Goal: Task Accomplishment & Management: Manage account settings

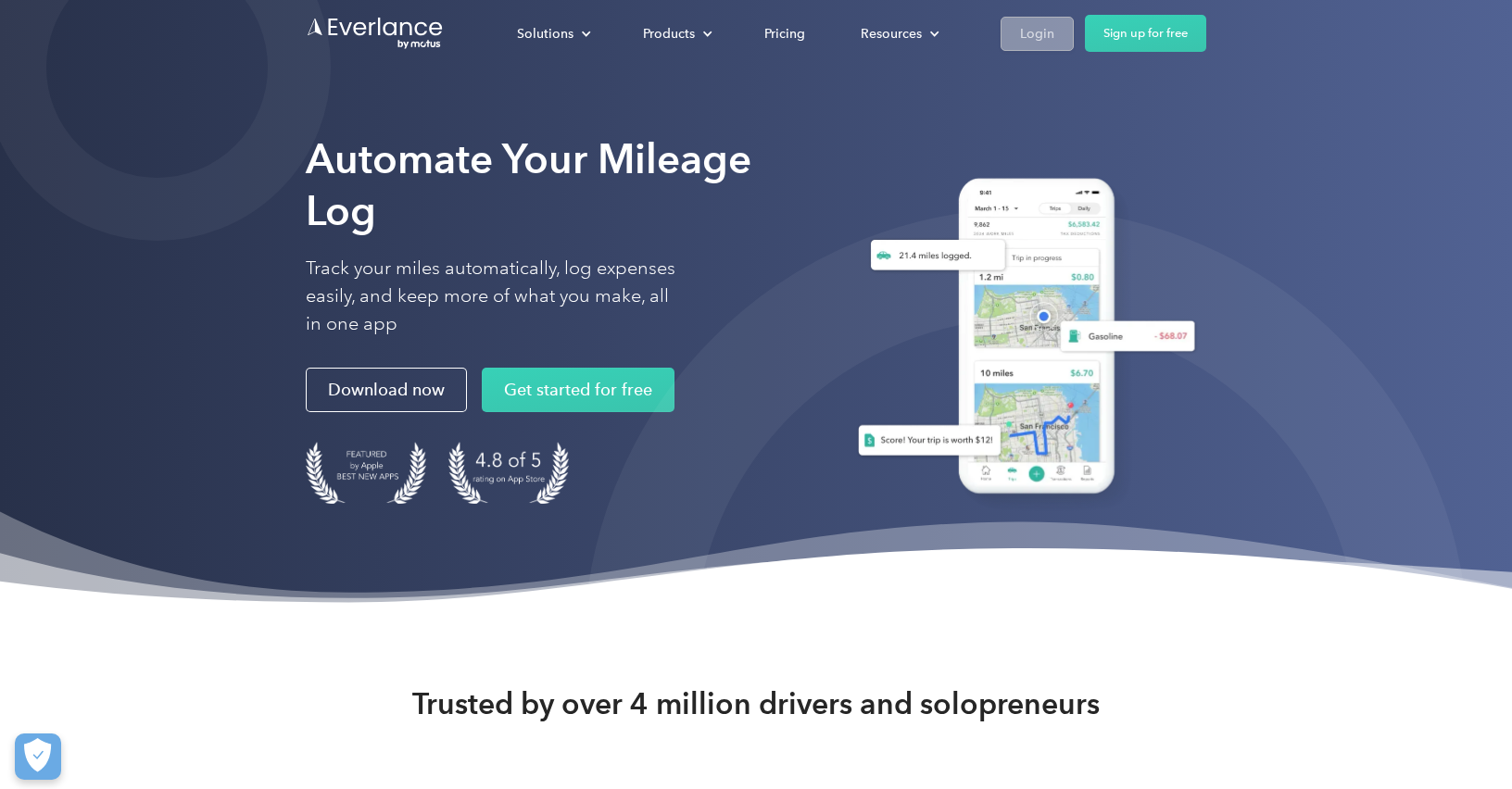
click at [1029, 31] on div "Login" at bounding box center [1037, 34] width 35 height 23
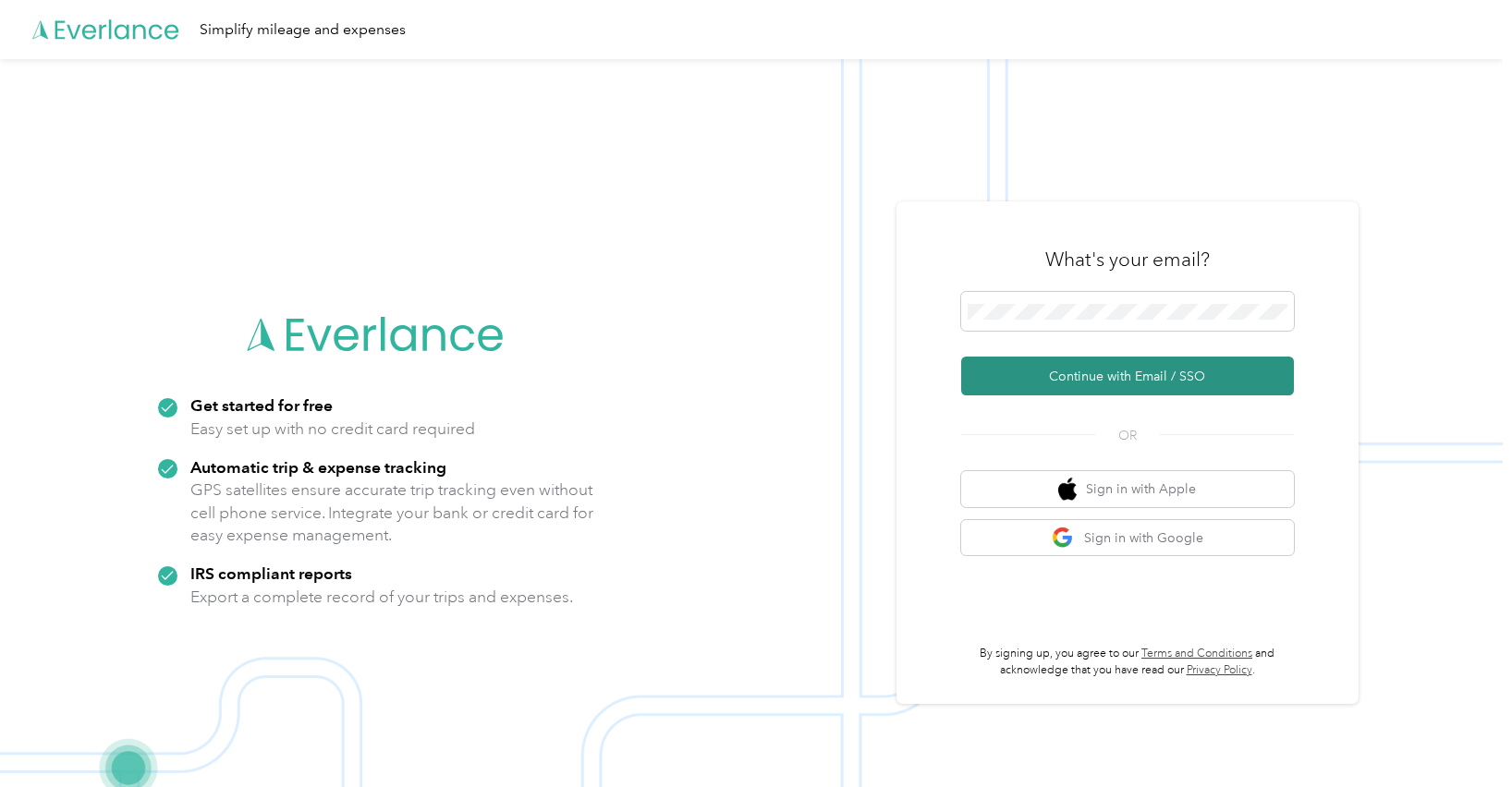
click at [1156, 387] on button "Continue with Email / SSO" at bounding box center [1128, 377] width 333 height 39
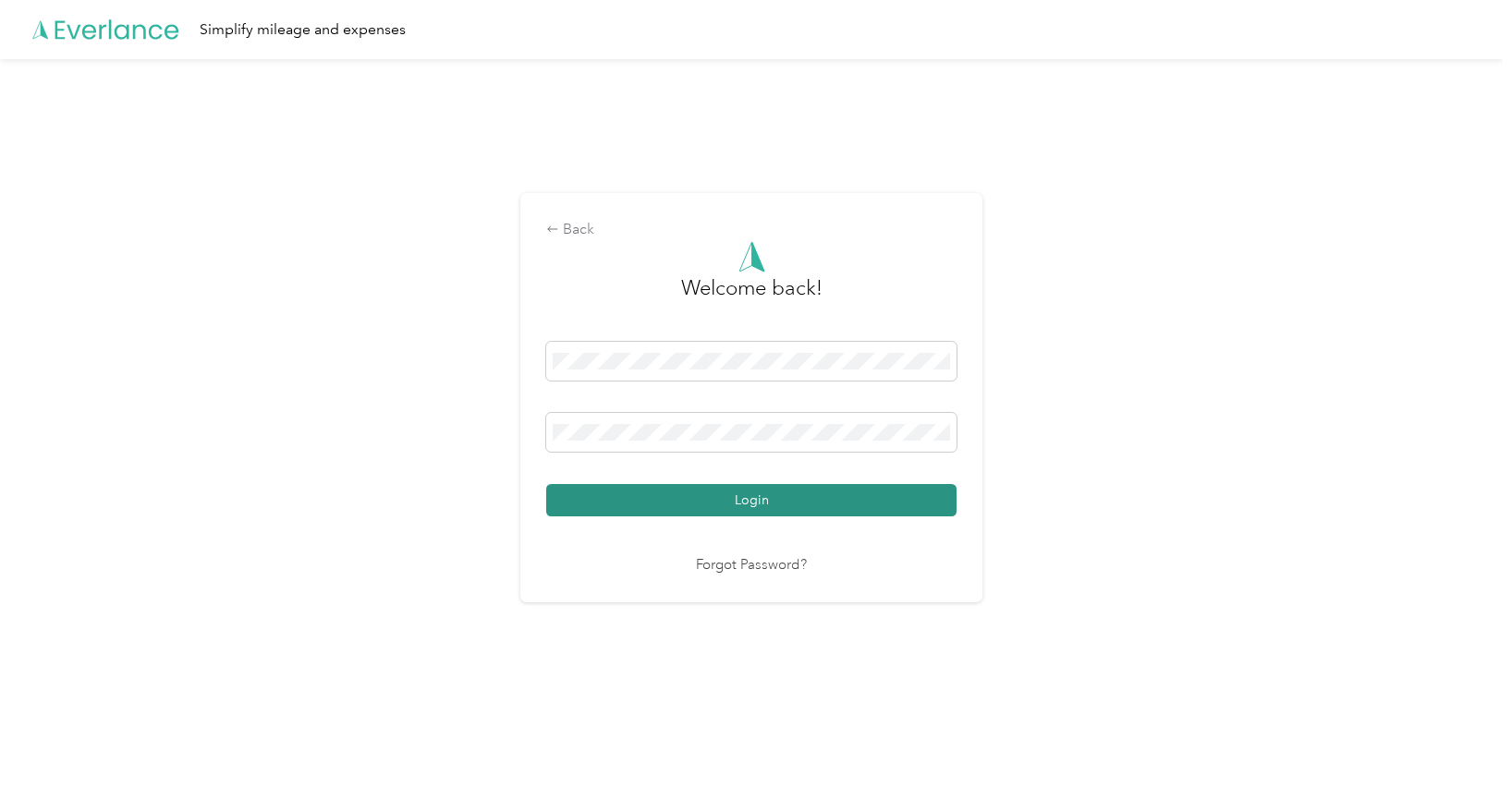
click at [709, 495] on button "Login" at bounding box center [751, 500] width 410 height 33
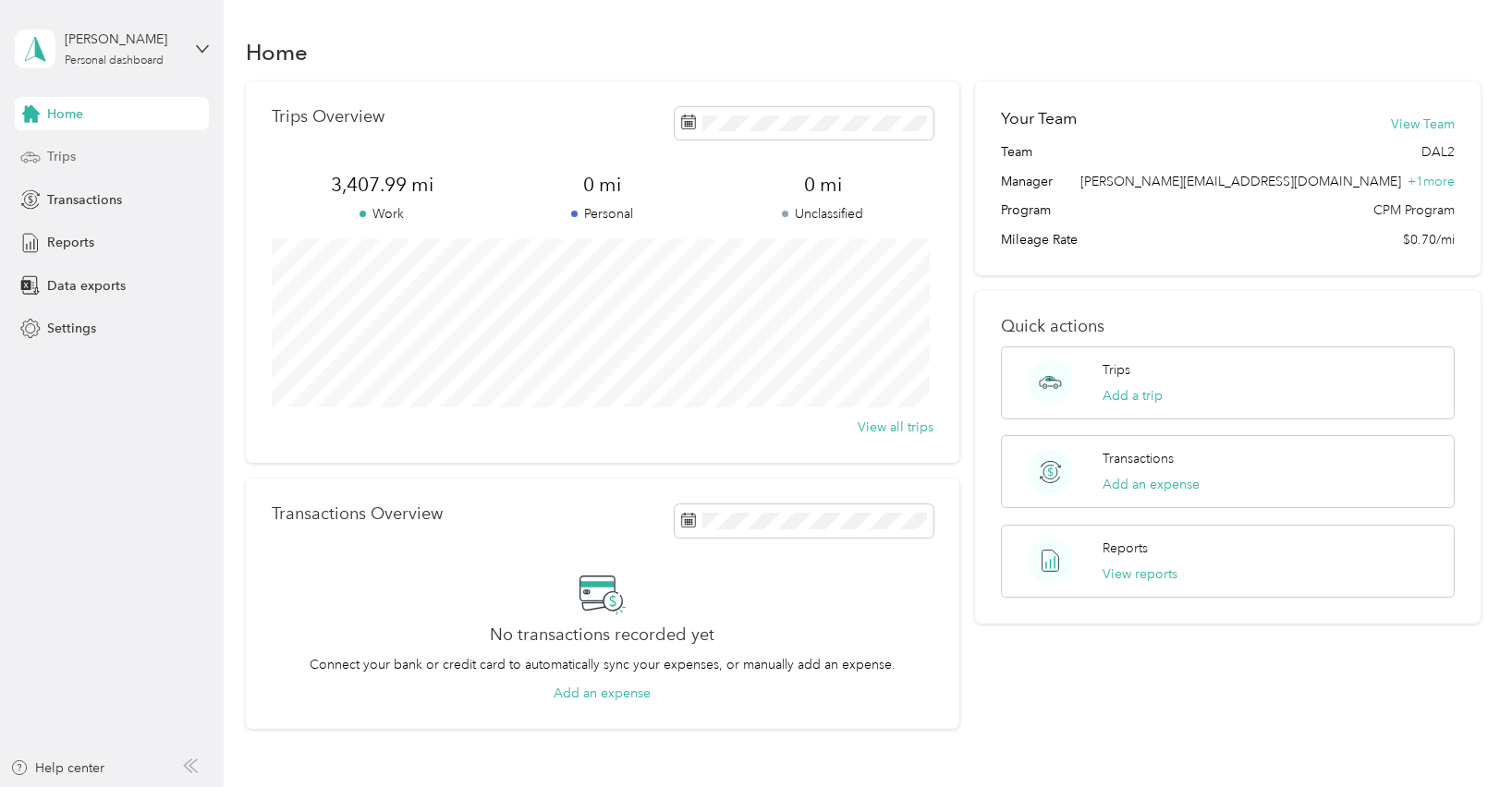
click at [85, 163] on div "Trips" at bounding box center [112, 157] width 194 height 34
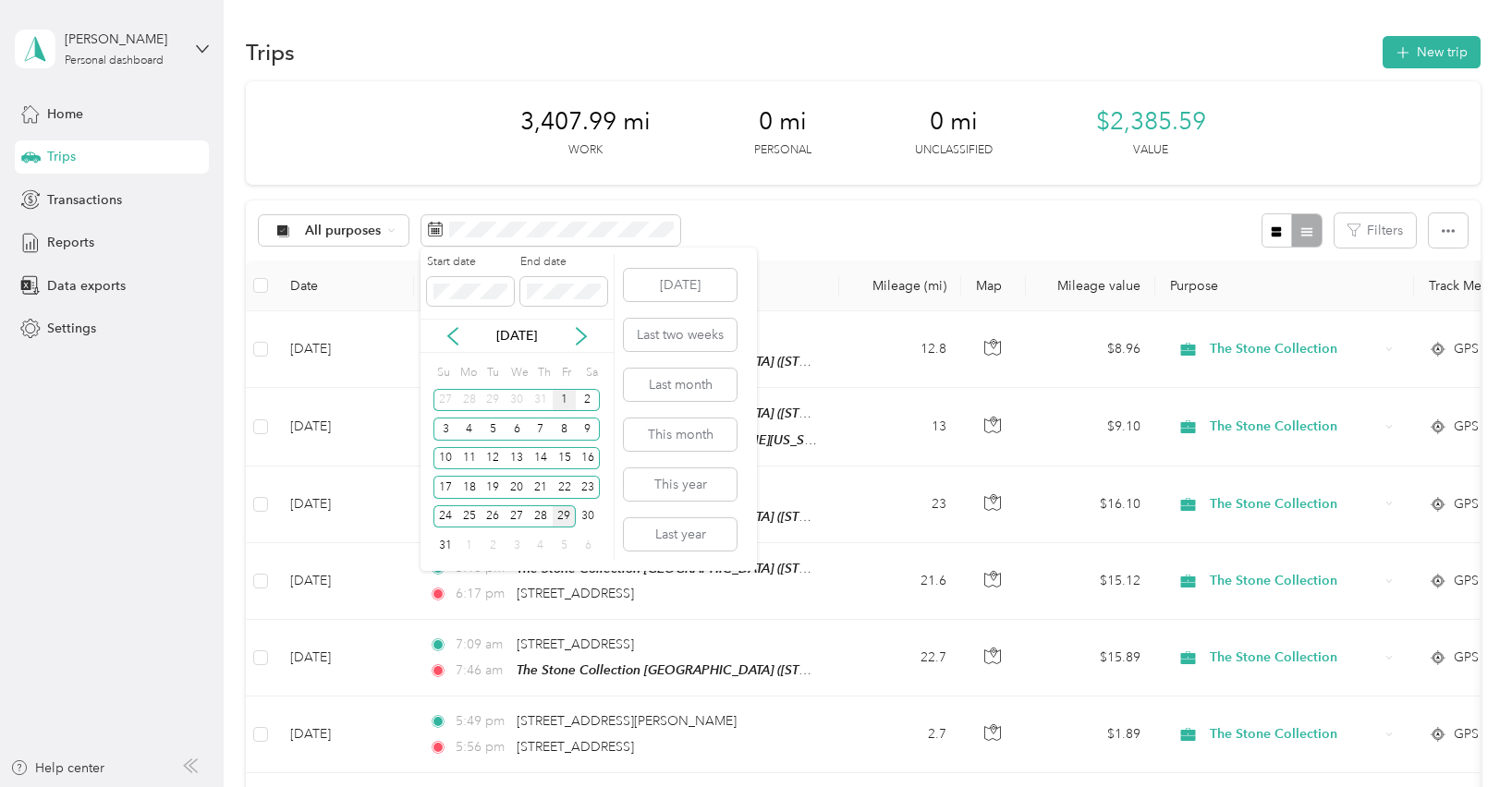
click at [565, 405] on div "1" at bounding box center [565, 400] width 24 height 23
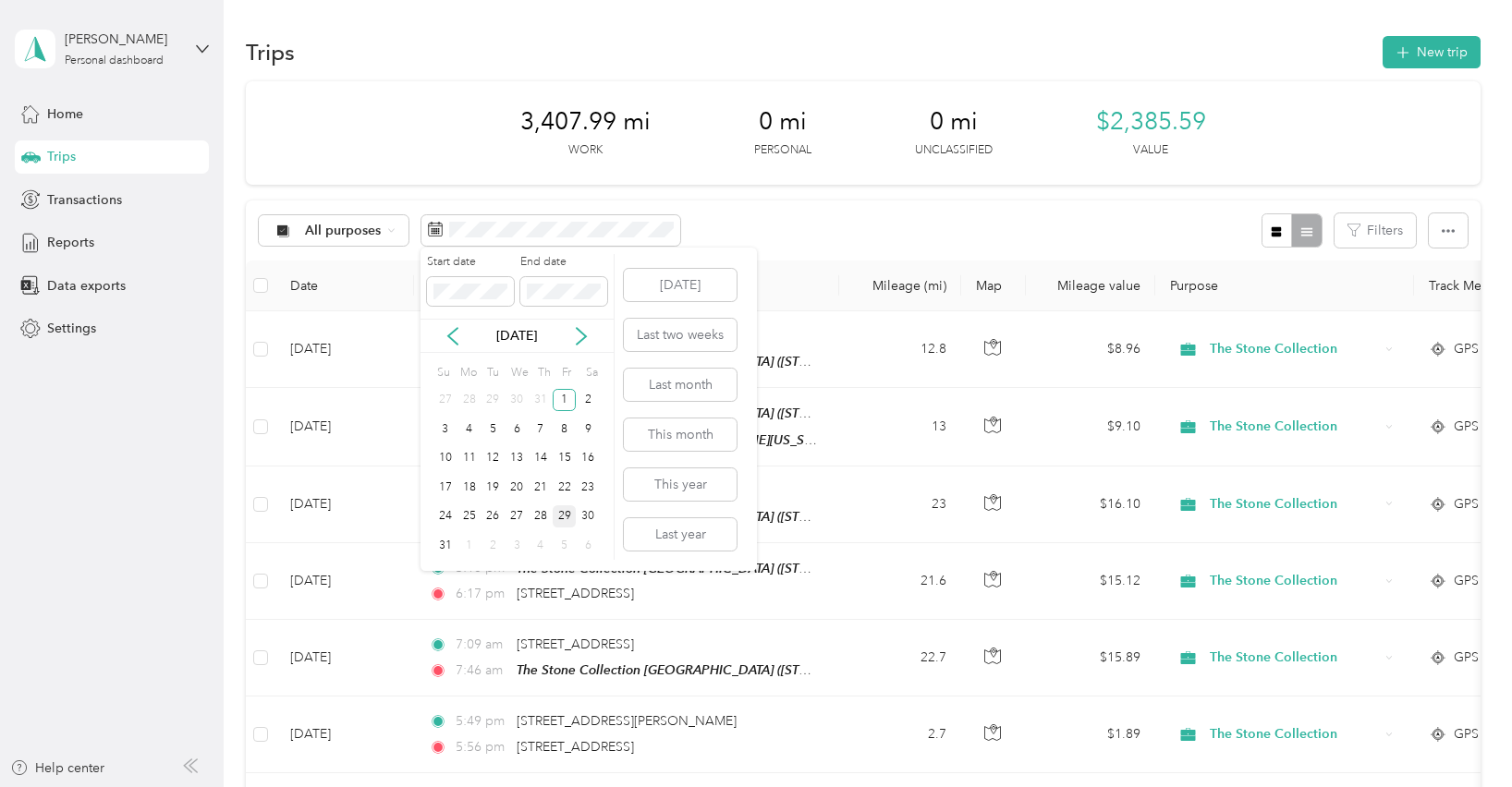
click at [568, 514] on div "29" at bounding box center [565, 517] width 24 height 23
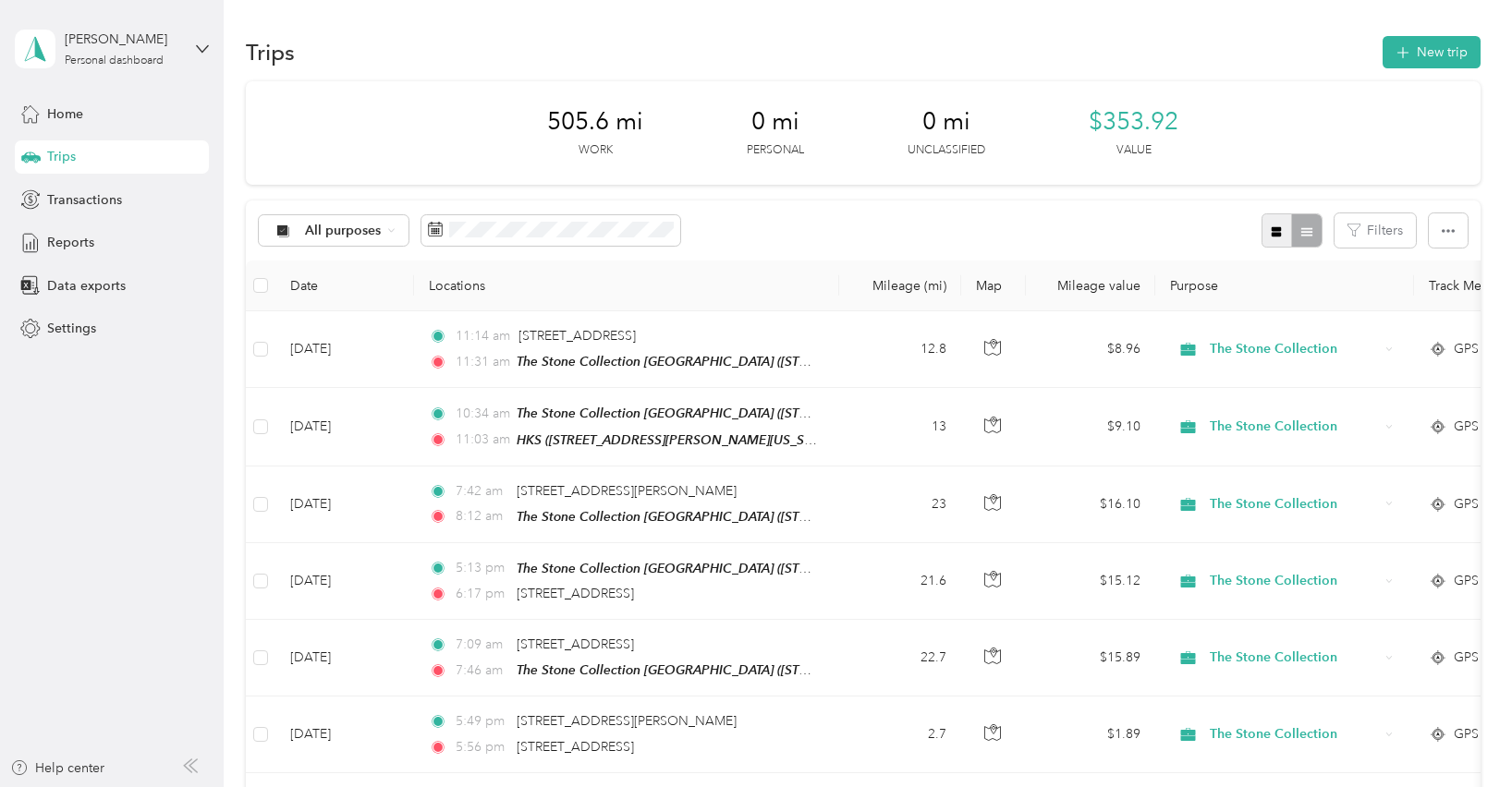
click at [1274, 233] on icon "button" at bounding box center [1276, 231] width 10 height 10
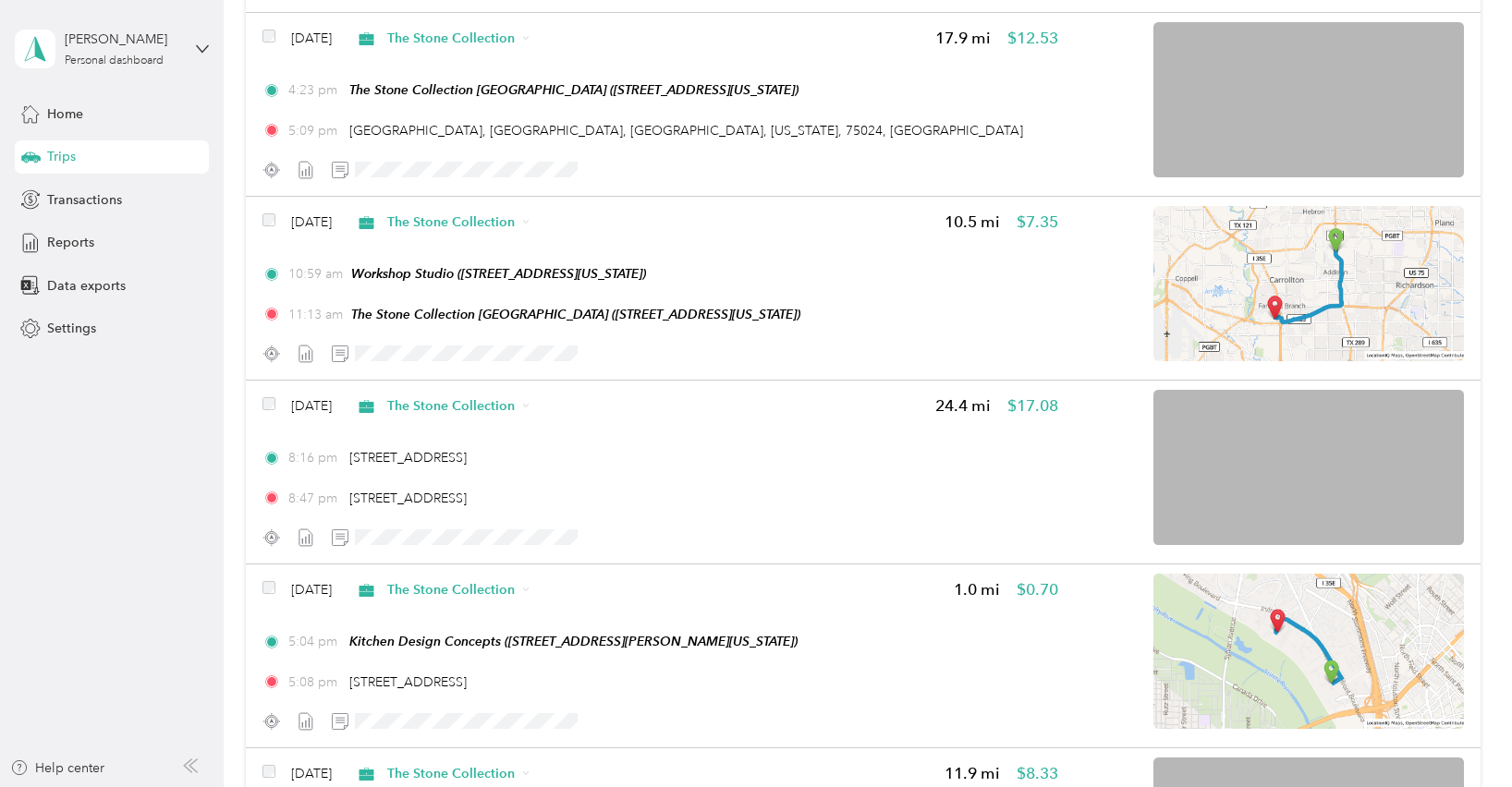
scroll to position [4406, 0]
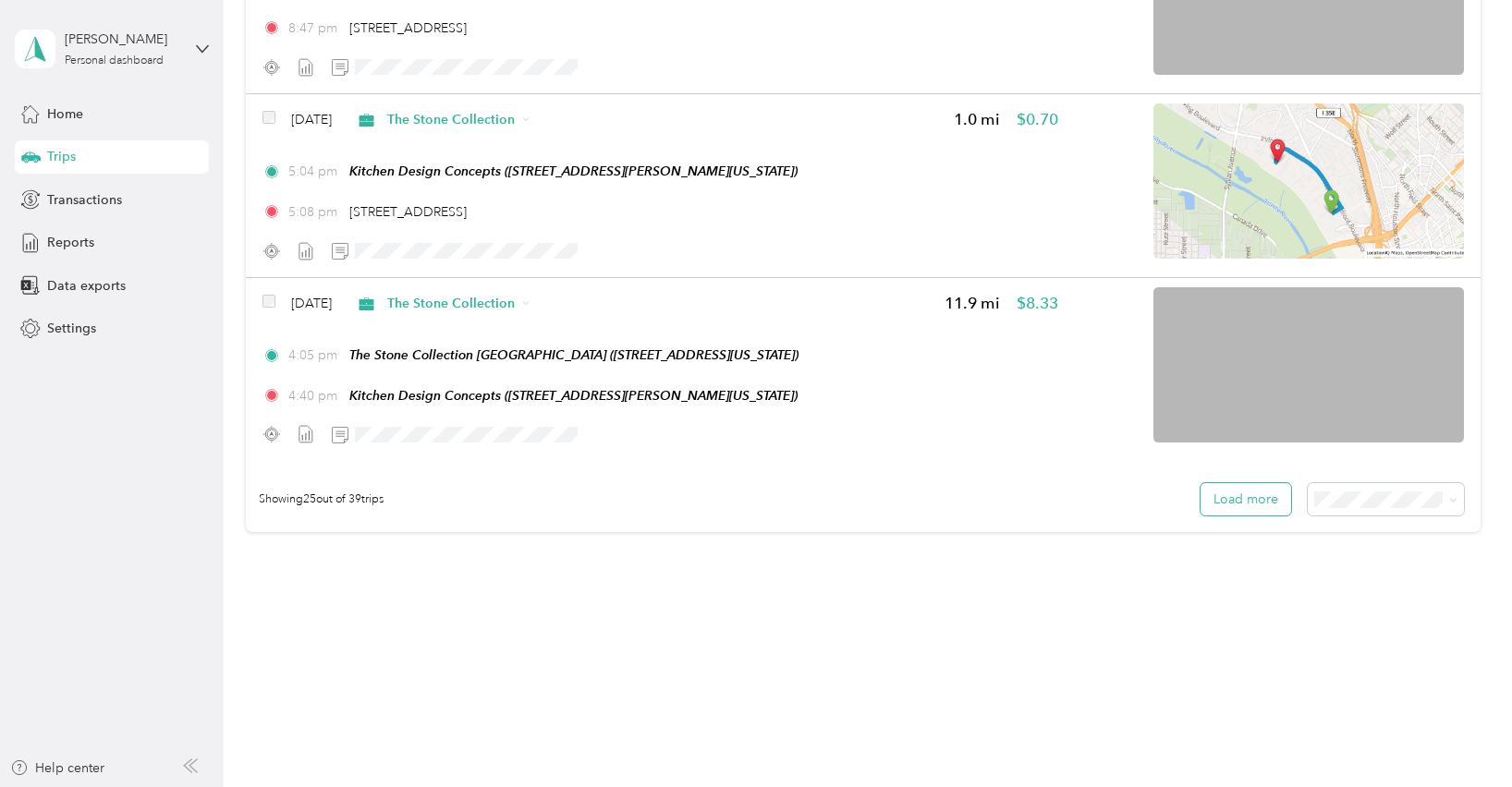
click at [1251, 497] on button "Load more" at bounding box center [1246, 499] width 91 height 33
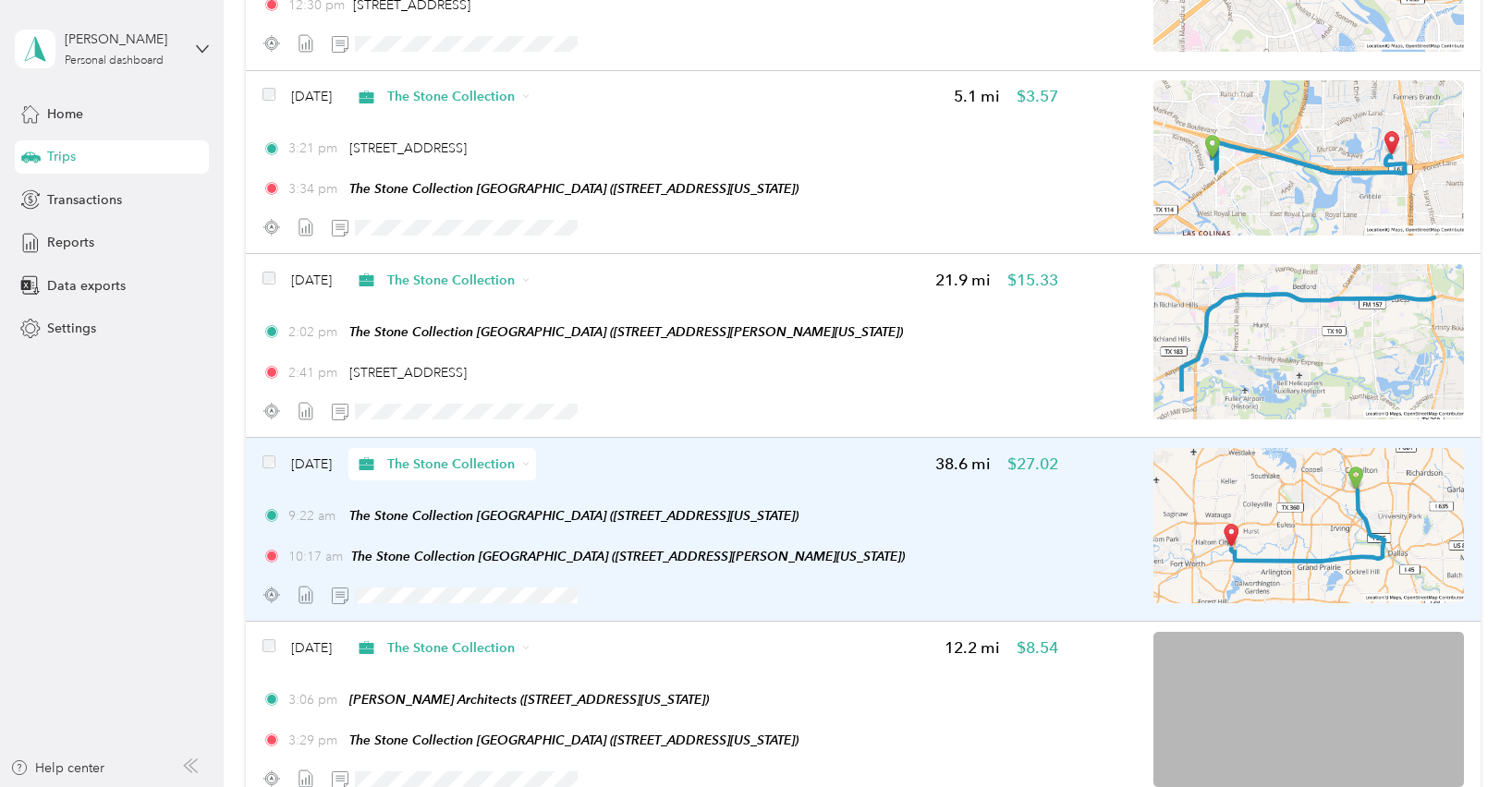
scroll to position [6986, 0]
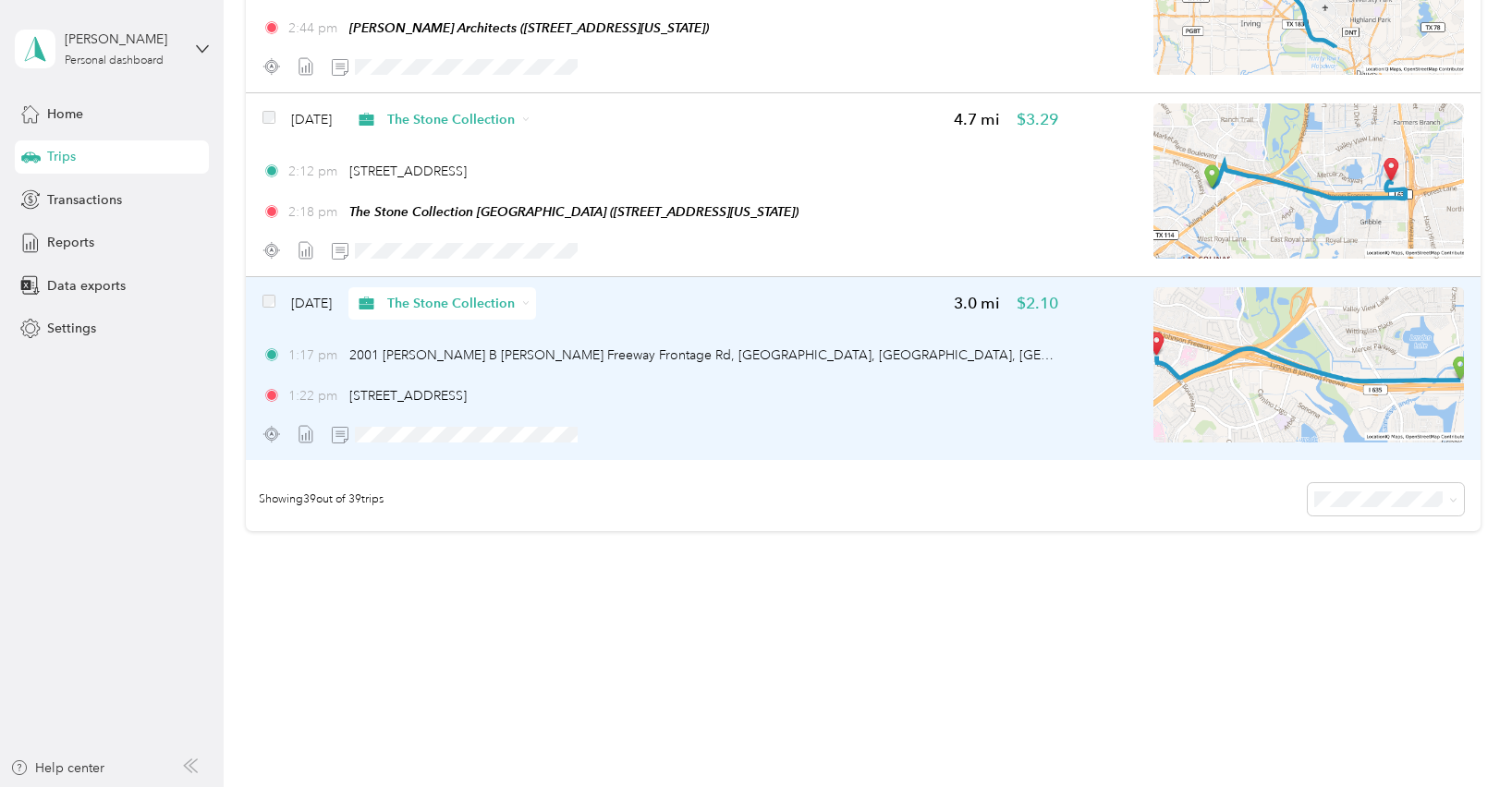
click at [1353, 354] on img at bounding box center [1309, 365] width 310 height 155
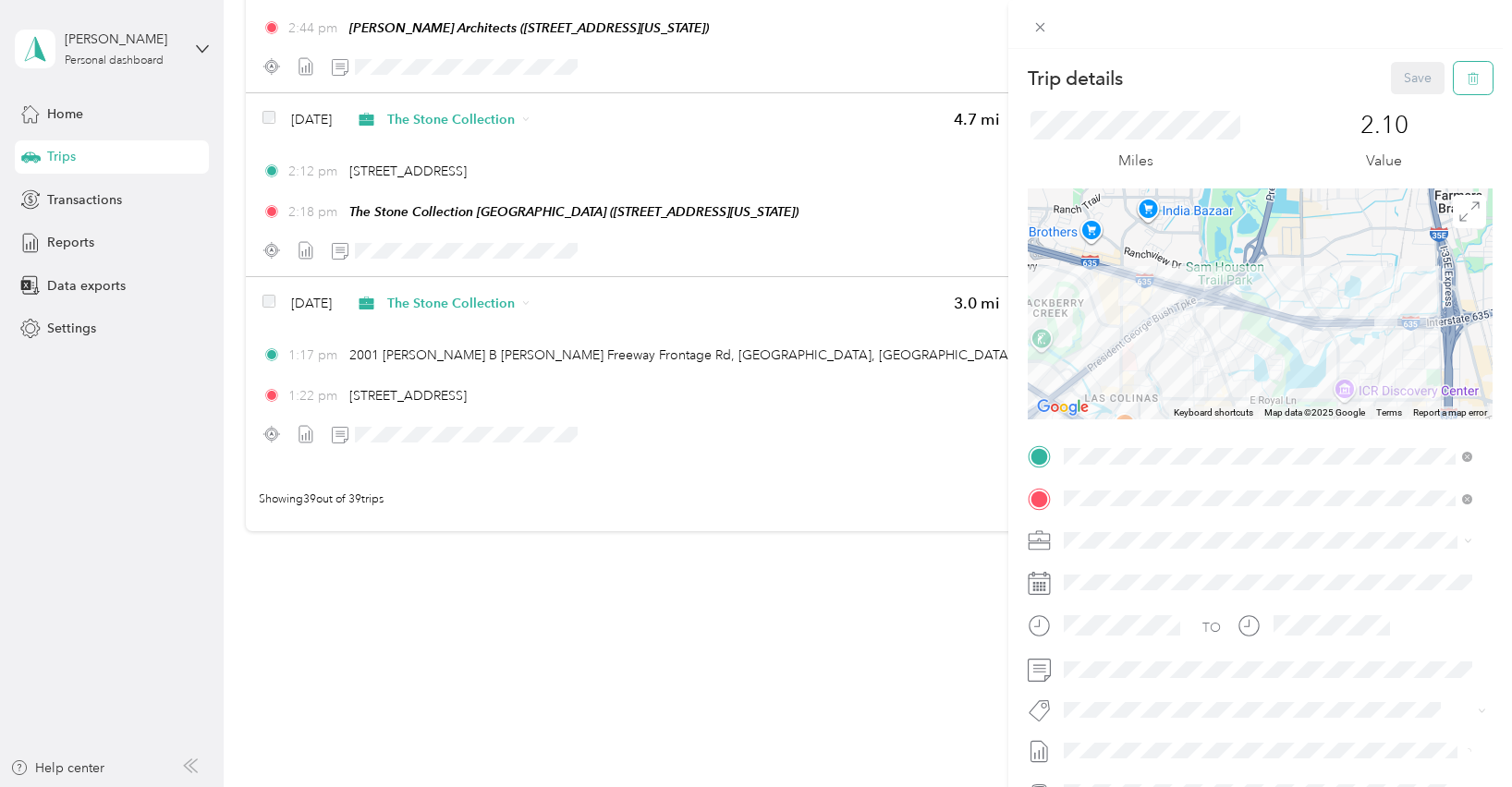
click at [1454, 83] on button "button" at bounding box center [1474, 78] width 39 height 33
click at [1391, 101] on button "Yes" at bounding box center [1405, 101] width 36 height 30
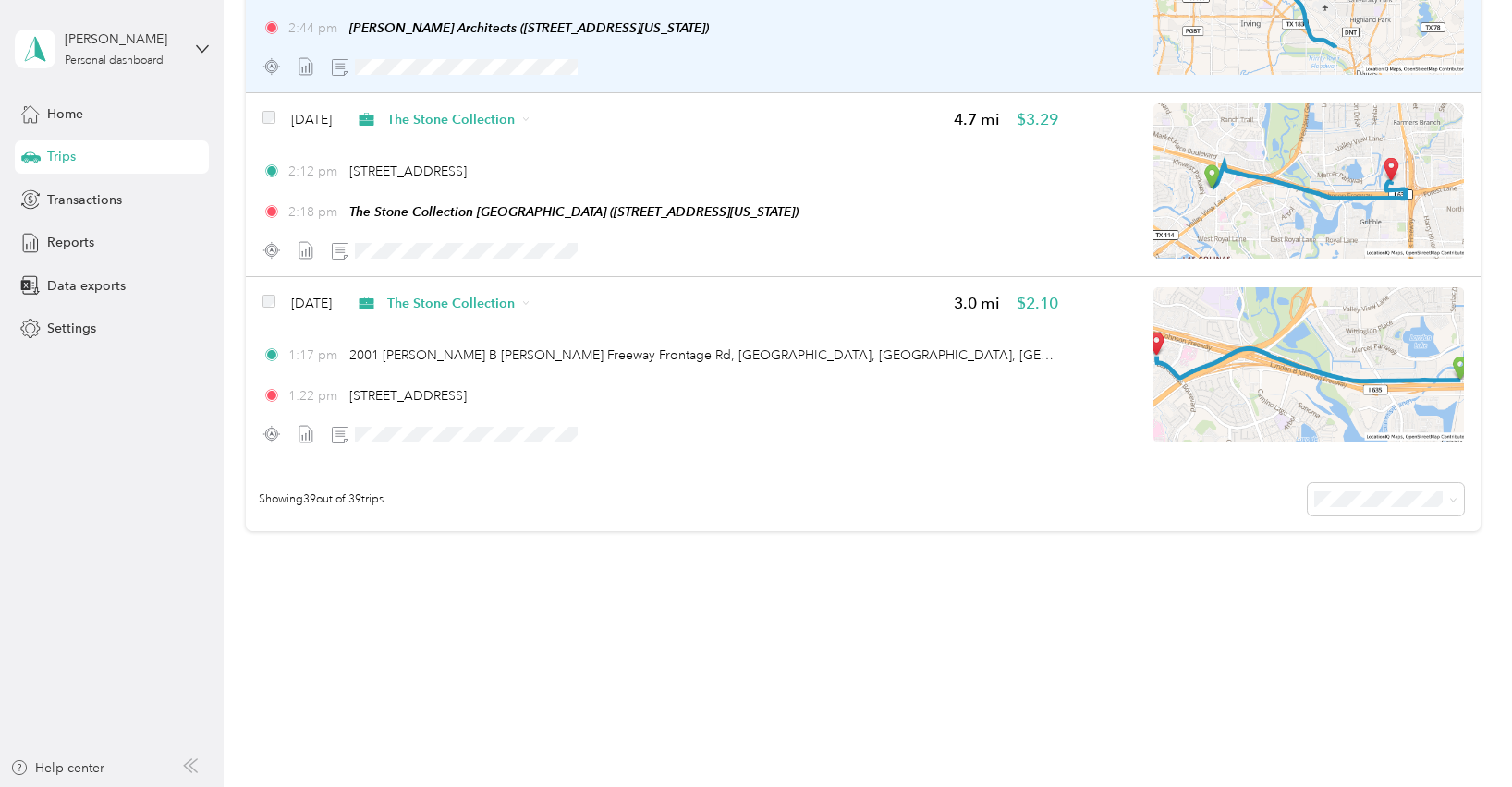
scroll to position [6803, 0]
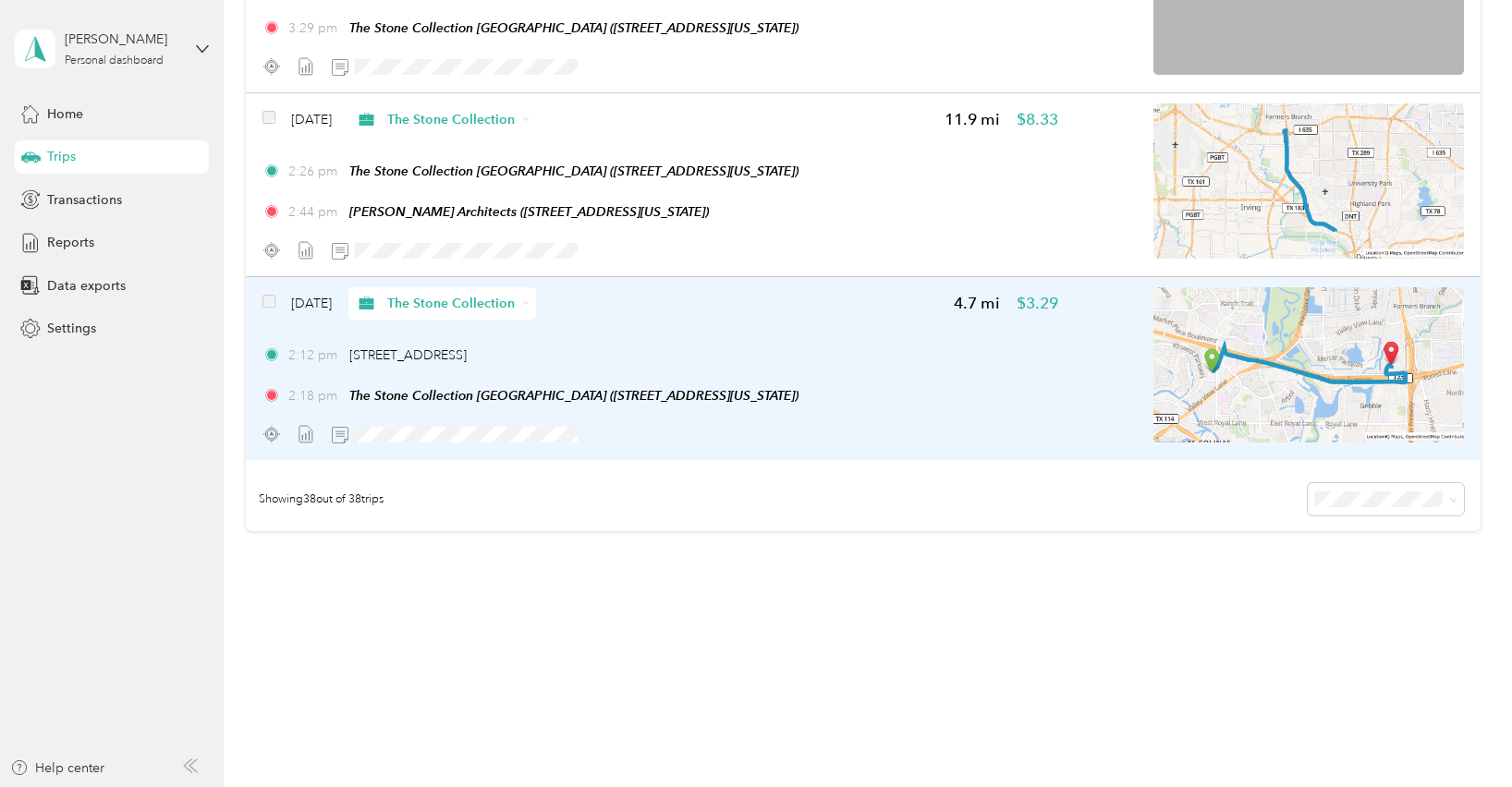
click at [1284, 390] on img at bounding box center [1309, 365] width 310 height 155
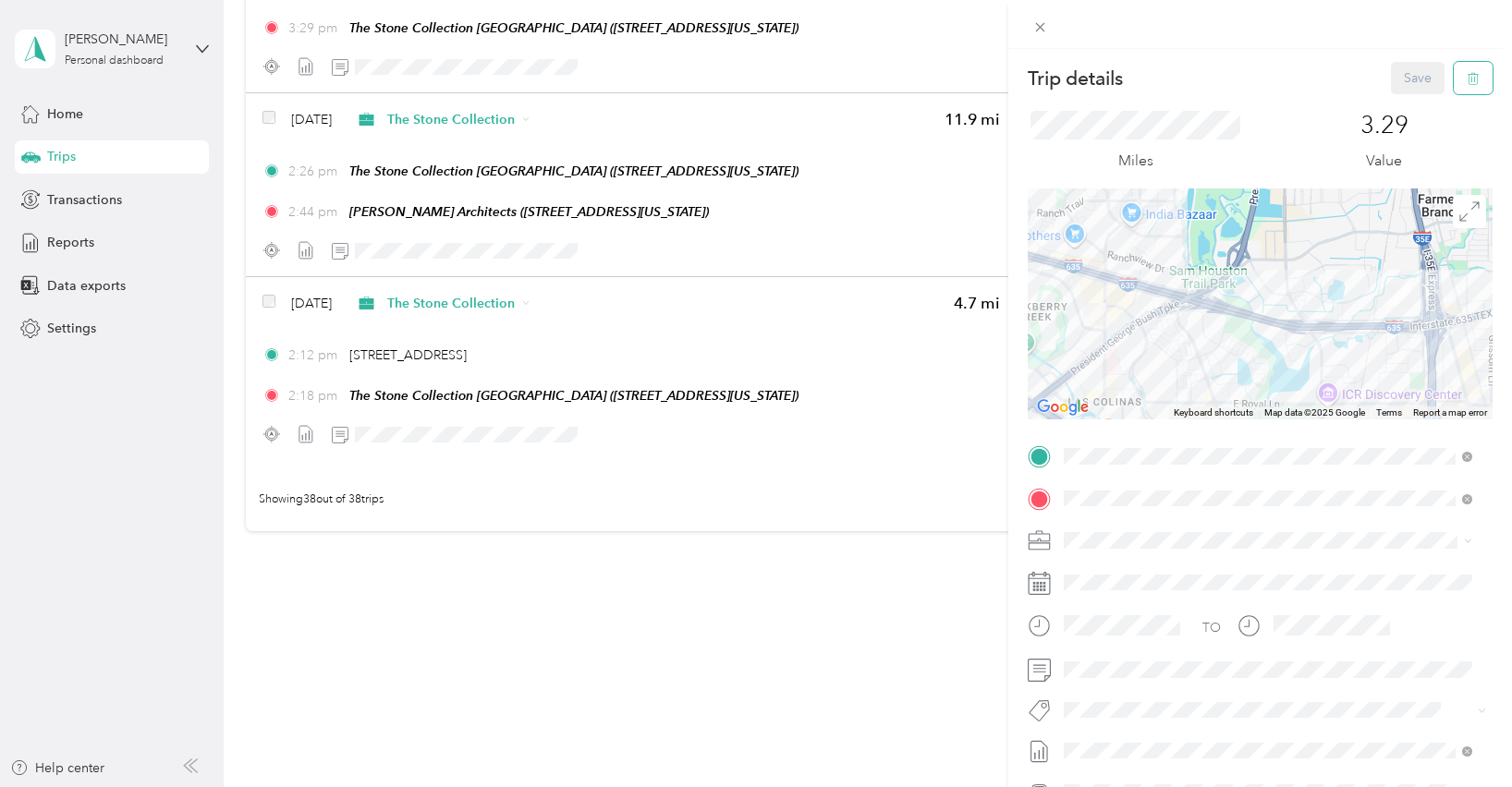
click at [1467, 82] on icon "button" at bounding box center [1474, 79] width 13 height 13
click at [1402, 102] on button "Yes" at bounding box center [1405, 101] width 36 height 30
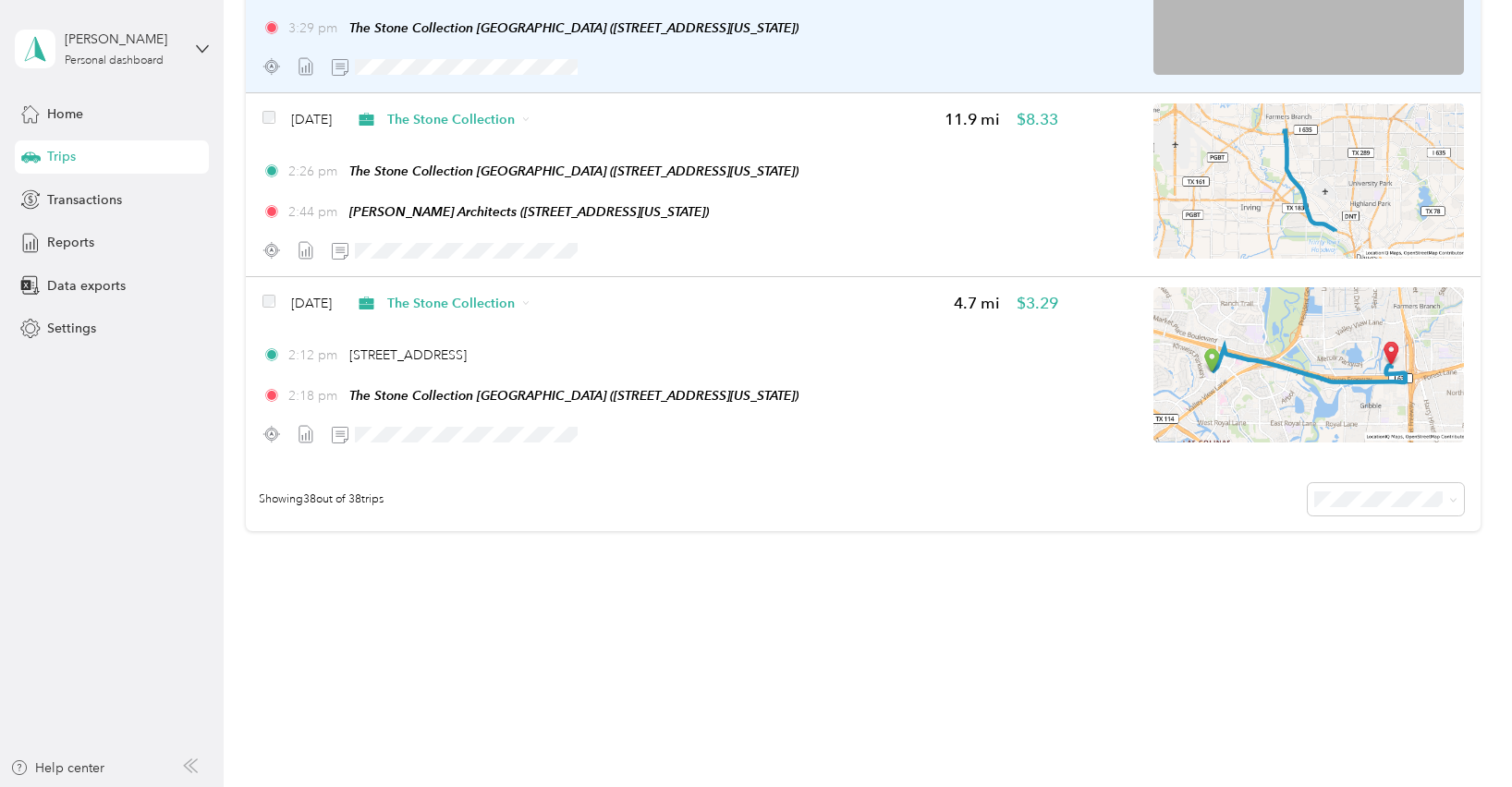
scroll to position [6618, 0]
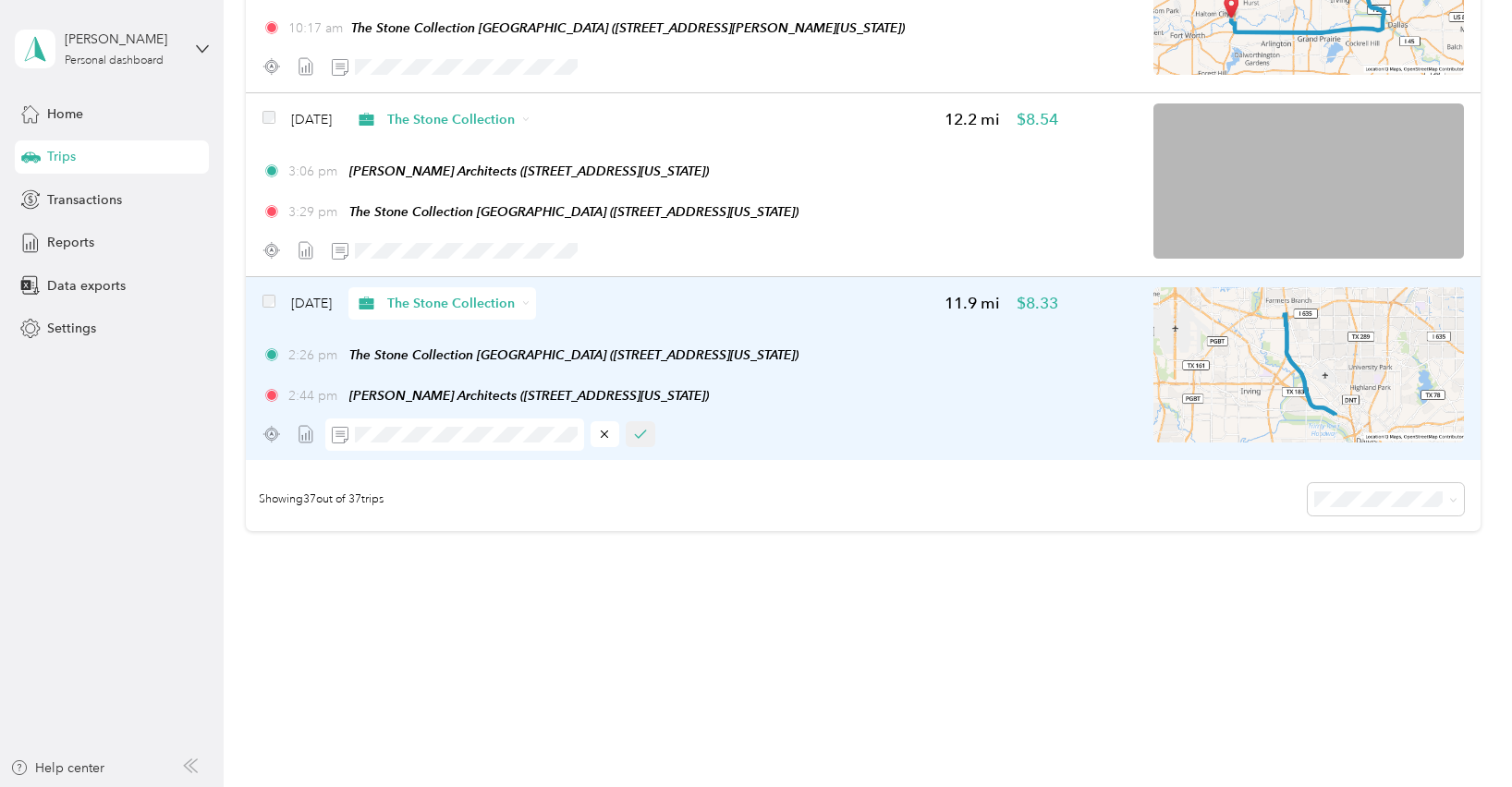
click at [639, 432] on icon "button" at bounding box center [641, 435] width 13 height 13
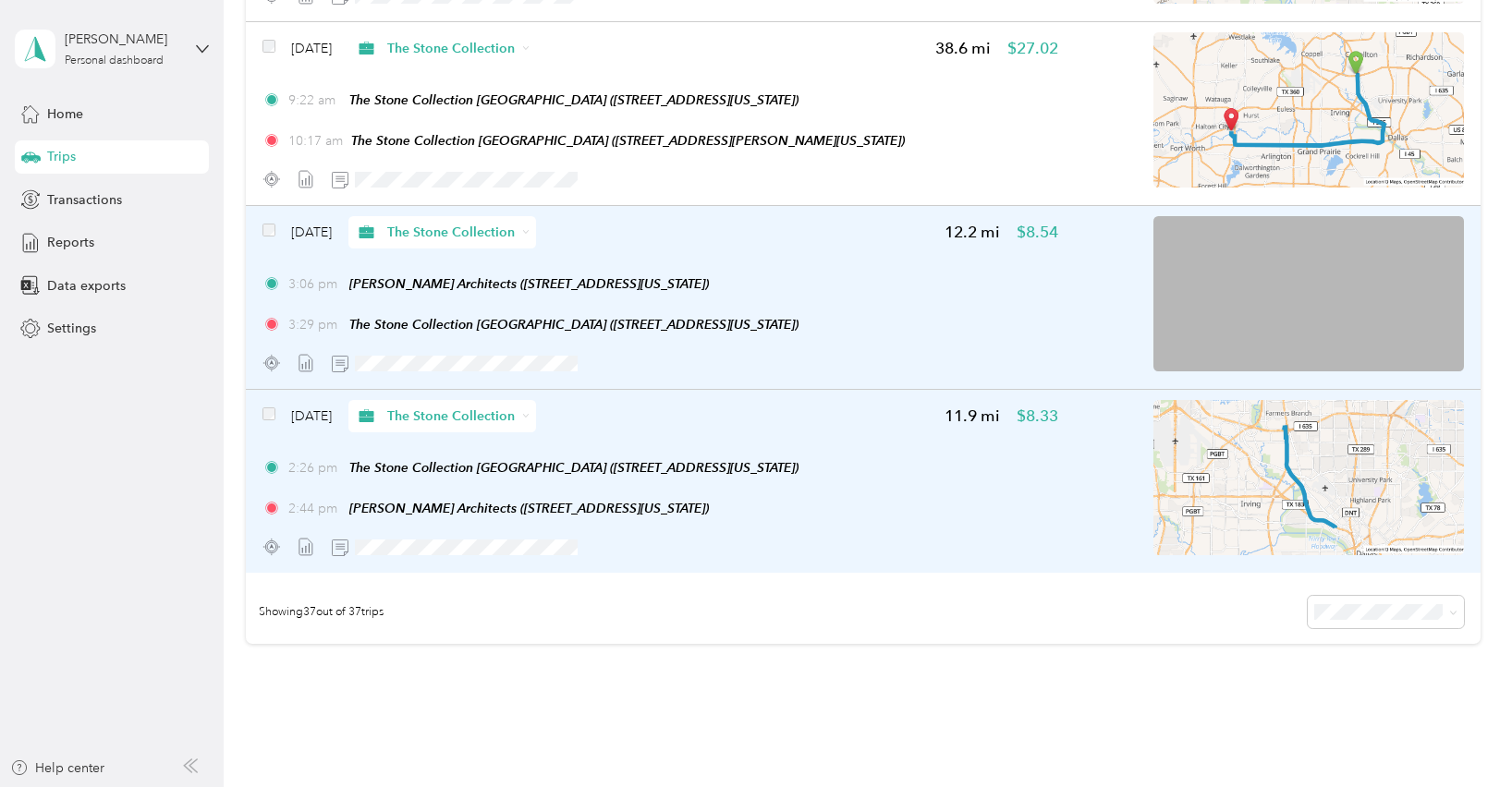
scroll to position [6487, 0]
click at [640, 371] on icon "button" at bounding box center [641, 365] width 13 height 13
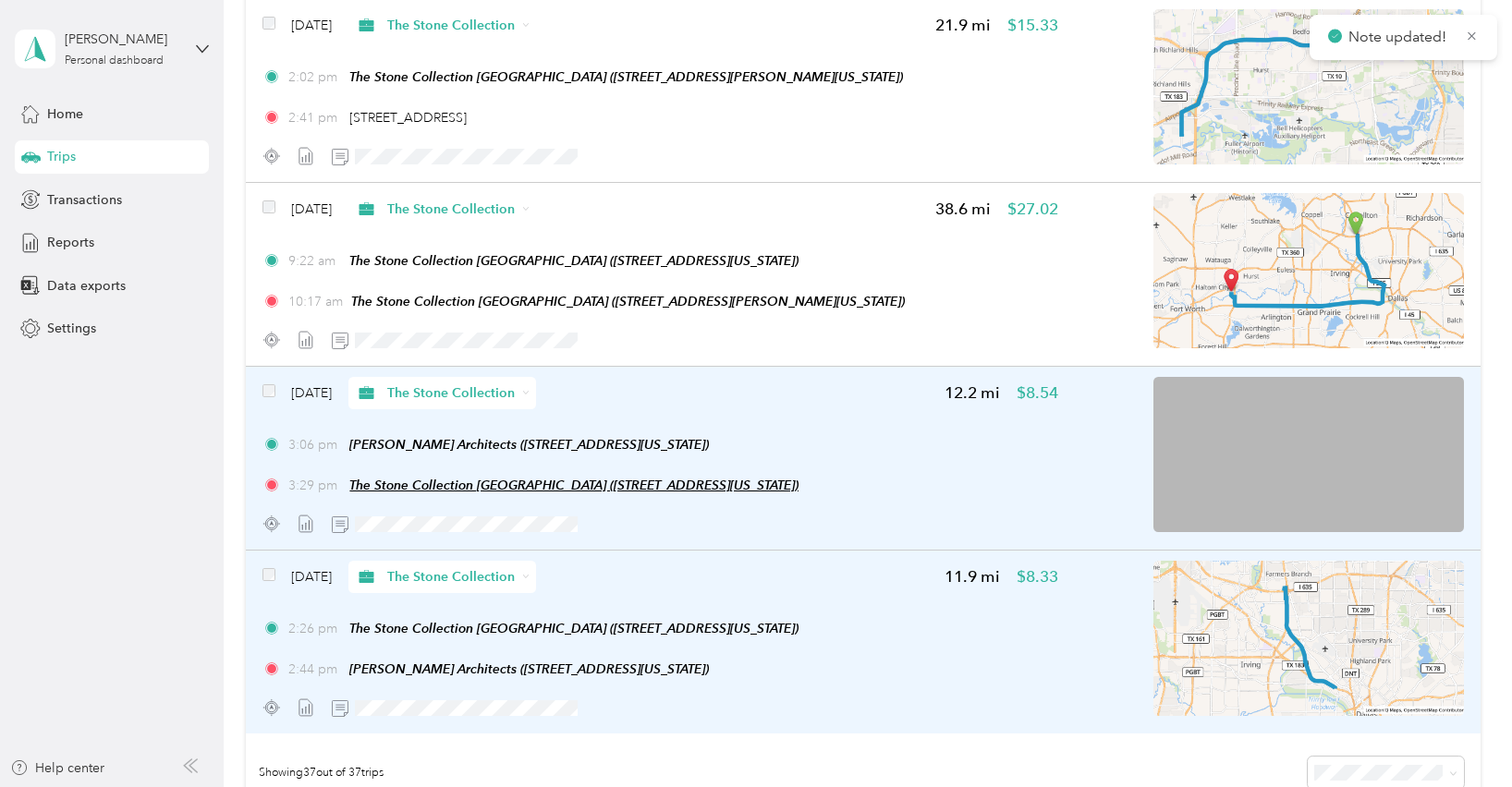
scroll to position [6306, 0]
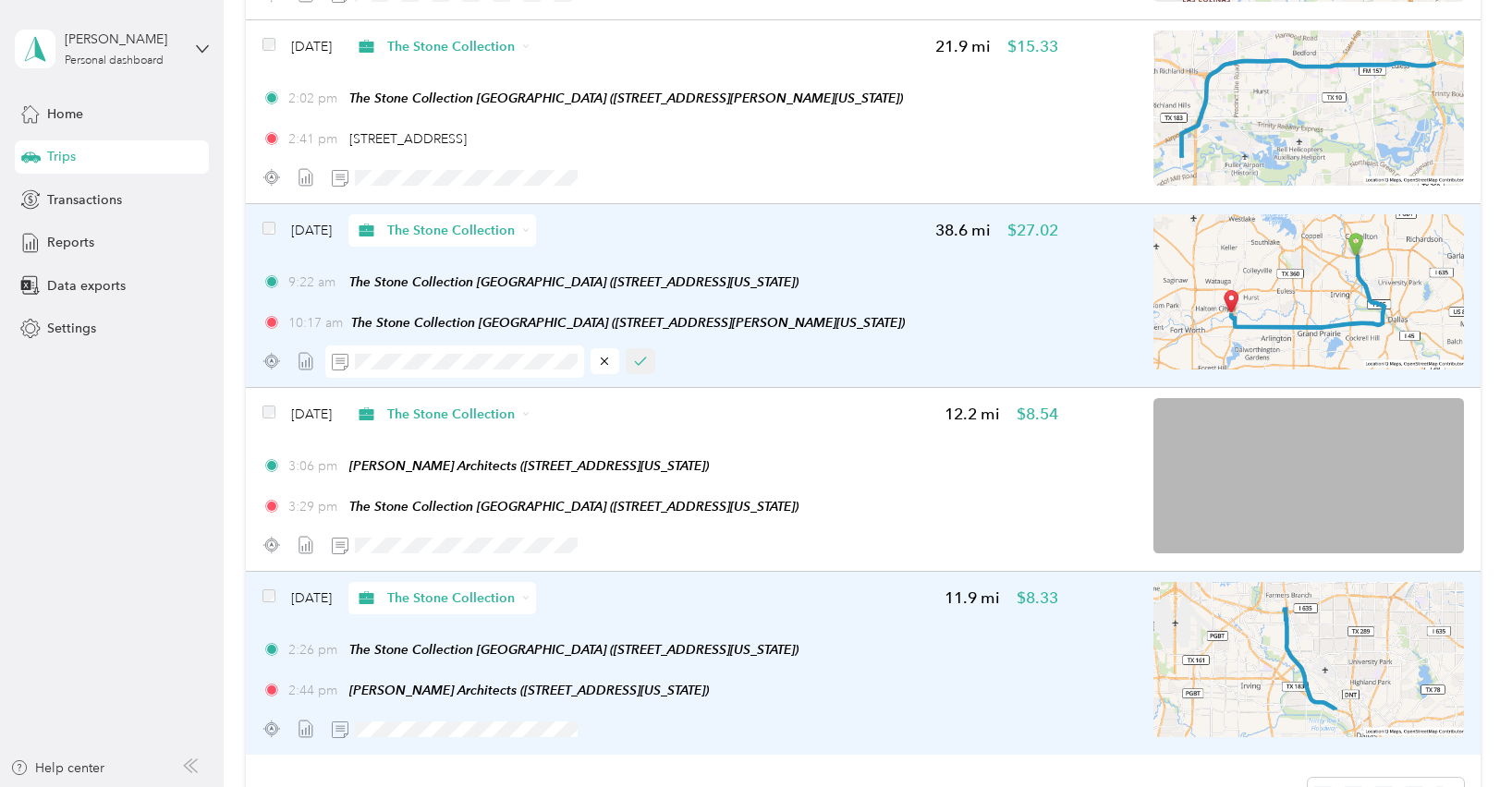
click at [635, 367] on icon "button" at bounding box center [641, 362] width 13 height 13
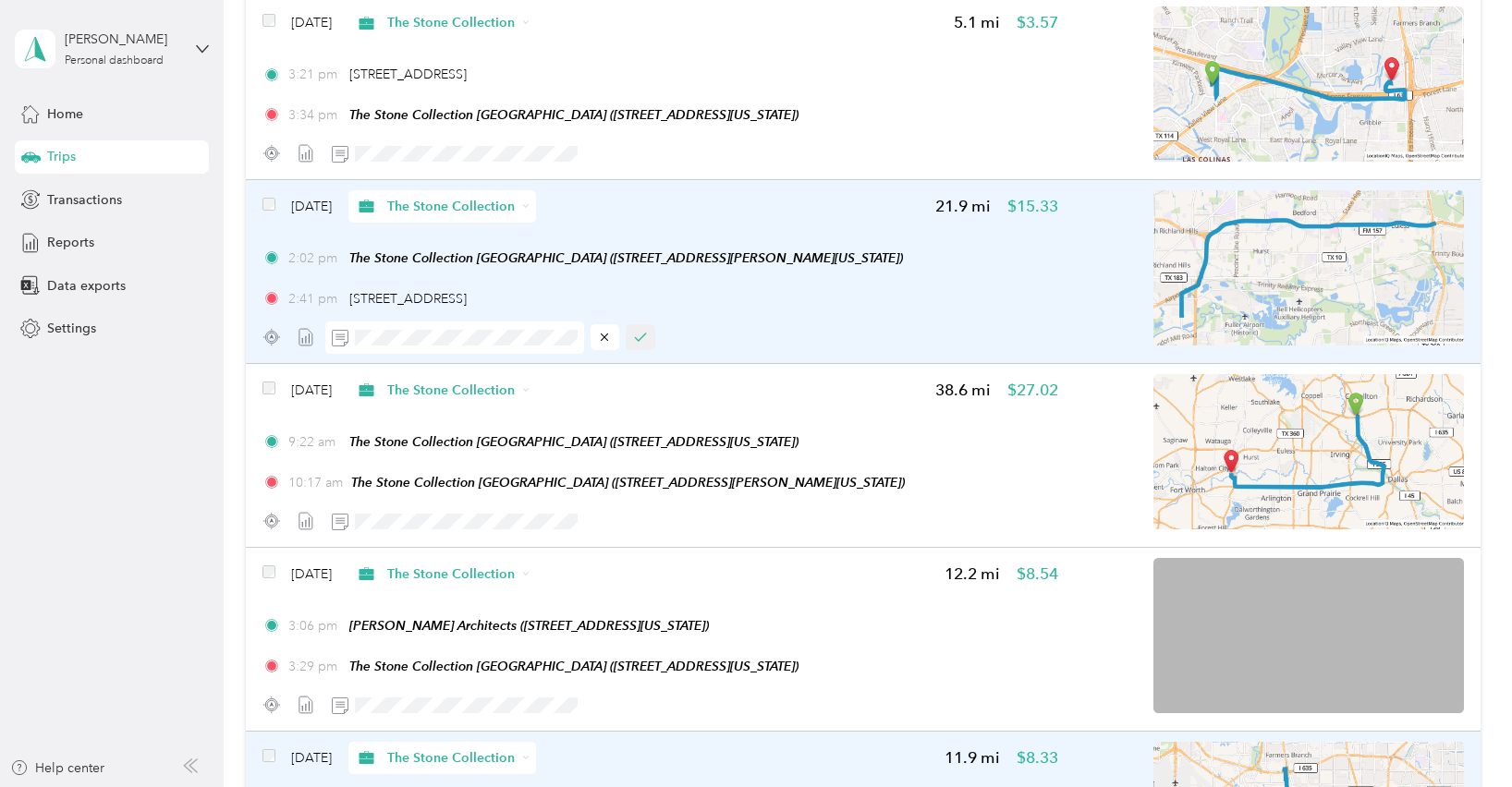
scroll to position [0, 0]
click at [642, 341] on icon "button" at bounding box center [640, 337] width 10 height 7
click at [647, 534] on button "button" at bounding box center [641, 522] width 30 height 26
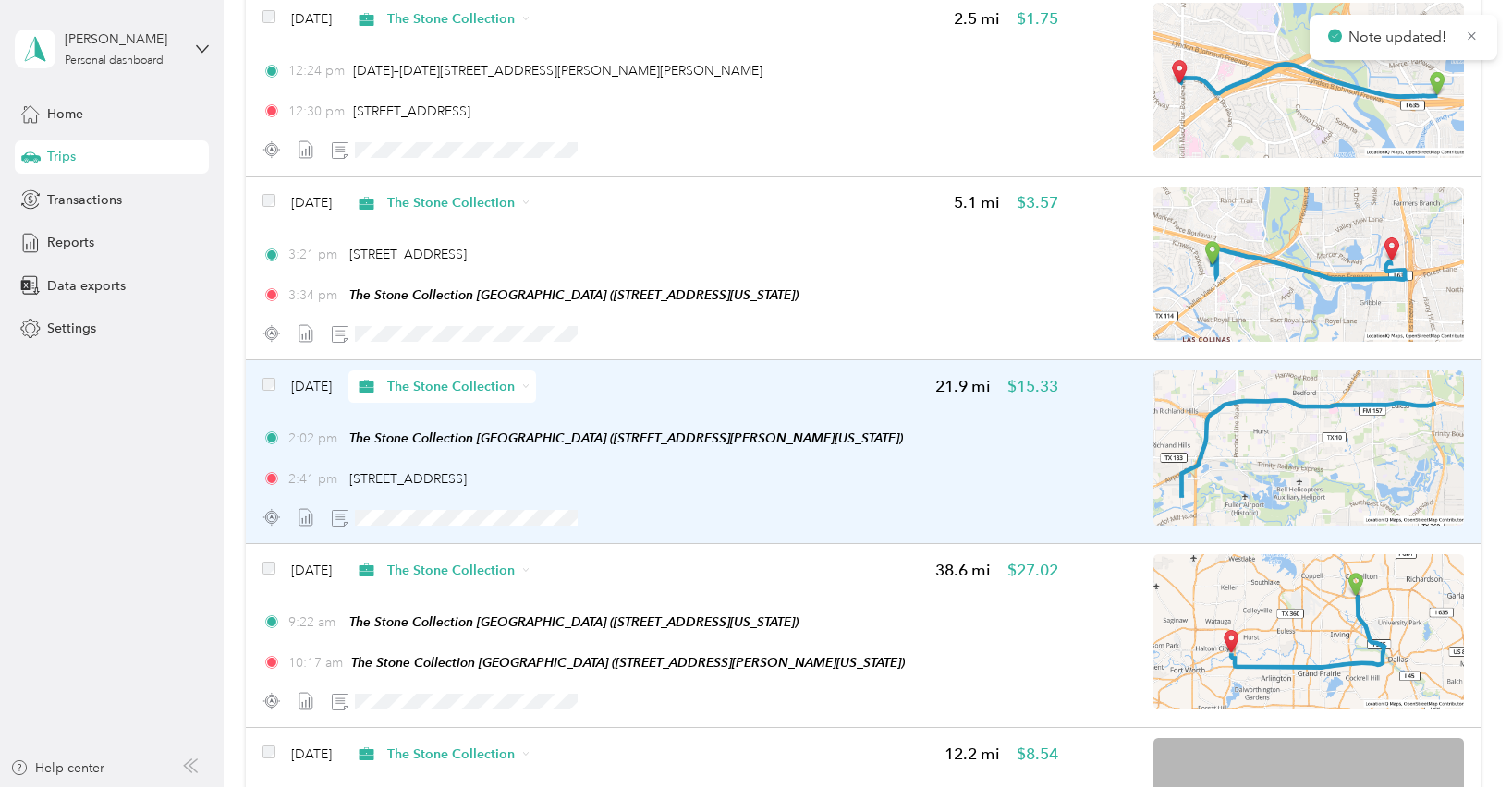
scroll to position [5965, 0]
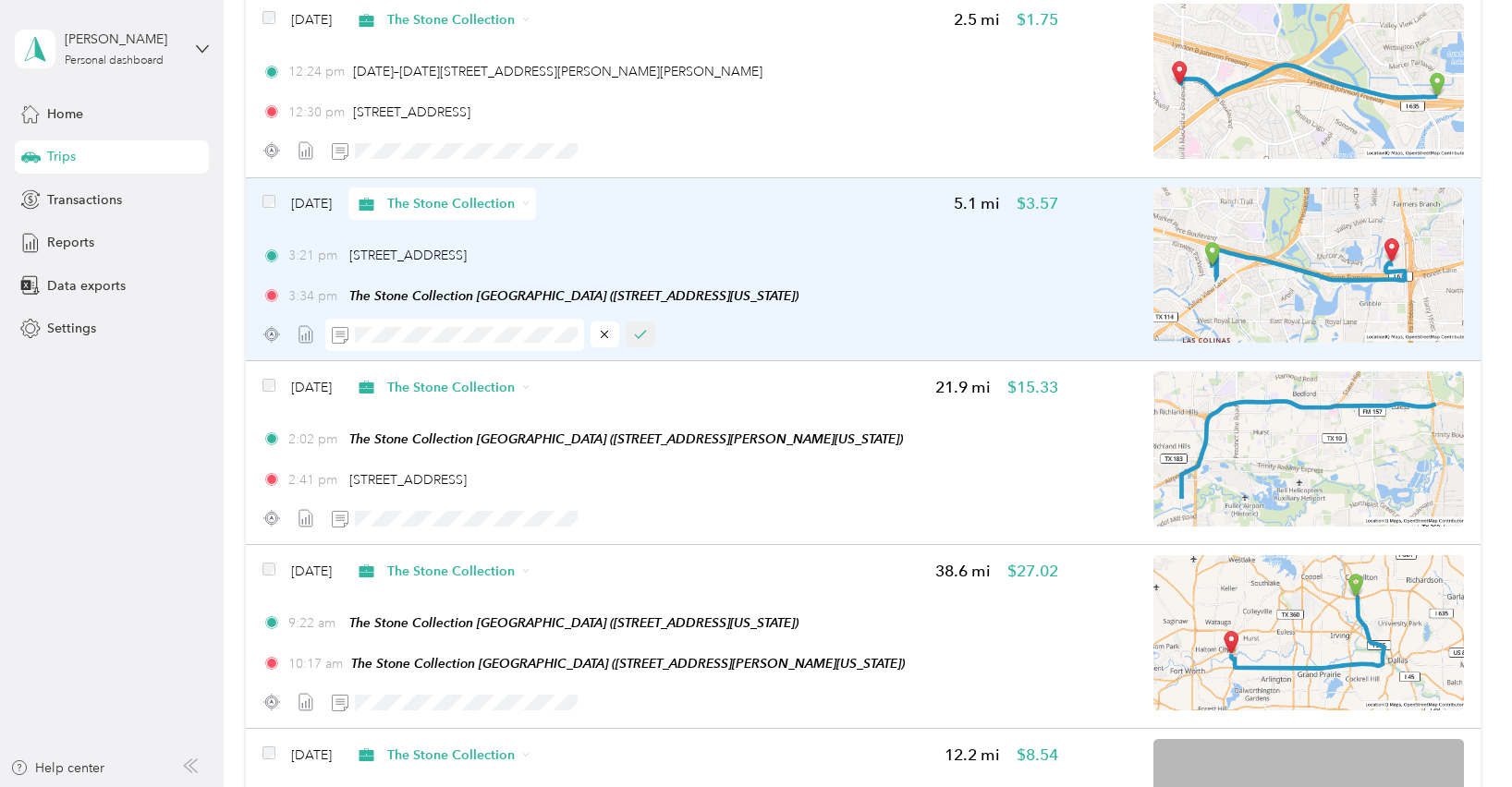
click at [652, 348] on button "button" at bounding box center [641, 335] width 30 height 26
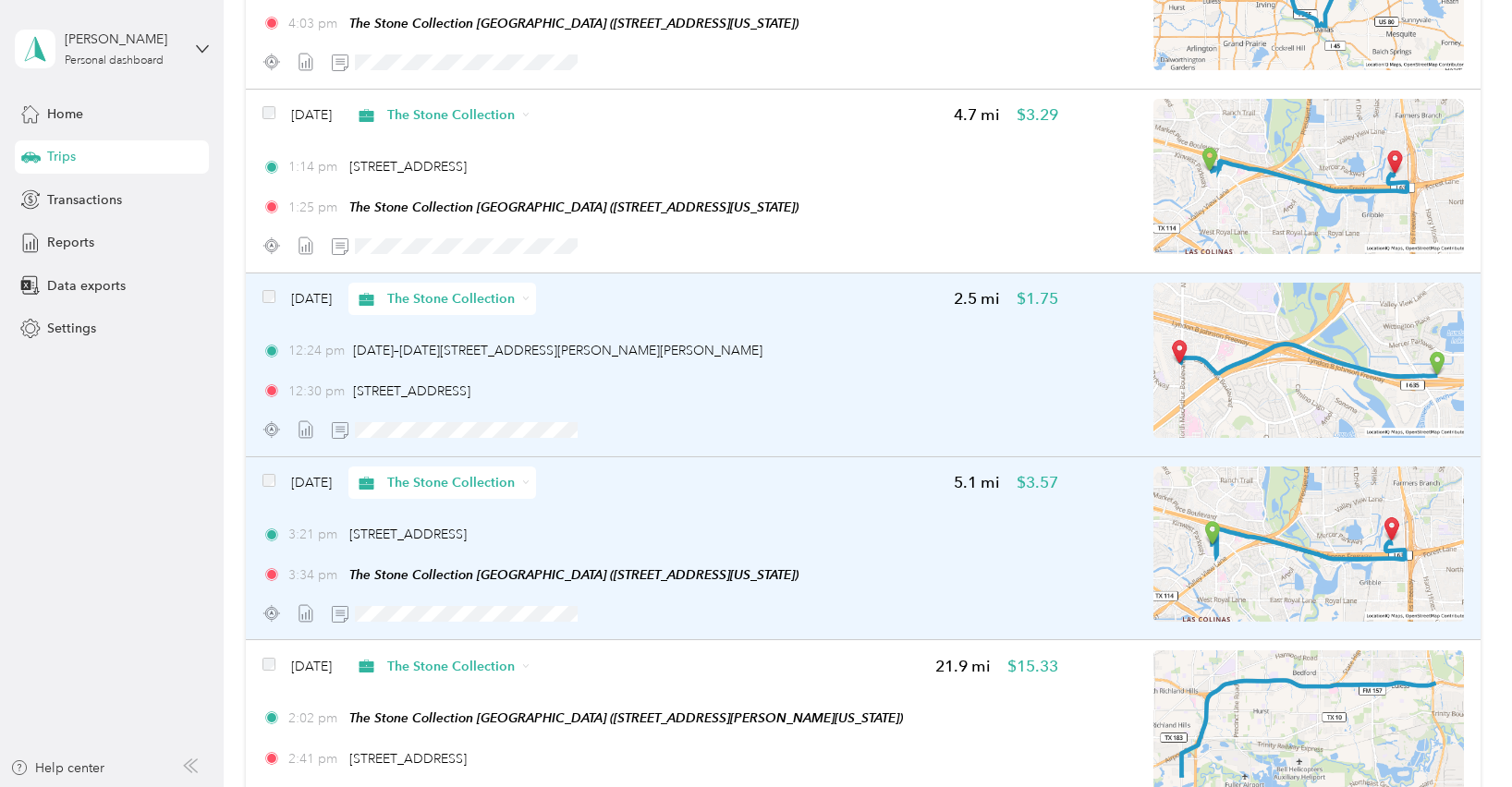
scroll to position [5688, 0]
click at [1409, 345] on img at bounding box center [1309, 359] width 310 height 155
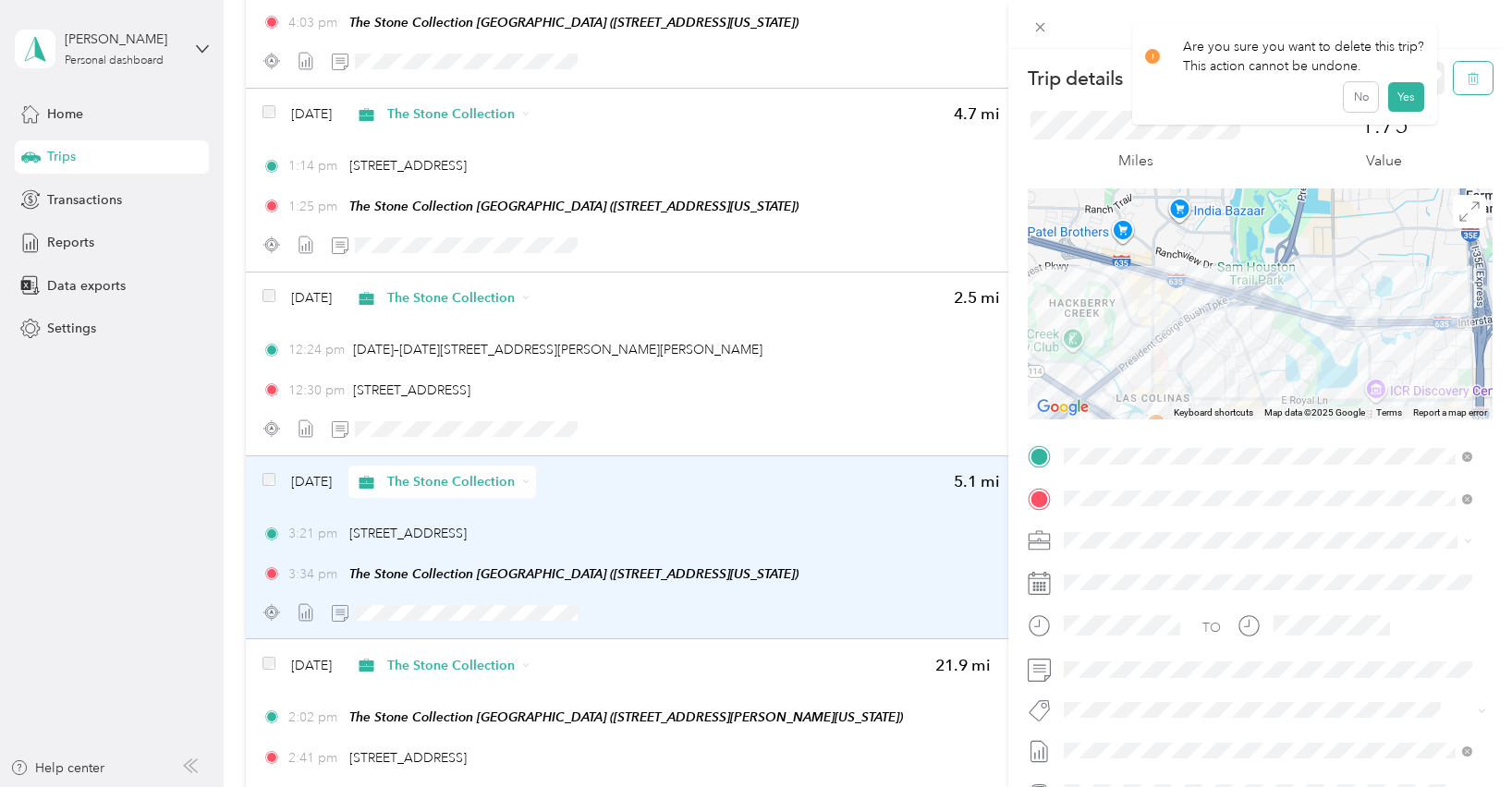
click at [1467, 76] on icon "button" at bounding box center [1474, 79] width 13 height 13
click at [1397, 108] on button "Yes" at bounding box center [1405, 101] width 36 height 30
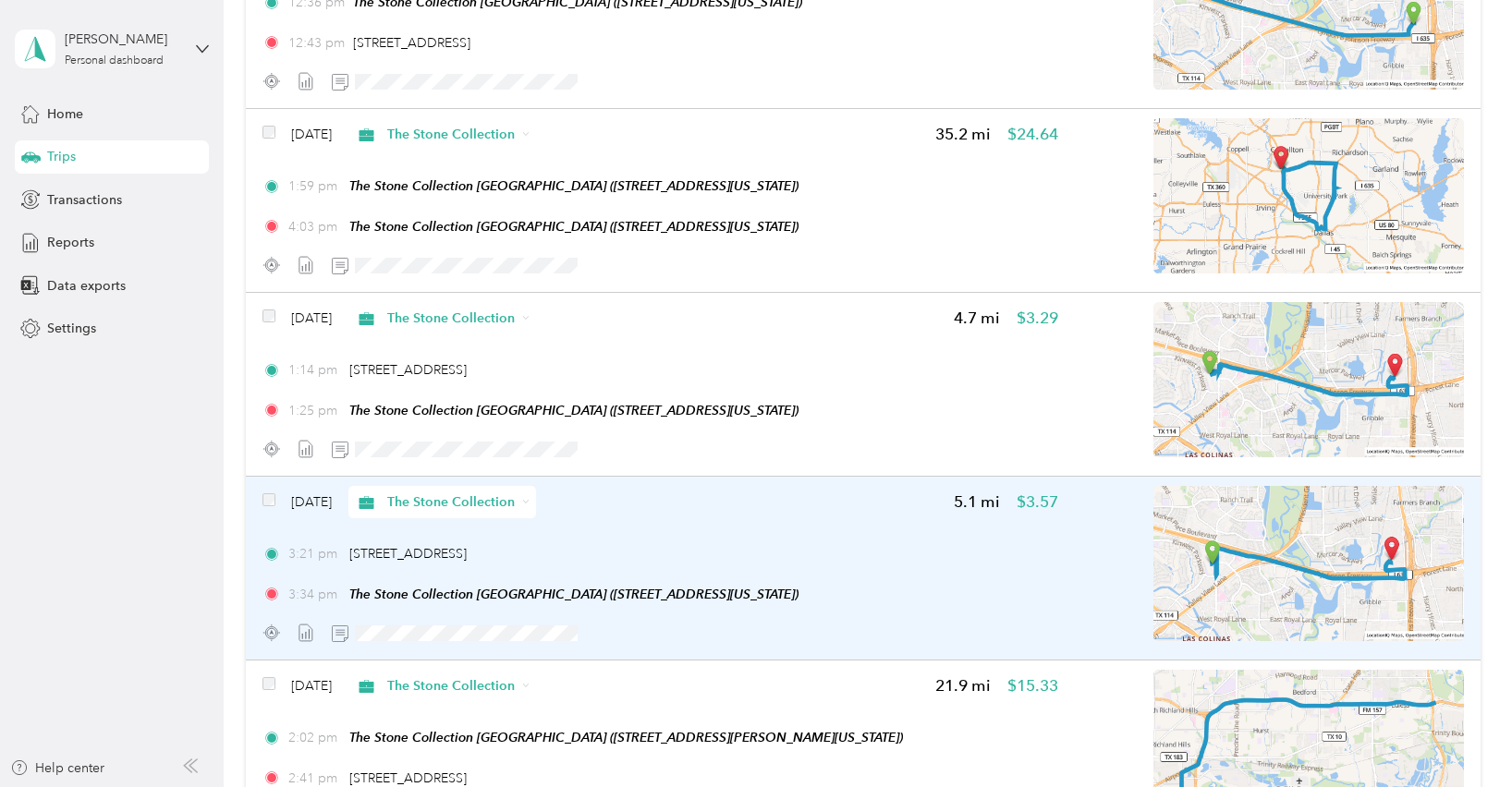
scroll to position [5481, 0]
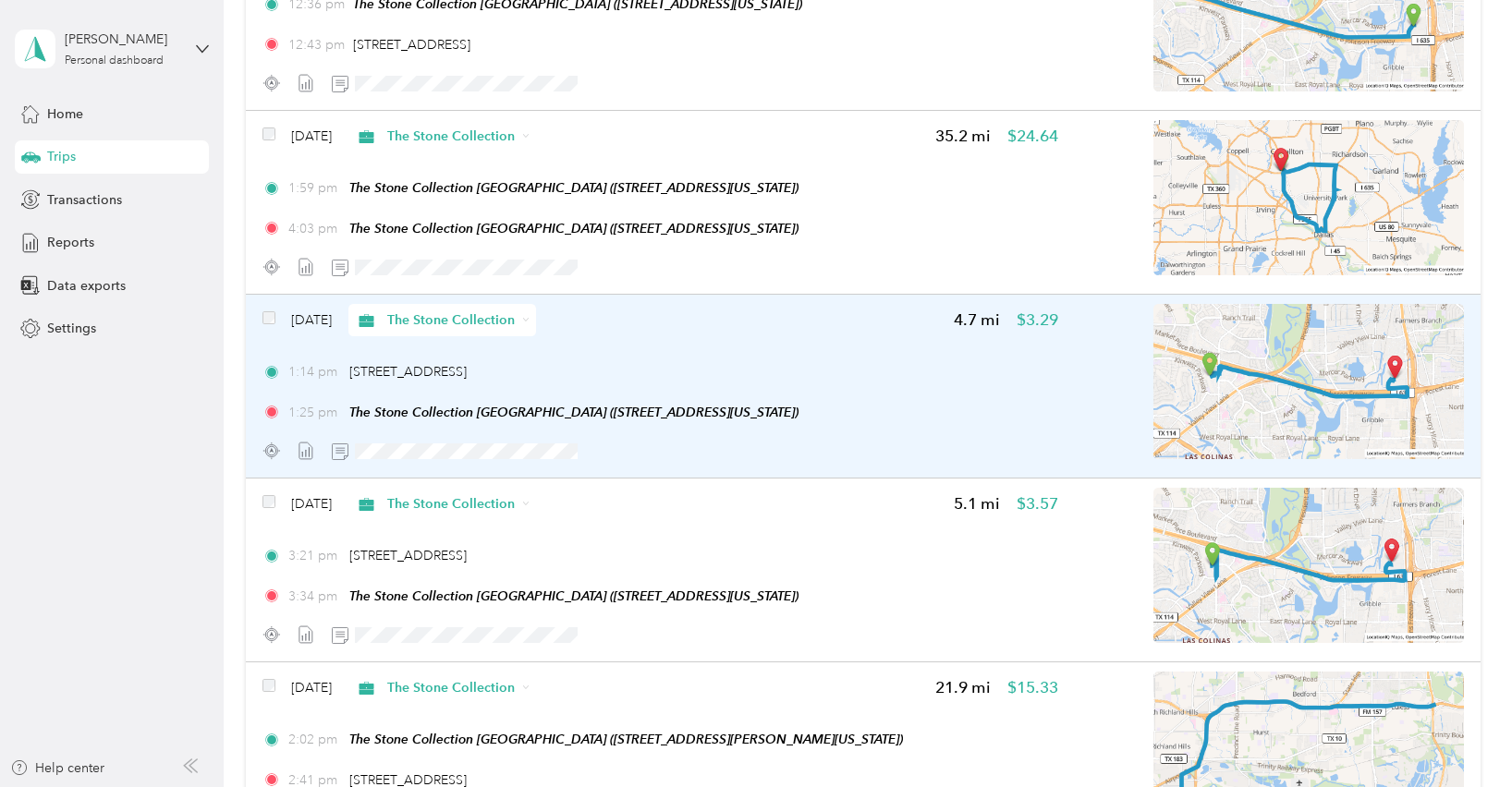
click at [1329, 406] on img at bounding box center [1309, 381] width 310 height 155
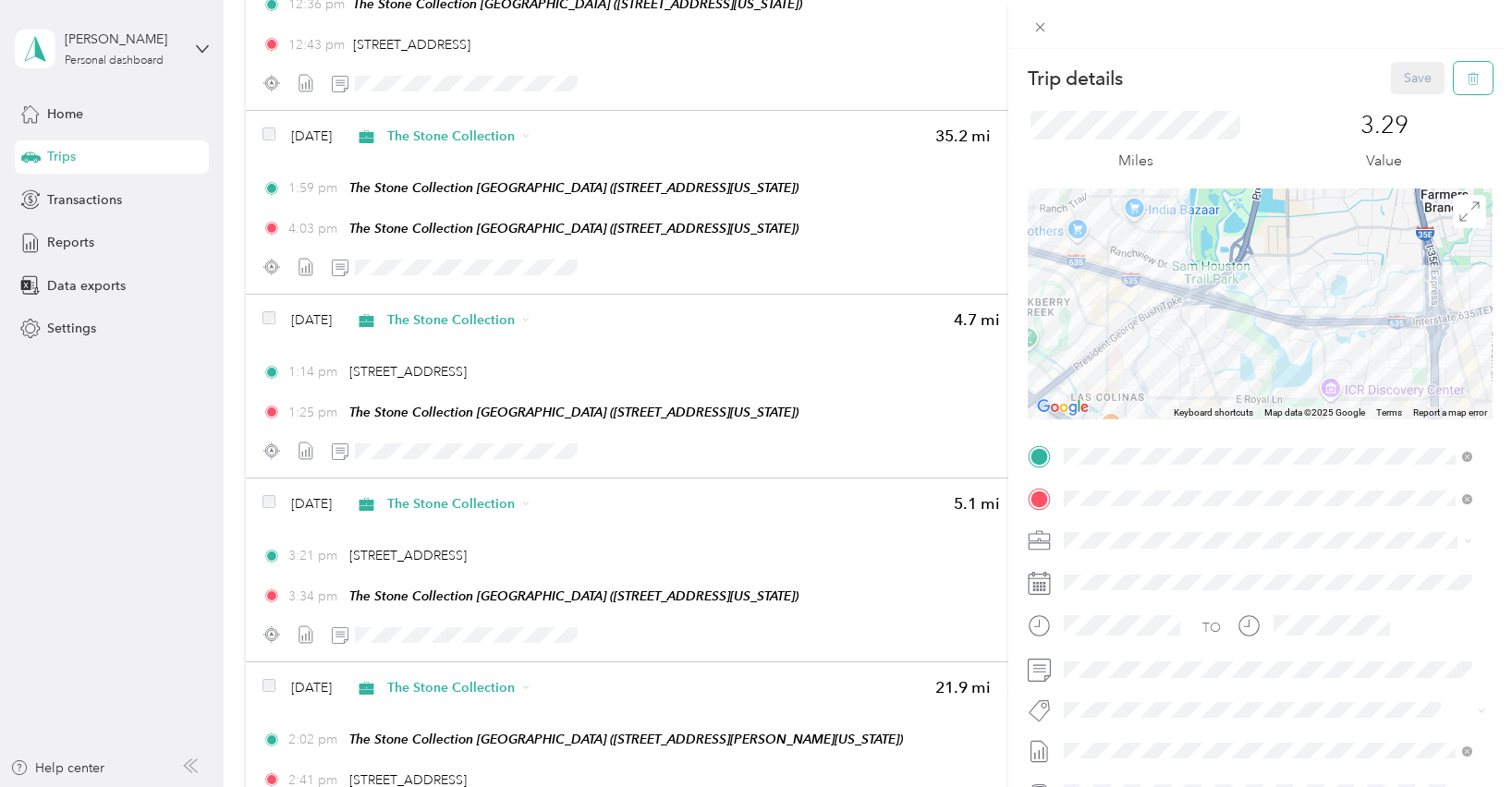
click at [1467, 75] on icon "button" at bounding box center [1474, 79] width 13 height 13
click at [1406, 109] on button "Yes" at bounding box center [1405, 101] width 36 height 30
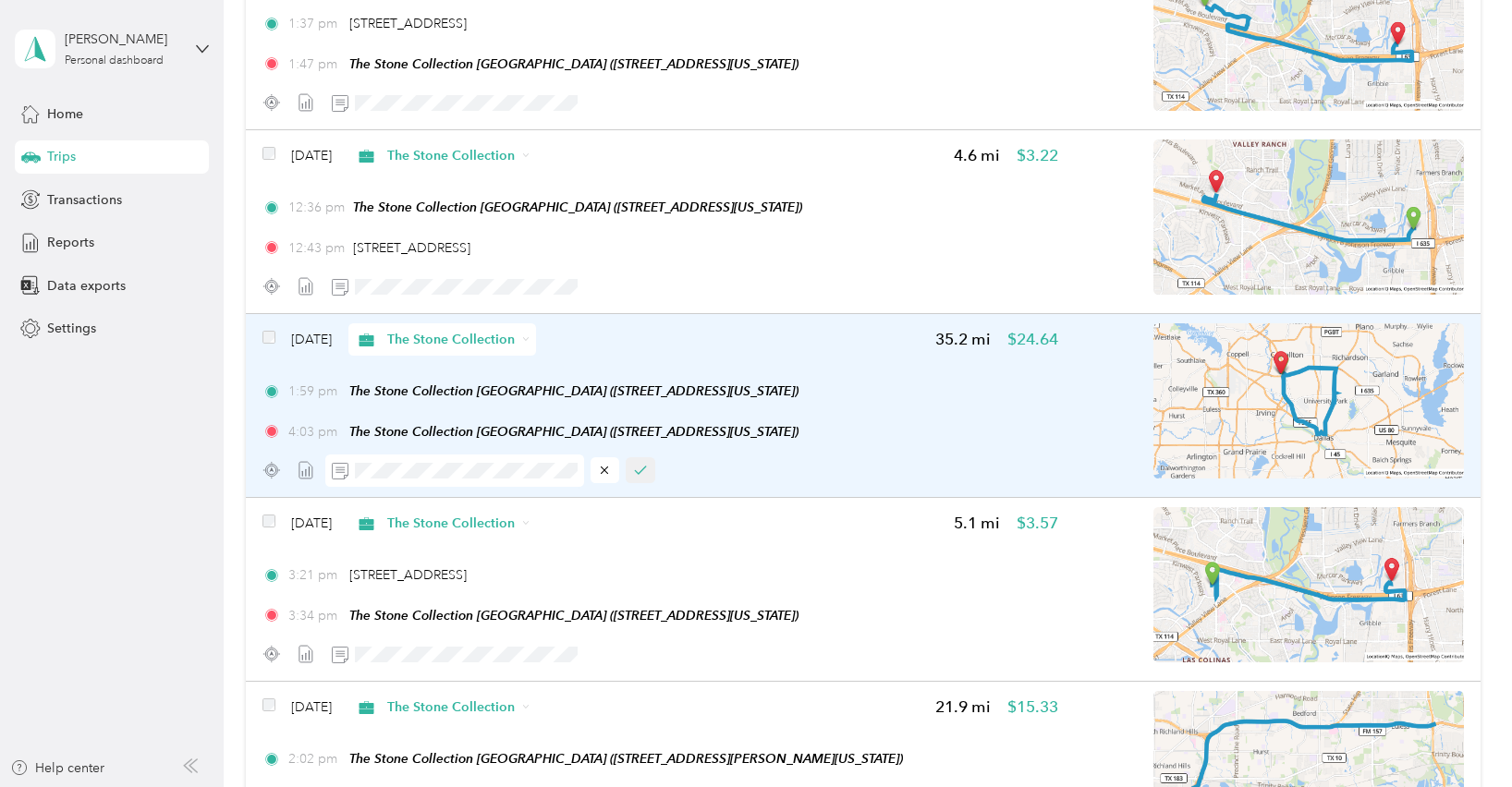
click at [641, 477] on icon "button" at bounding box center [641, 470] width 13 height 13
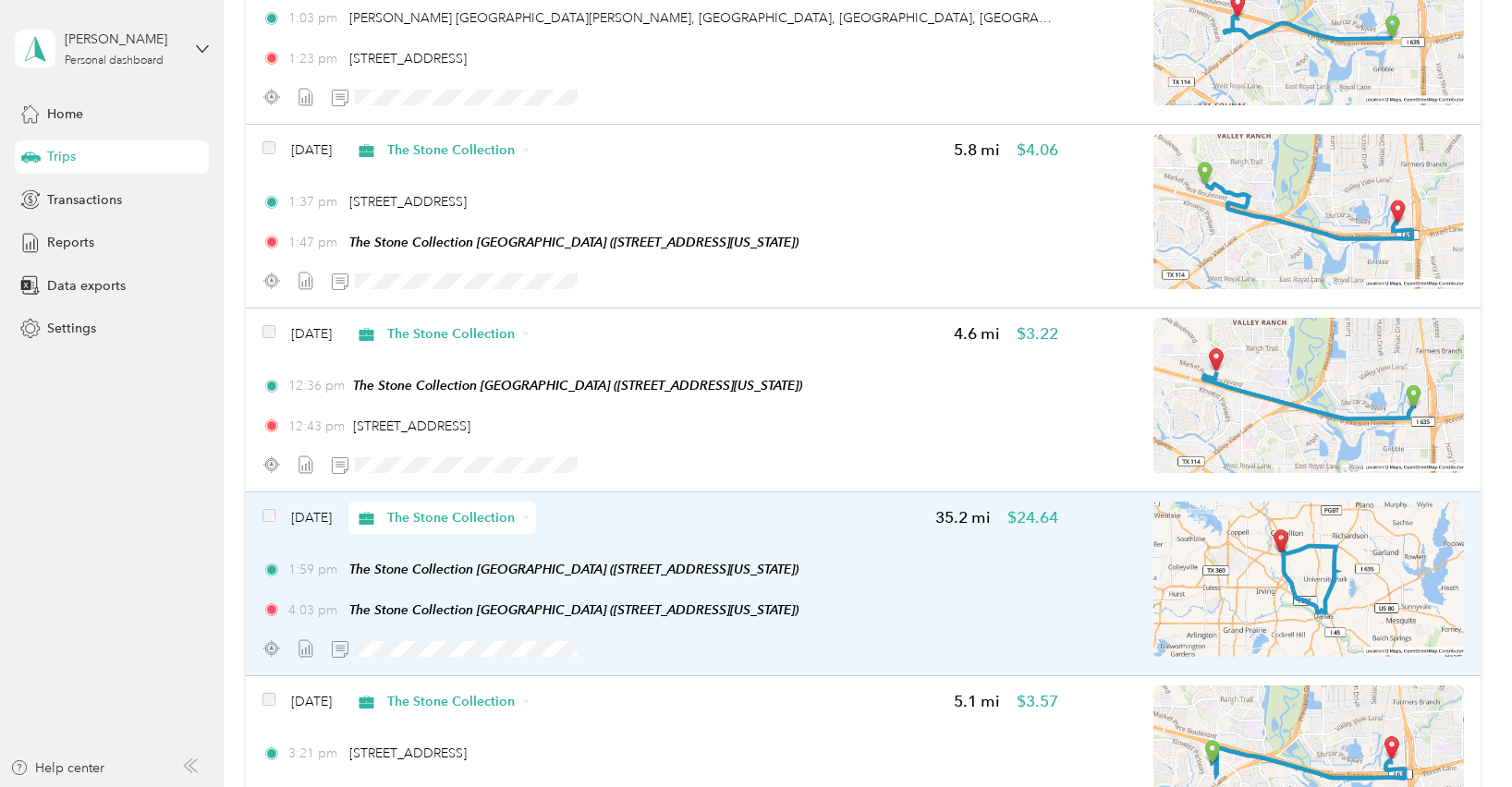
scroll to position [5095, 0]
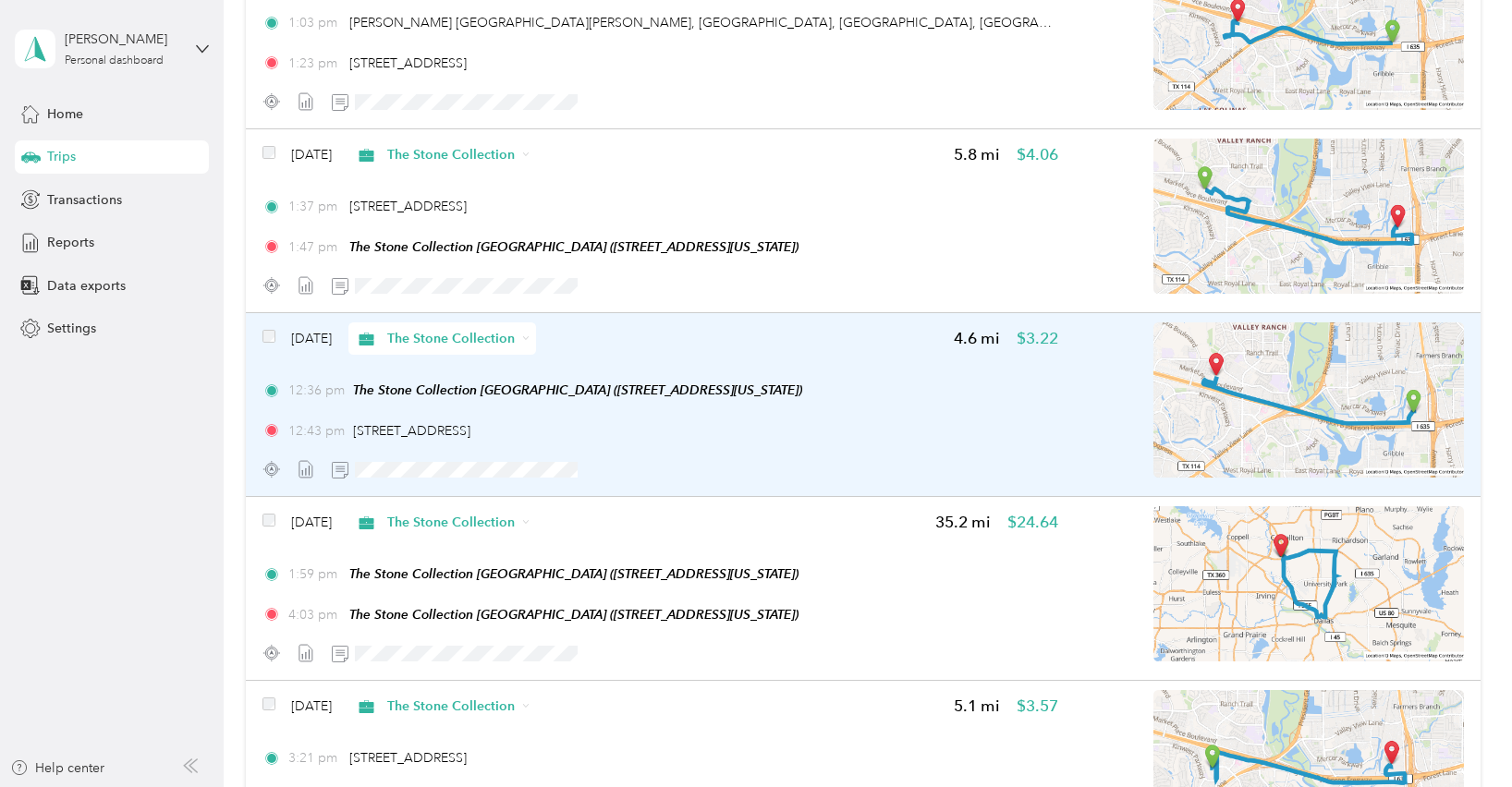
click at [1268, 381] on img at bounding box center [1309, 400] width 310 height 155
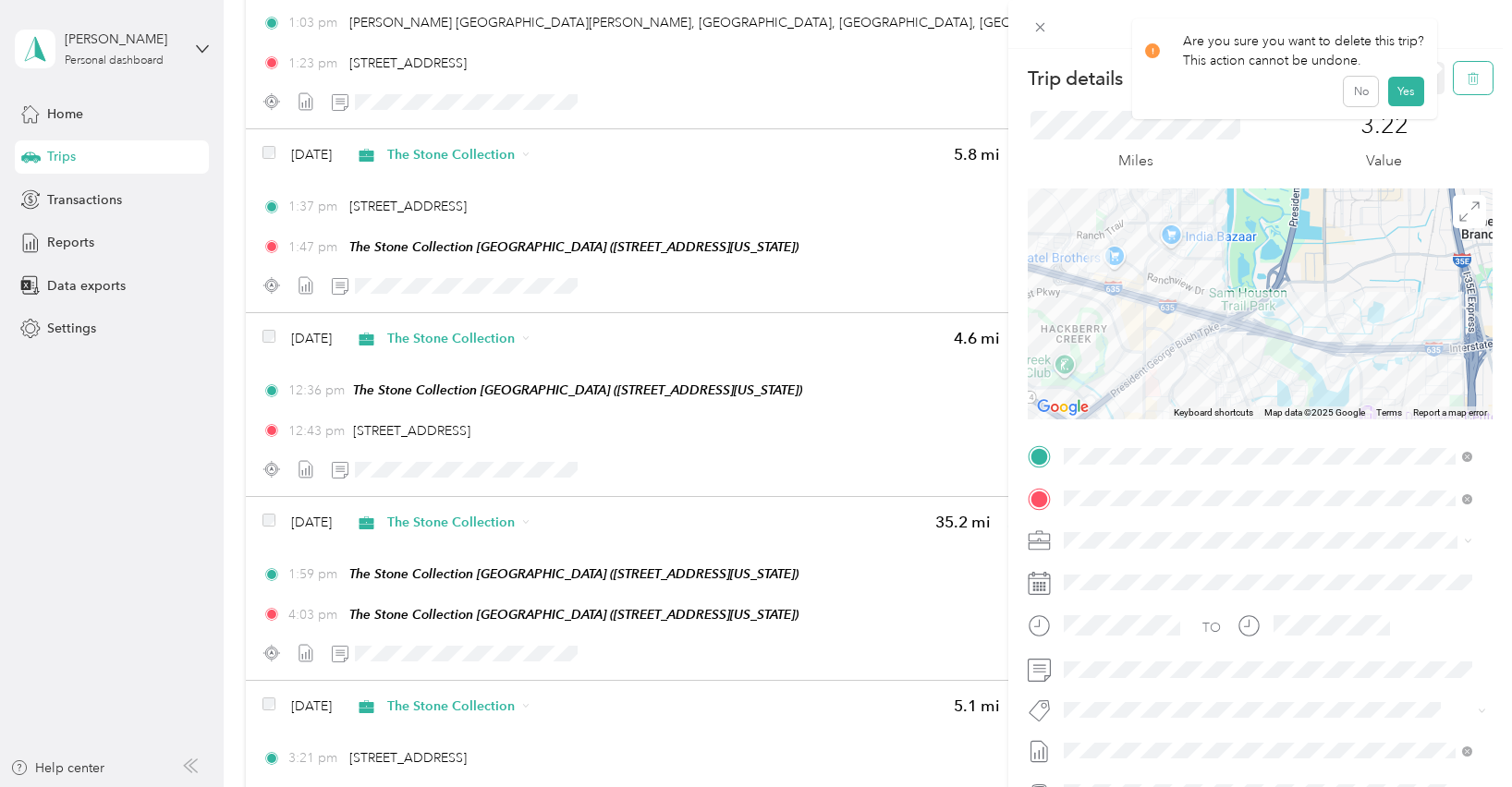
click at [1467, 80] on icon "button" at bounding box center [1474, 79] width 13 height 13
click at [1408, 104] on button "Yes" at bounding box center [1405, 101] width 36 height 30
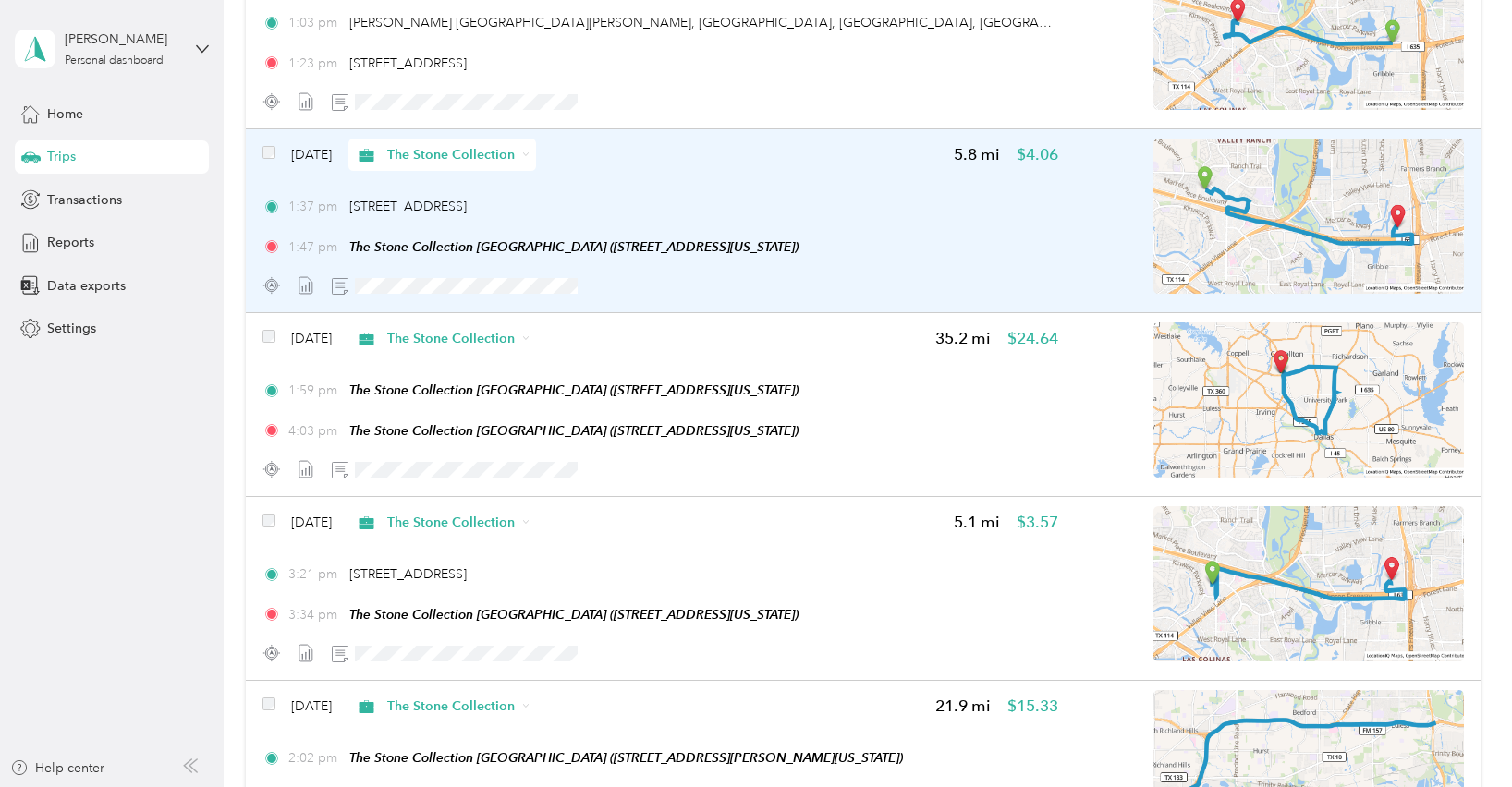
click at [1274, 261] on img at bounding box center [1309, 216] width 310 height 155
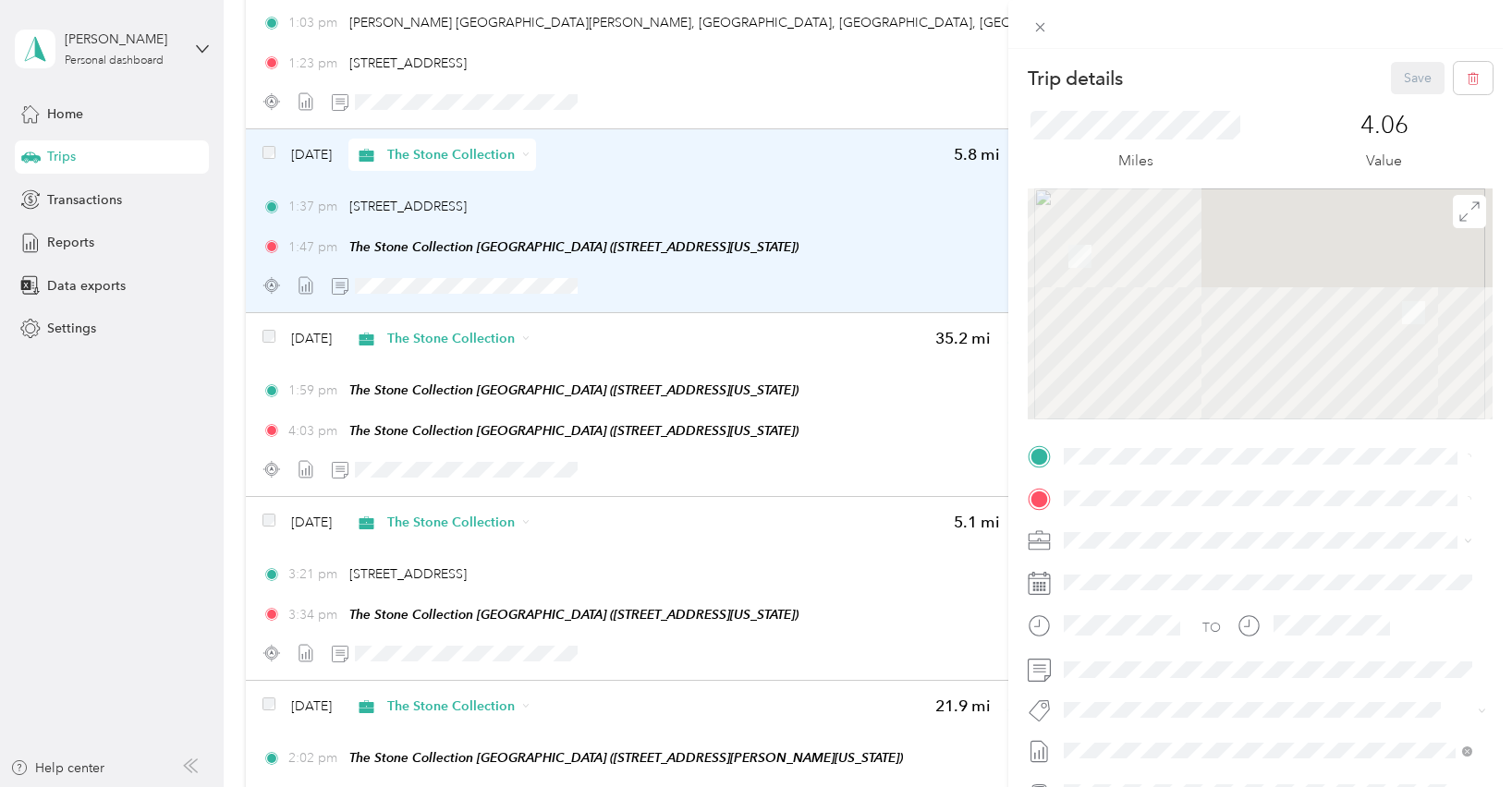
click at [1274, 261] on div at bounding box center [1260, 304] width 465 height 231
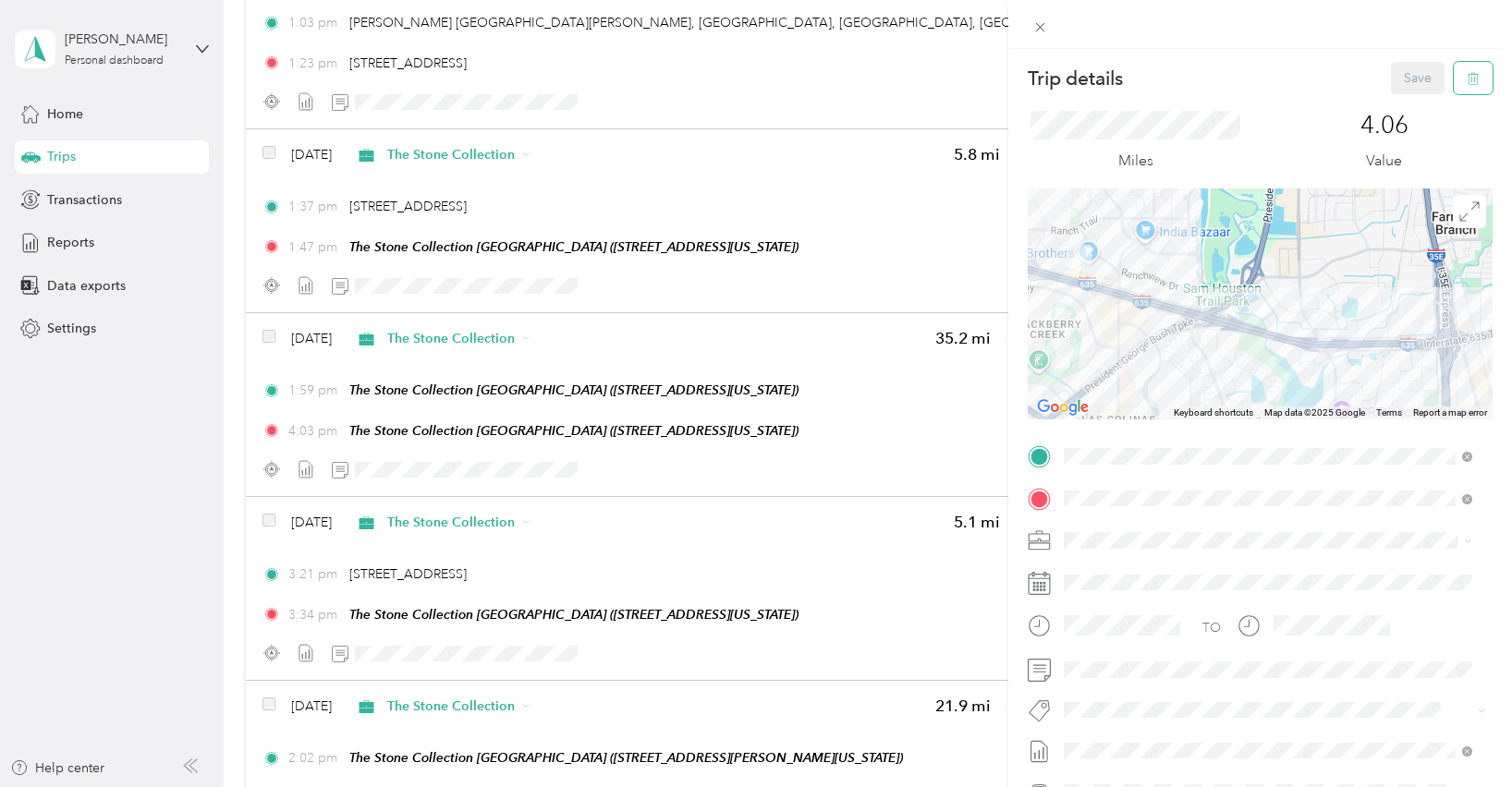
click at [1454, 83] on button "button" at bounding box center [1474, 78] width 39 height 33
click at [1404, 101] on button "Yes" at bounding box center [1405, 101] width 36 height 30
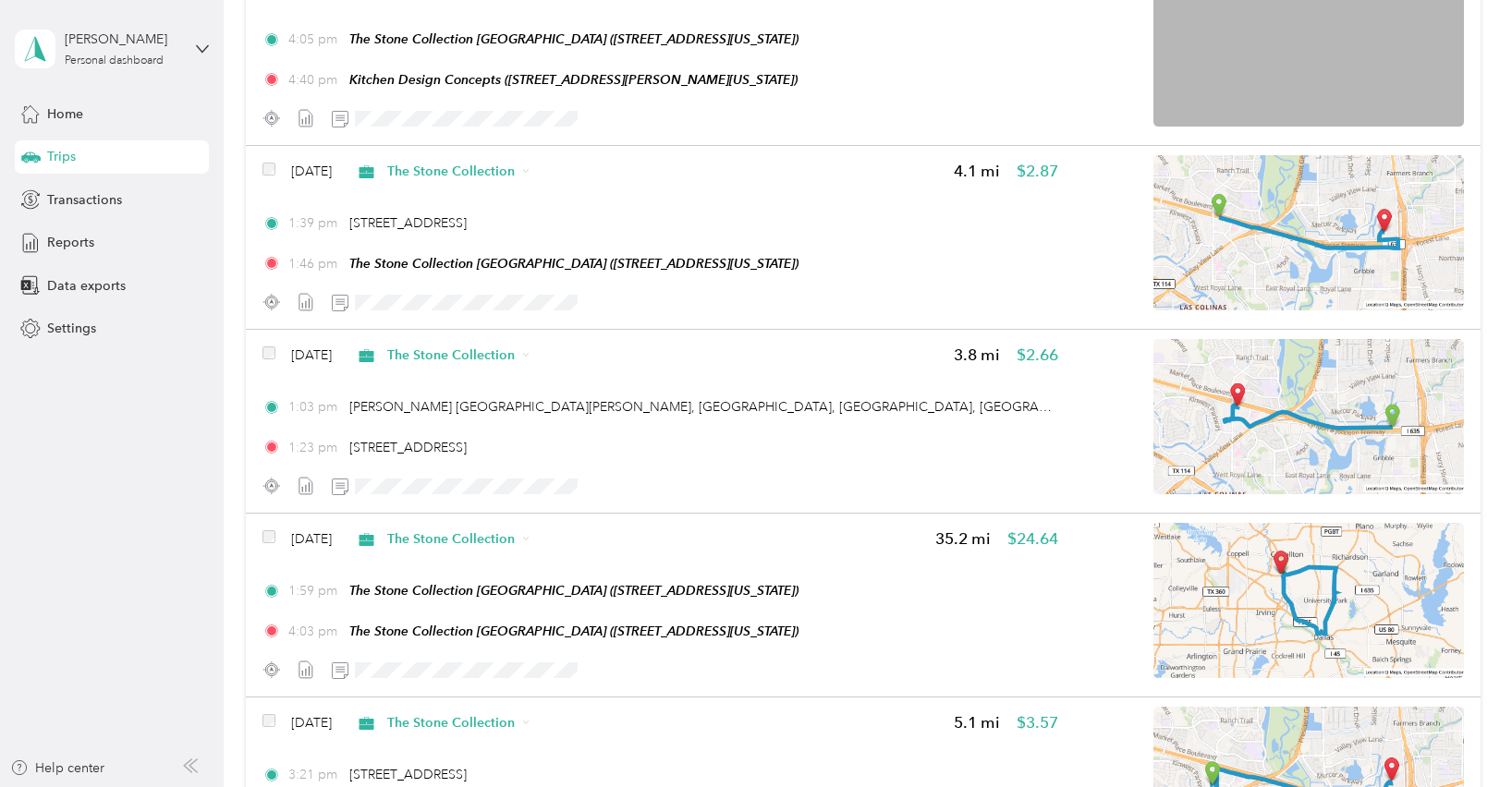
scroll to position [4709, 0]
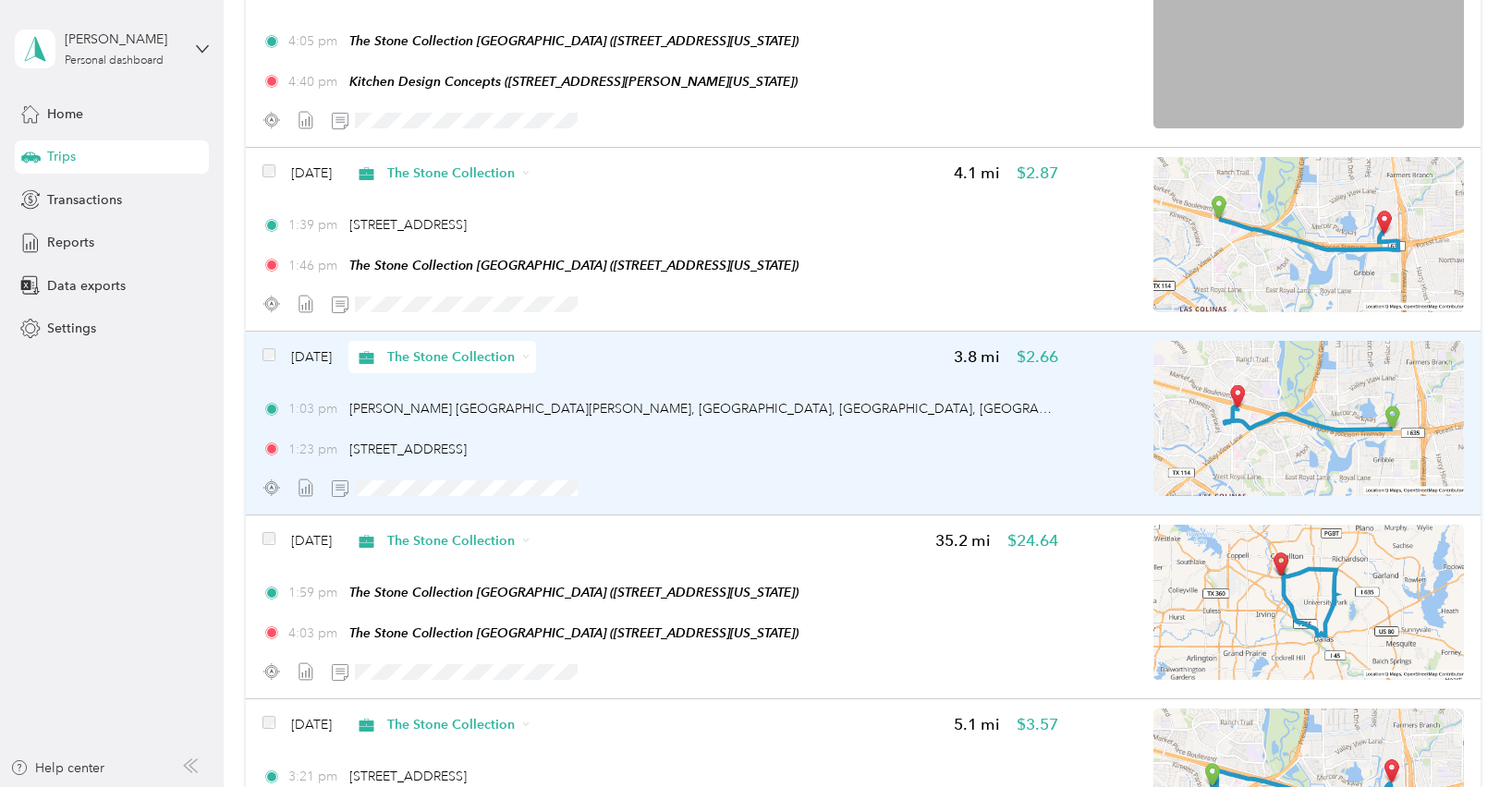
click at [1331, 414] on img at bounding box center [1309, 419] width 310 height 155
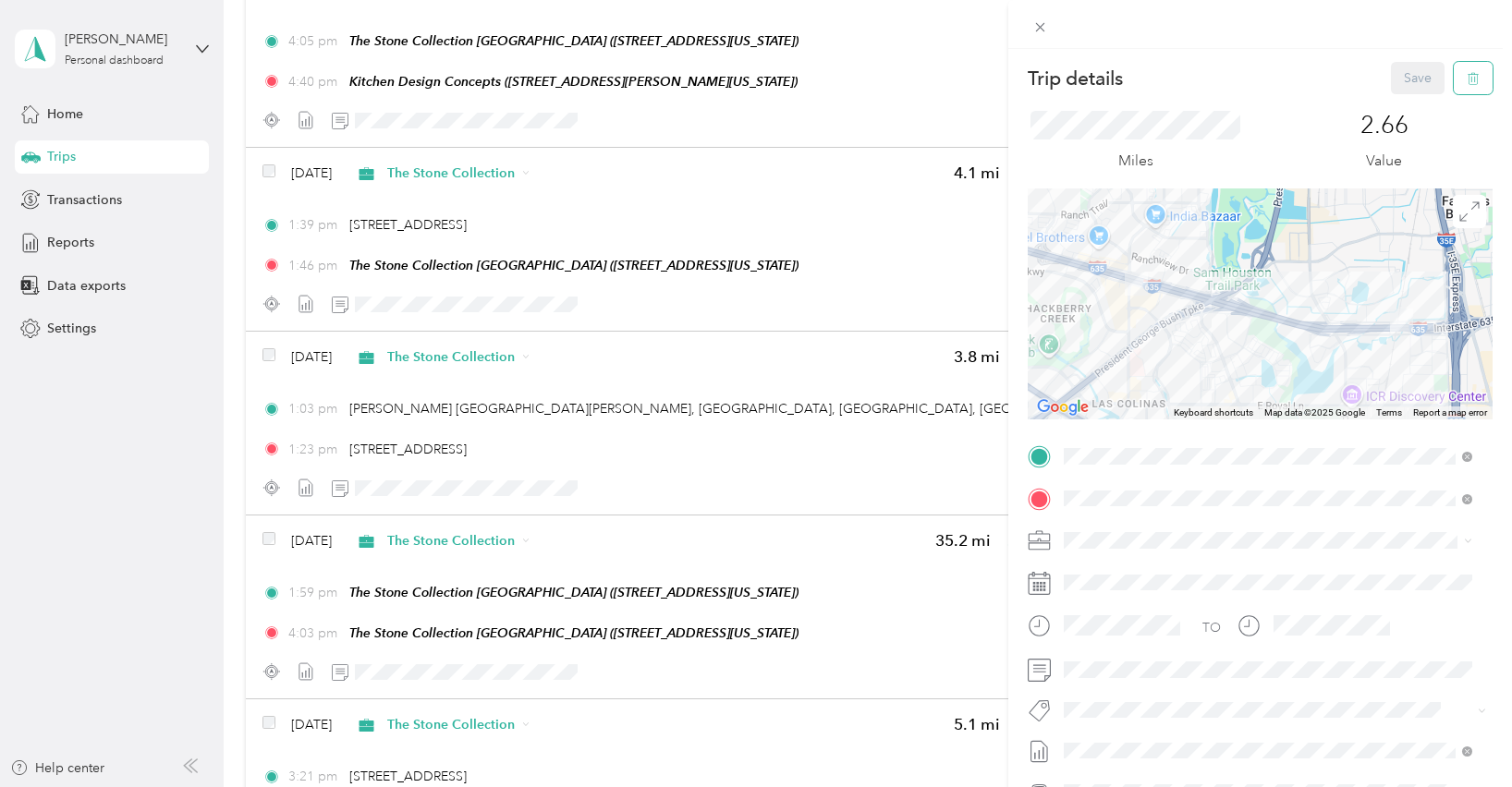
click at [1467, 81] on icon "button" at bounding box center [1474, 79] width 13 height 13
click at [1403, 106] on button "Yes" at bounding box center [1405, 101] width 36 height 30
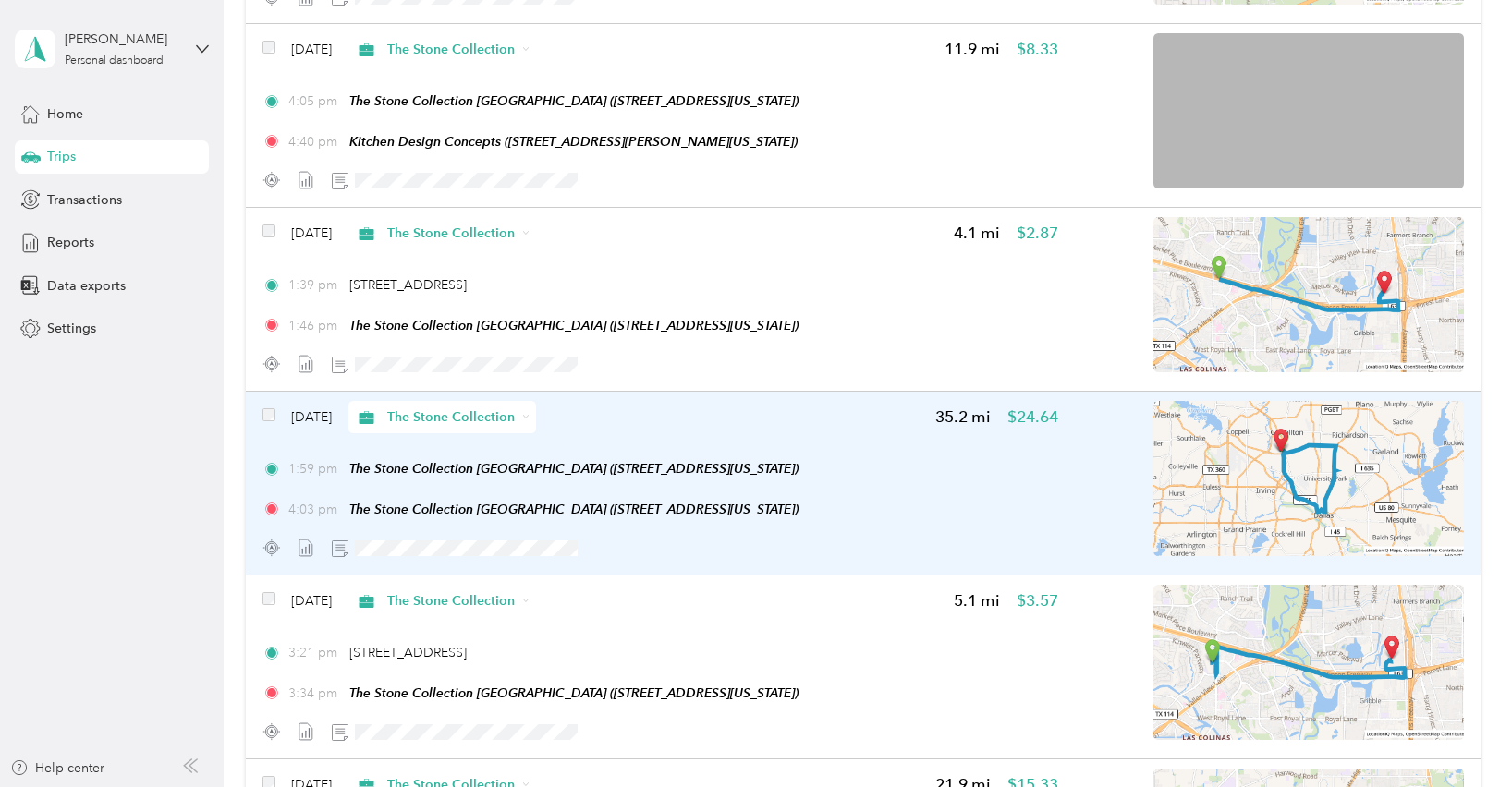
scroll to position [4621, 0]
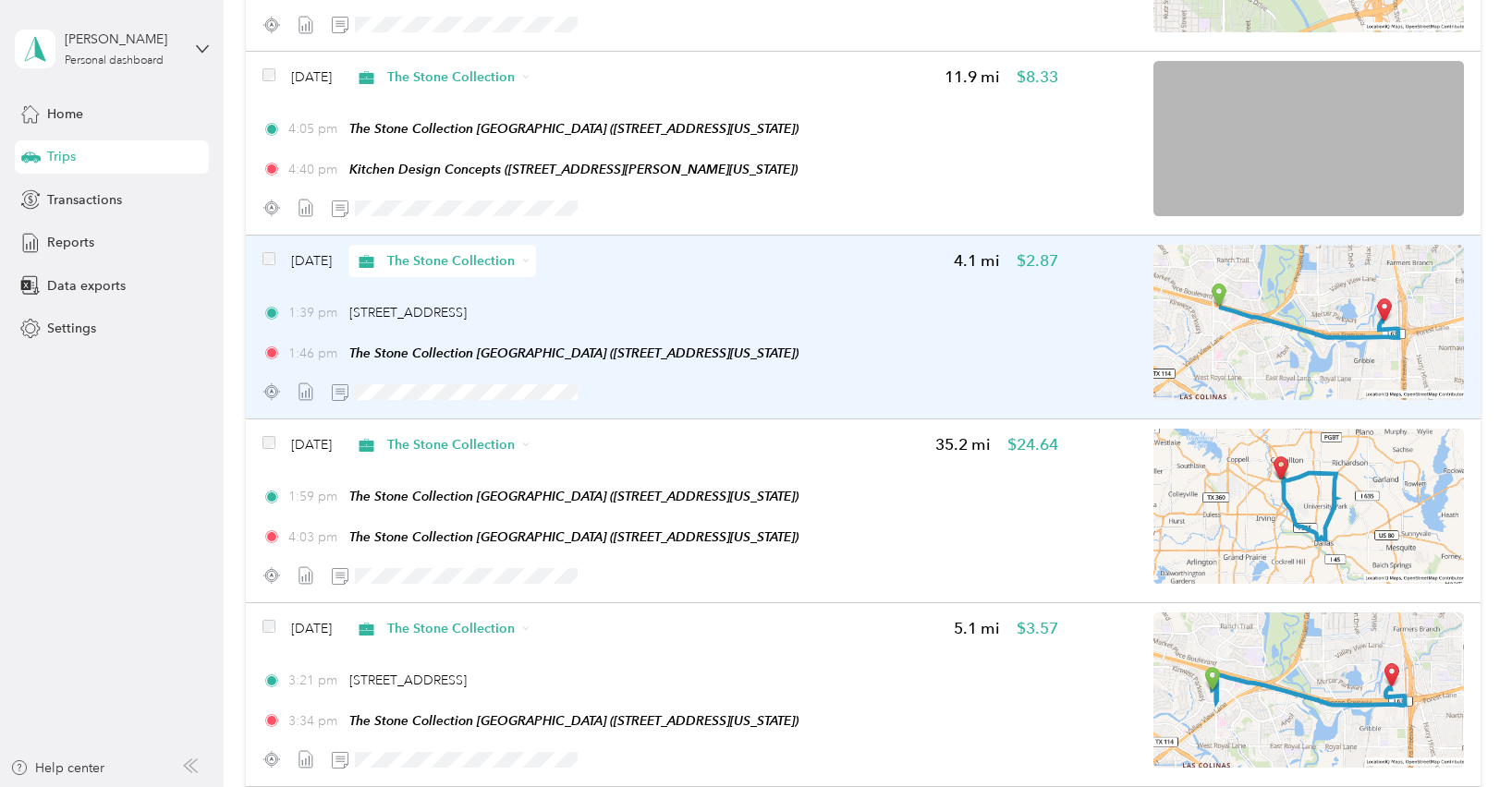
click at [1304, 313] on img at bounding box center [1309, 322] width 310 height 155
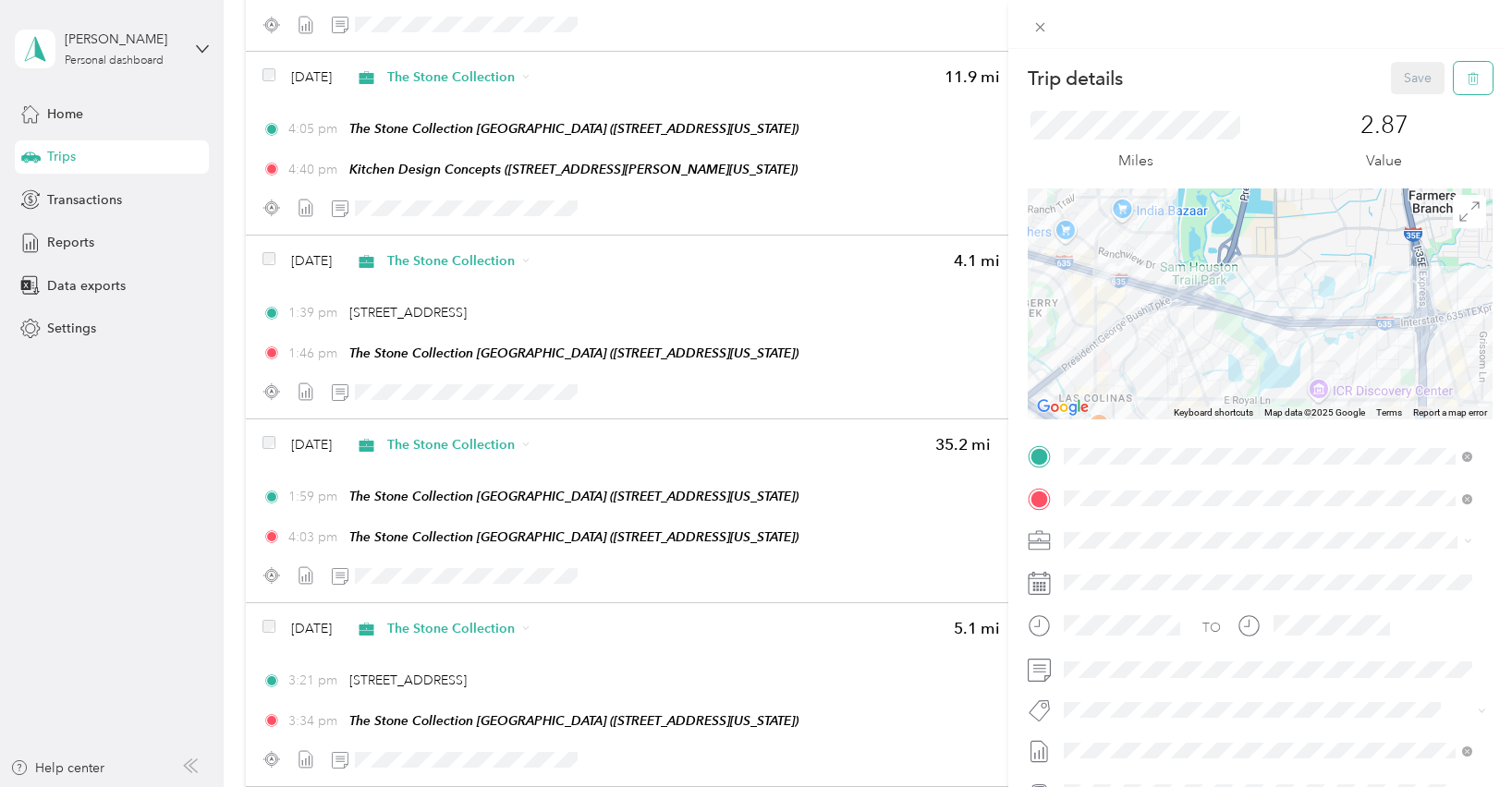
click at [1467, 71] on span "button" at bounding box center [1474, 78] width 13 height 16
click at [1399, 105] on button "Yes" at bounding box center [1405, 101] width 36 height 30
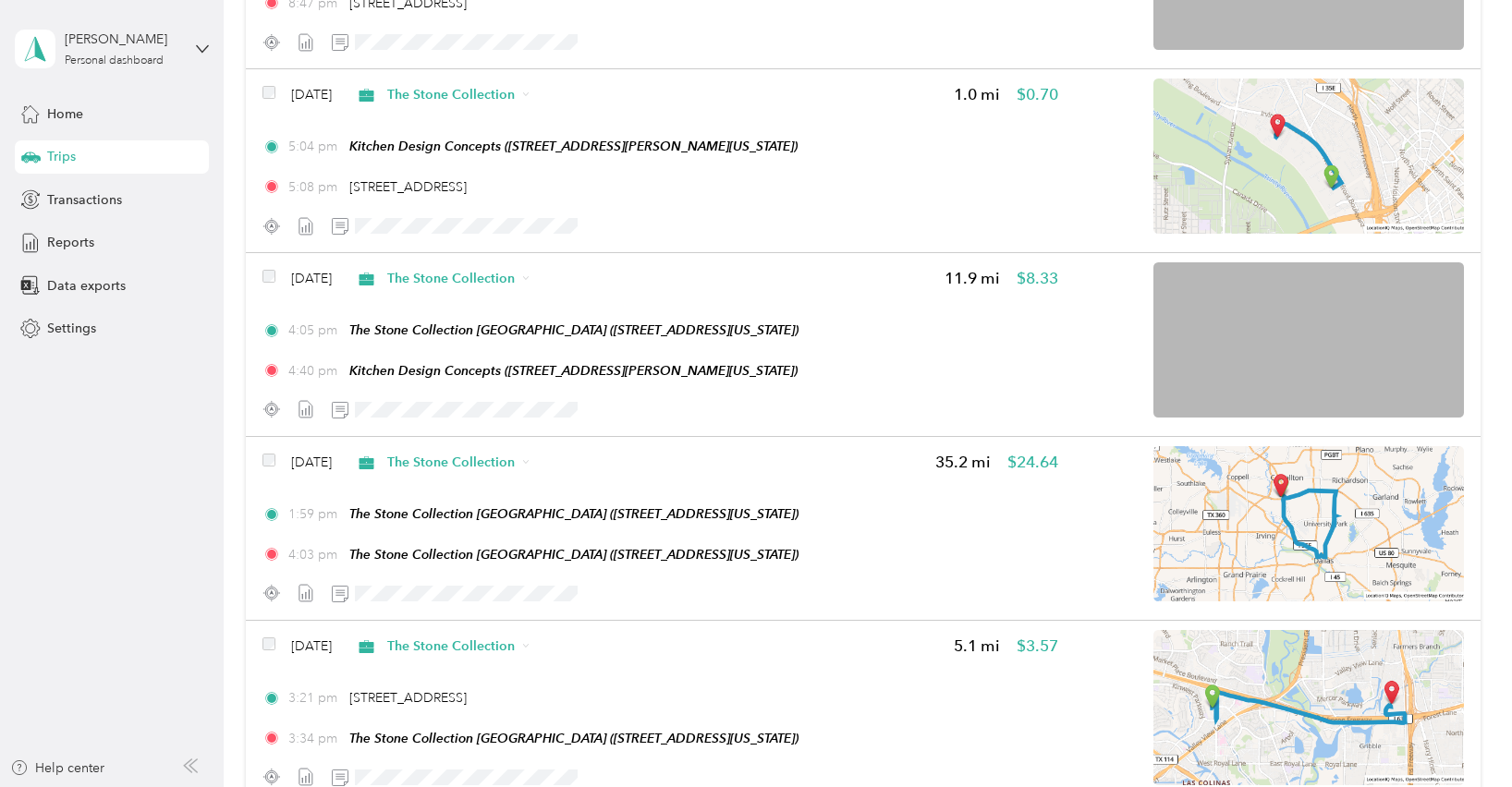
scroll to position [4416, 0]
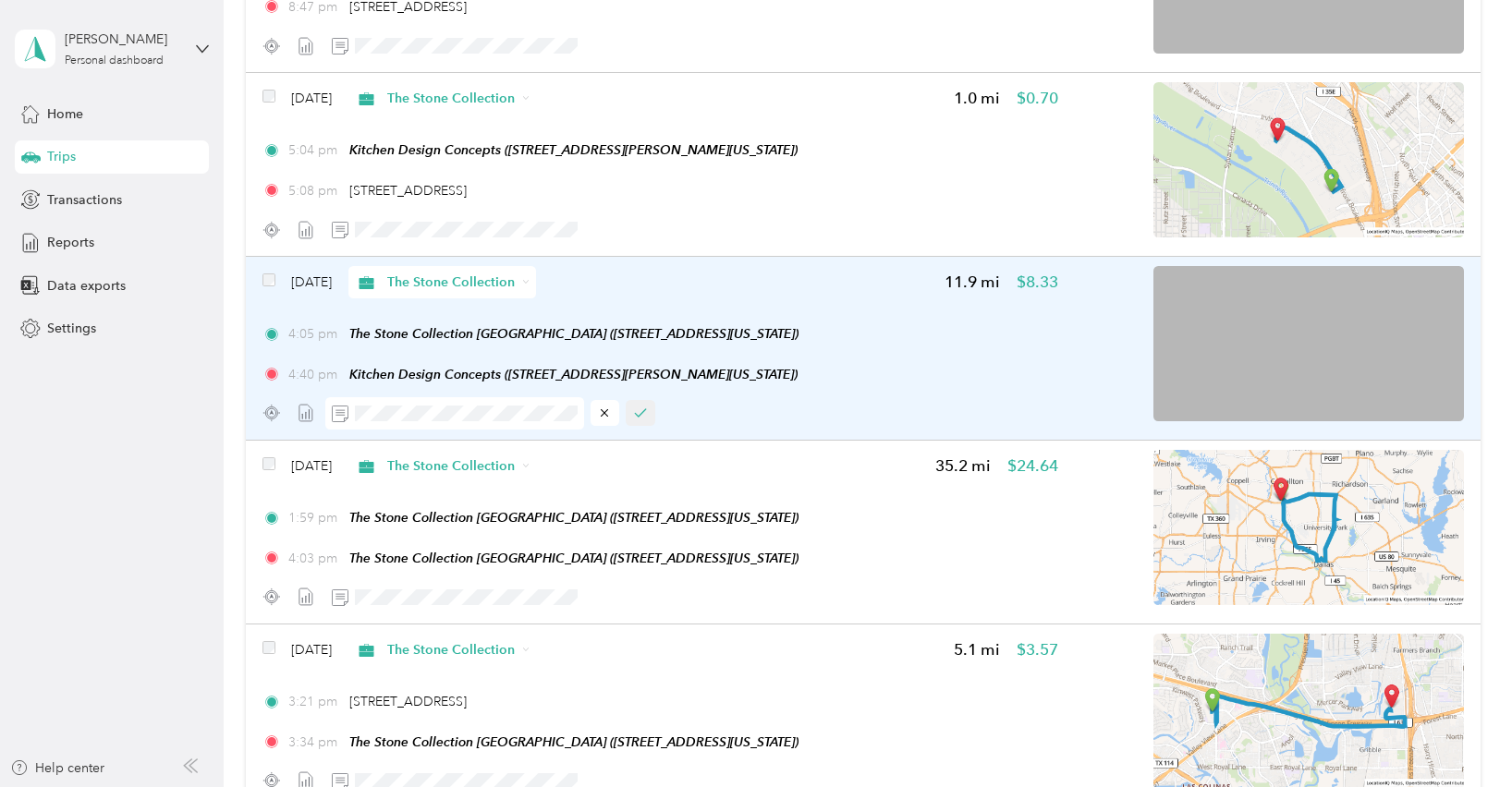
click at [631, 422] on button "button" at bounding box center [641, 413] width 30 height 26
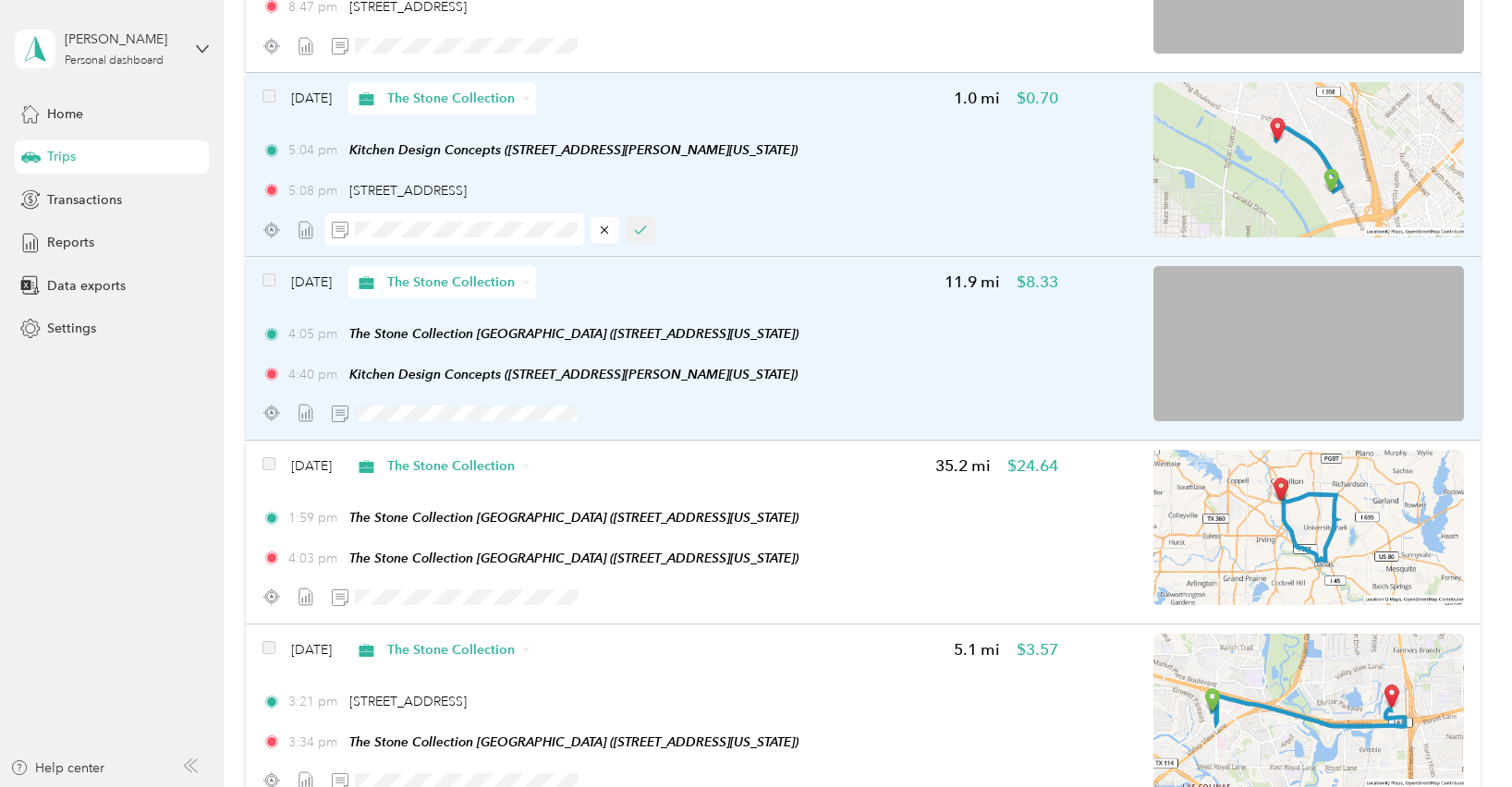
scroll to position [0, 0]
click at [639, 236] on icon "button" at bounding box center [641, 230] width 13 height 13
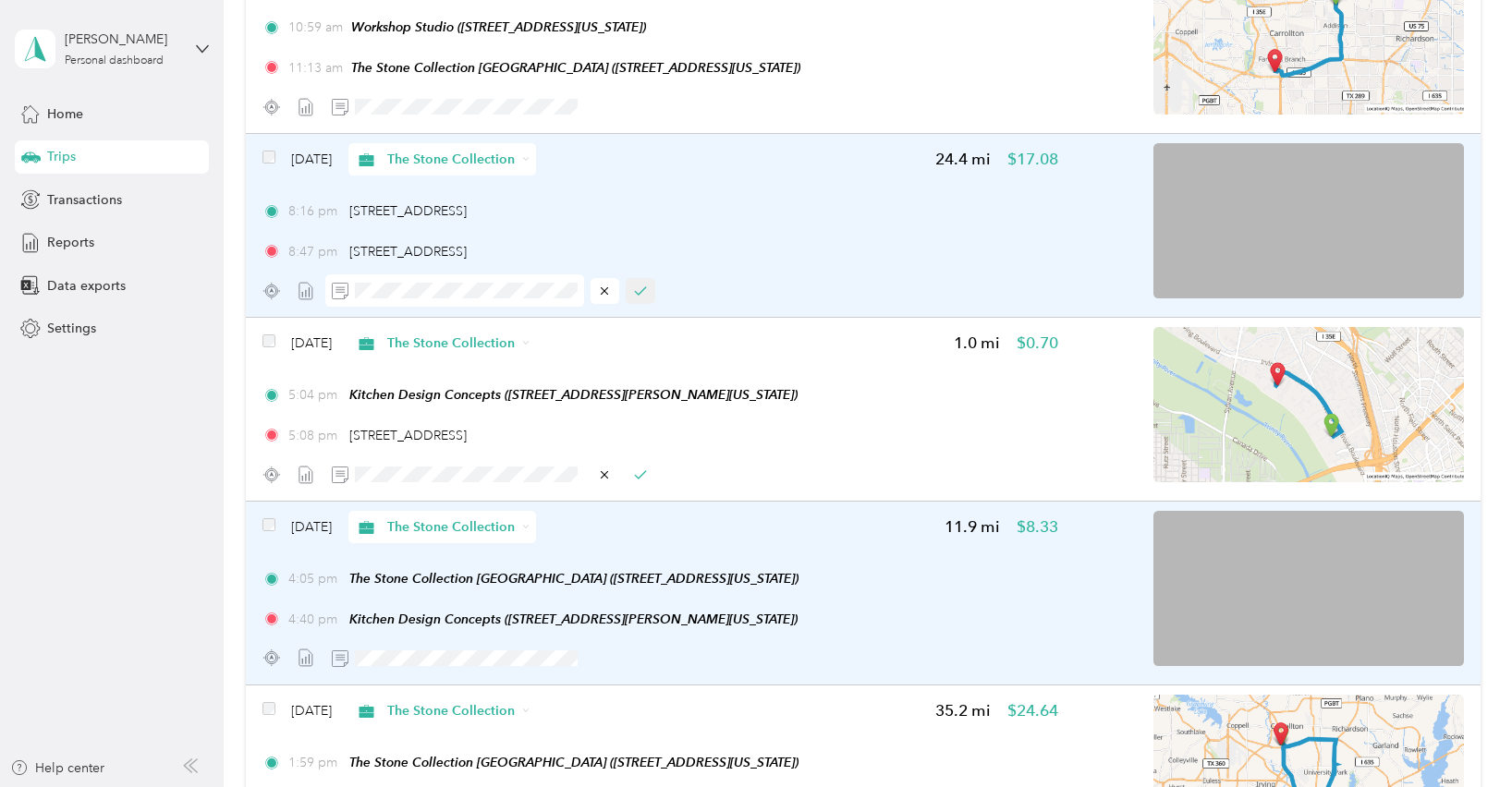
click at [642, 297] on icon "button" at bounding box center [641, 291] width 13 height 13
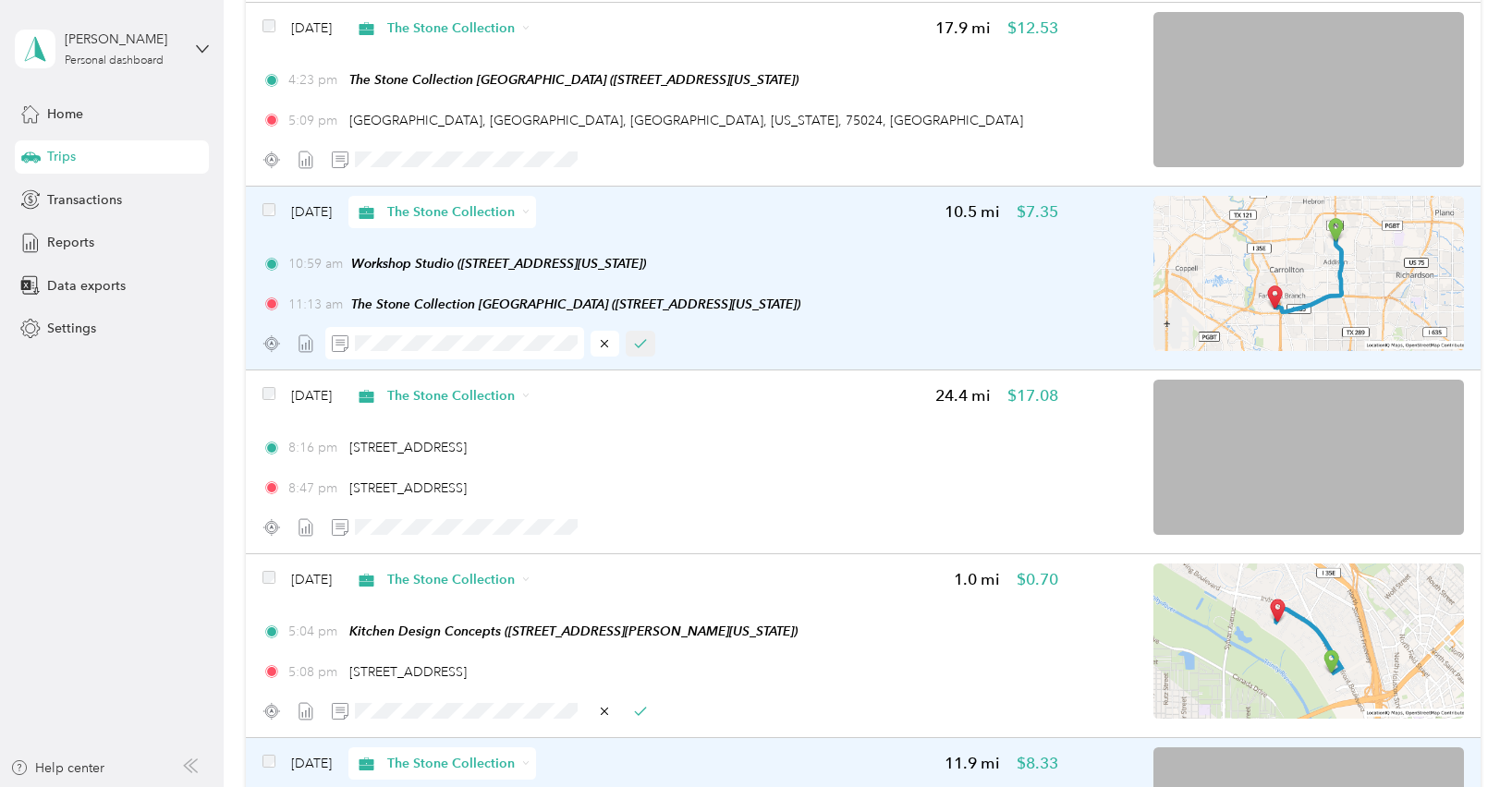
click at [640, 351] on icon "button" at bounding box center [641, 344] width 13 height 13
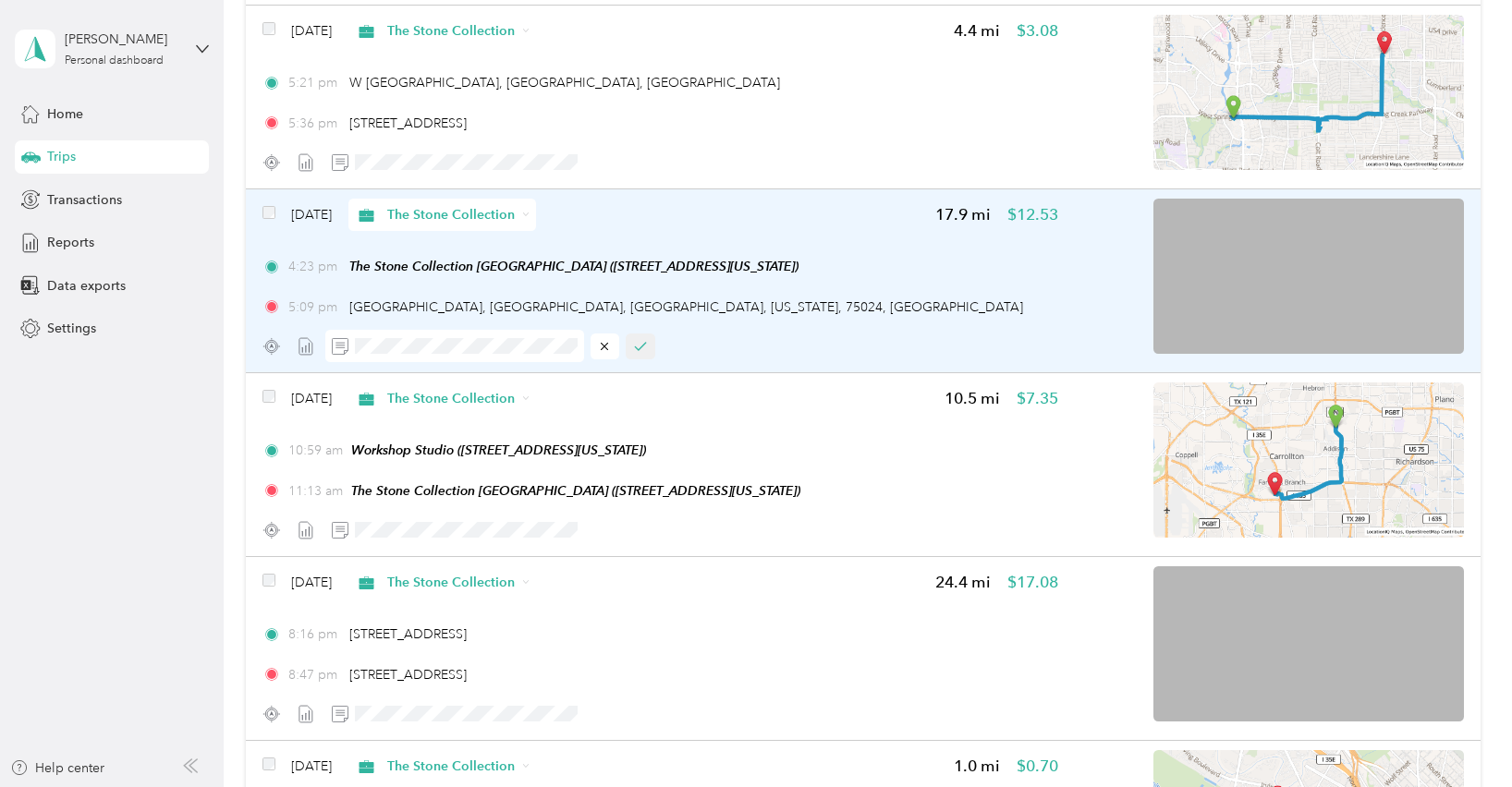
click at [637, 353] on icon "button" at bounding box center [641, 347] width 13 height 13
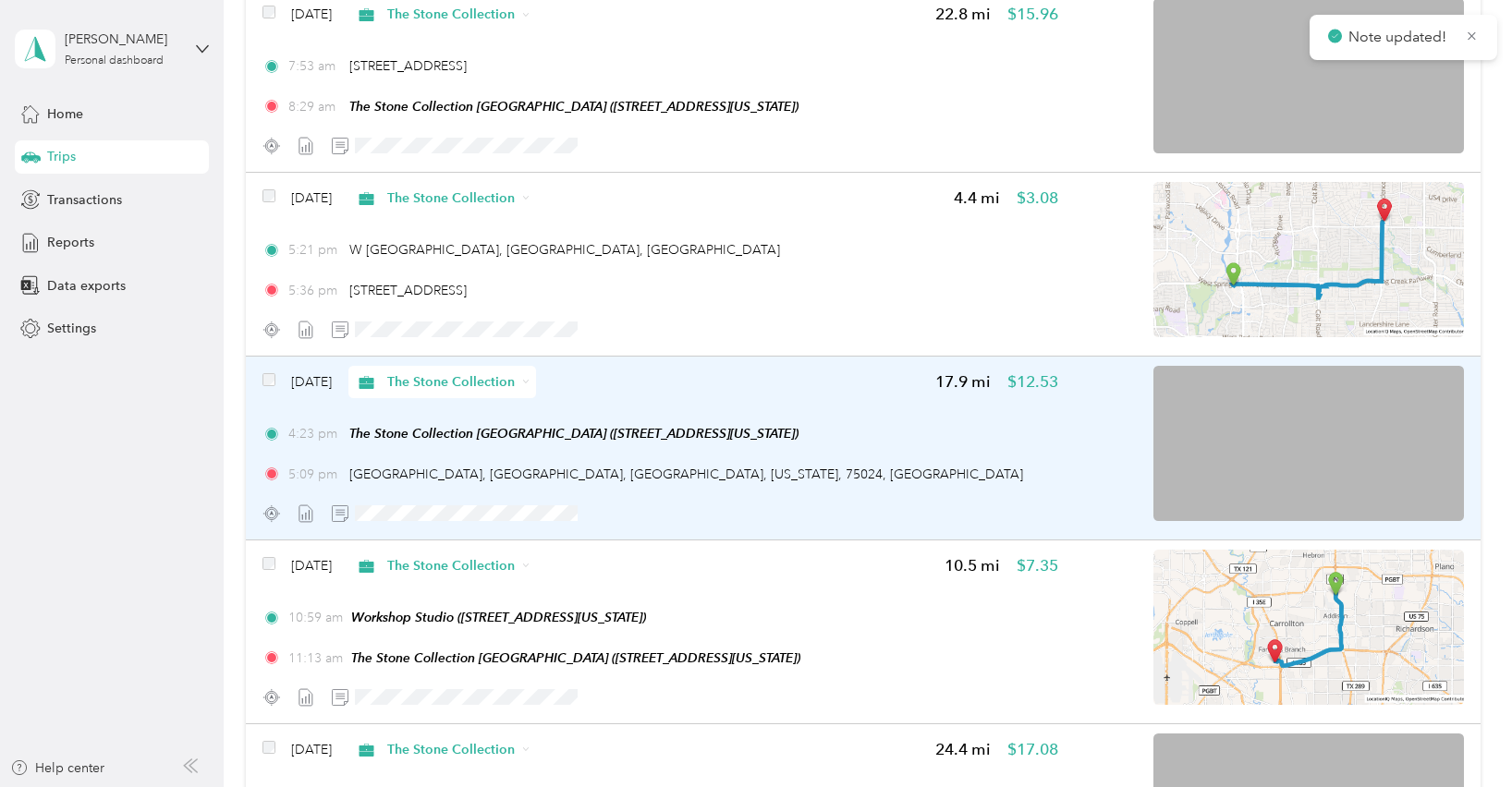
scroll to position [3570, 0]
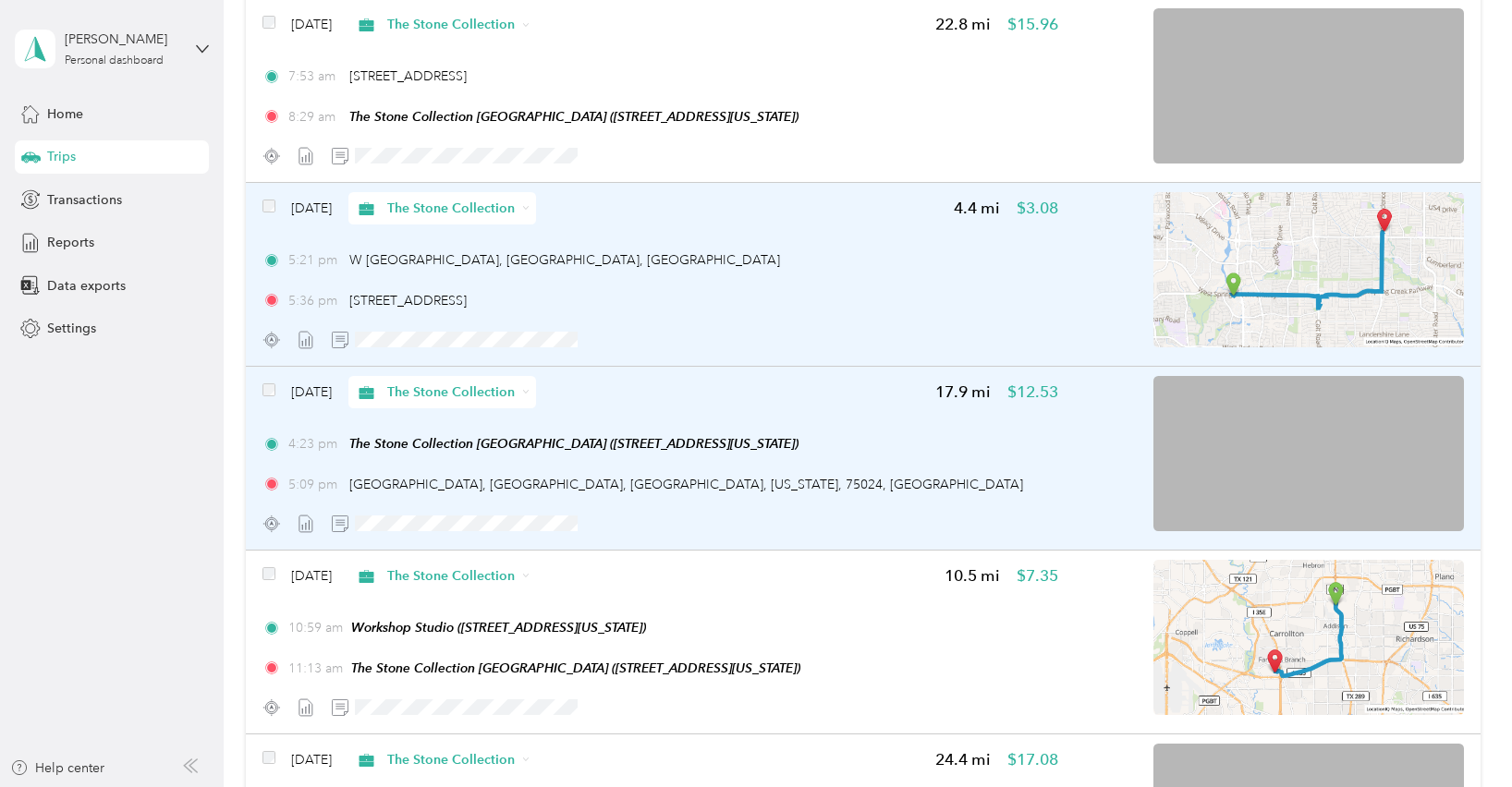
click at [1280, 269] on img at bounding box center [1309, 270] width 310 height 155
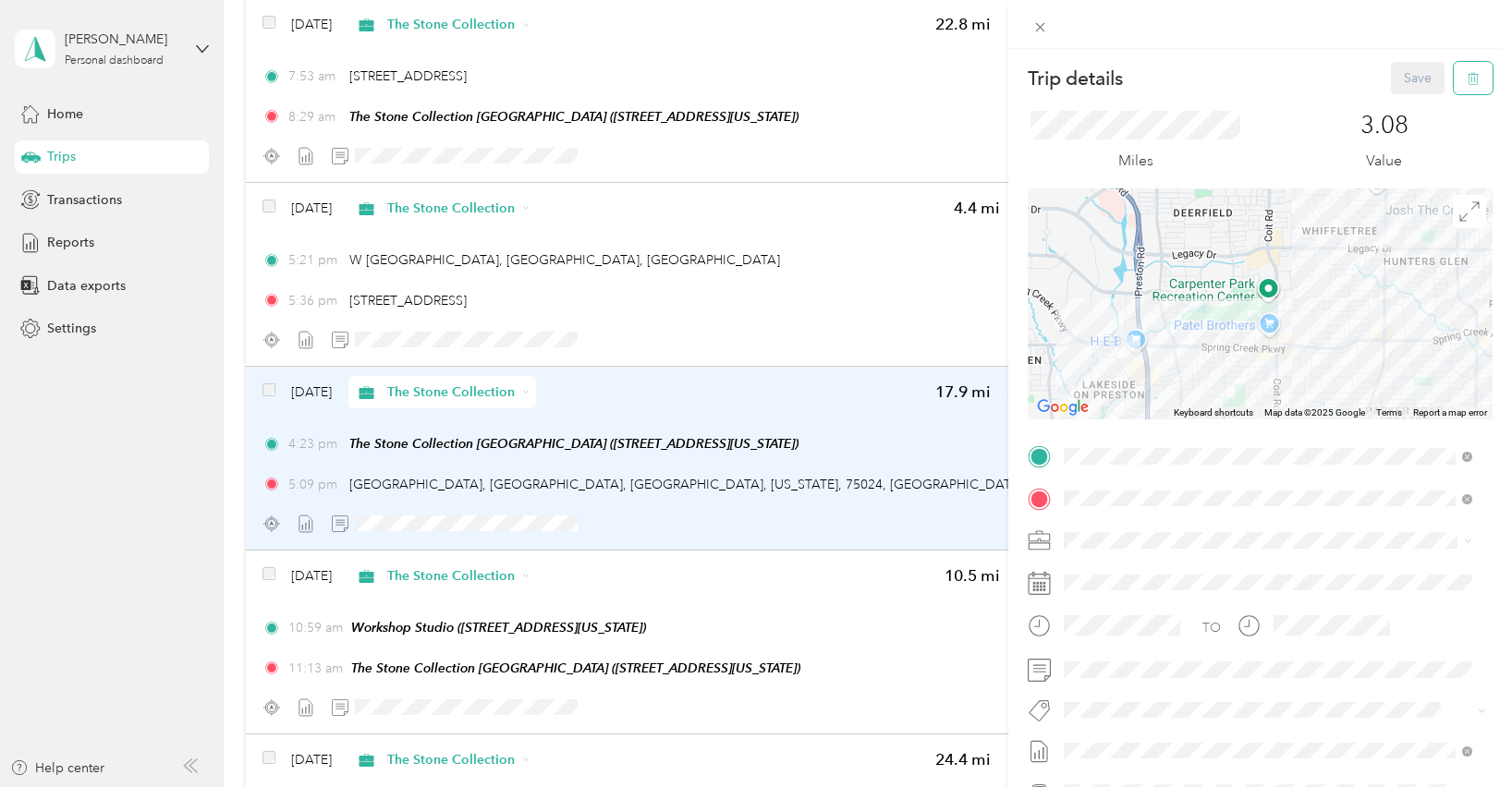
click at [1467, 78] on icon "button" at bounding box center [1474, 79] width 13 height 13
click at [1394, 110] on button "Yes" at bounding box center [1405, 101] width 36 height 30
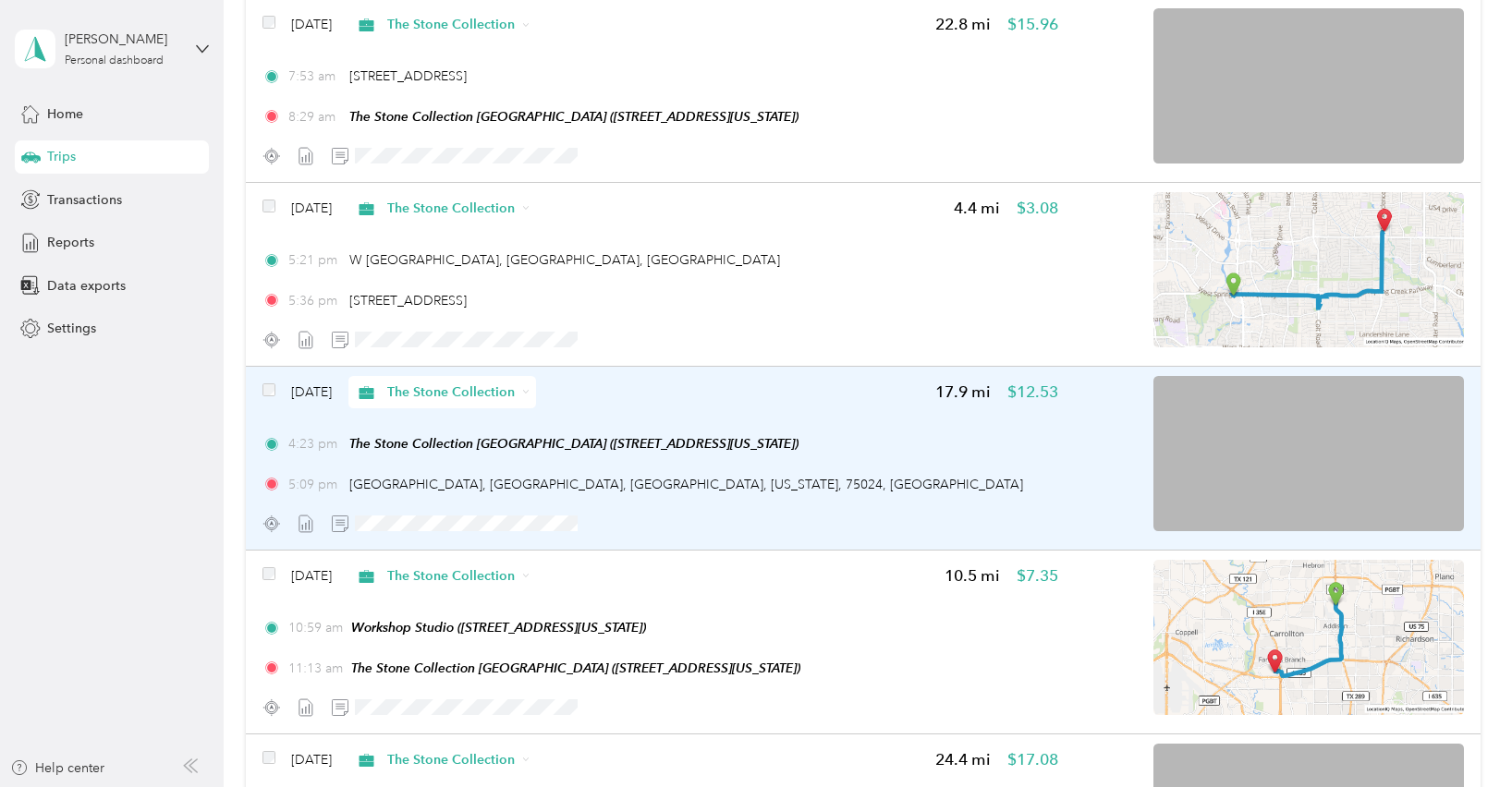
click at [1394, 110] on div "Are you sure you want to delete this trip? This action cannot be undone. No Yes" at bounding box center [1285, 75] width 305 height 101
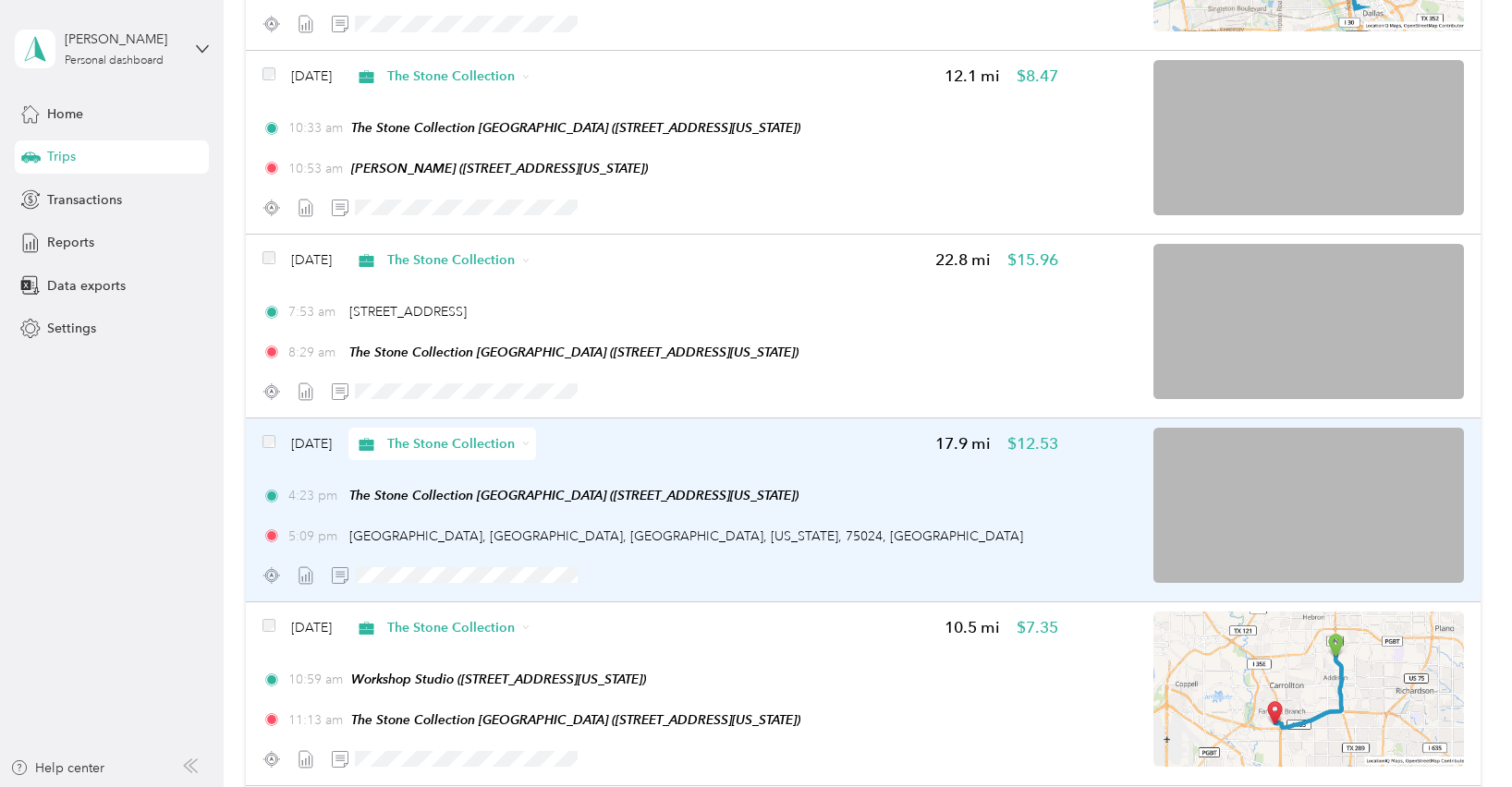
scroll to position [3332, 0]
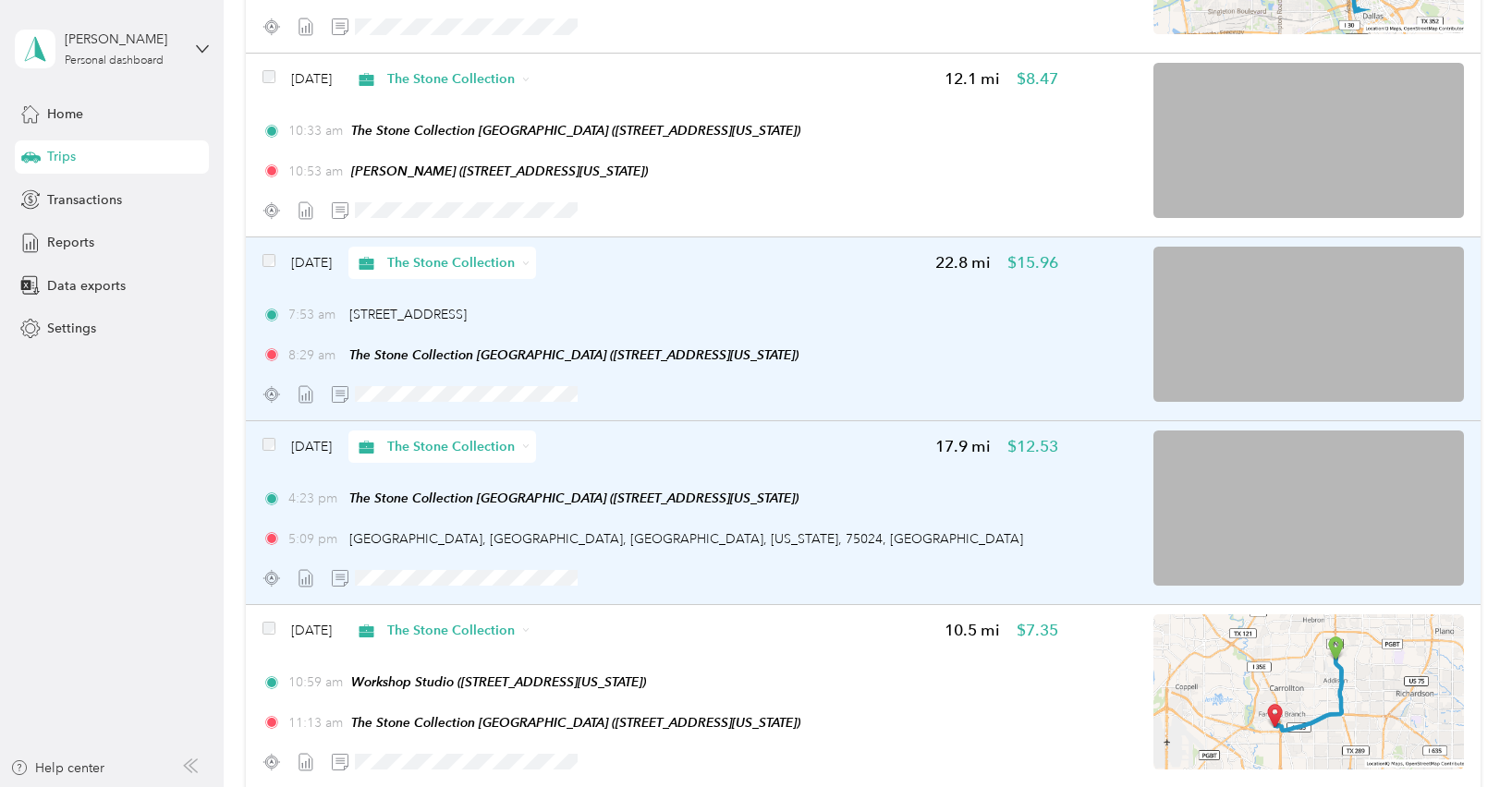
click at [1309, 340] on img at bounding box center [1309, 324] width 310 height 155
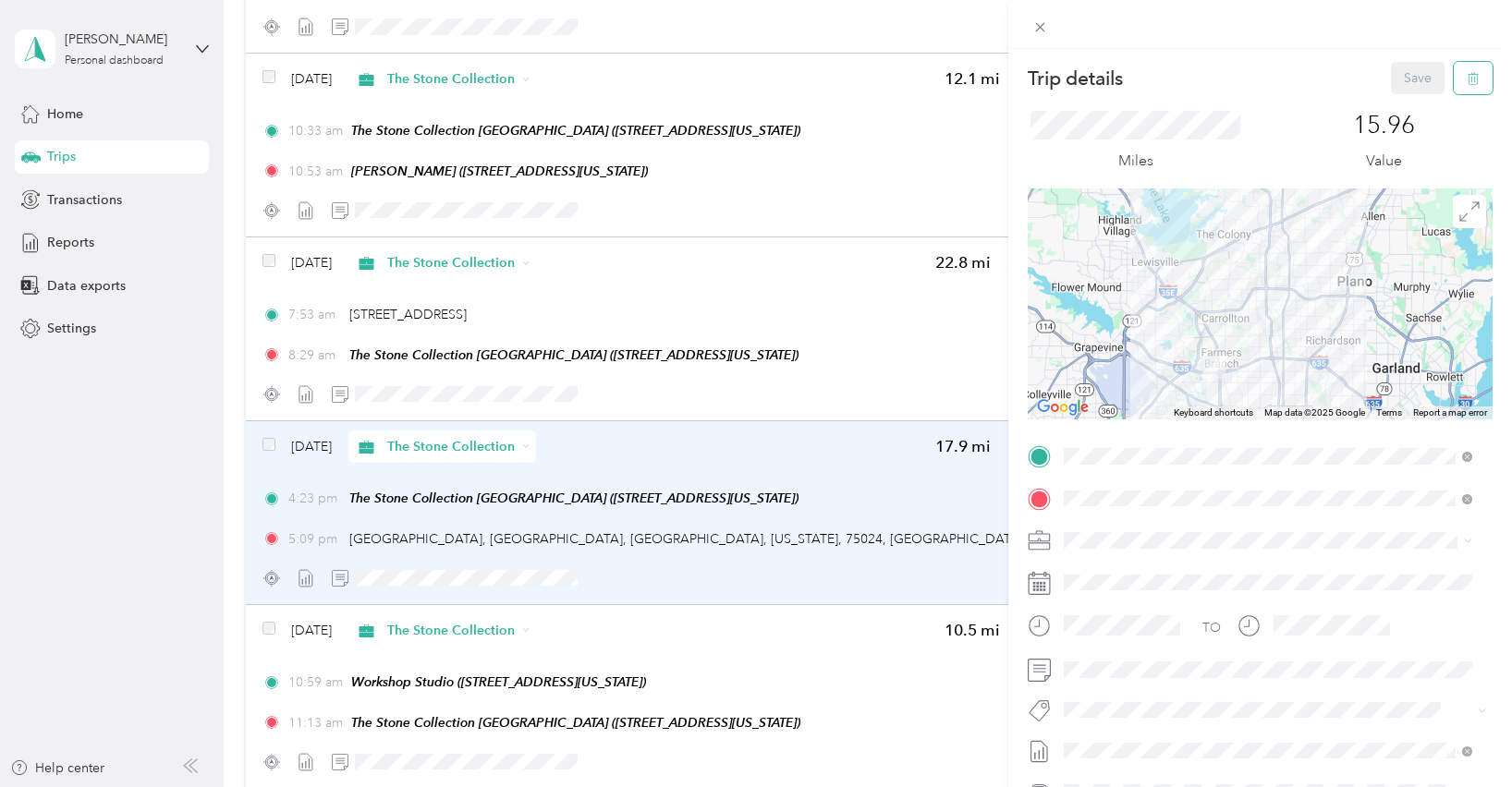
click at [1467, 76] on icon "button" at bounding box center [1474, 79] width 13 height 13
click at [1401, 104] on button "Yes" at bounding box center [1405, 101] width 36 height 30
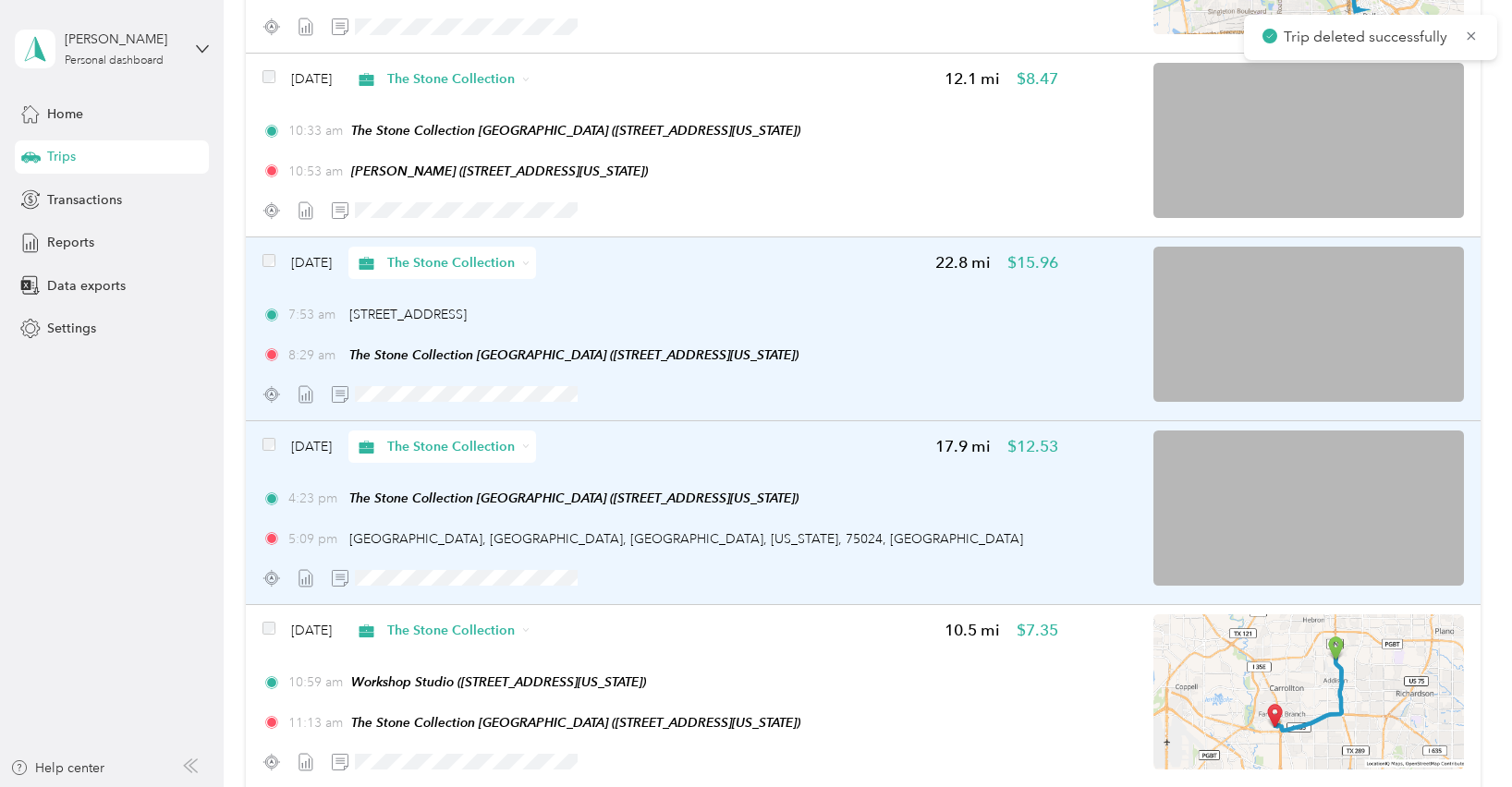
click at [1026, 340] on div "7:53 am [STREET_ADDRESS] 8:29 am The Stone Collection [GEOGRAPHIC_DATA] ([STREE…" at bounding box center [660, 335] width 796 height 60
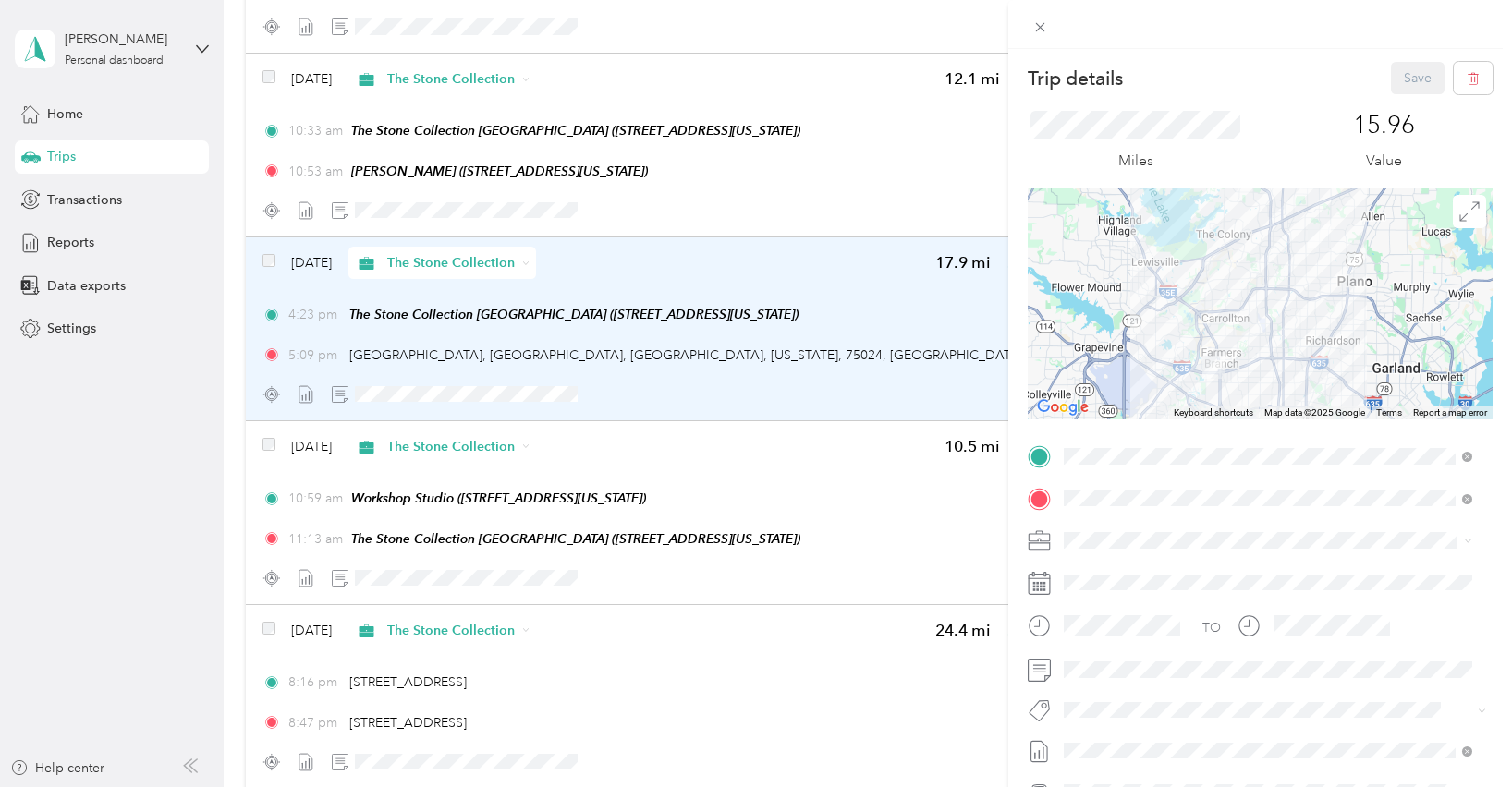
click at [419, 217] on div "Trip details Save This trip cannot be edited because it is either under review,…" at bounding box center [756, 394] width 1512 height 787
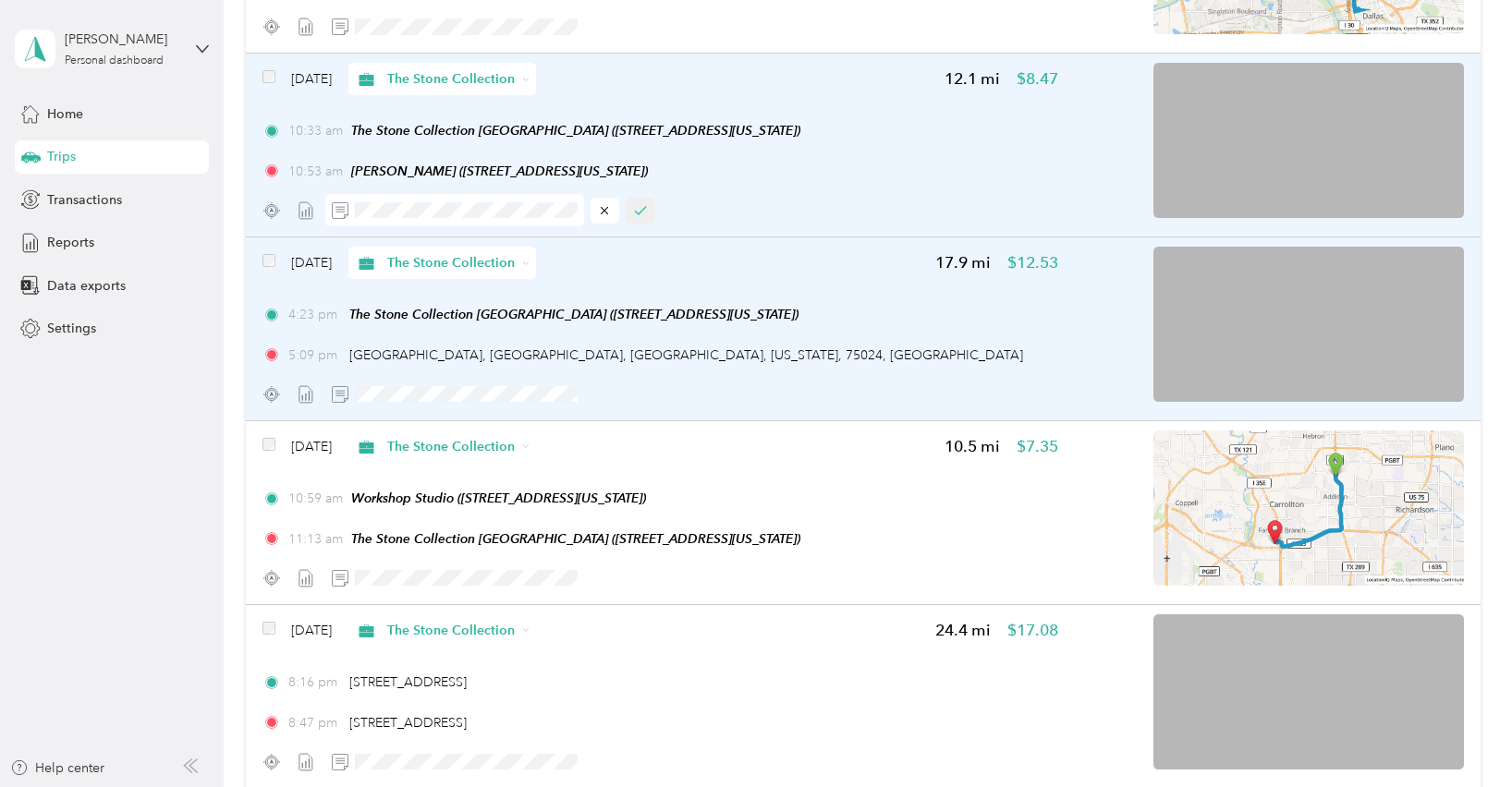
click at [638, 213] on icon "button" at bounding box center [641, 210] width 13 height 13
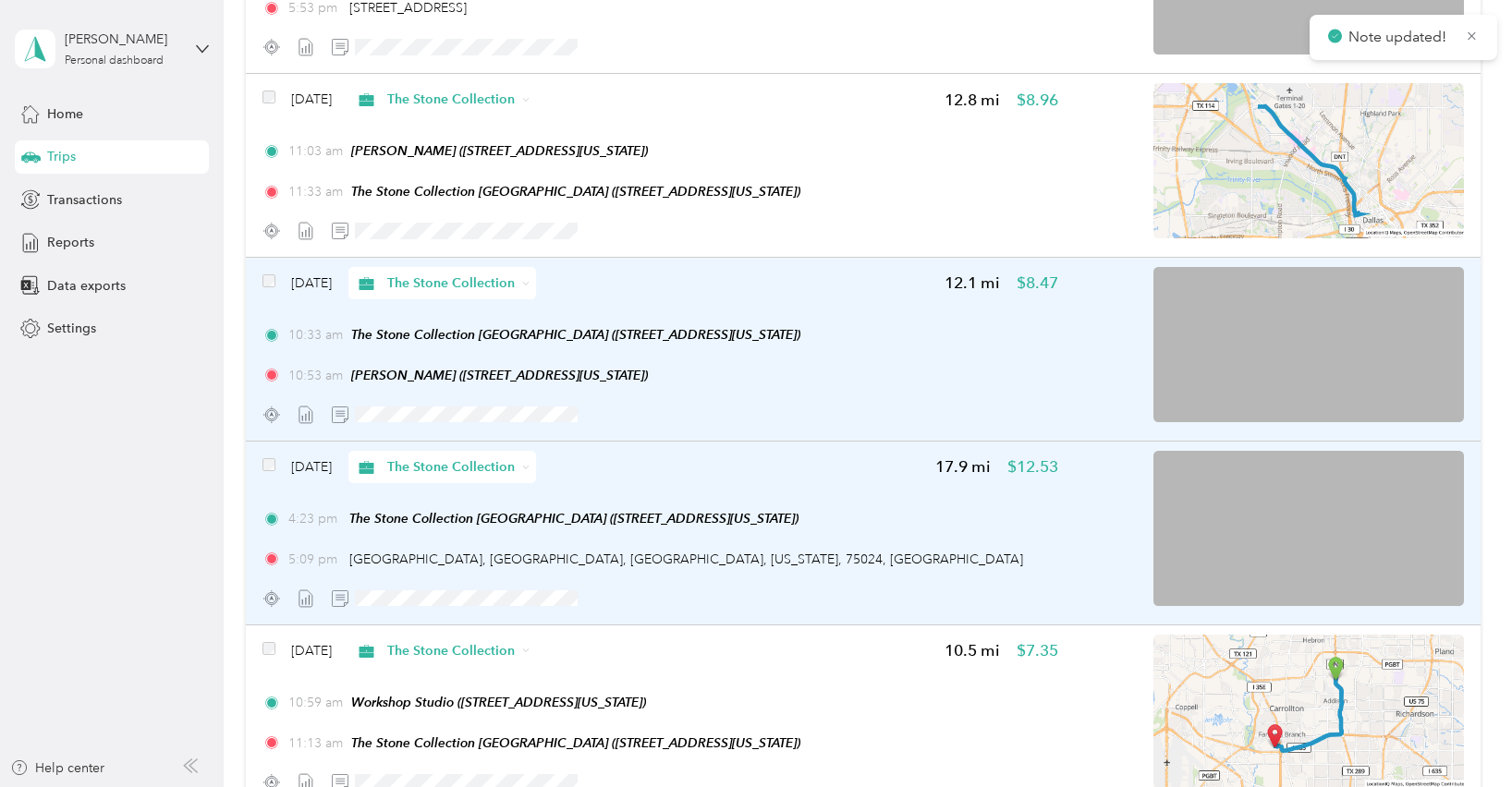
scroll to position [3125, 0]
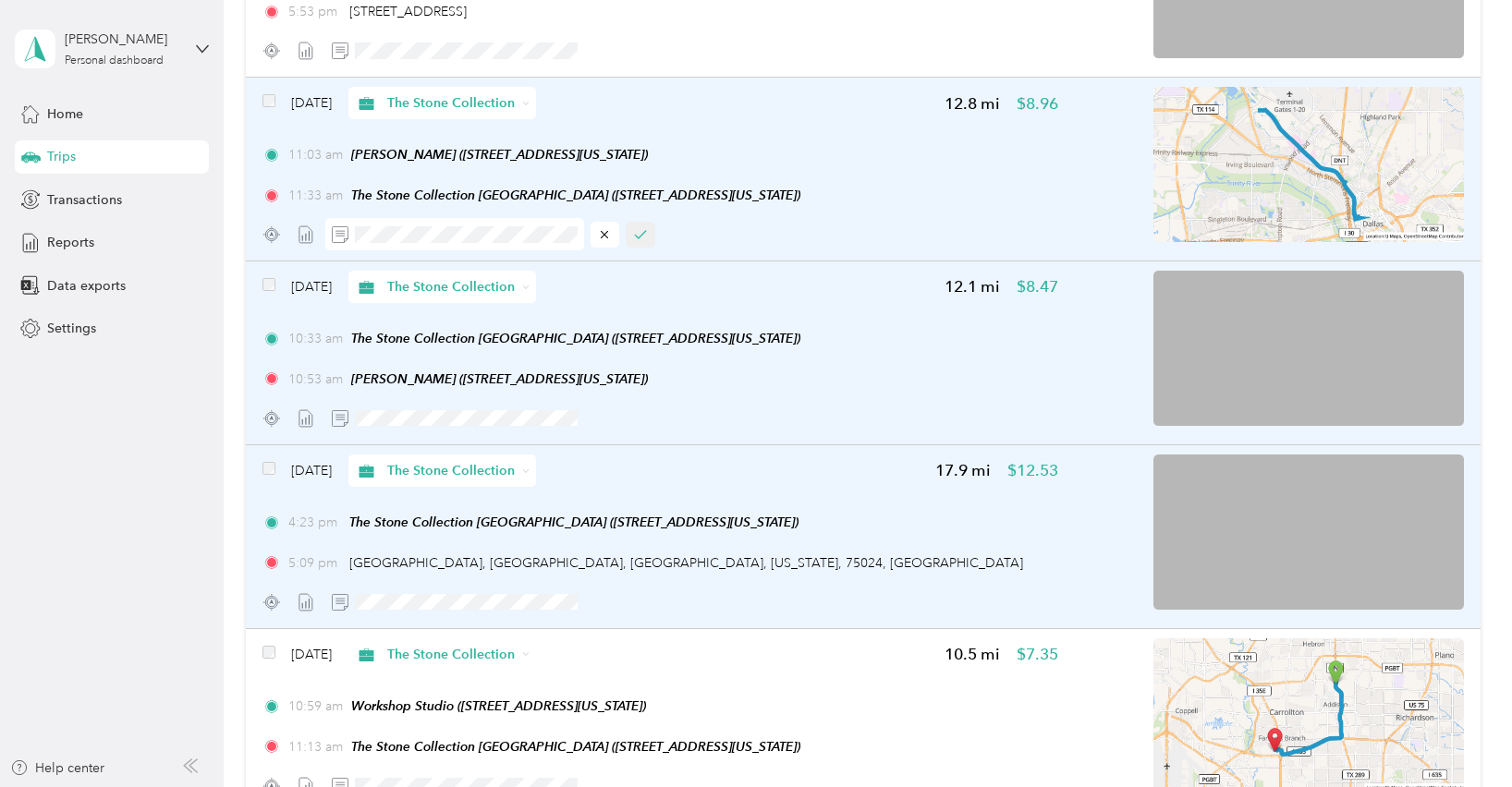
click at [640, 241] on icon "button" at bounding box center [641, 235] width 13 height 13
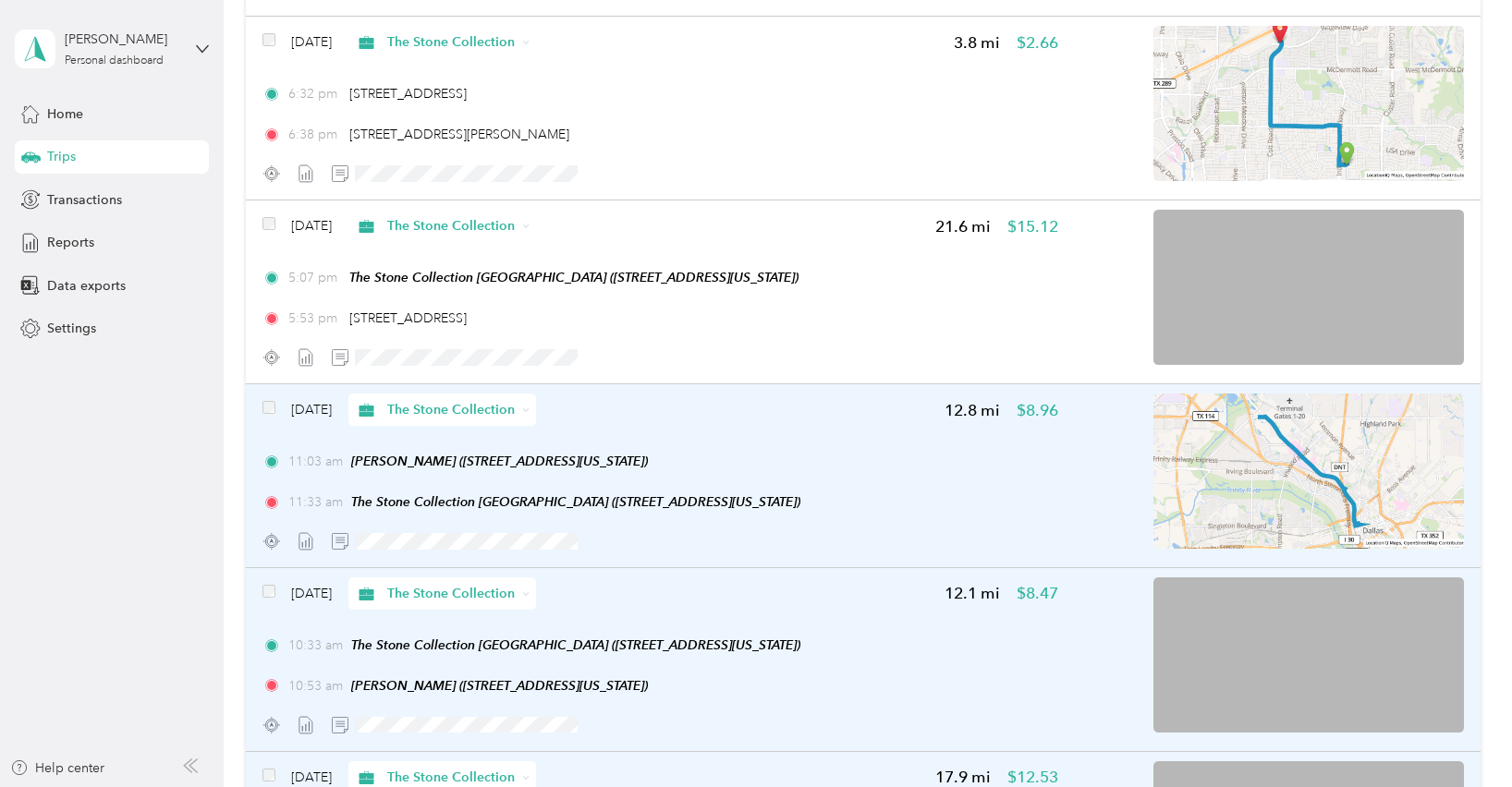
scroll to position [2817, 0]
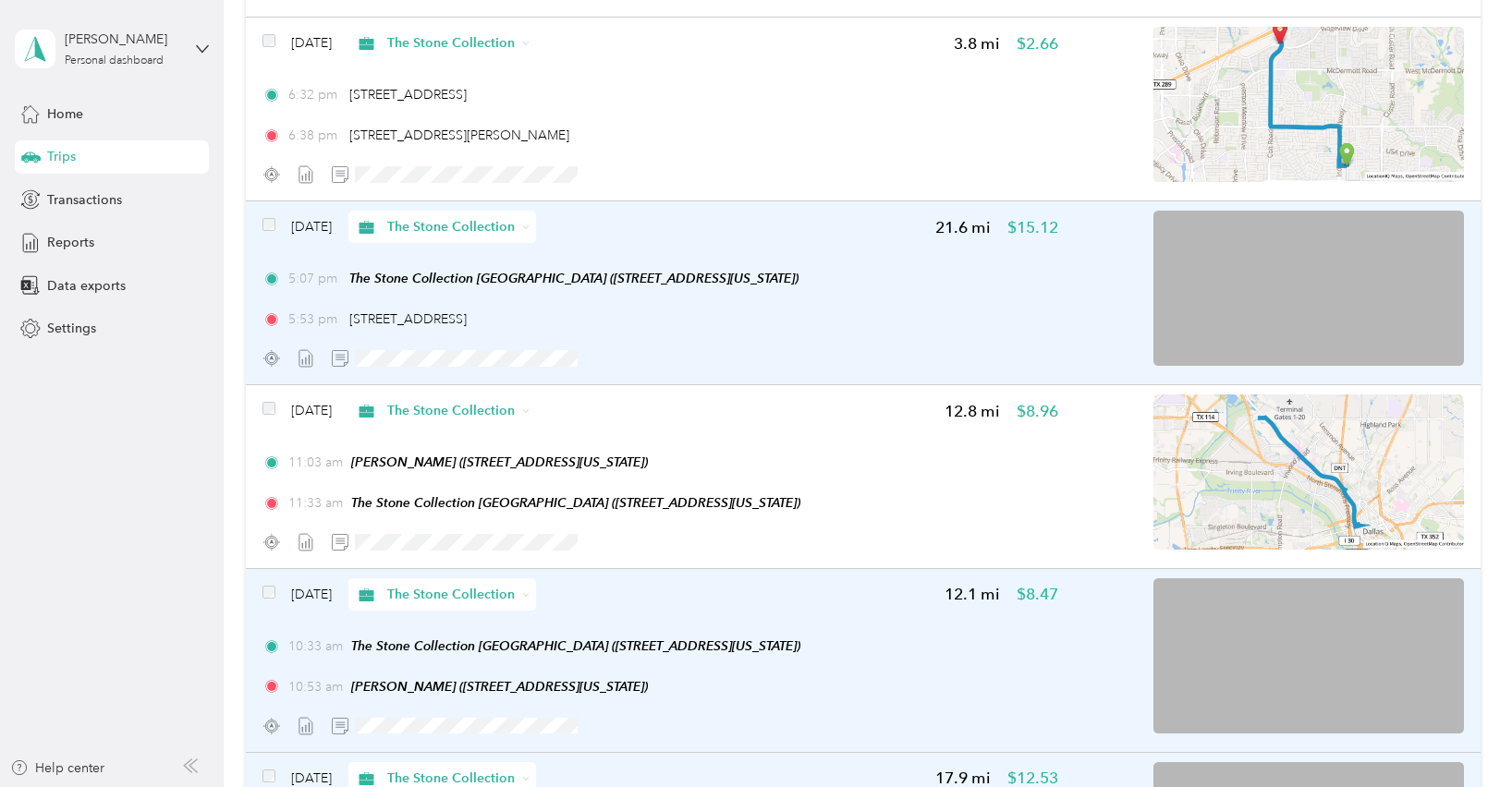
click at [1393, 286] on img at bounding box center [1309, 288] width 310 height 155
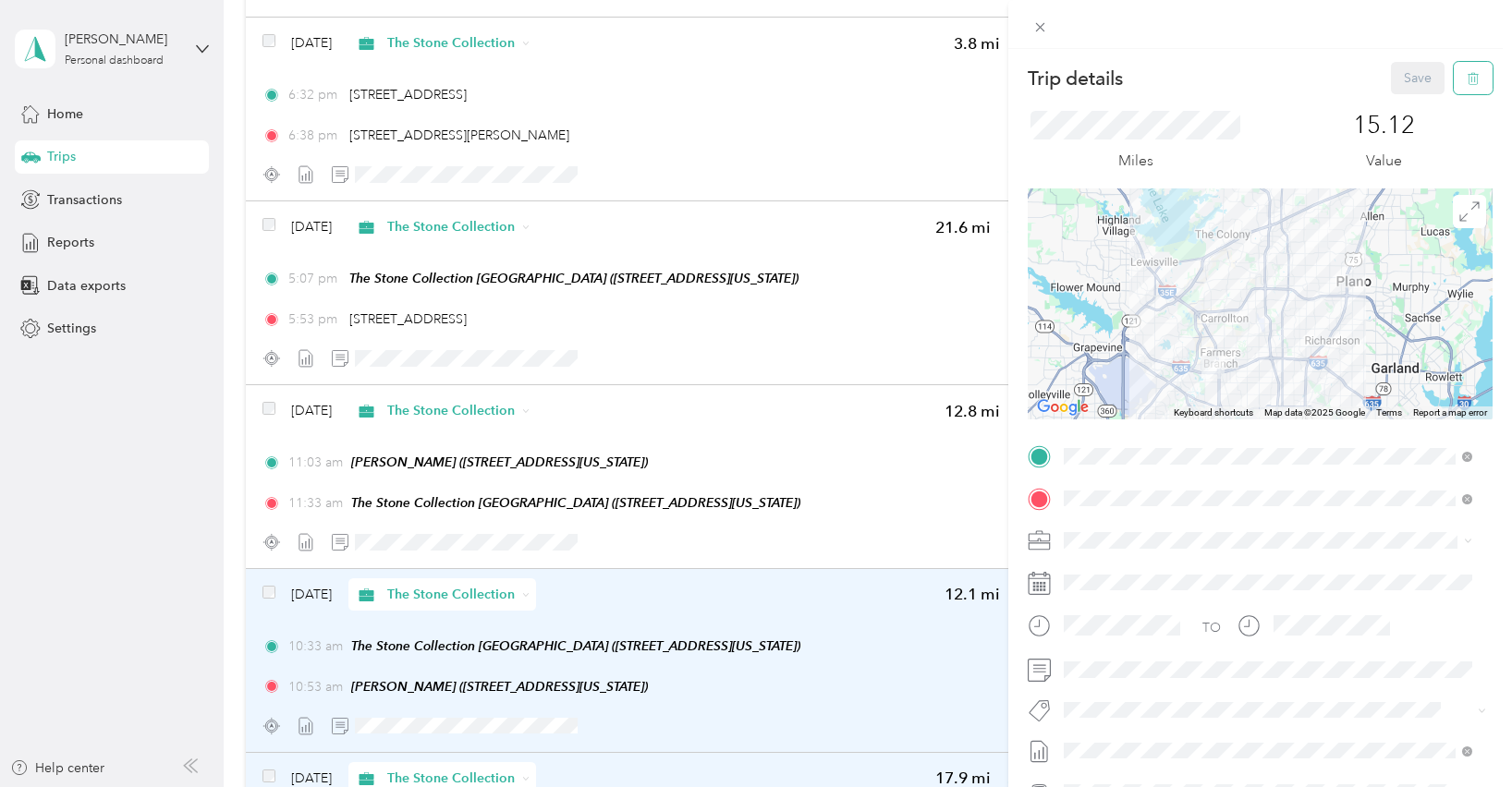
click at [1467, 79] on icon "button" at bounding box center [1474, 79] width 13 height 13
click at [1397, 100] on button "Yes" at bounding box center [1405, 101] width 36 height 30
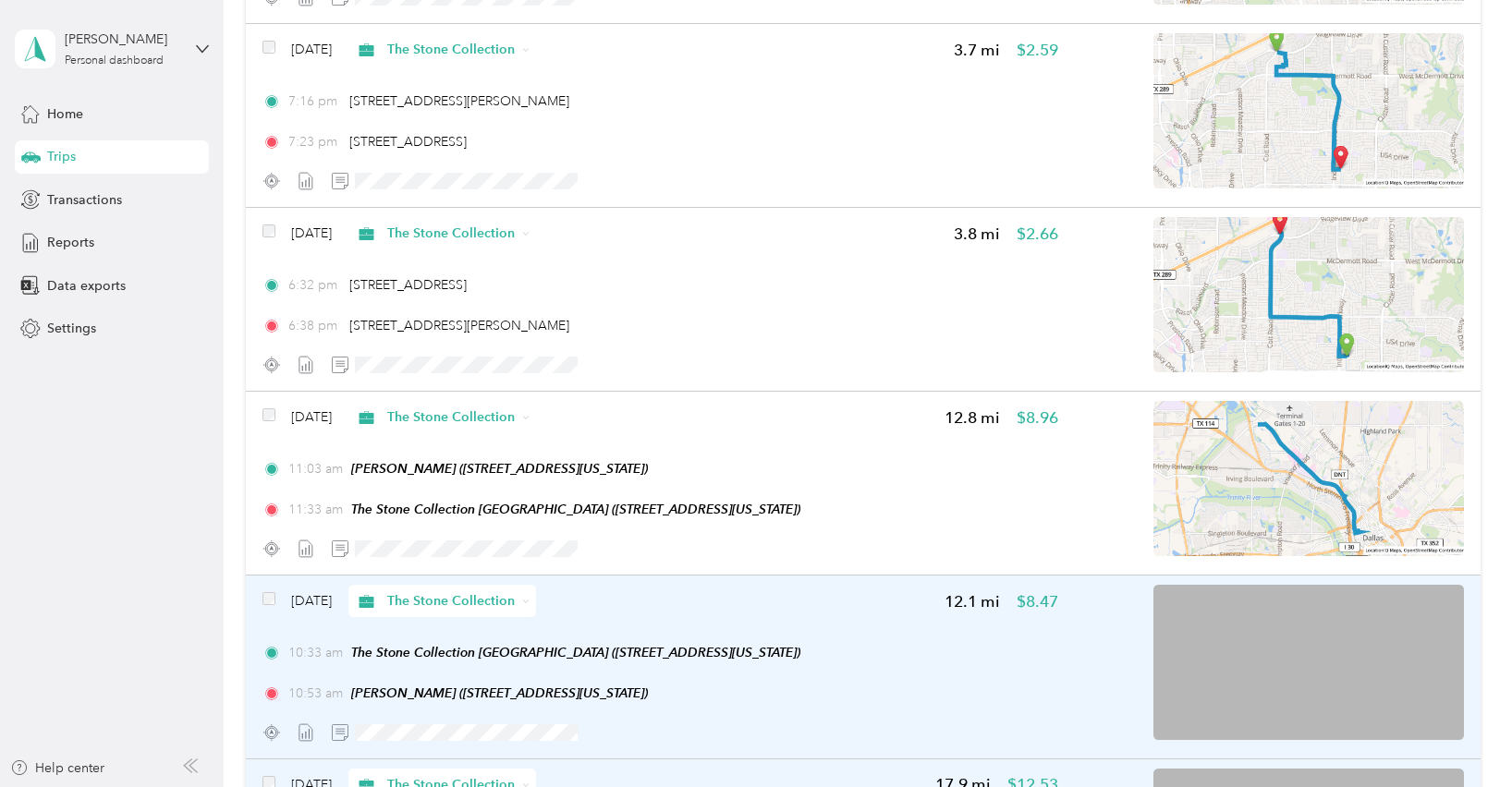
scroll to position [2625, 0]
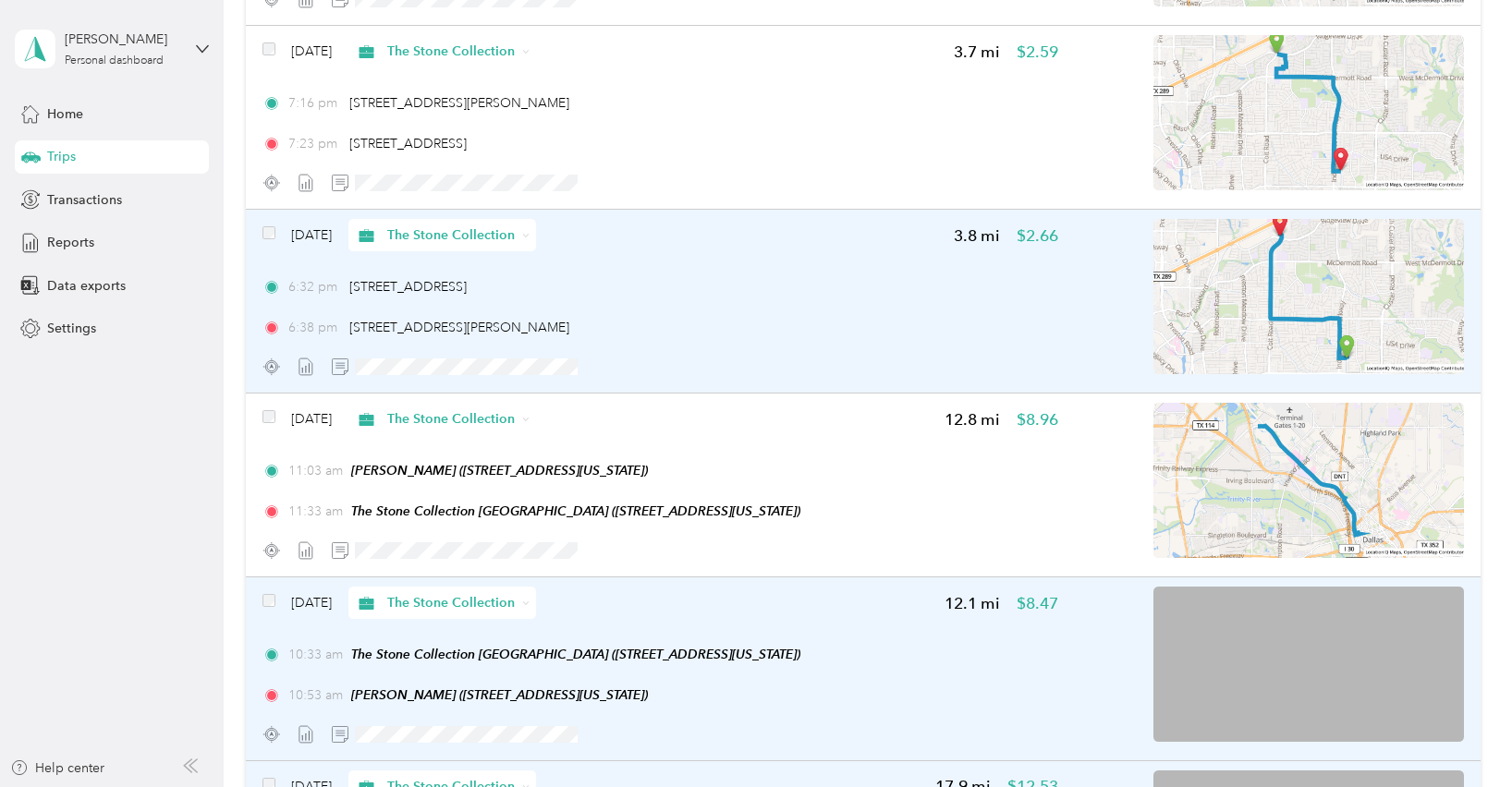
click at [1097, 322] on div at bounding box center [1269, 300] width 390 height 164
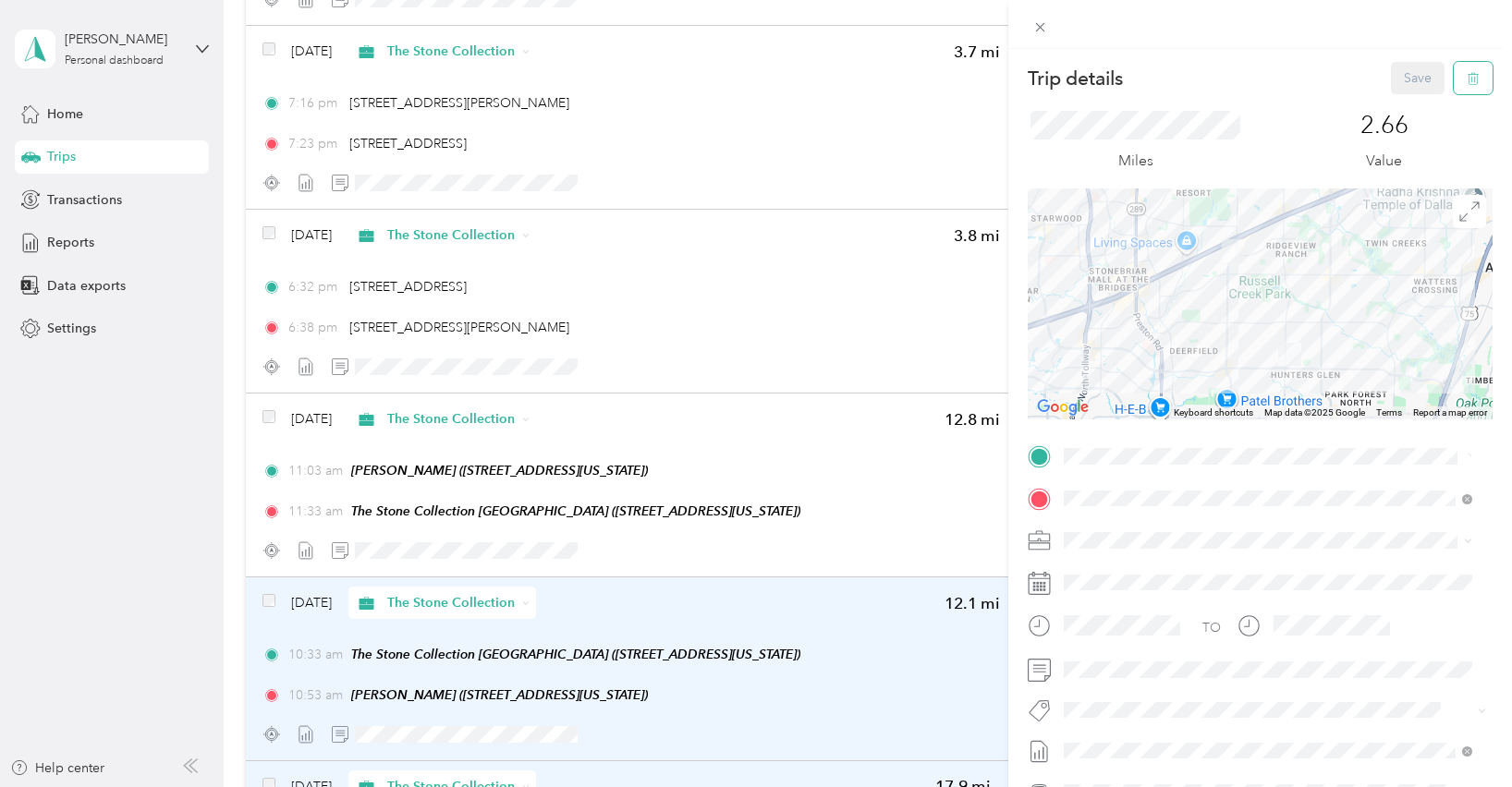
click at [1467, 76] on icon "button" at bounding box center [1474, 79] width 13 height 13
click at [1400, 102] on button "Yes" at bounding box center [1405, 101] width 36 height 30
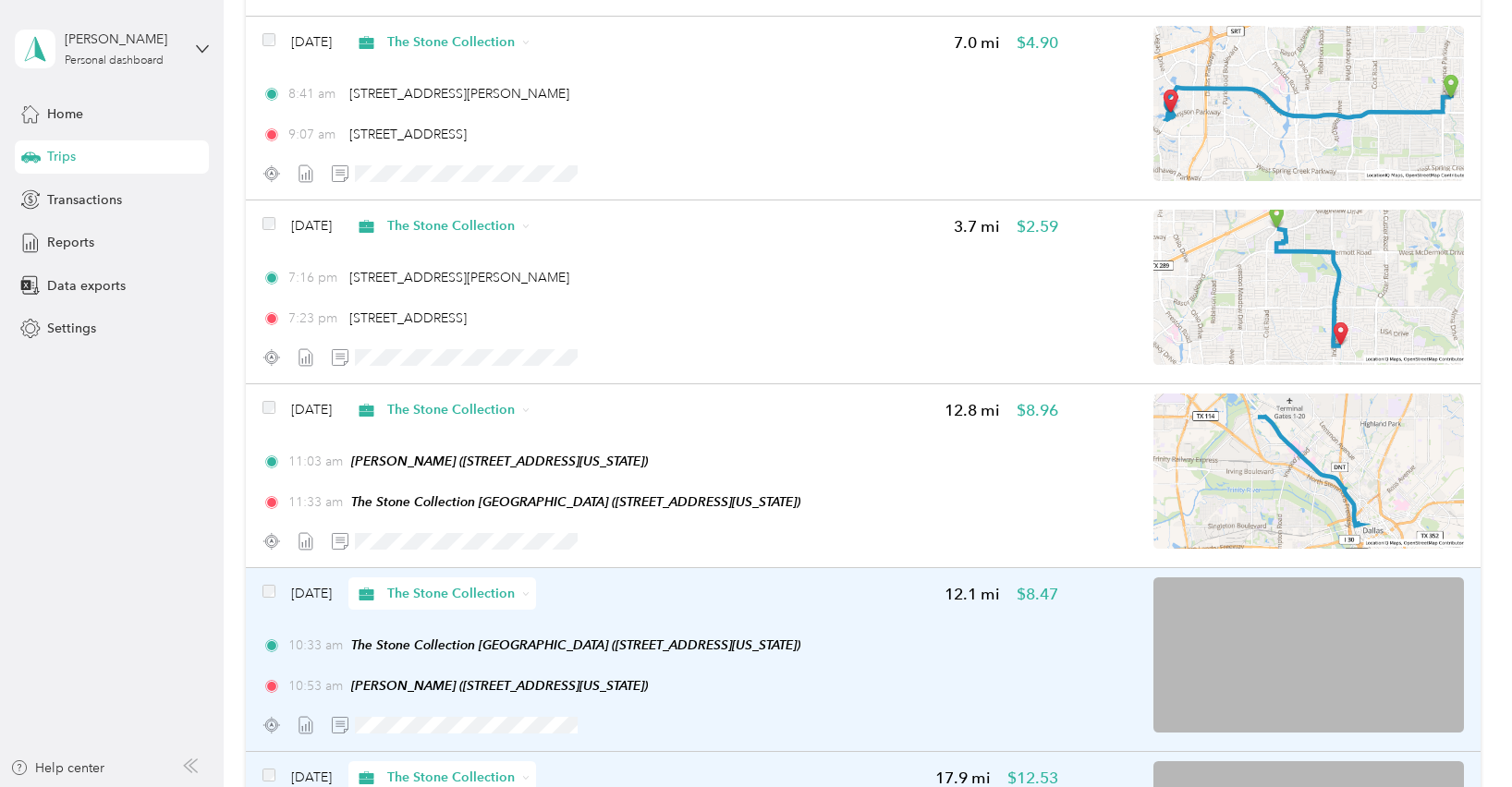
scroll to position [2448, 0]
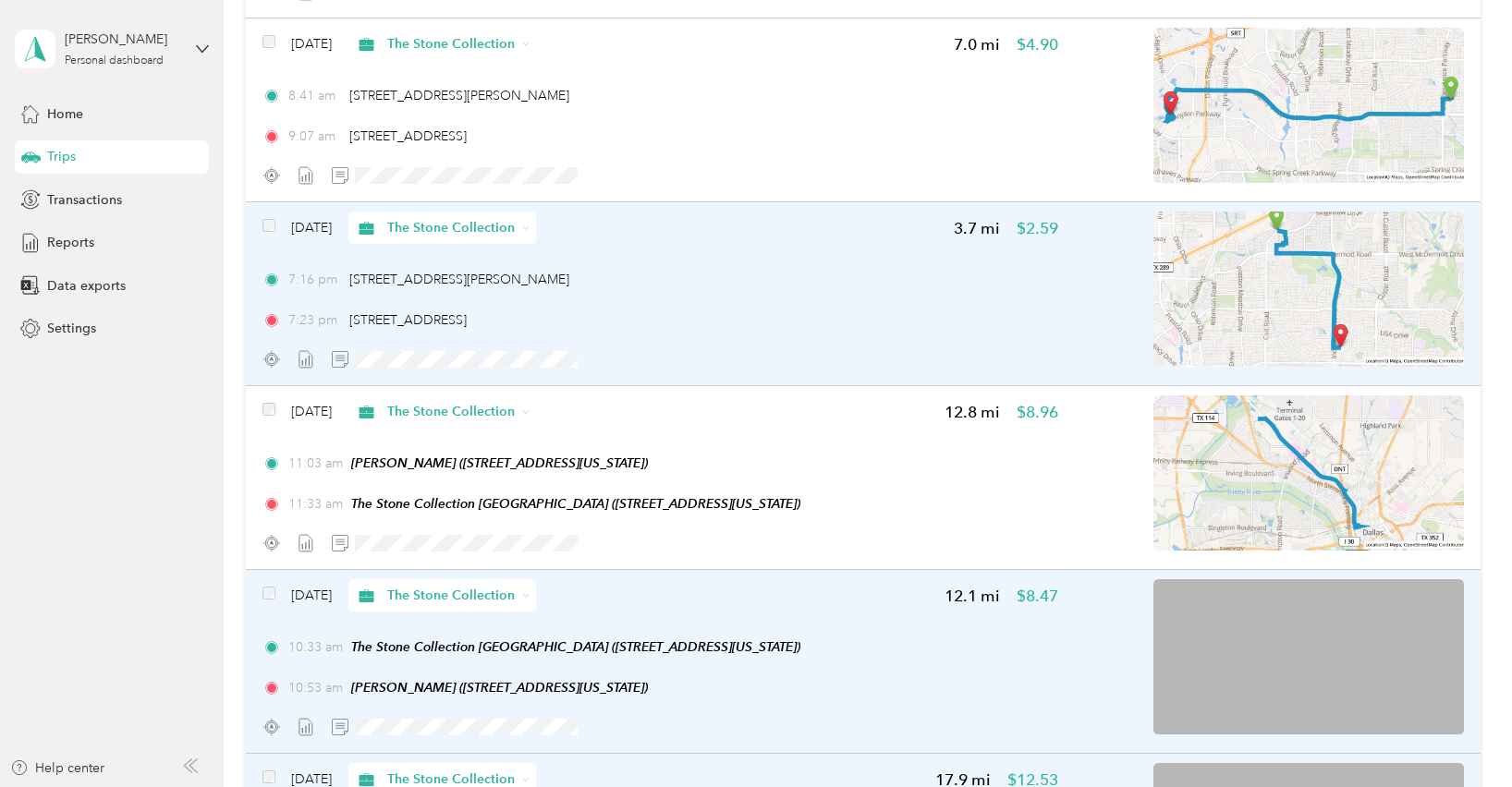
click at [958, 330] on div "7:23 pm [STREET_ADDRESS]" at bounding box center [660, 320] width 796 height 20
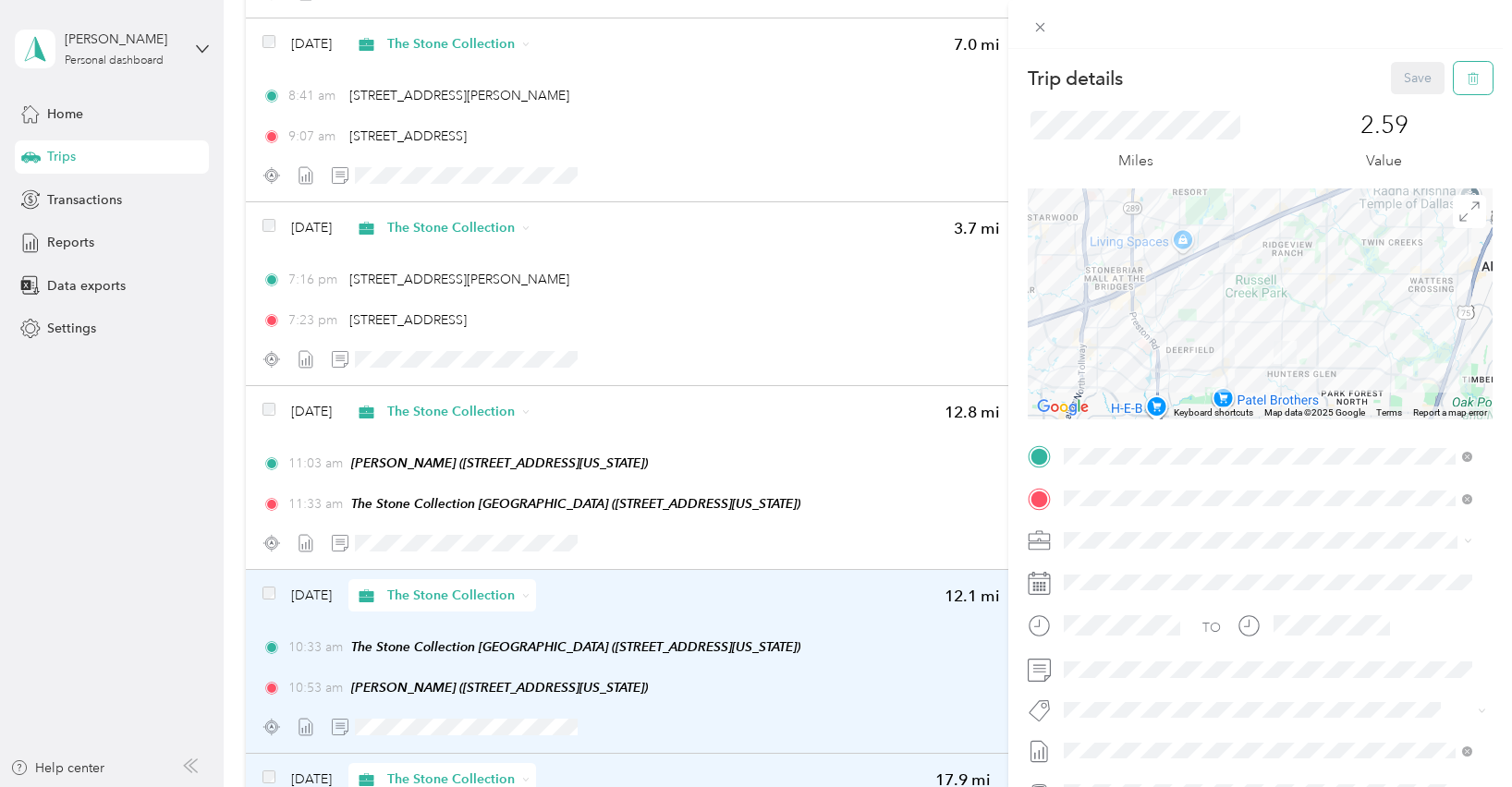
click at [1467, 81] on icon "button" at bounding box center [1474, 79] width 13 height 13
click at [1404, 101] on button "Yes" at bounding box center [1405, 101] width 36 height 30
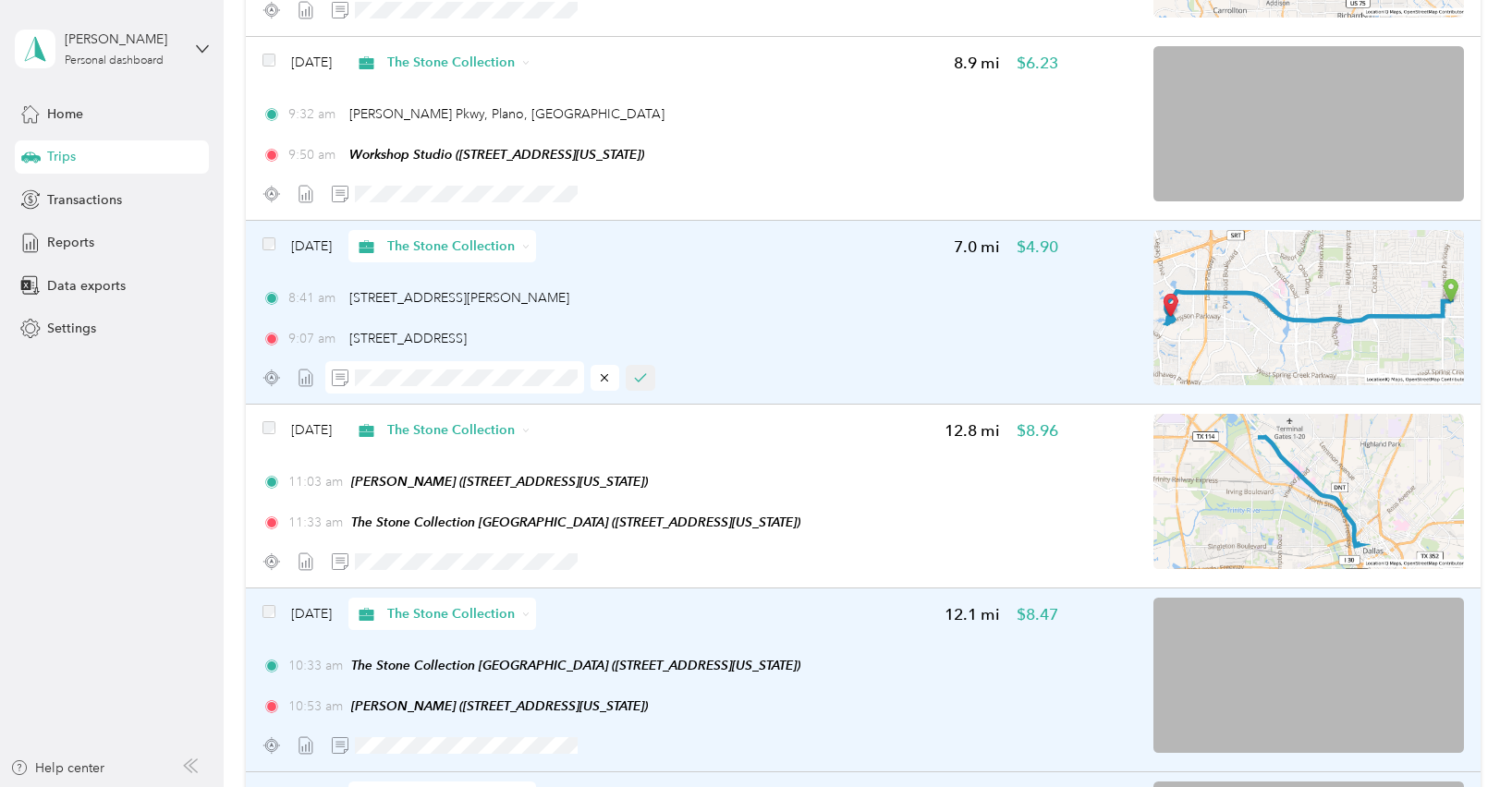
click at [643, 384] on icon "button" at bounding box center [641, 378] width 13 height 13
click at [1258, 334] on img at bounding box center [1309, 308] width 310 height 155
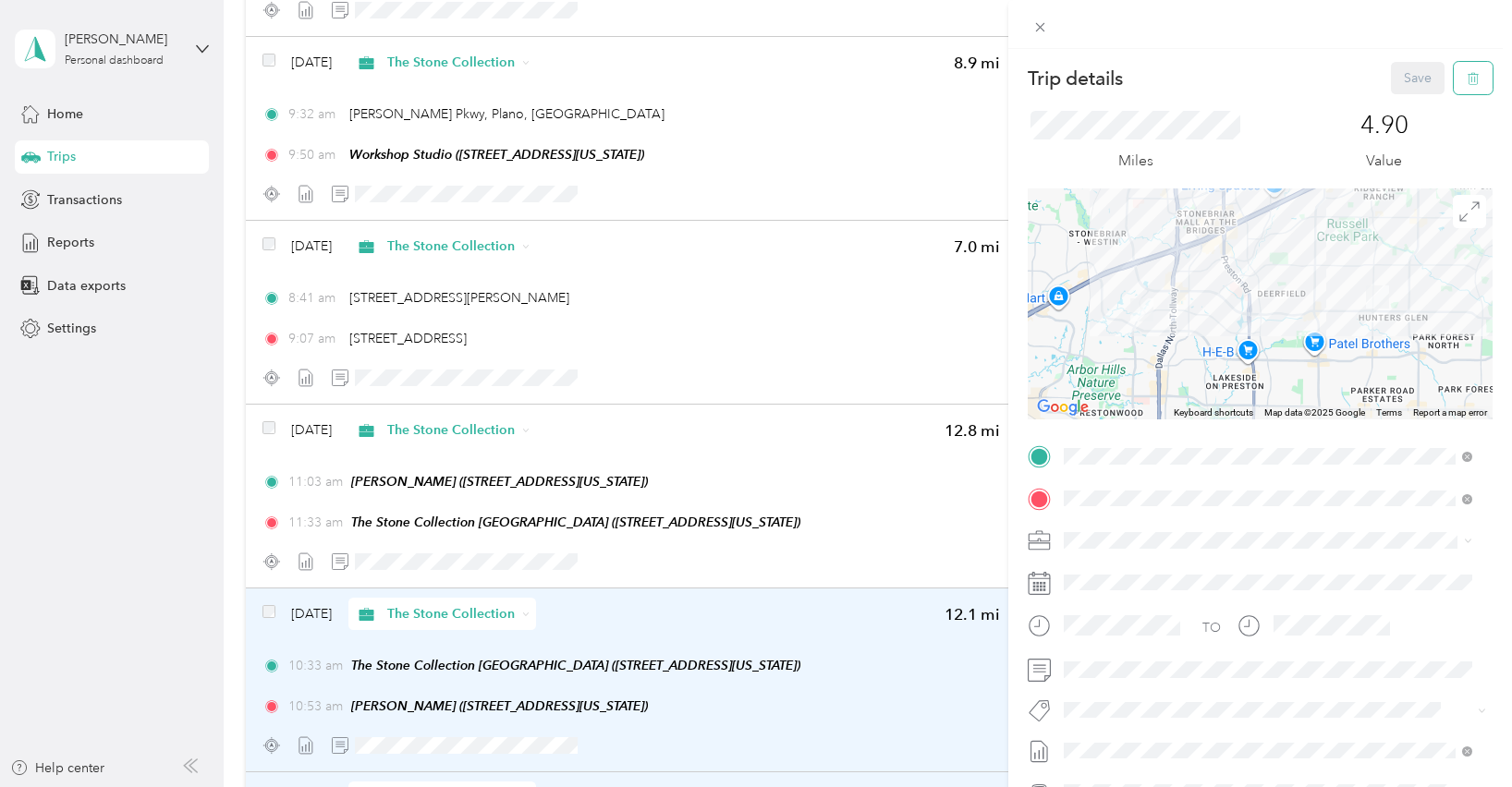
click at [1467, 80] on icon "button" at bounding box center [1474, 79] width 13 height 13
click at [1397, 103] on button "Yes" at bounding box center [1405, 101] width 36 height 30
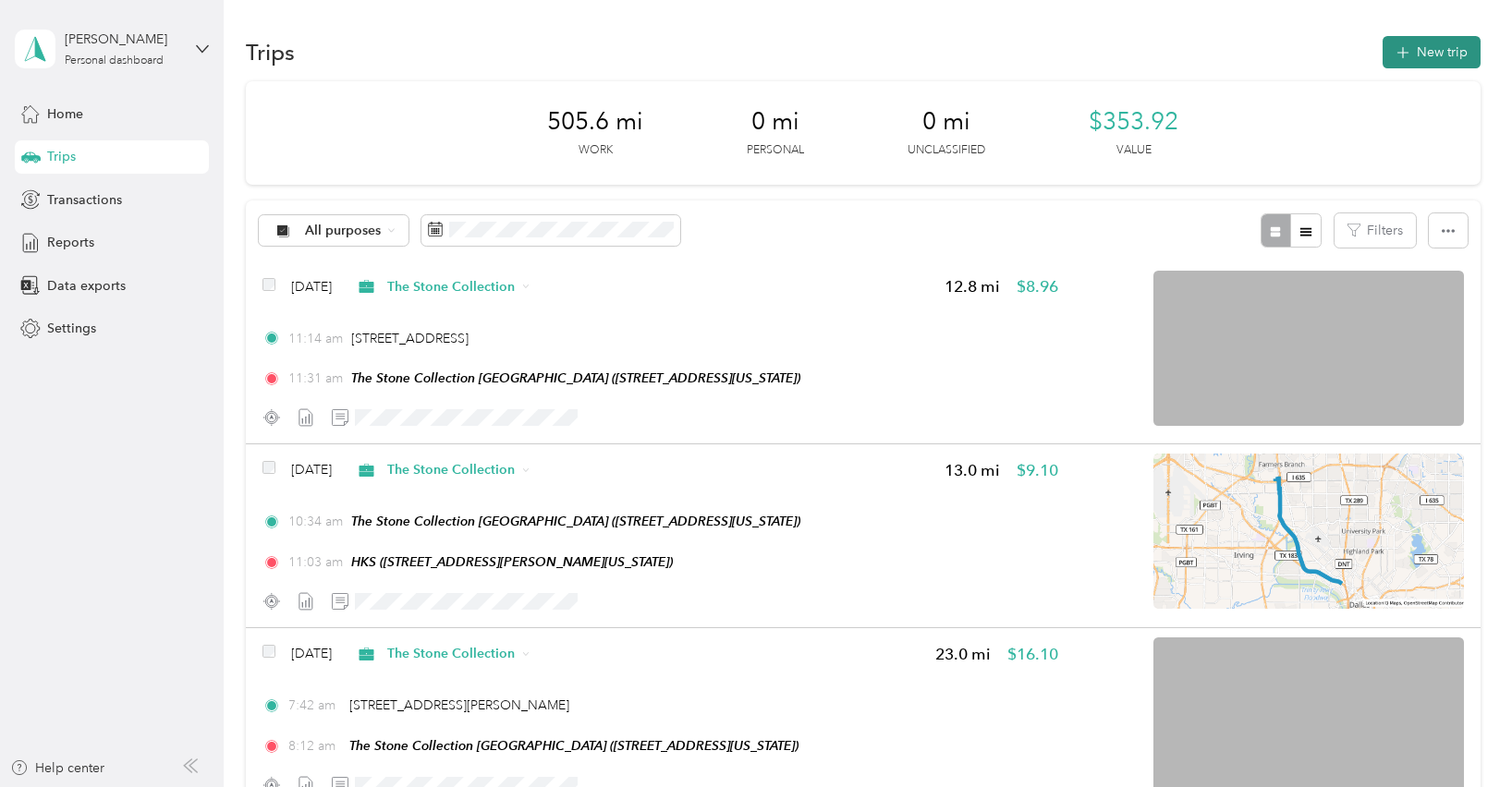
click at [1415, 54] on button "New trip" at bounding box center [1432, 52] width 98 height 33
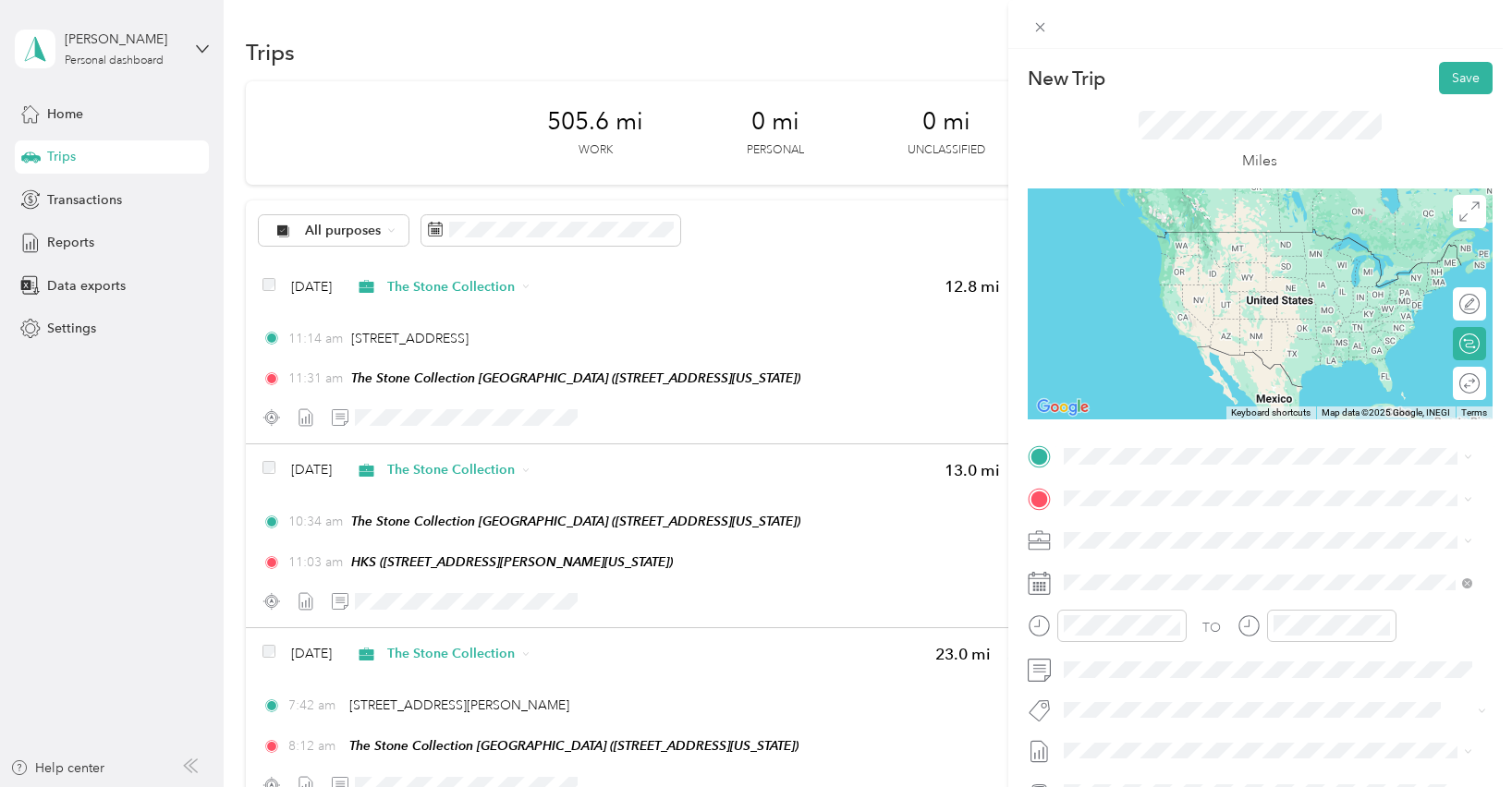
click at [1131, 518] on span "[STREET_ADDRESS][US_STATE]" at bounding box center [1190, 522] width 185 height 17
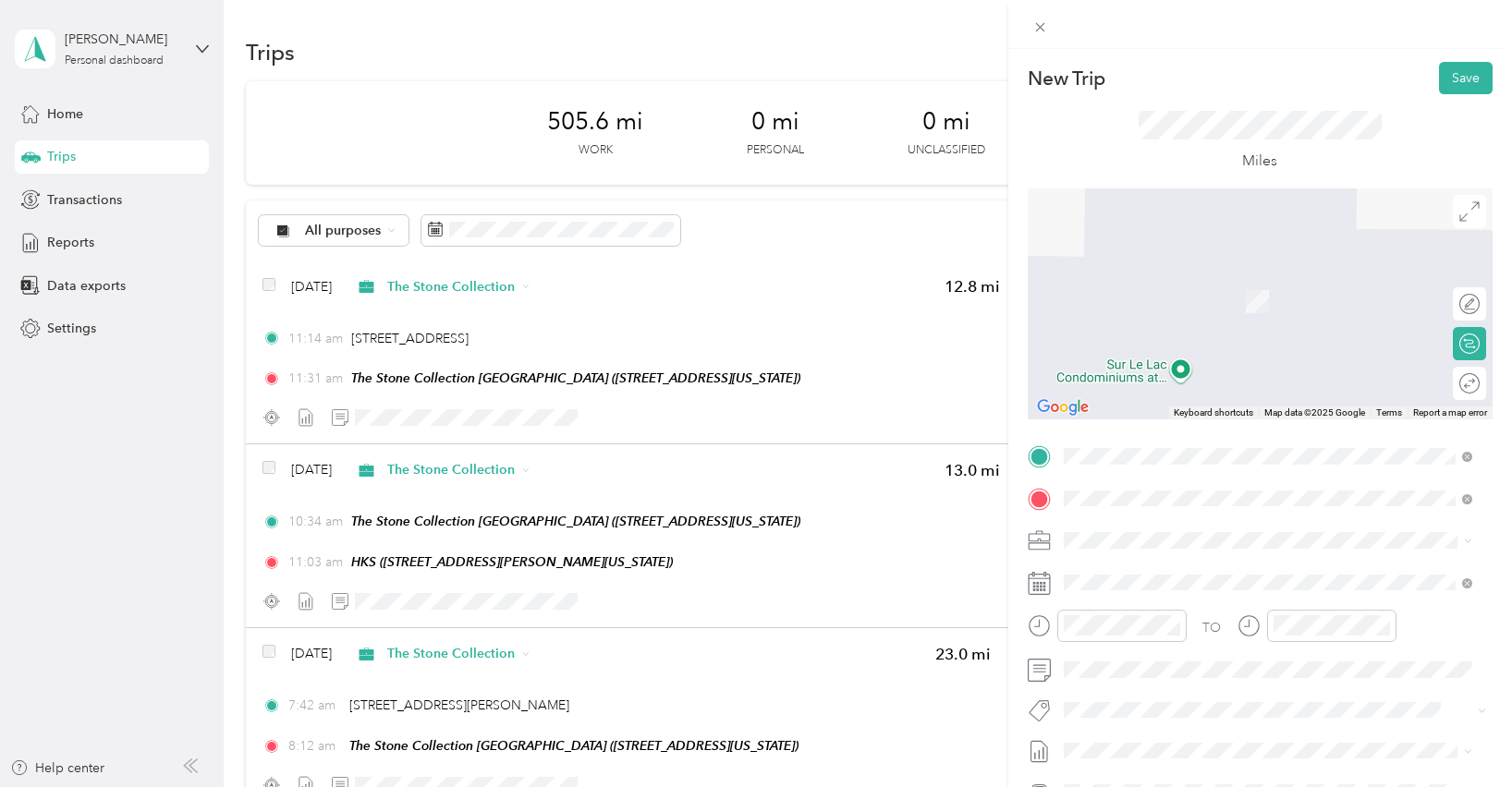
click at [1219, 580] on div "The Stone Collection [GEOGRAPHIC_DATA] [STREET_ADDRESS][US_STATE]" at bounding box center [1190, 583] width 185 height 39
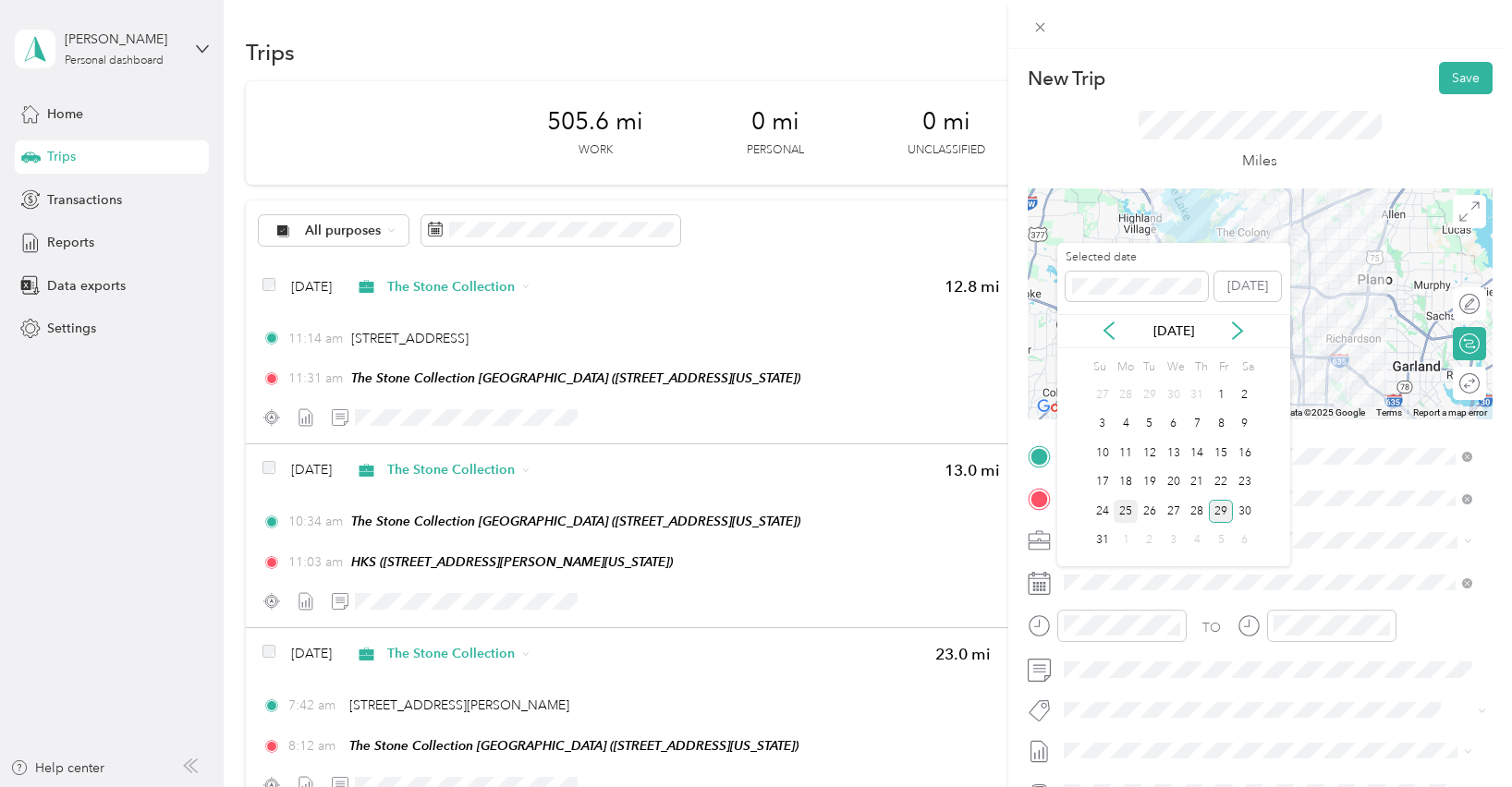
click at [1125, 508] on div "25" at bounding box center [1126, 511] width 24 height 23
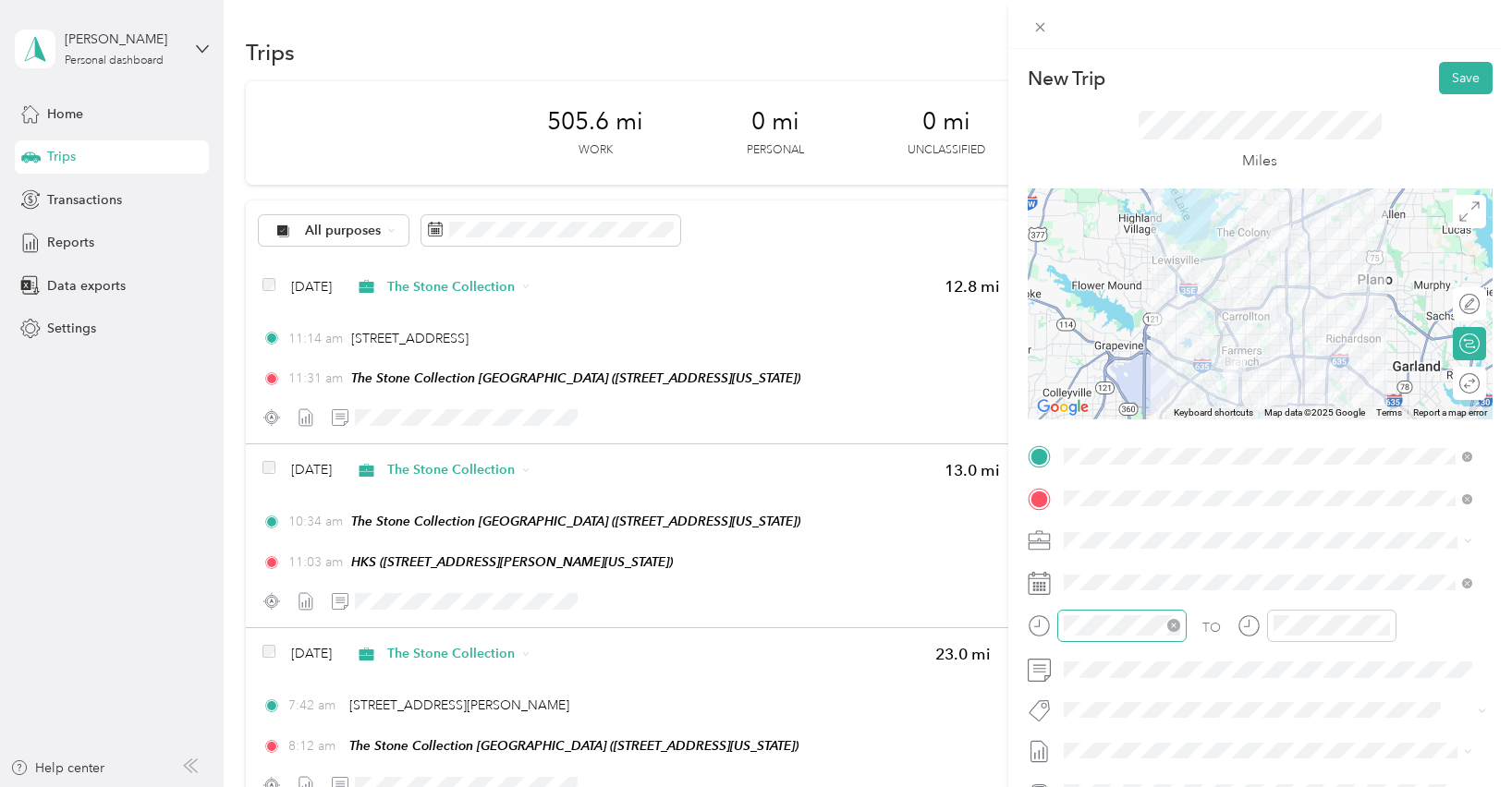
click at [1174, 624] on icon "close-circle" at bounding box center [1174, 625] width 13 height 13
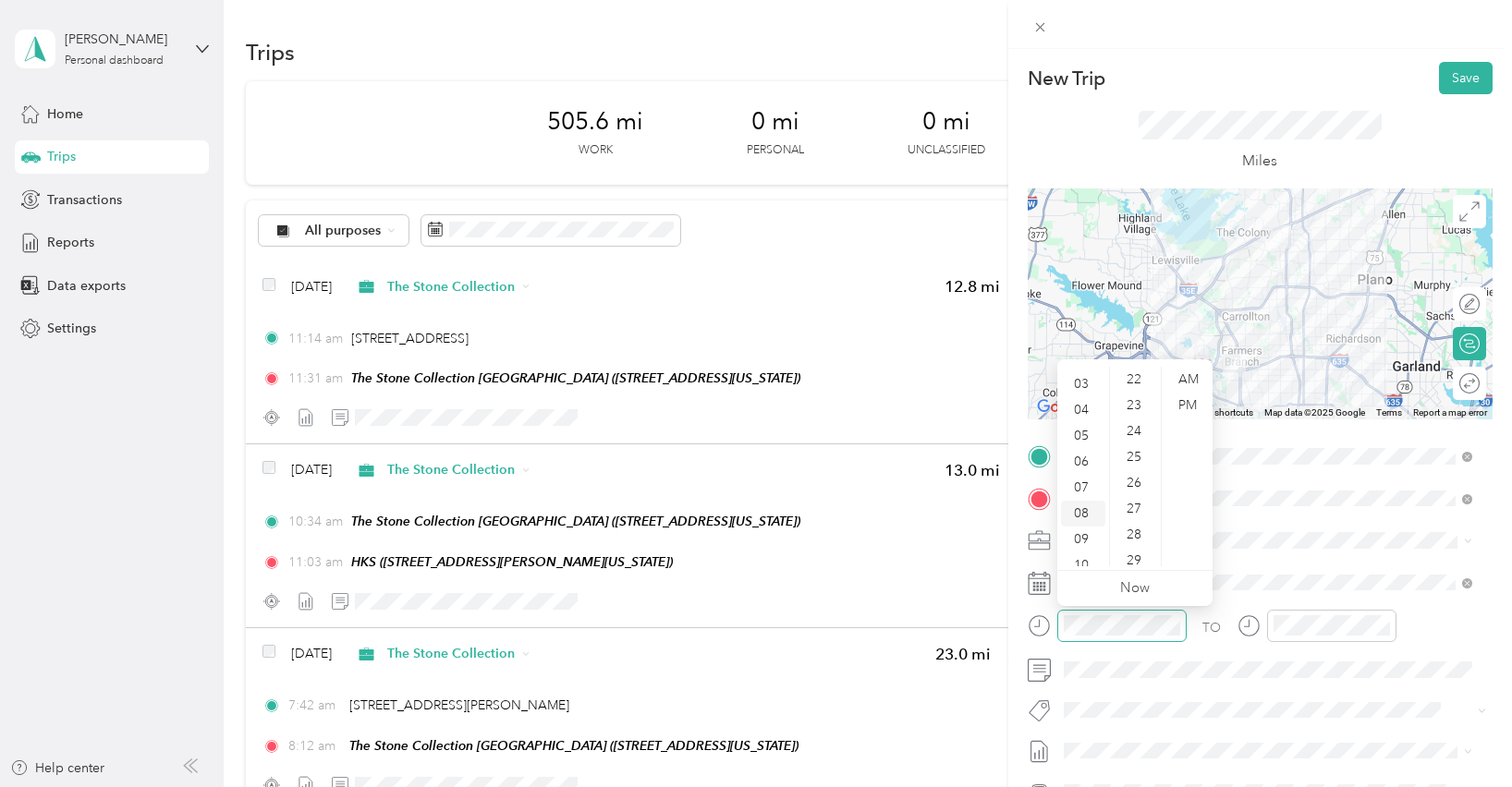
click at [1086, 510] on div "08" at bounding box center [1083, 514] width 44 height 26
click at [1131, 508] on div "30" at bounding box center [1135, 503] width 44 height 26
click at [1183, 375] on div "AM" at bounding box center [1187, 379] width 44 height 26
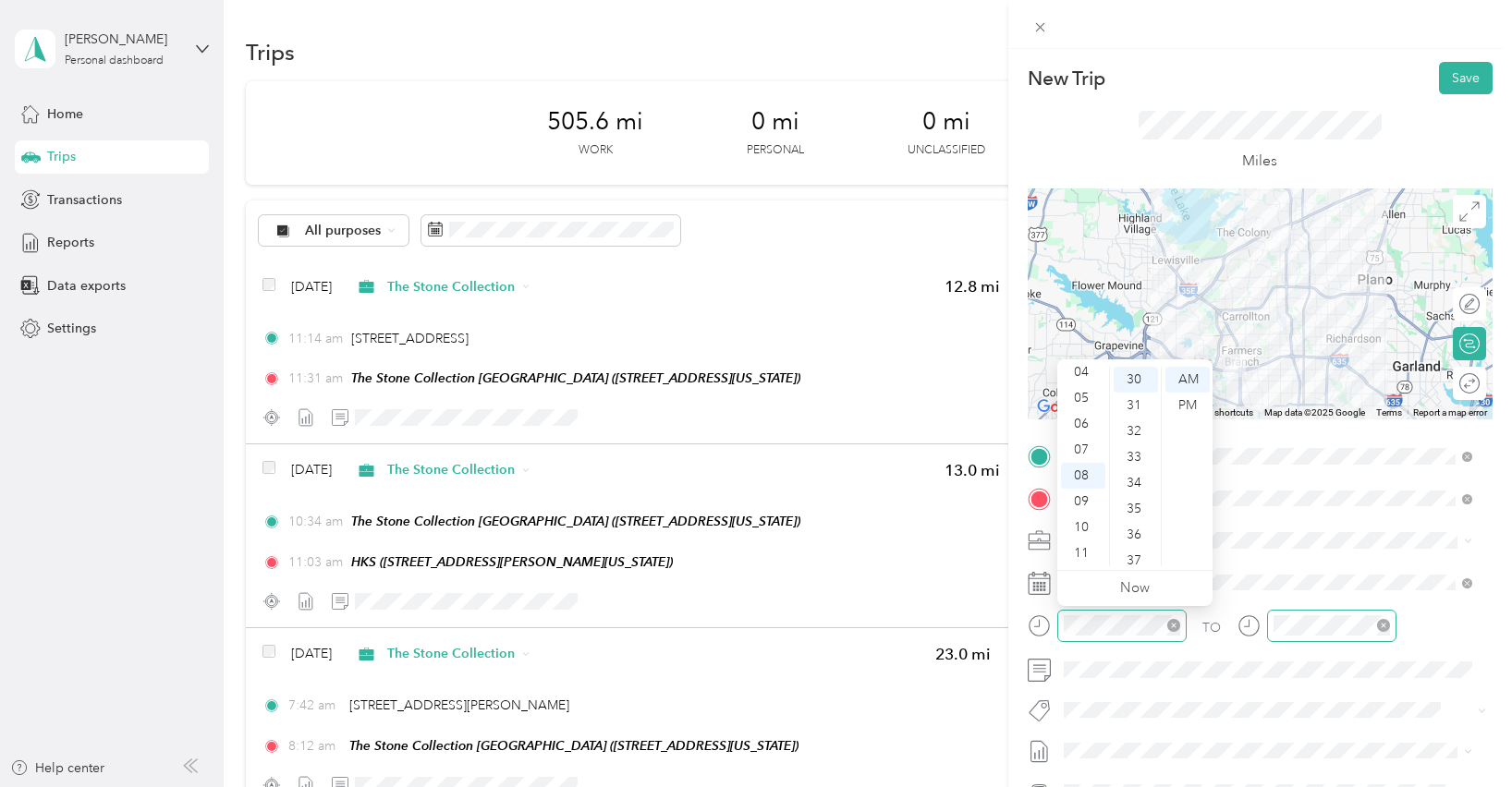
click at [1386, 627] on icon "close-circle" at bounding box center [1384, 625] width 13 height 13
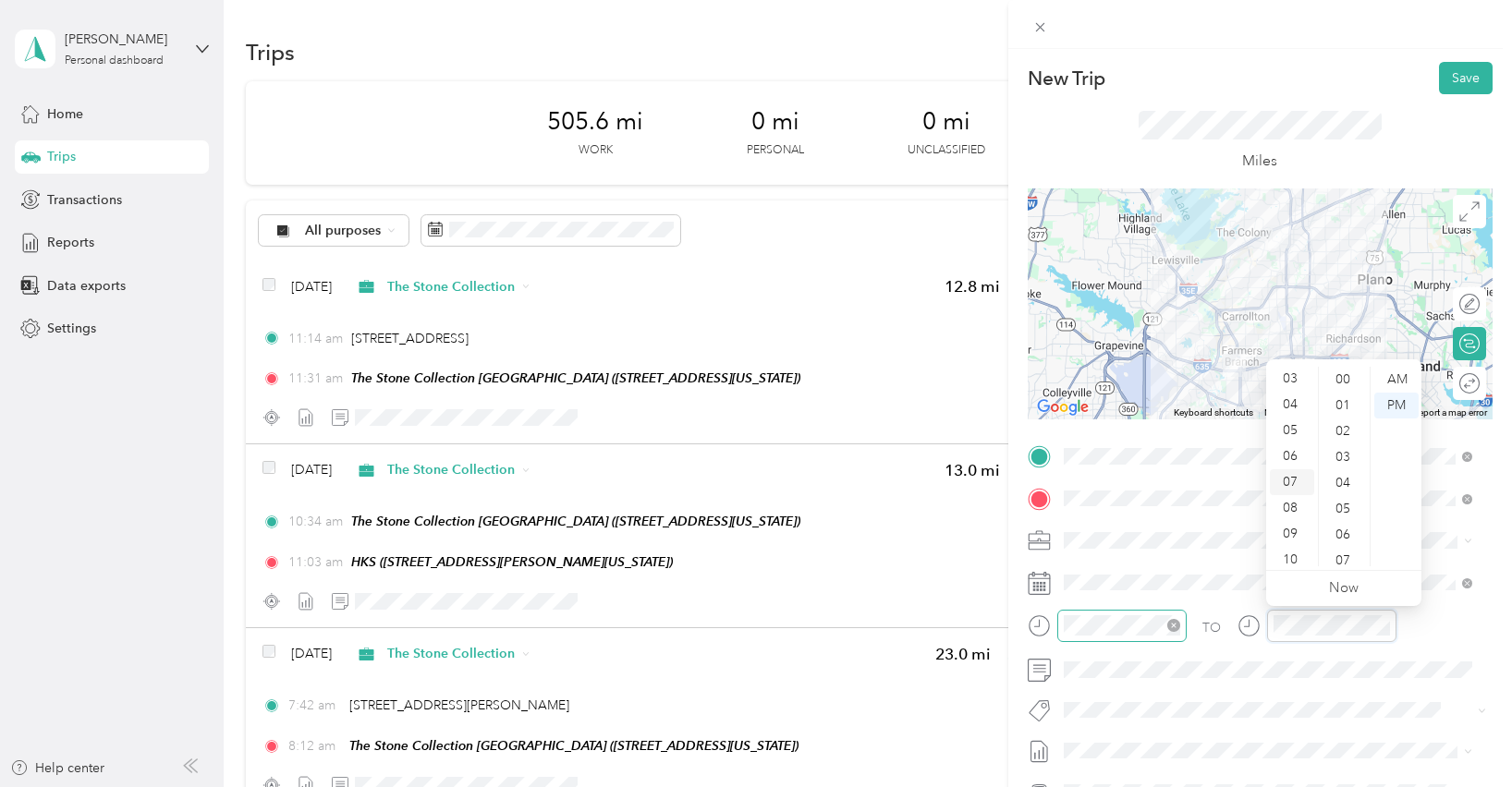
scroll to position [82, 0]
click at [1292, 526] on div "09" at bounding box center [1291, 531] width 44 height 26
click at [1343, 375] on div "00" at bounding box center [1344, 379] width 44 height 26
click at [1391, 374] on div "AM" at bounding box center [1396, 379] width 44 height 26
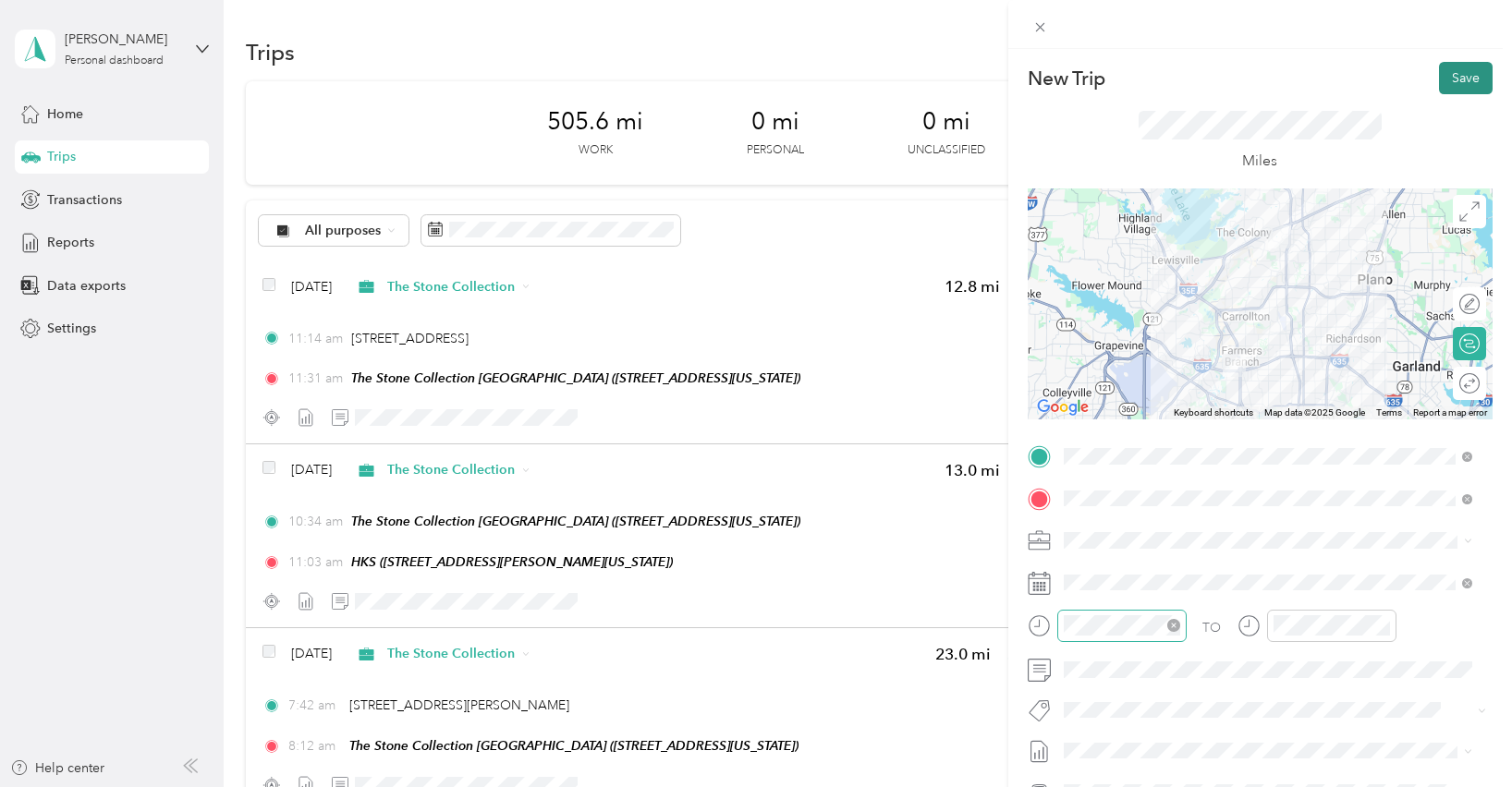
click at [1447, 77] on button "Save" at bounding box center [1465, 78] width 53 height 33
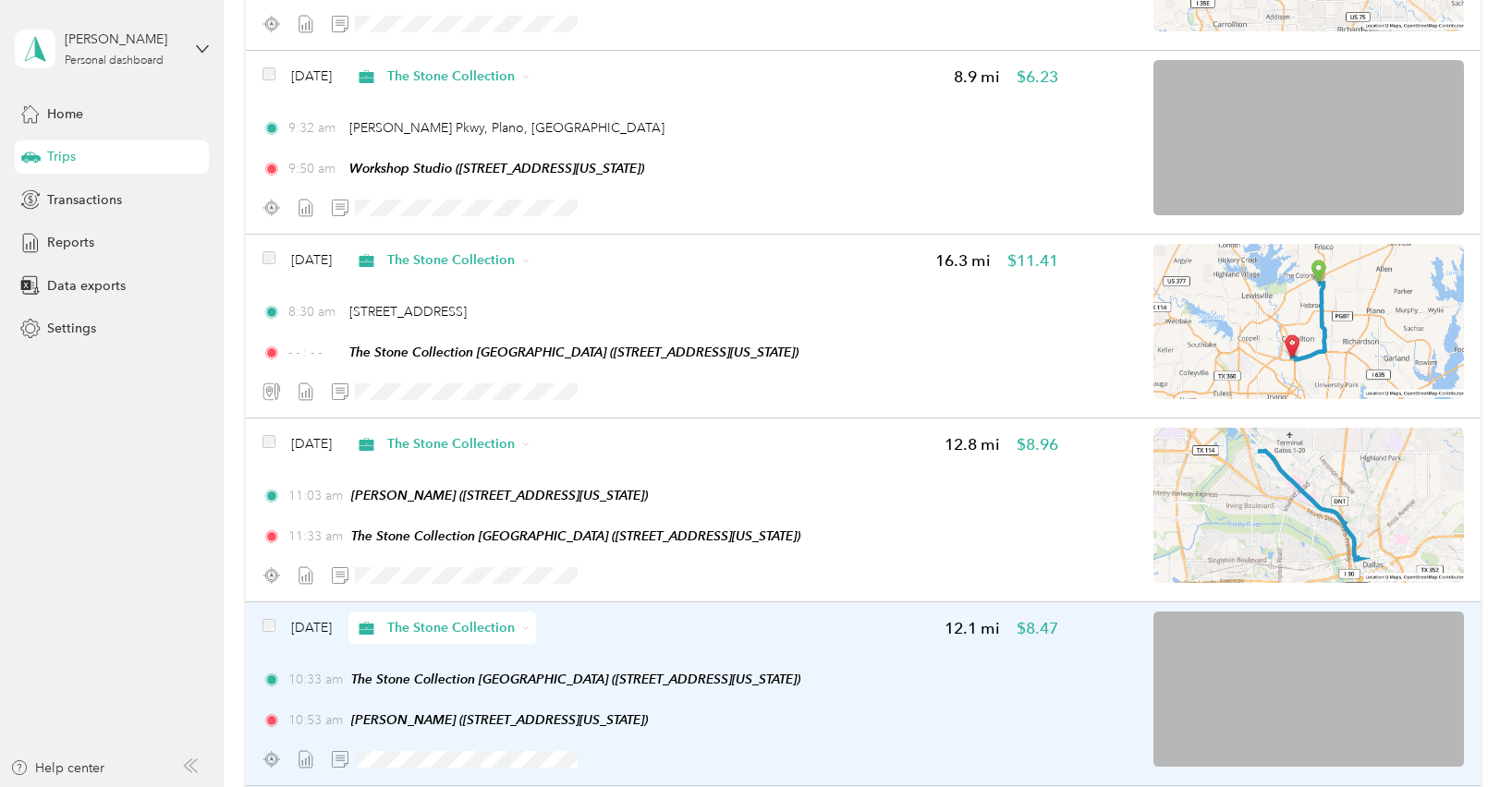
scroll to position [2224, 0]
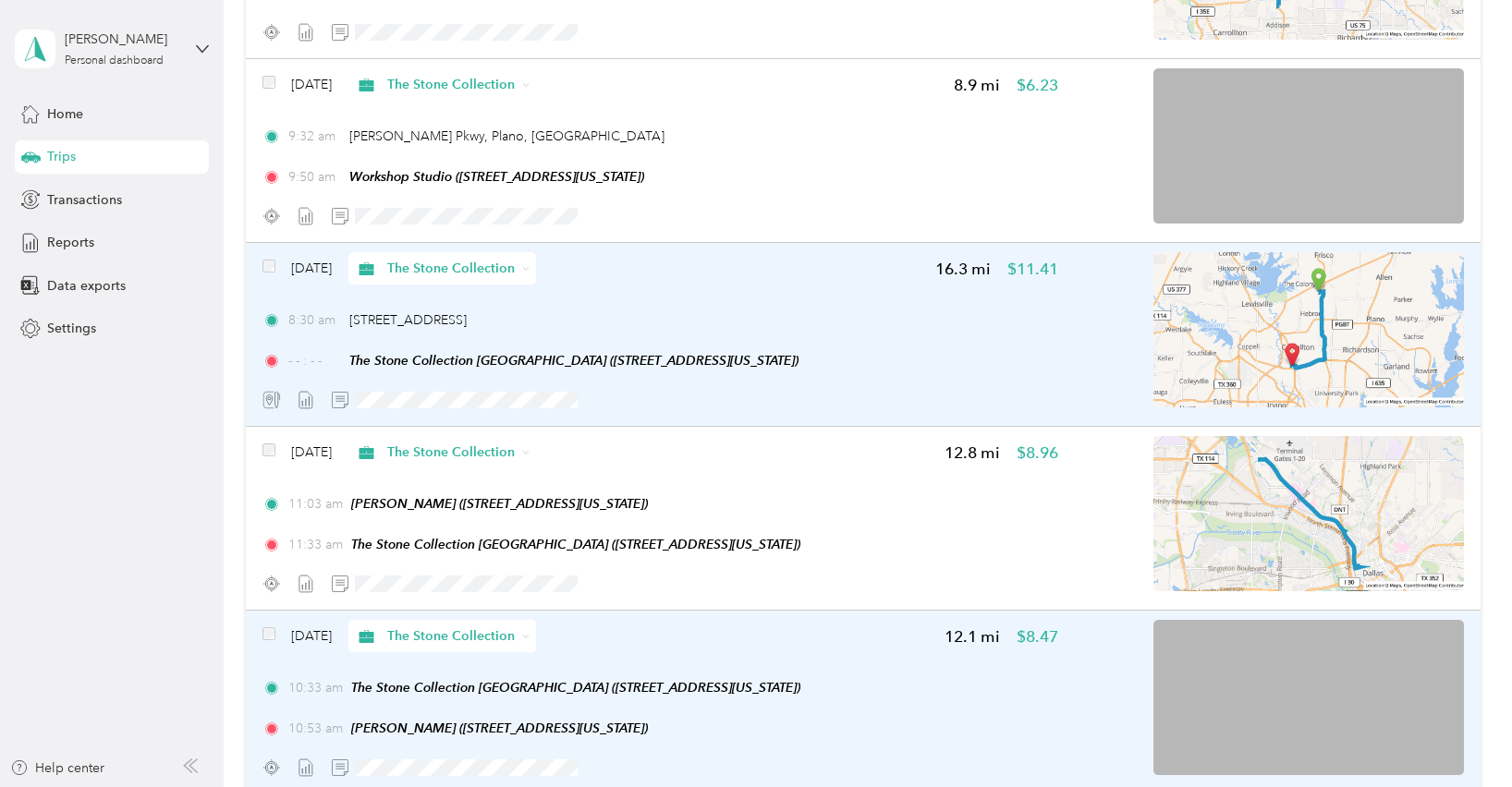
drag, startPoint x: 525, startPoint y: 326, endPoint x: 342, endPoint y: 334, distance: 183.2
click at [342, 330] on div "8:30 am [STREET_ADDRESS]" at bounding box center [660, 320] width 796 height 20
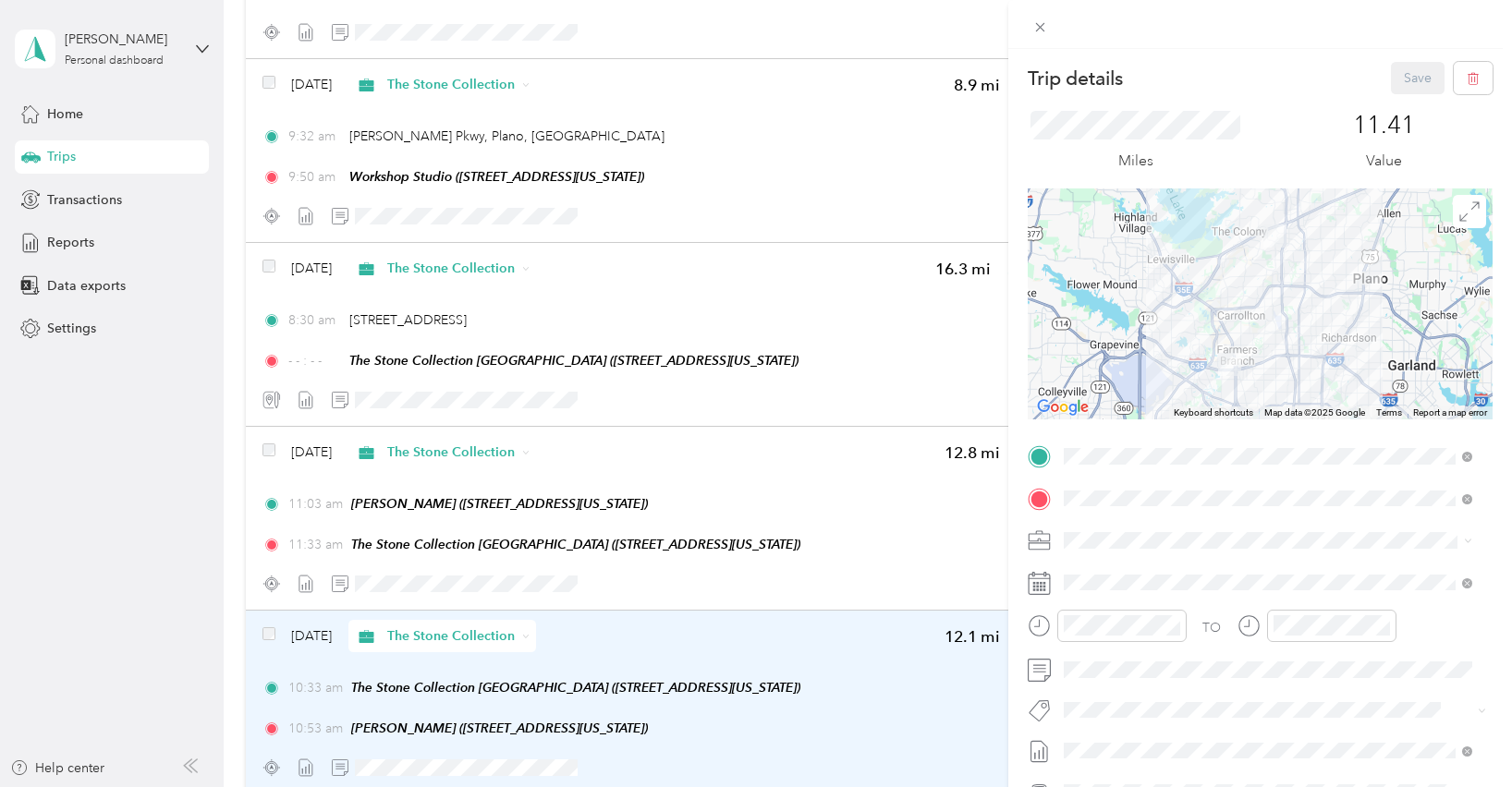
click at [705, 183] on div "Trip details Save This trip cannot be edited because it is either under review,…" at bounding box center [756, 394] width 1512 height 787
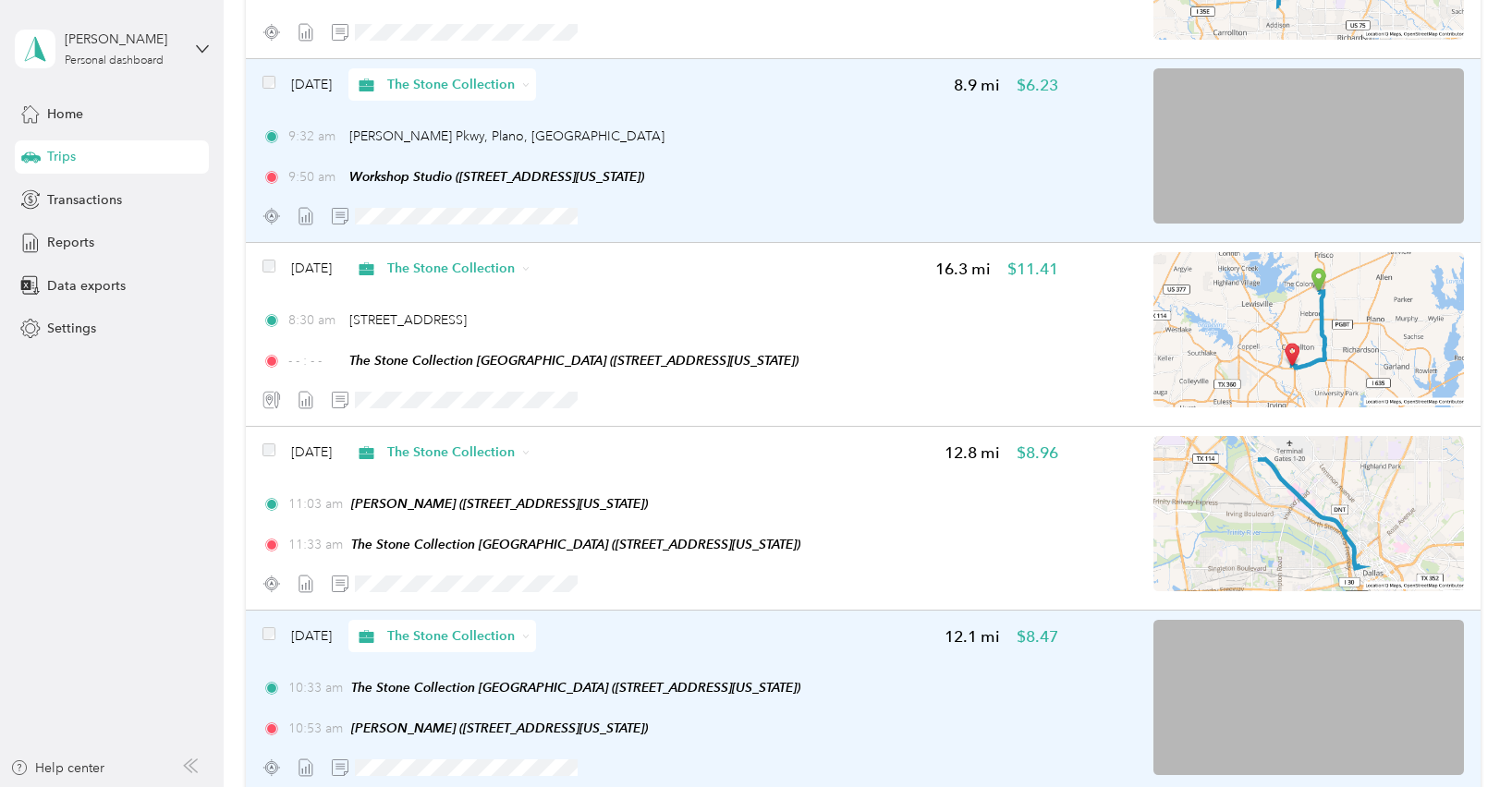
click at [1344, 142] on img at bounding box center [1309, 146] width 310 height 155
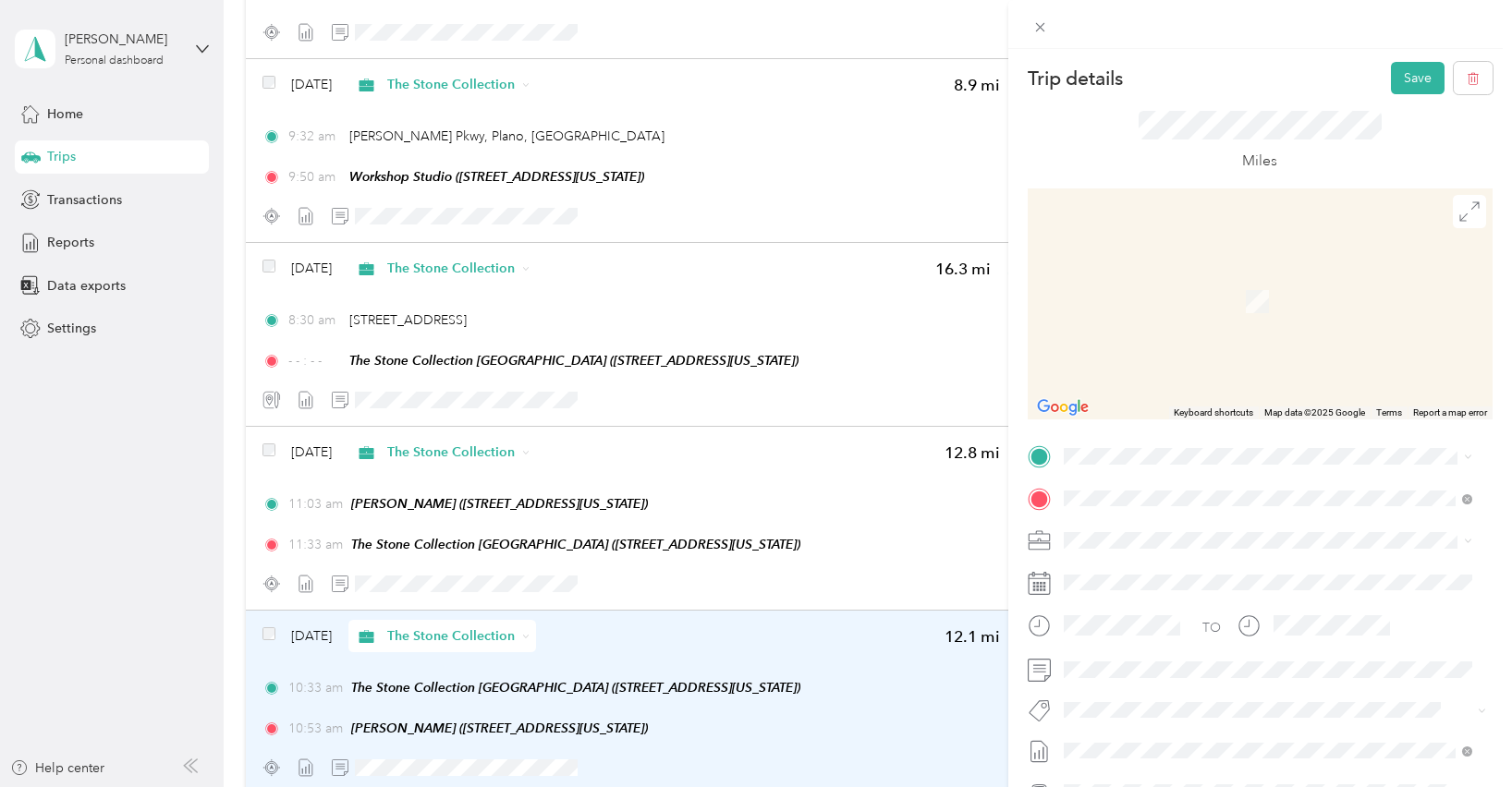
click at [1179, 528] on span "[STREET_ADDRESS][US_STATE]" at bounding box center [1190, 521] width 185 height 17
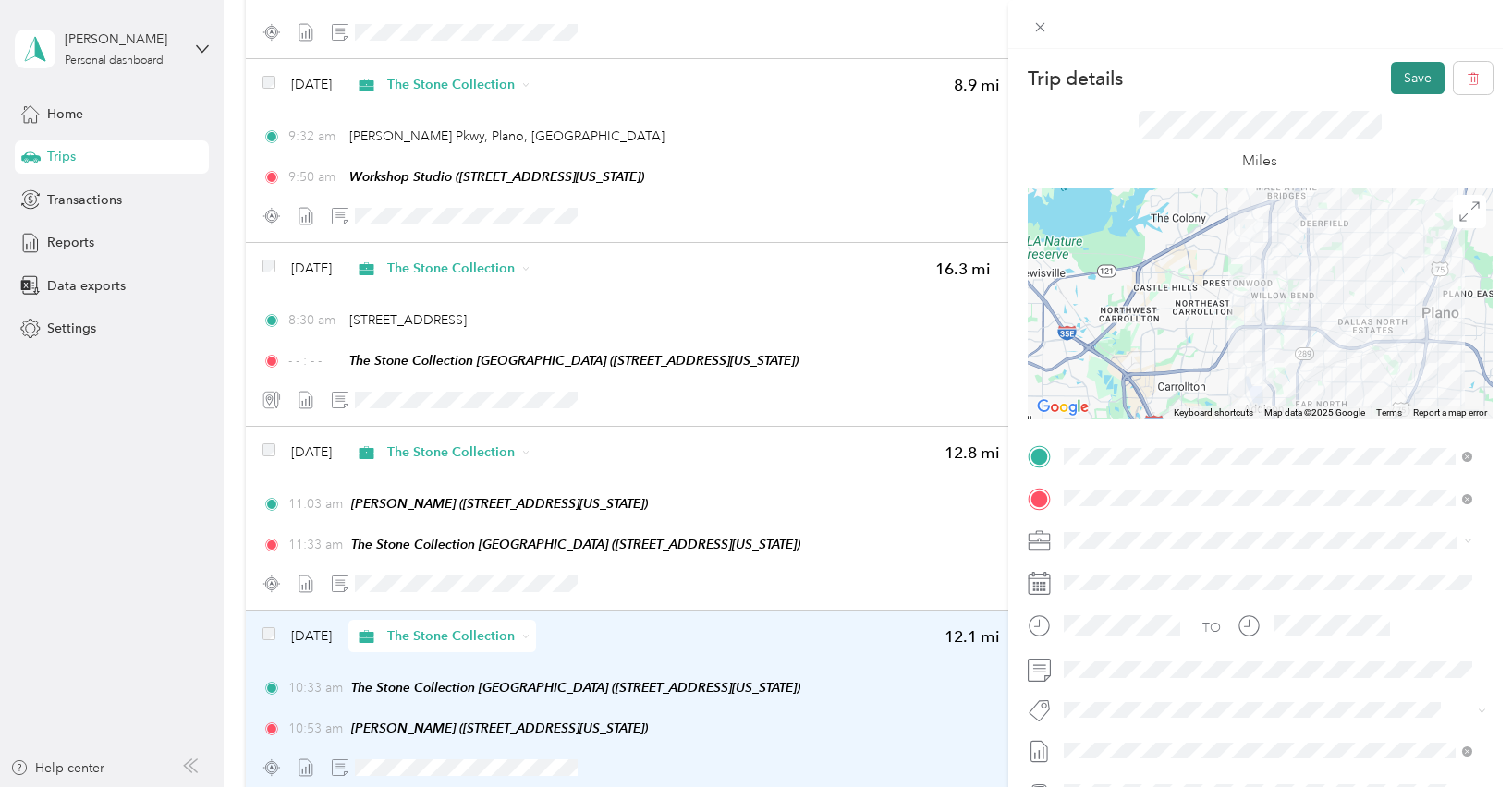
click at [1396, 80] on button "Save" at bounding box center [1418, 78] width 53 height 33
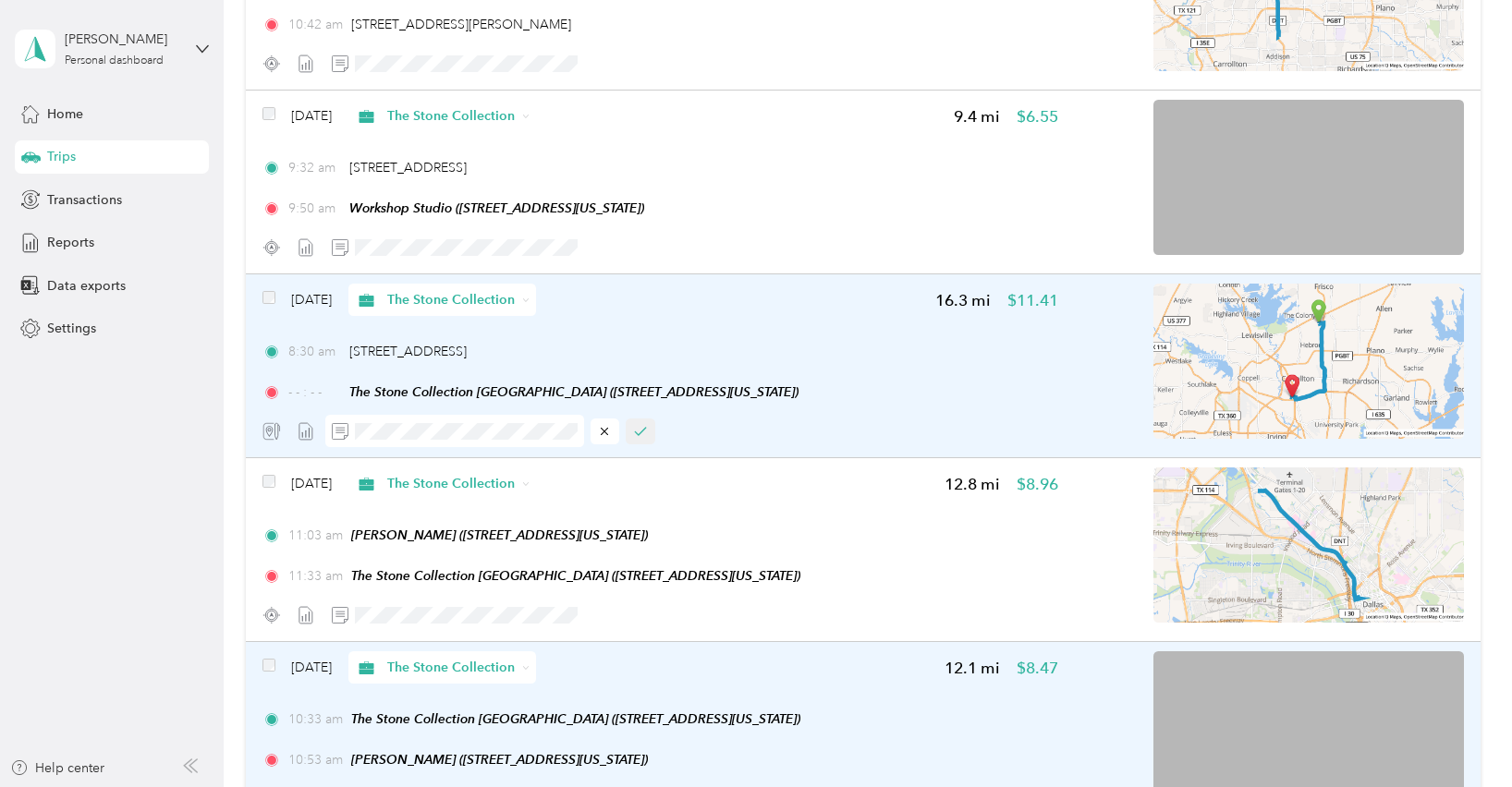
click at [641, 436] on icon "button" at bounding box center [641, 432] width 13 height 13
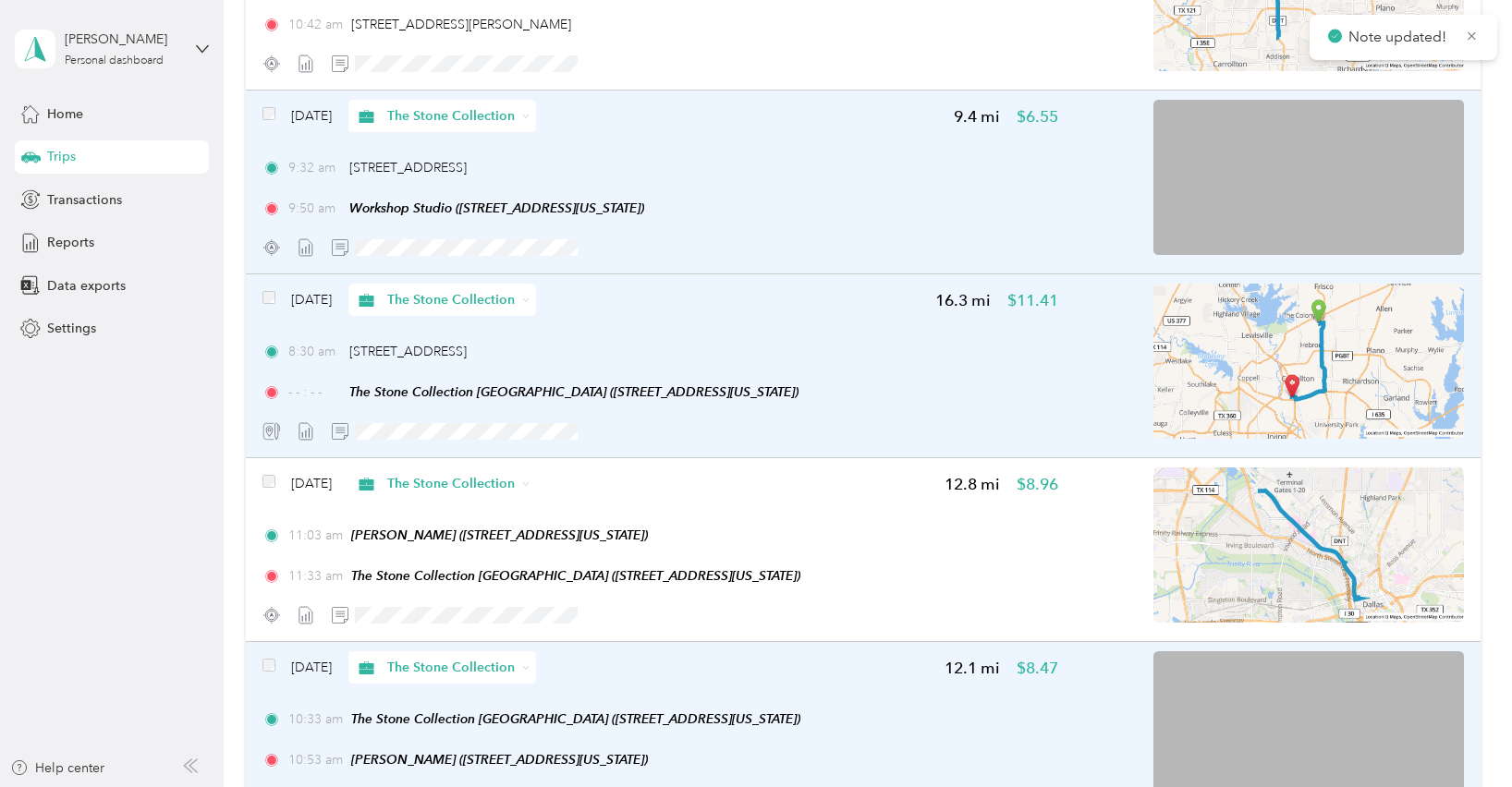
click at [626, 257] on div at bounding box center [660, 247] width 796 height 33
click at [639, 251] on div at bounding box center [660, 247] width 796 height 33
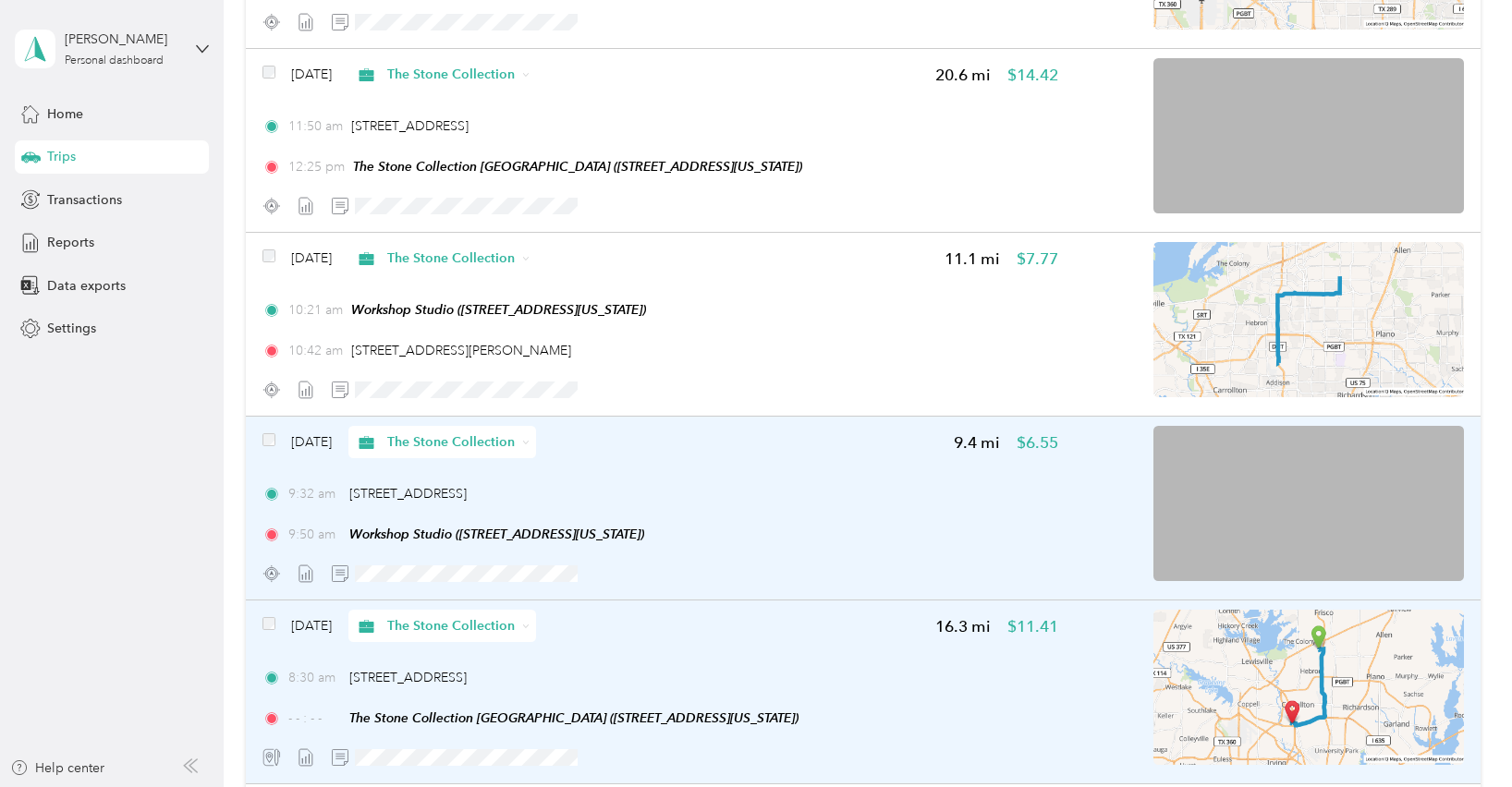
scroll to position [1852, 0]
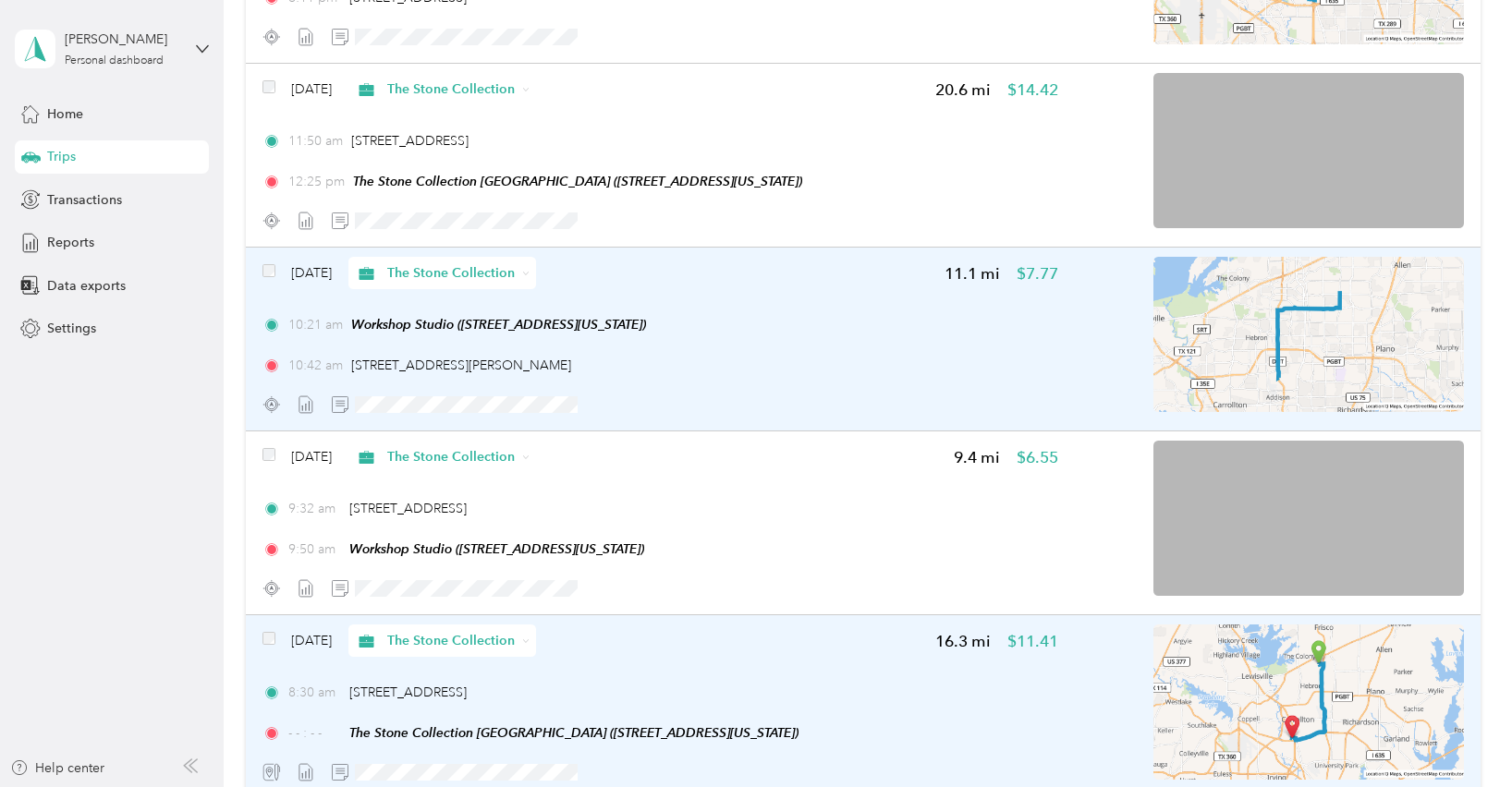
click at [1154, 346] on img at bounding box center [1309, 335] width 310 height 155
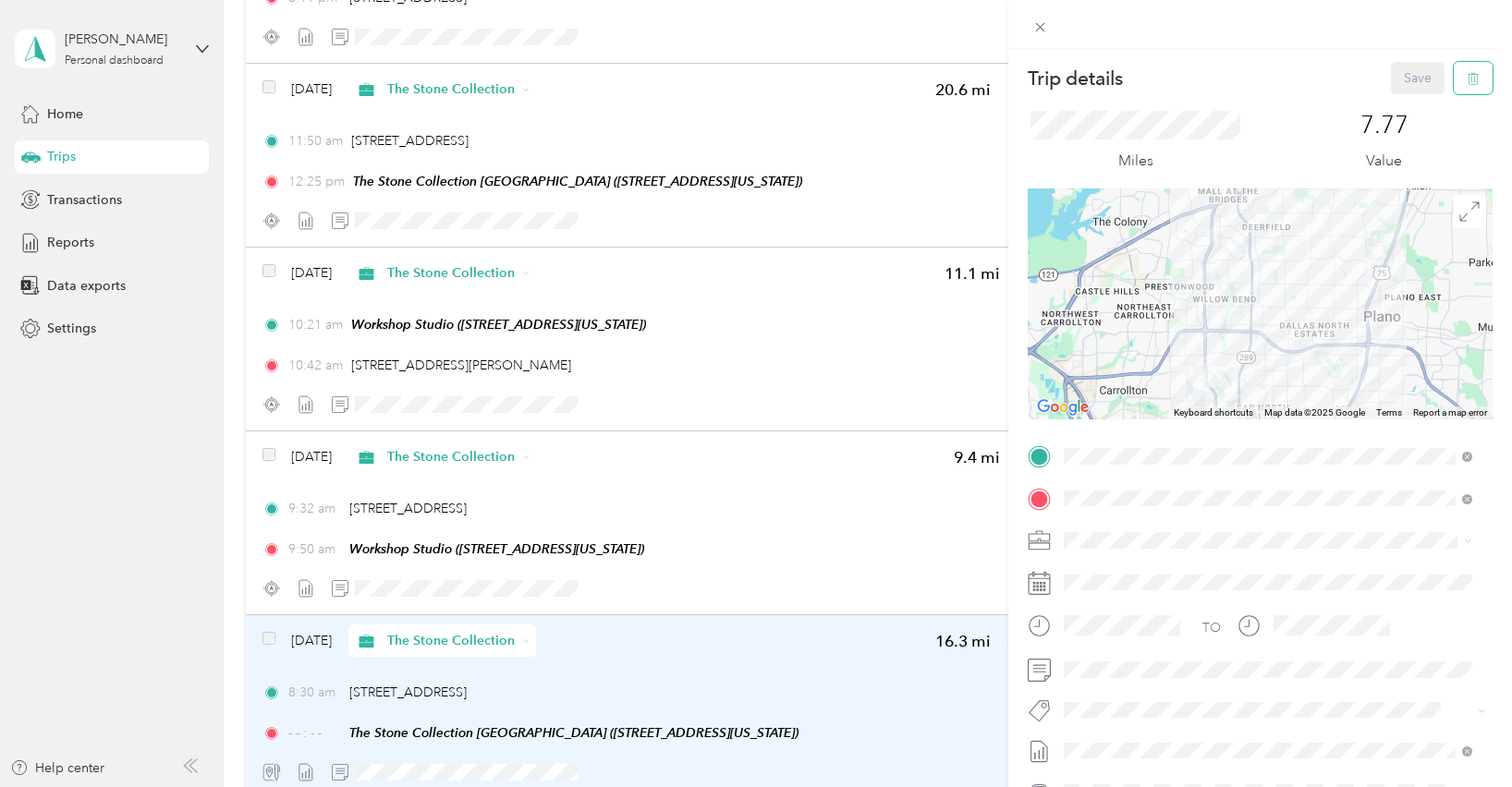
click at [1460, 86] on button "button" at bounding box center [1474, 78] width 39 height 33
click at [1416, 96] on button "Yes" at bounding box center [1405, 101] width 36 height 30
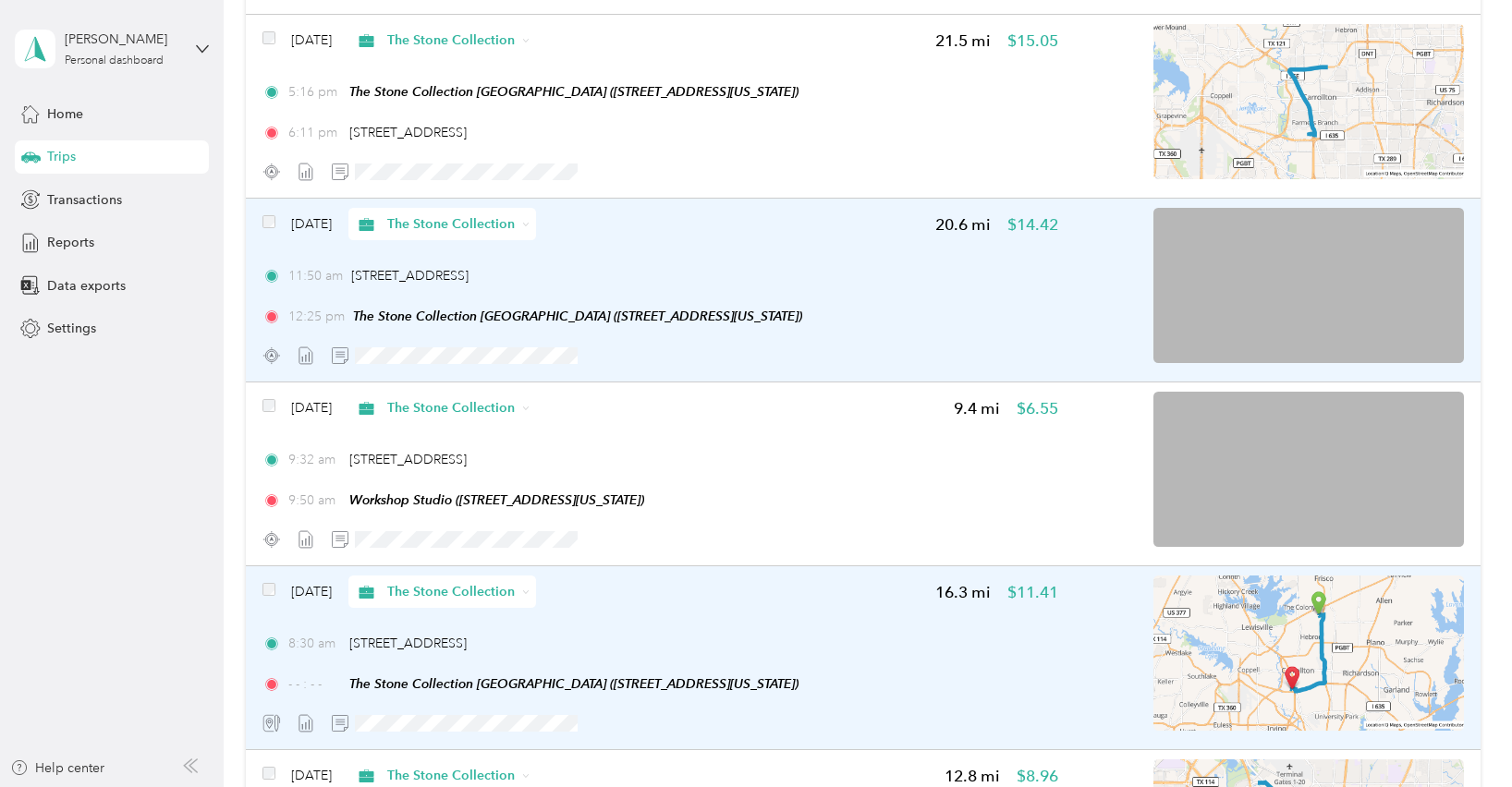
scroll to position [1714, 0]
click at [1271, 313] on img at bounding box center [1309, 287] width 310 height 155
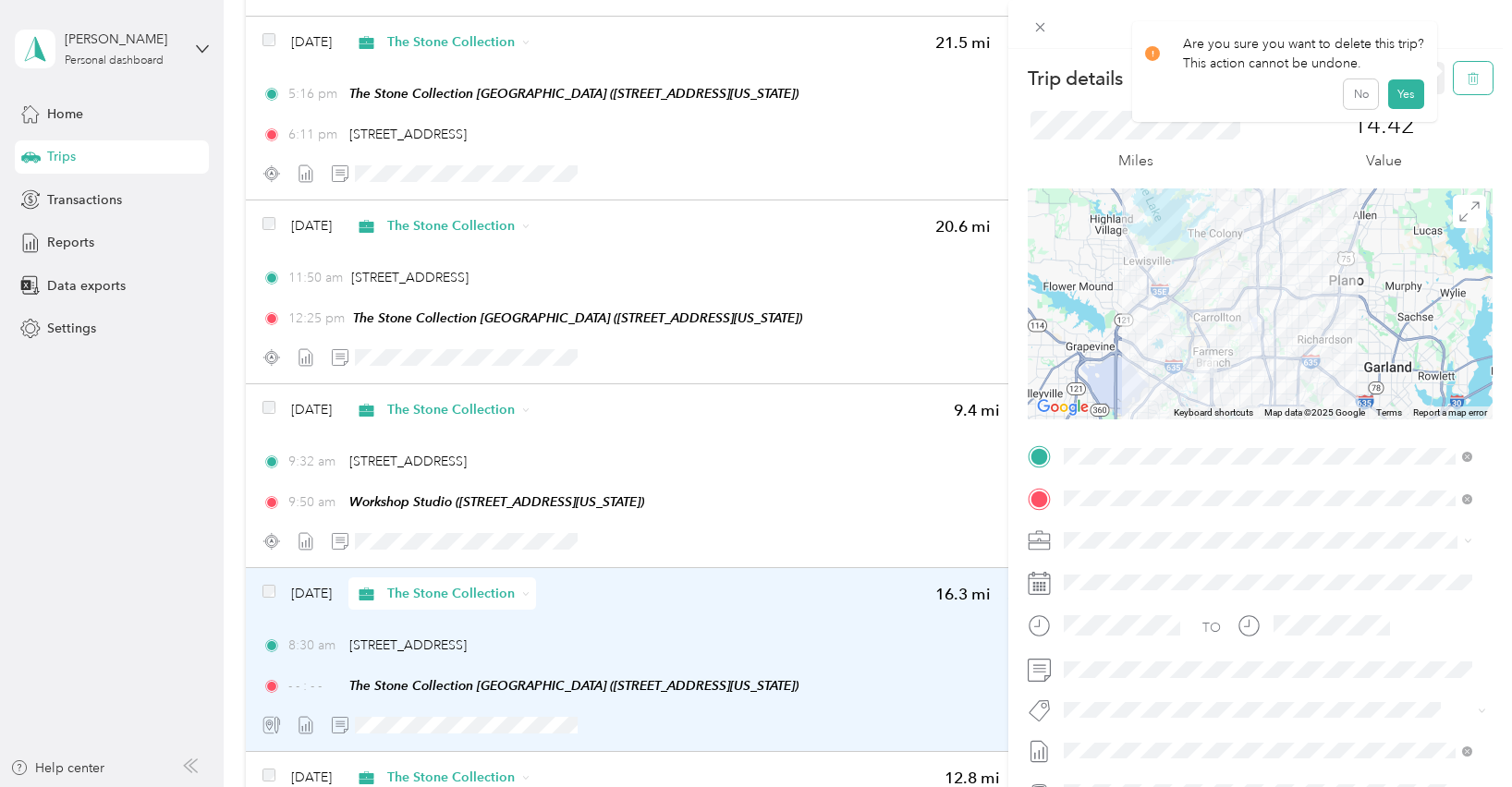
click at [1467, 72] on icon "button" at bounding box center [1474, 79] width 13 height 13
click at [1397, 99] on button "Yes" at bounding box center [1405, 101] width 36 height 30
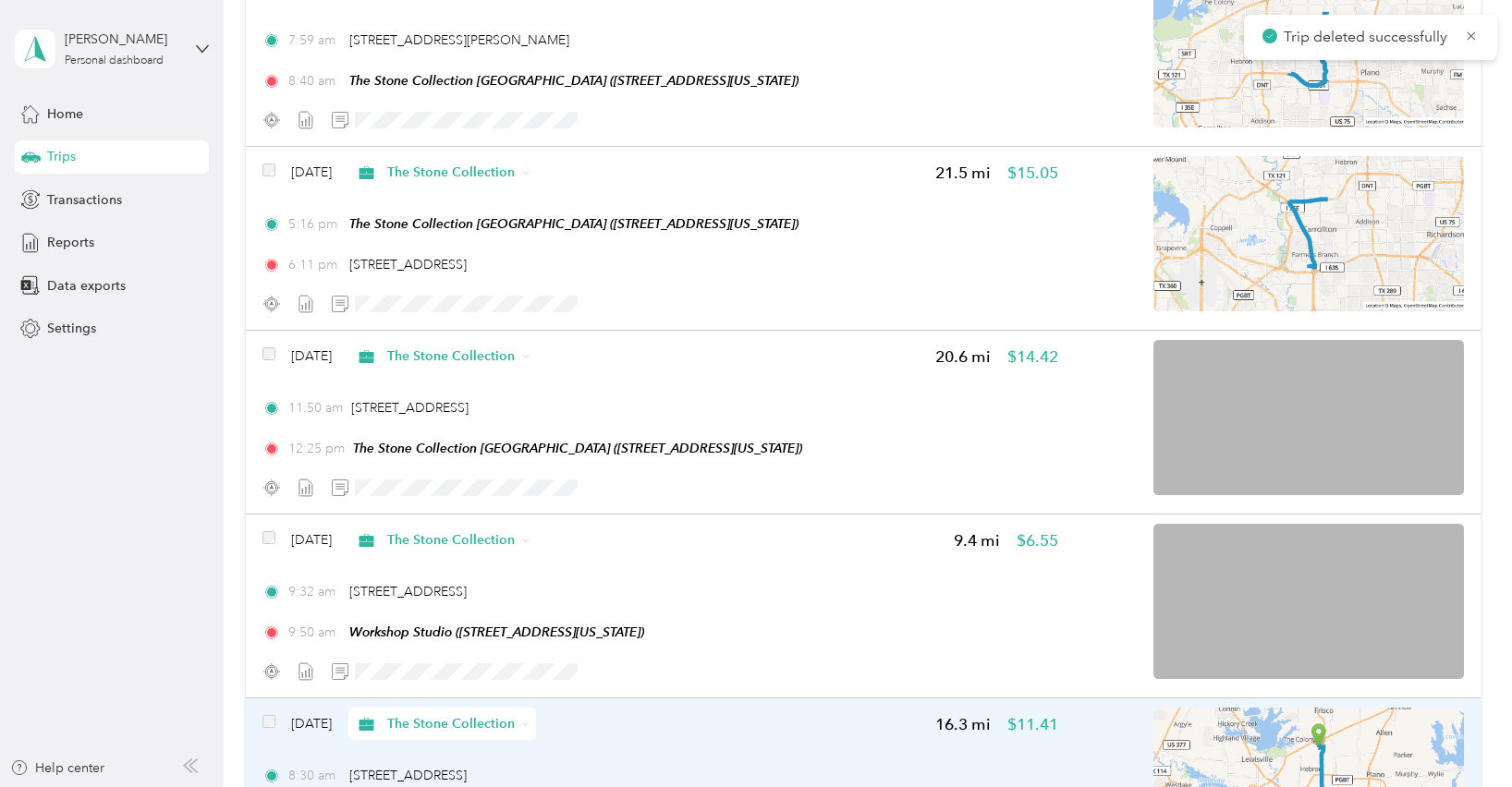
scroll to position [1581, 0]
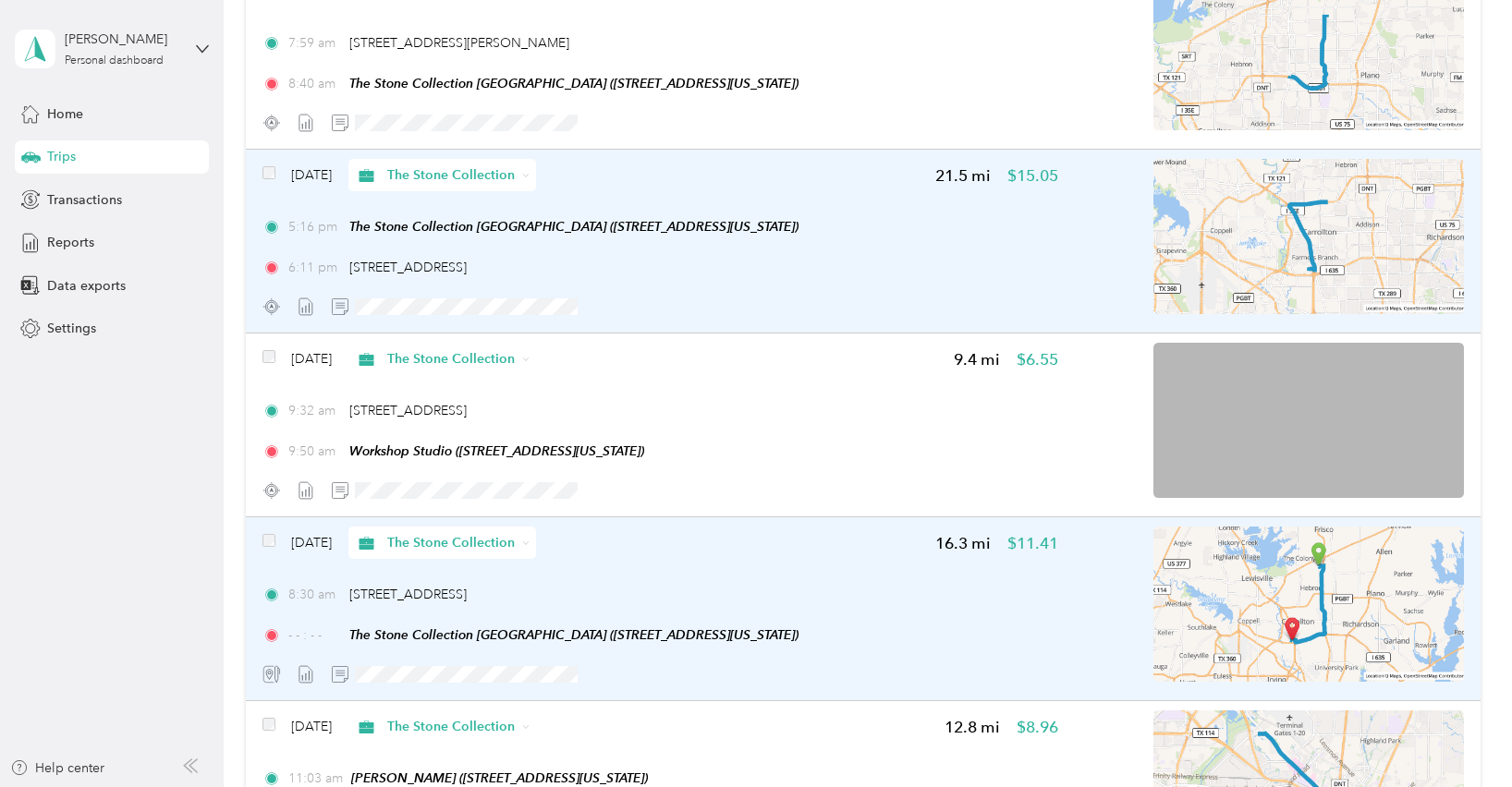
click at [1389, 249] on img at bounding box center [1309, 236] width 310 height 155
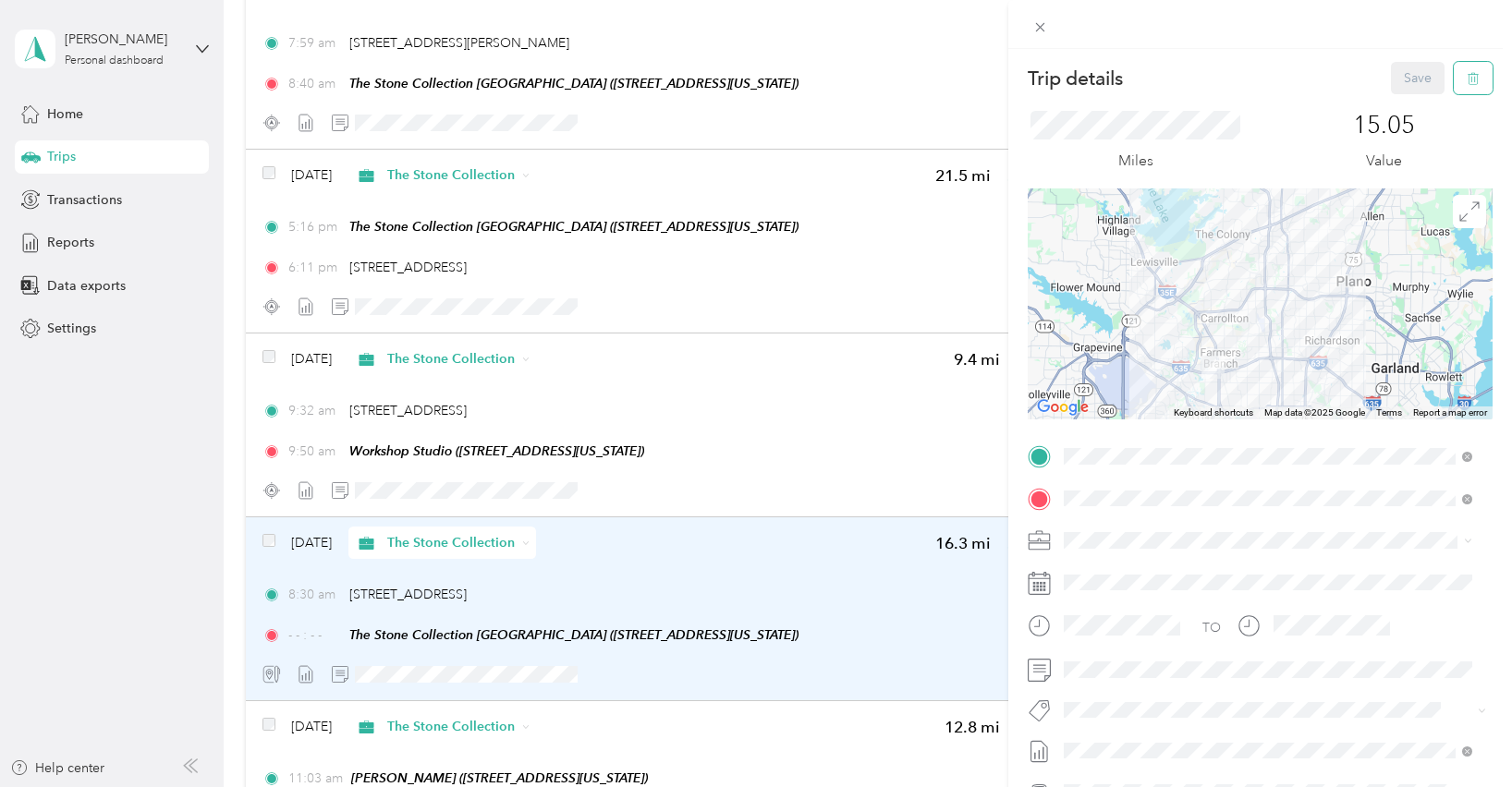
click at [1459, 85] on button "button" at bounding box center [1474, 78] width 39 height 33
click at [1407, 98] on button "Yes" at bounding box center [1405, 101] width 36 height 30
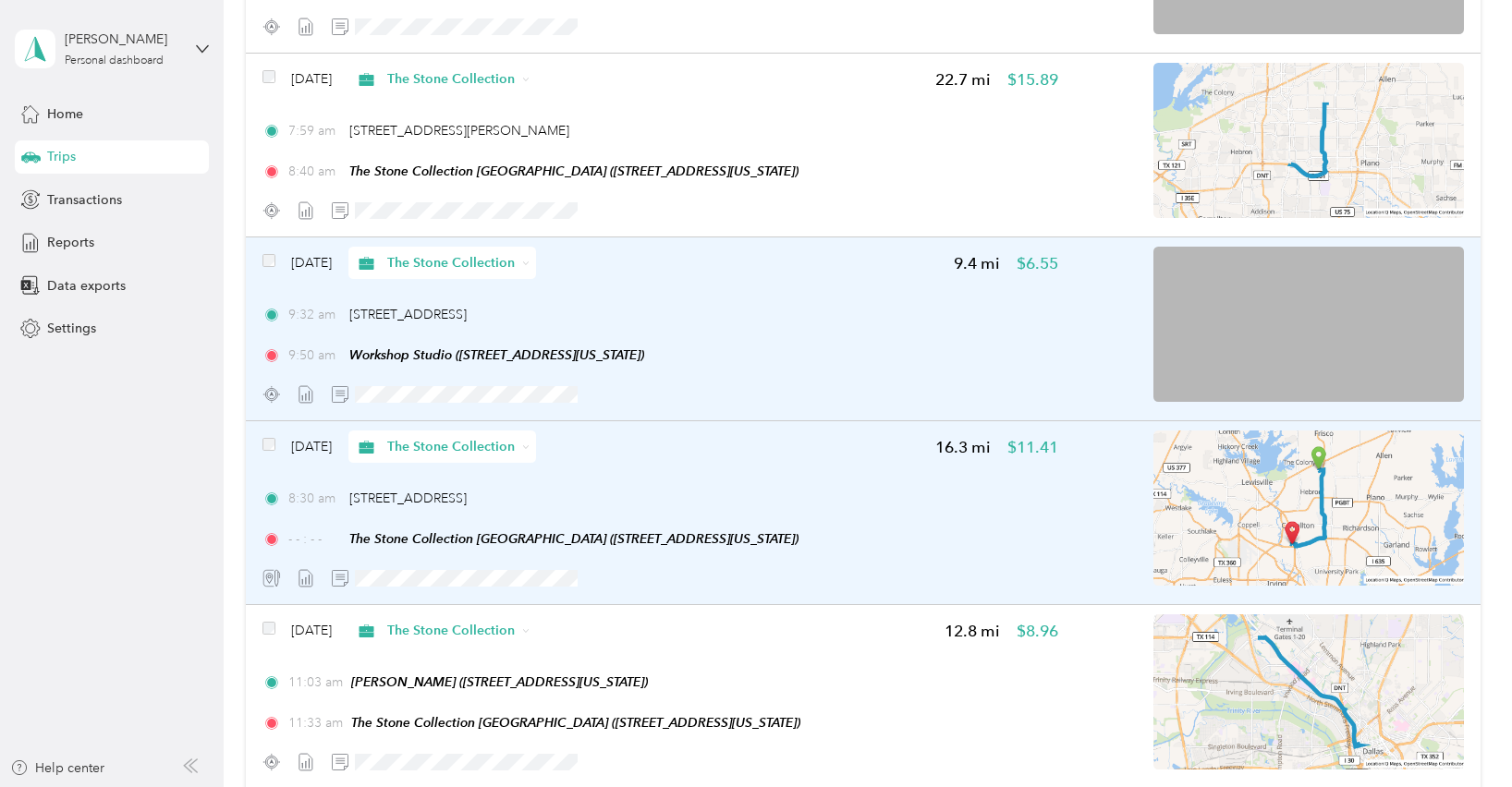
scroll to position [1457, 0]
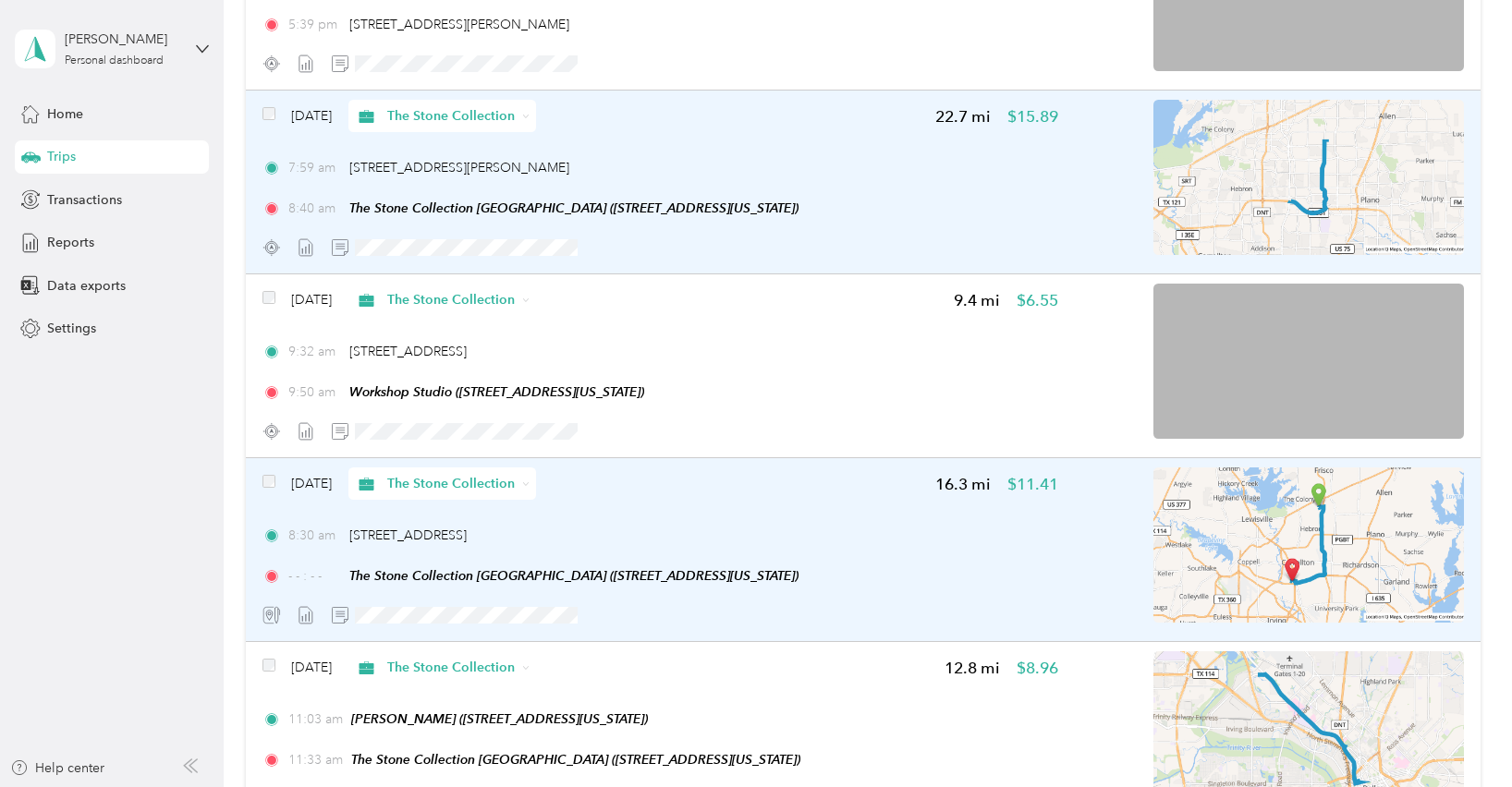
click at [1282, 184] on img at bounding box center [1309, 178] width 310 height 155
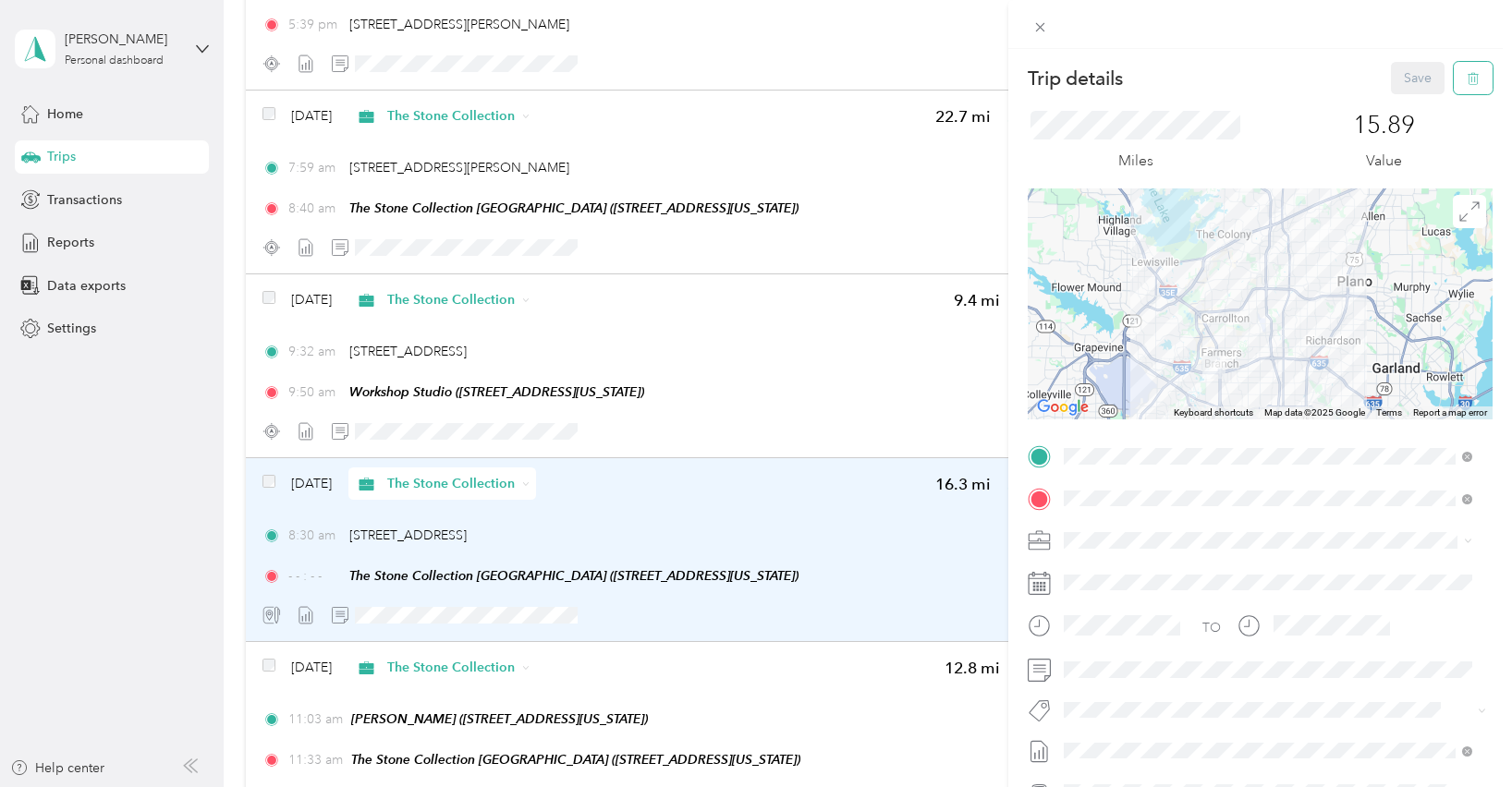
click at [1467, 79] on icon "button" at bounding box center [1474, 79] width 13 height 13
click at [1406, 100] on button "Yes" at bounding box center [1405, 101] width 36 height 30
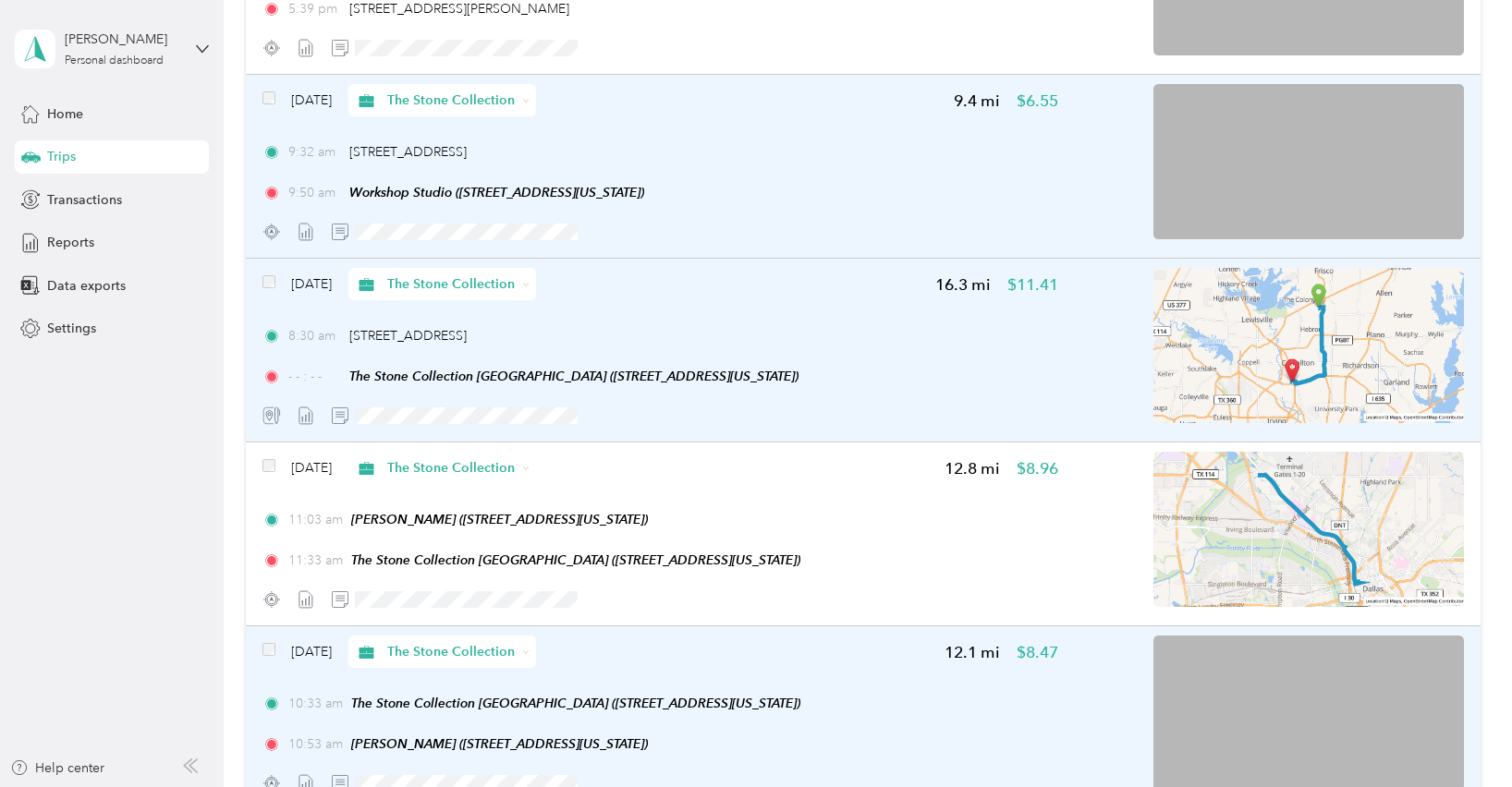
scroll to position [1471, 0]
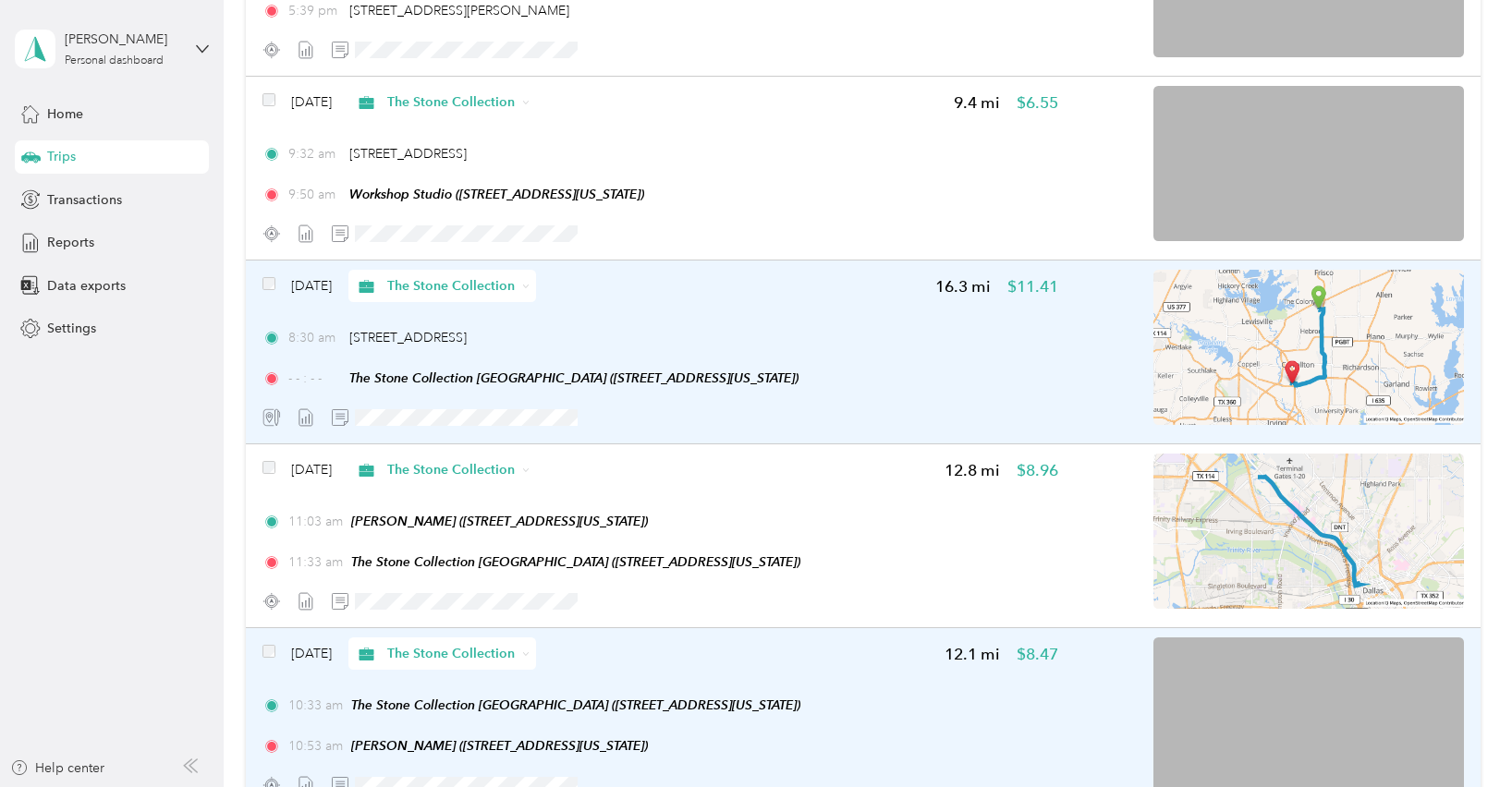
click at [967, 388] on div "- - : - - The Stone Collection [GEOGRAPHIC_DATA] ([STREET_ADDRESS][US_STATE])" at bounding box center [660, 378] width 796 height 20
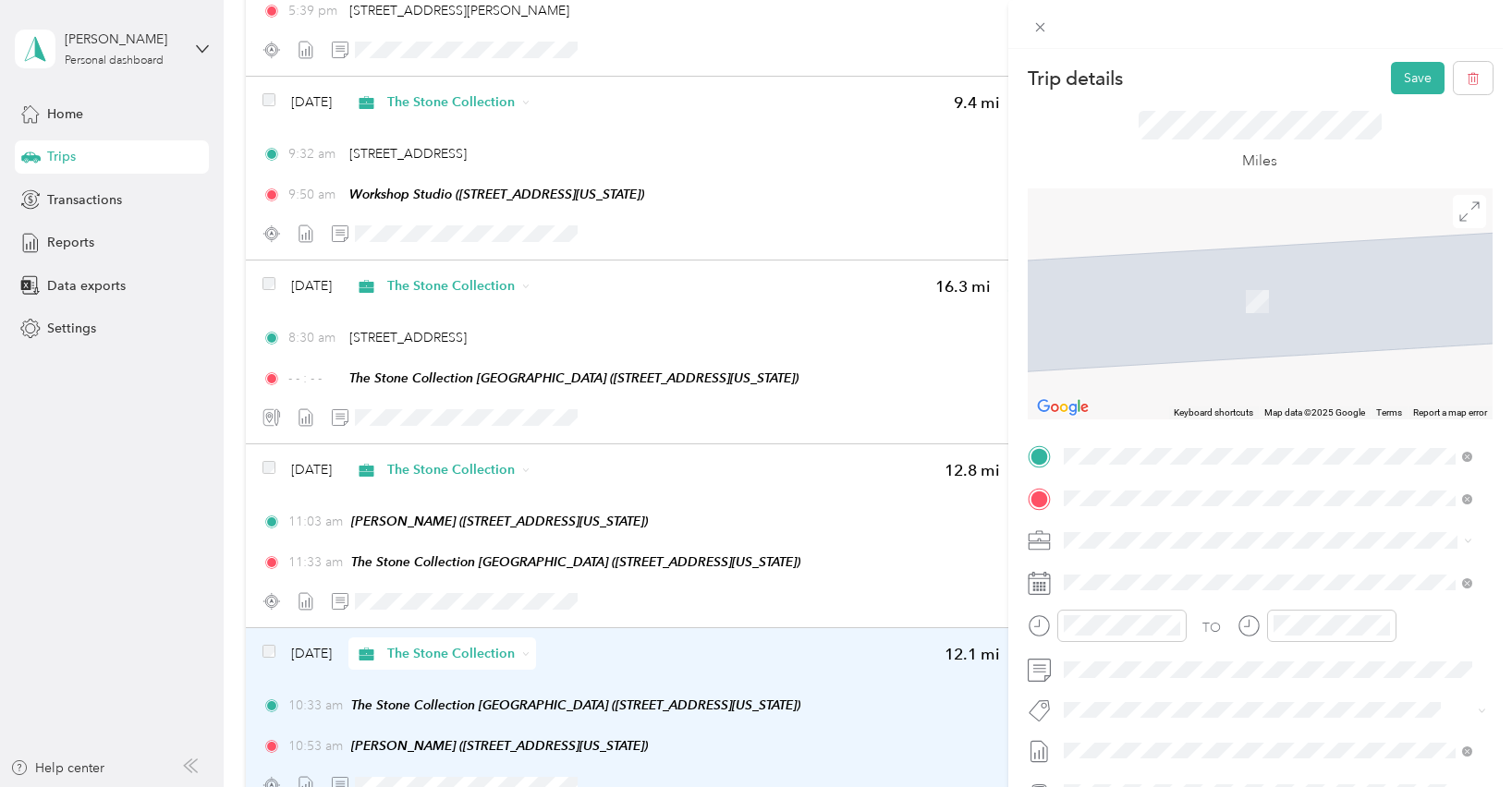
click at [1172, 575] on div "Workshop Studio [STREET_ADDRESS][US_STATE]" at bounding box center [1190, 583] width 185 height 39
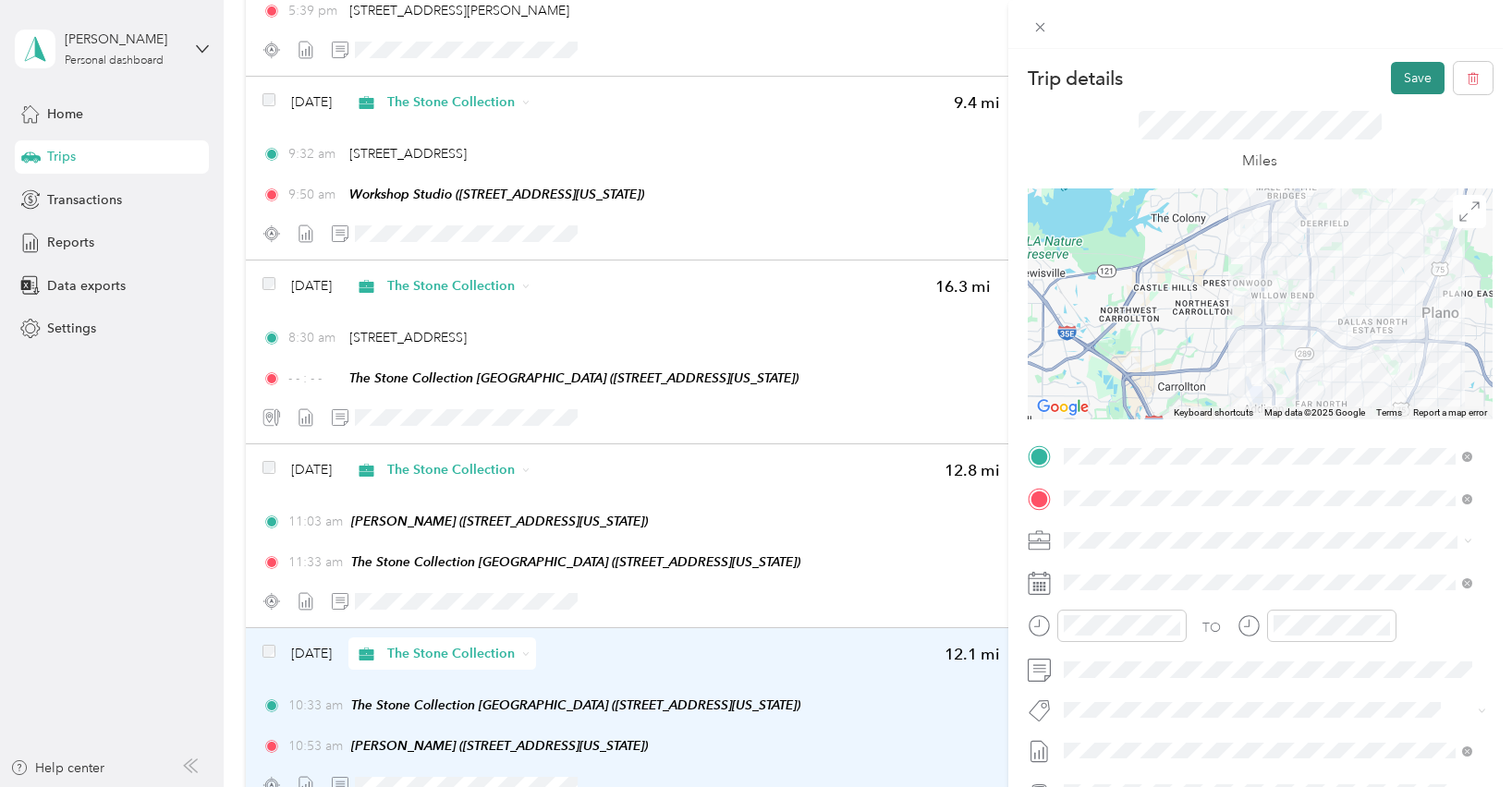
click at [1396, 75] on button "Save" at bounding box center [1418, 78] width 53 height 33
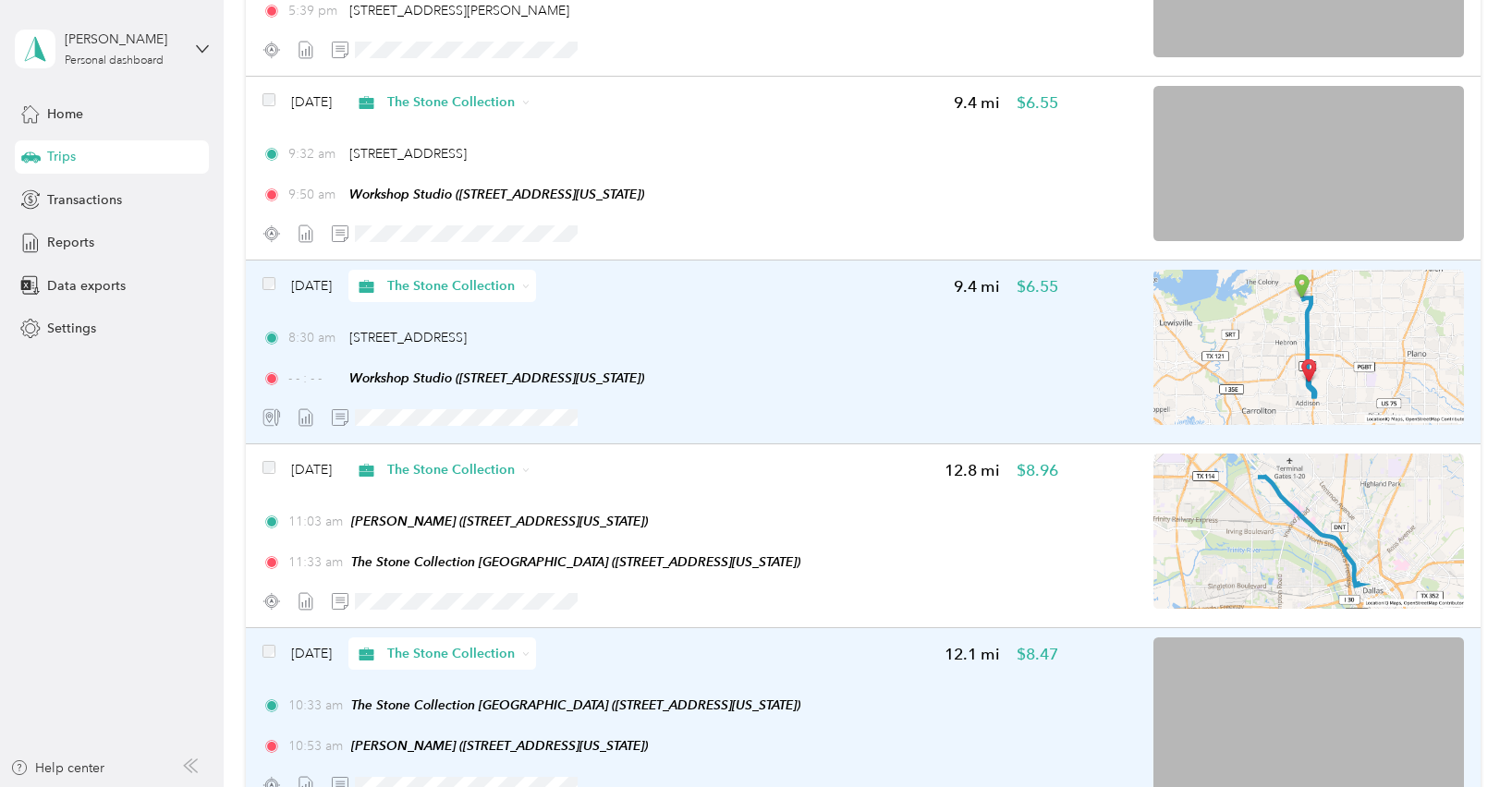
click at [1269, 393] on img at bounding box center [1309, 348] width 310 height 155
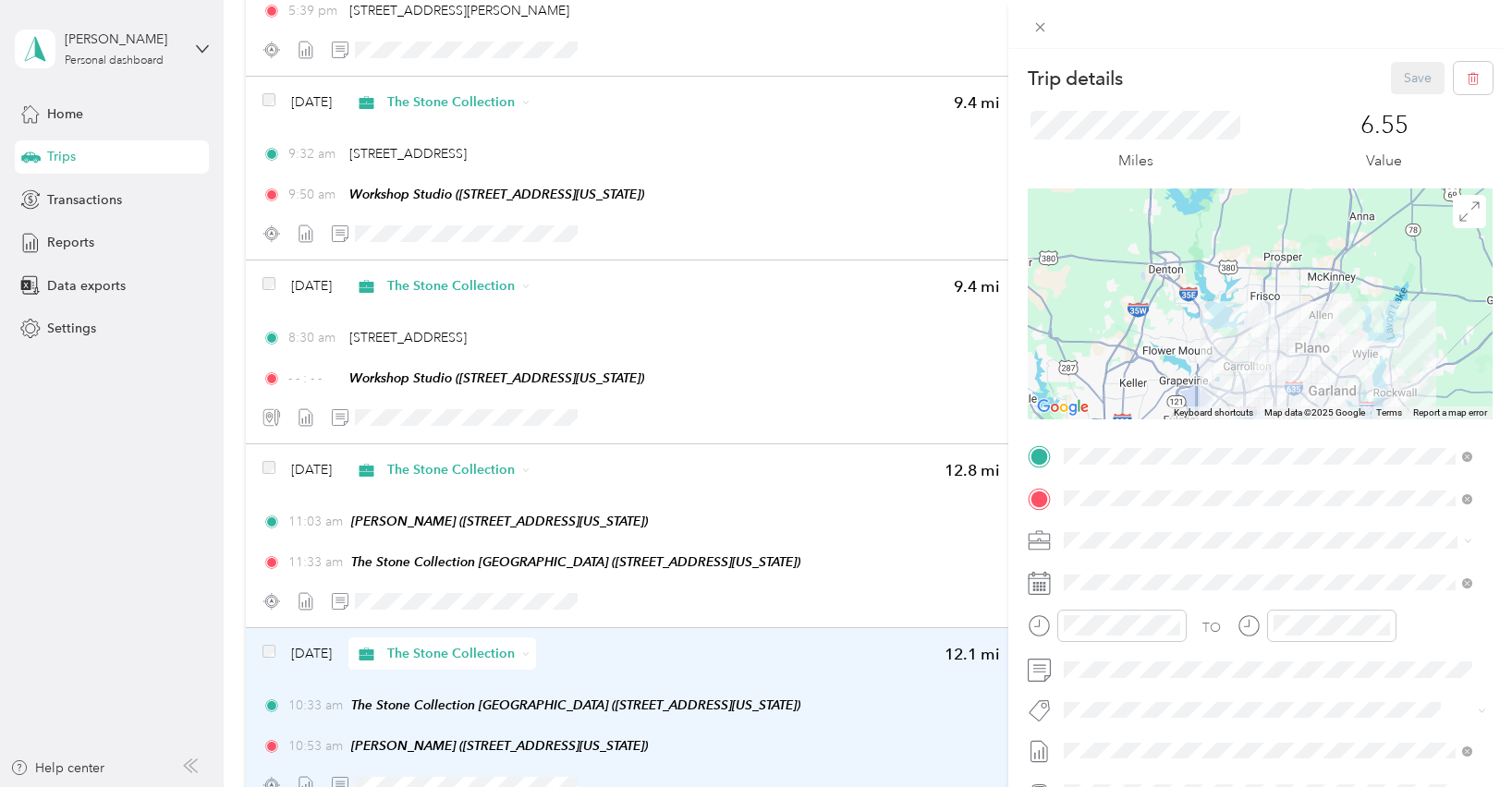
click at [1398, 72] on div "Save" at bounding box center [1443, 78] width 103 height 33
click at [583, 424] on div "Trip details Save This trip cannot be edited because it is either under review,…" at bounding box center [756, 394] width 1512 height 787
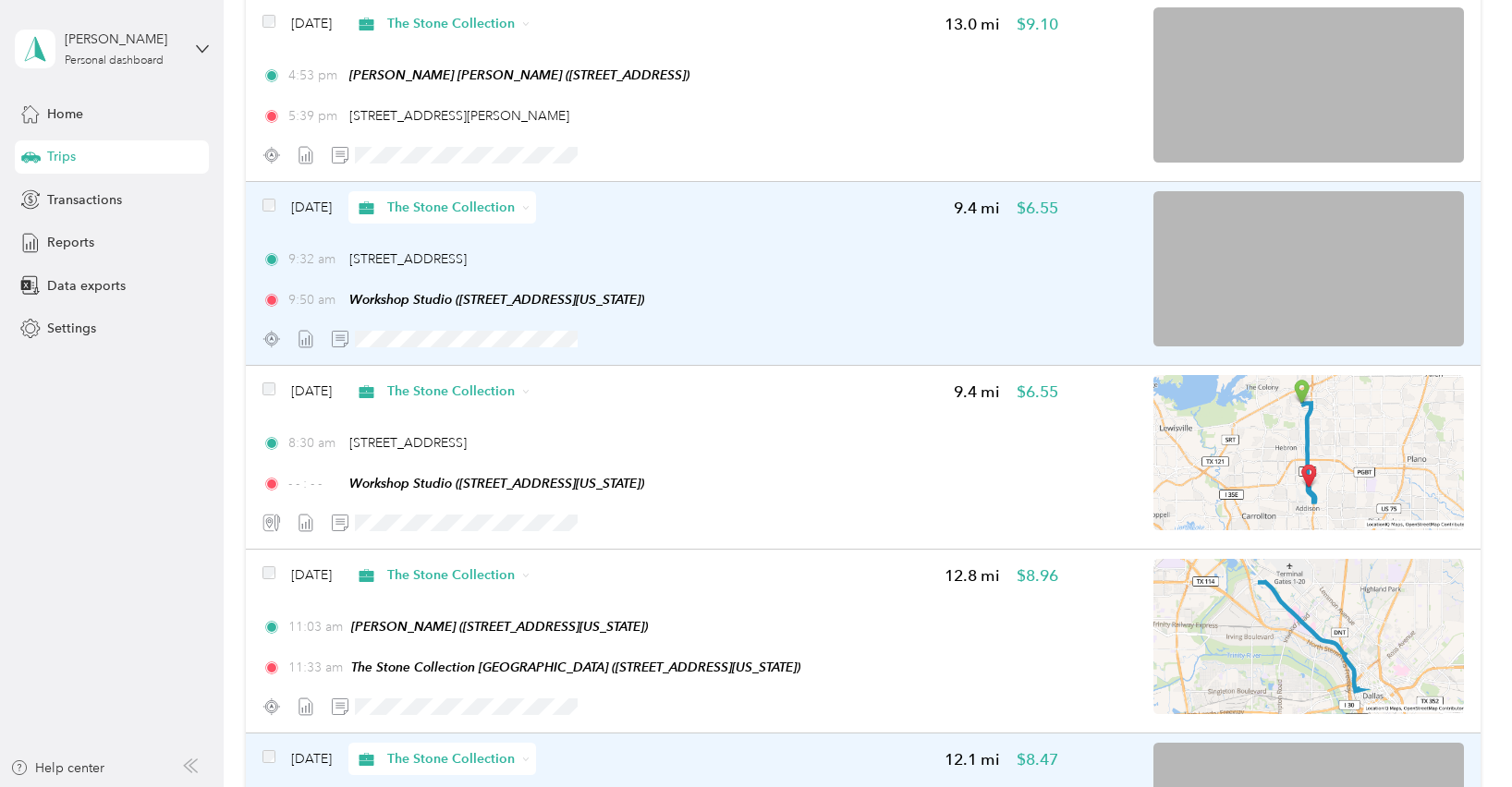
click at [1354, 273] on img at bounding box center [1309, 269] width 310 height 155
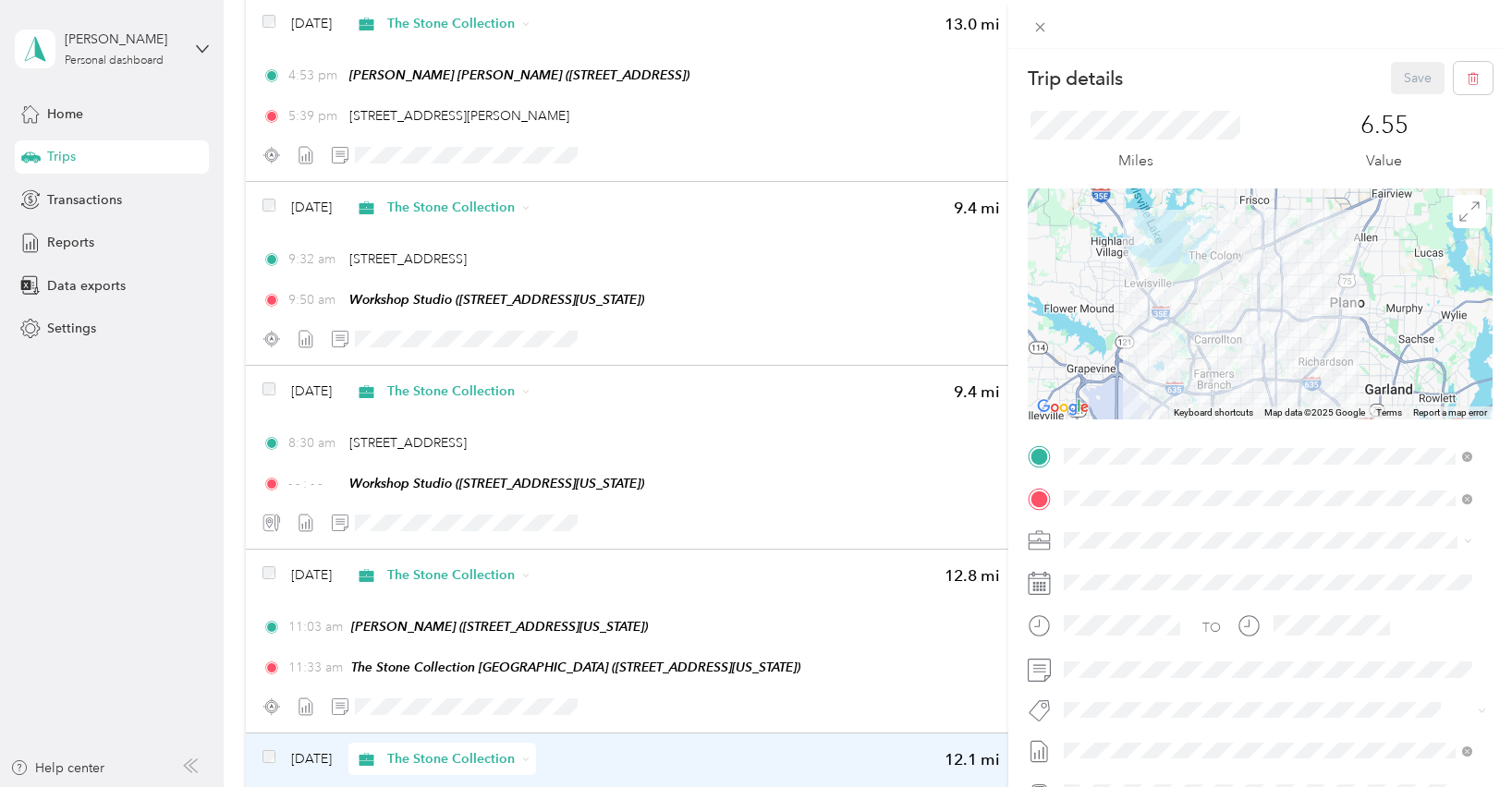
click at [542, 528] on div "Trip details Save This trip cannot be edited because it is either under review,…" at bounding box center [756, 394] width 1512 height 787
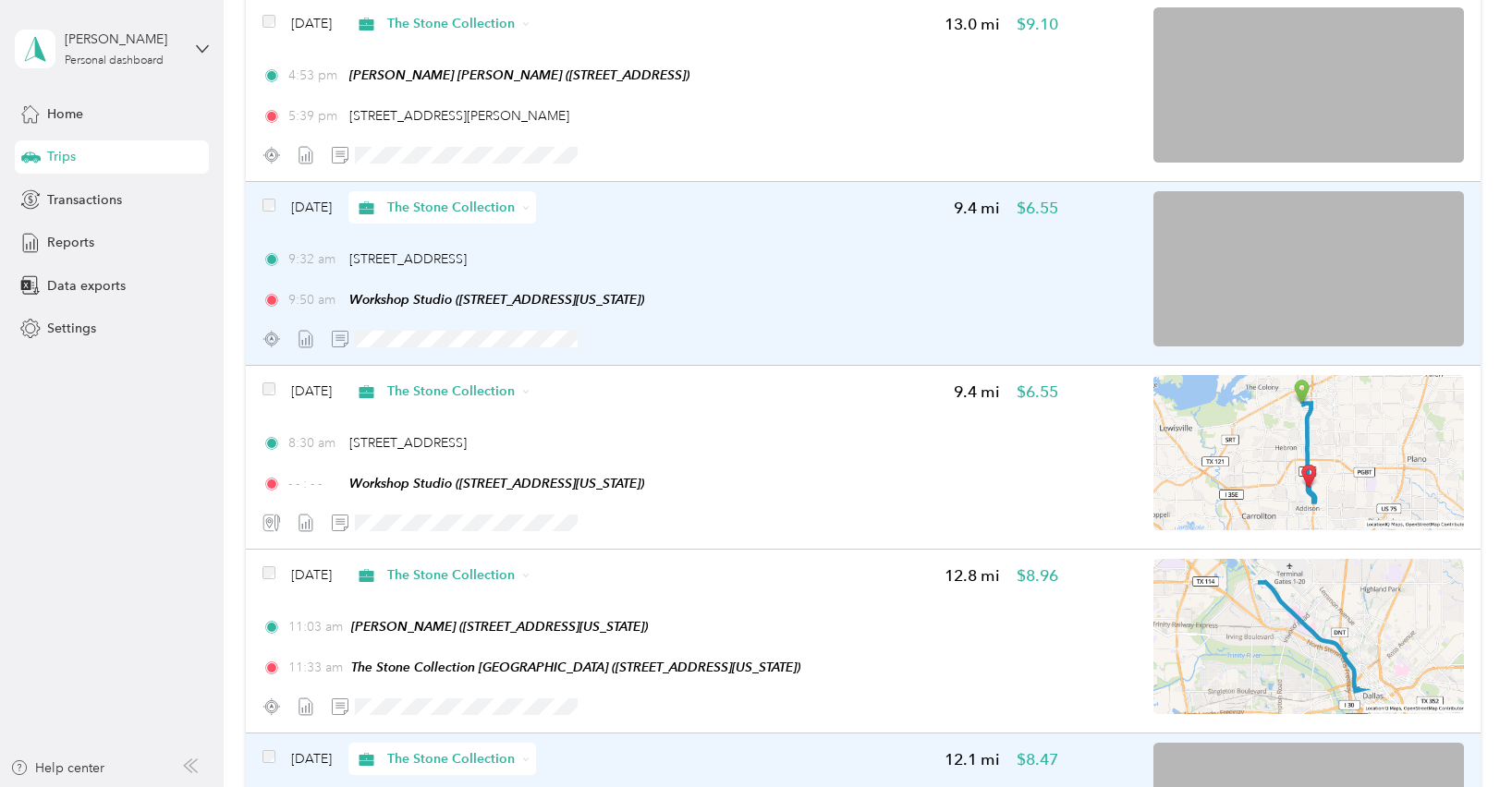
click at [592, 239] on div "[DATE] The Stone Collection 9.4 mi $6.55 9:32 am [STREET_ADDRESS] 9:50 am Works…" at bounding box center [660, 273] width 796 height 164
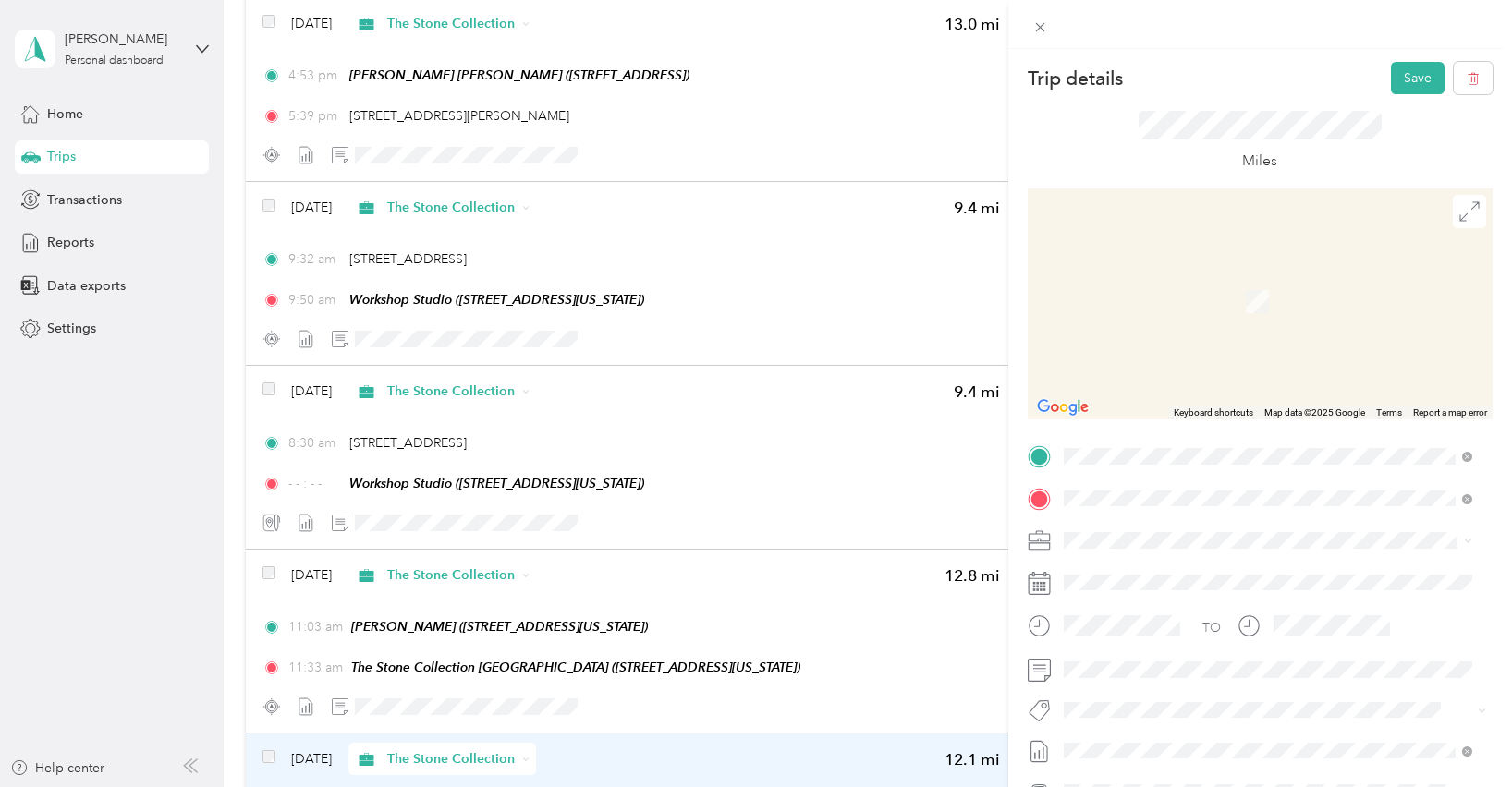
click at [1196, 532] on div "Workshop Studio [STREET_ADDRESS][US_STATE]" at bounding box center [1190, 540] width 185 height 39
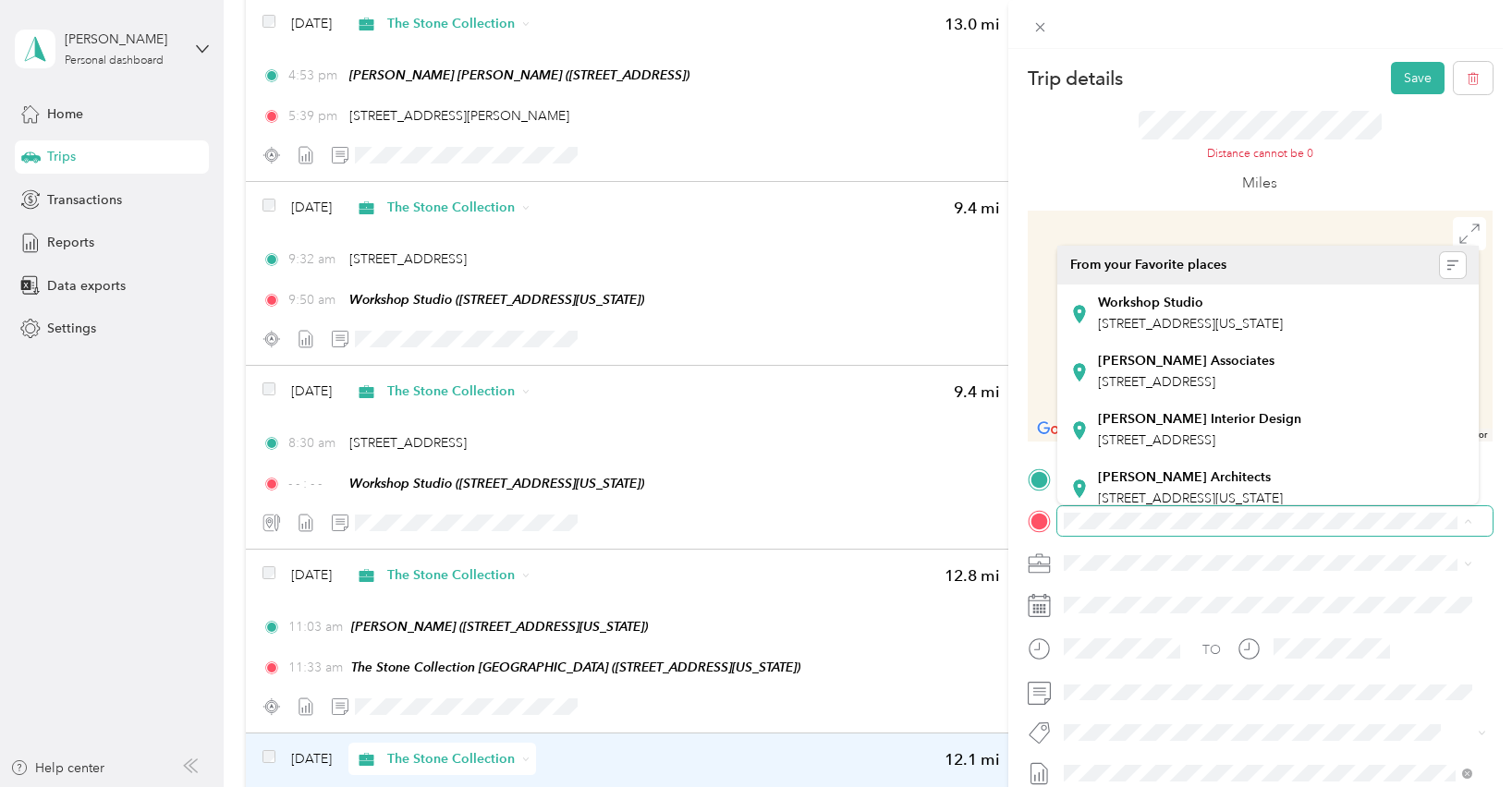
click at [1224, 511] on span at bounding box center [1275, 522] width 436 height 30
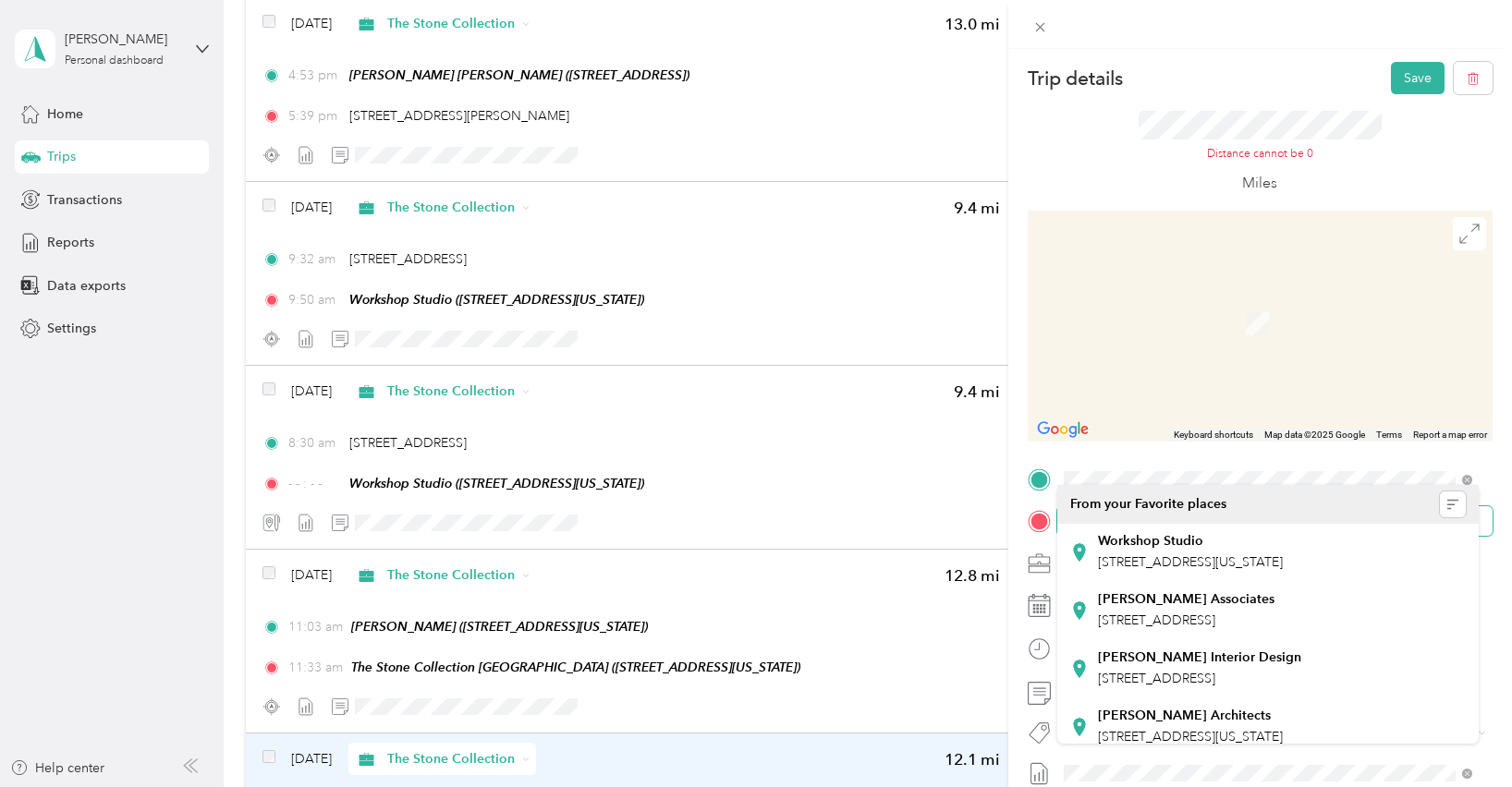
scroll to position [205, 0]
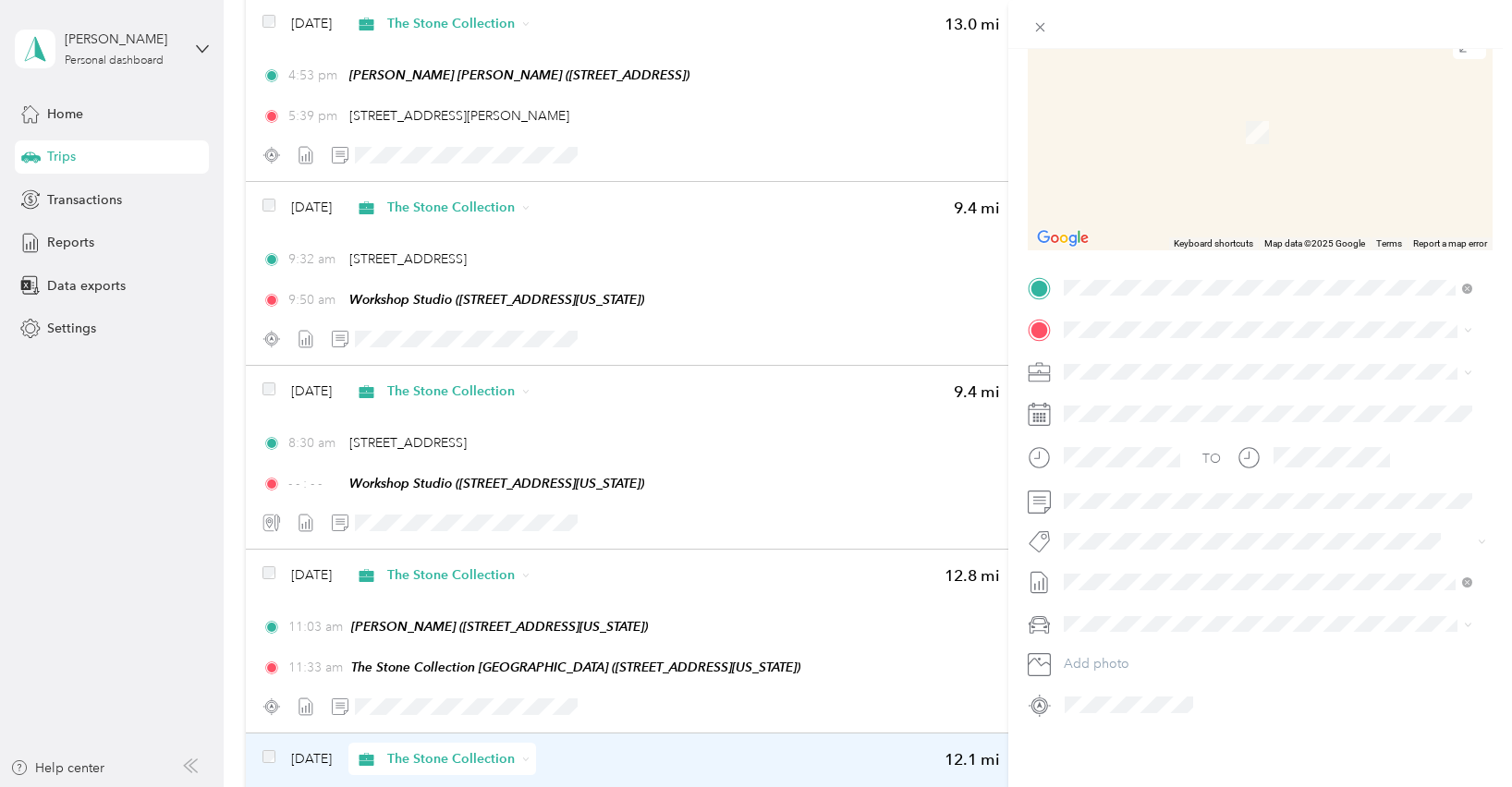
click at [1225, 387] on strong "The Stone Collection Dallas" at bounding box center [1182, 386] width 169 height 17
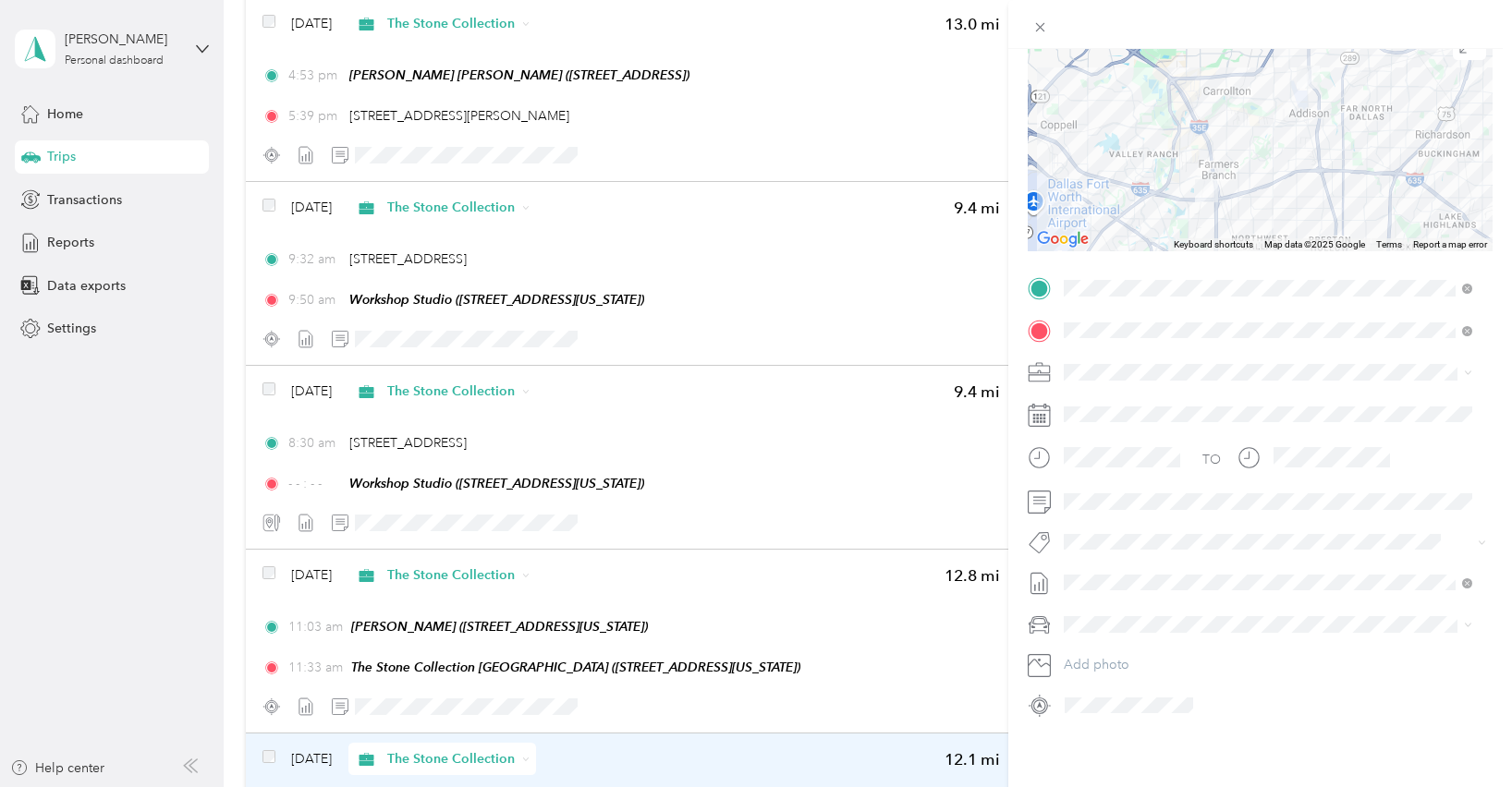
scroll to position [0, 0]
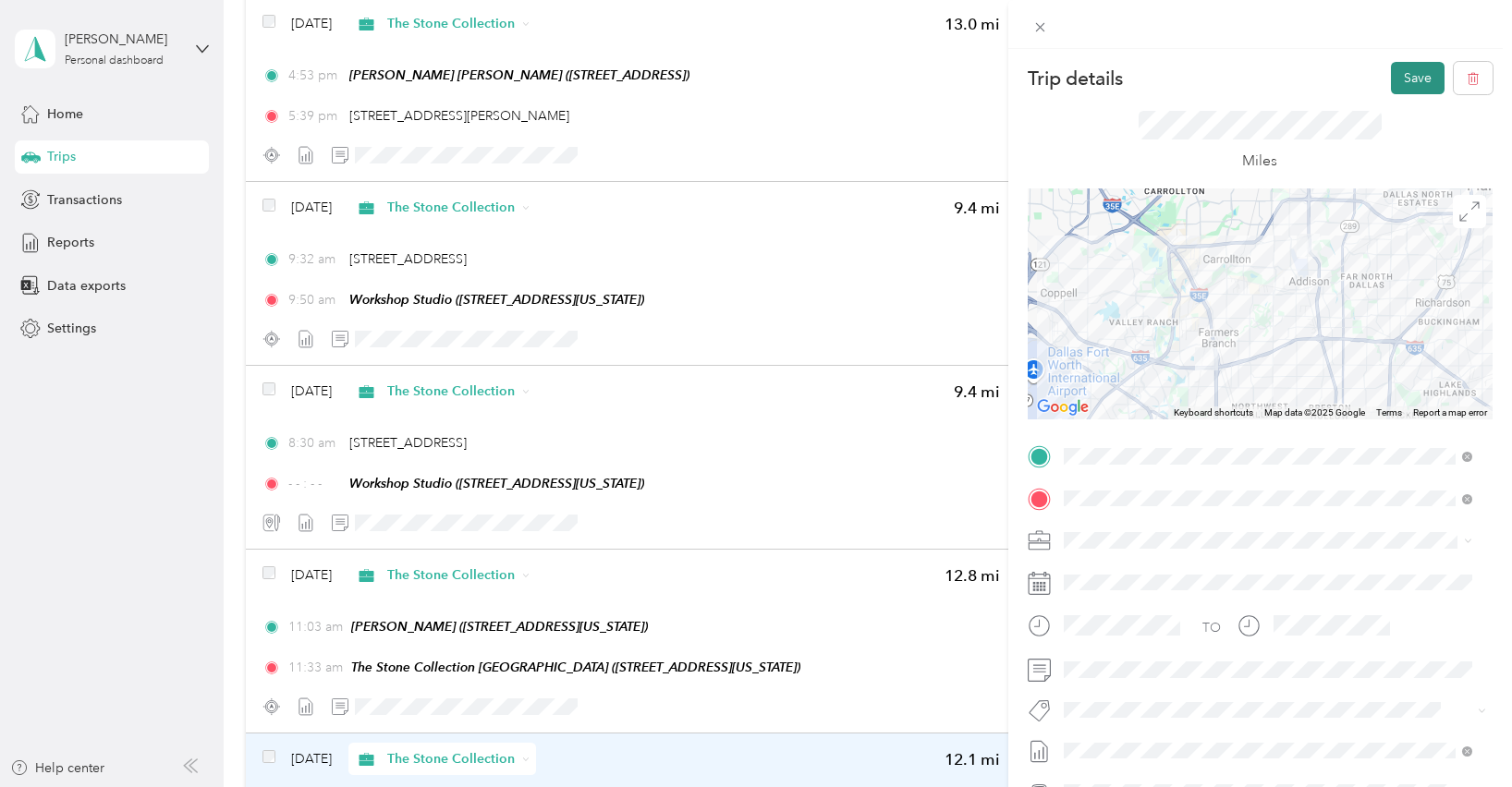
click at [1403, 78] on button "Save" at bounding box center [1418, 78] width 53 height 33
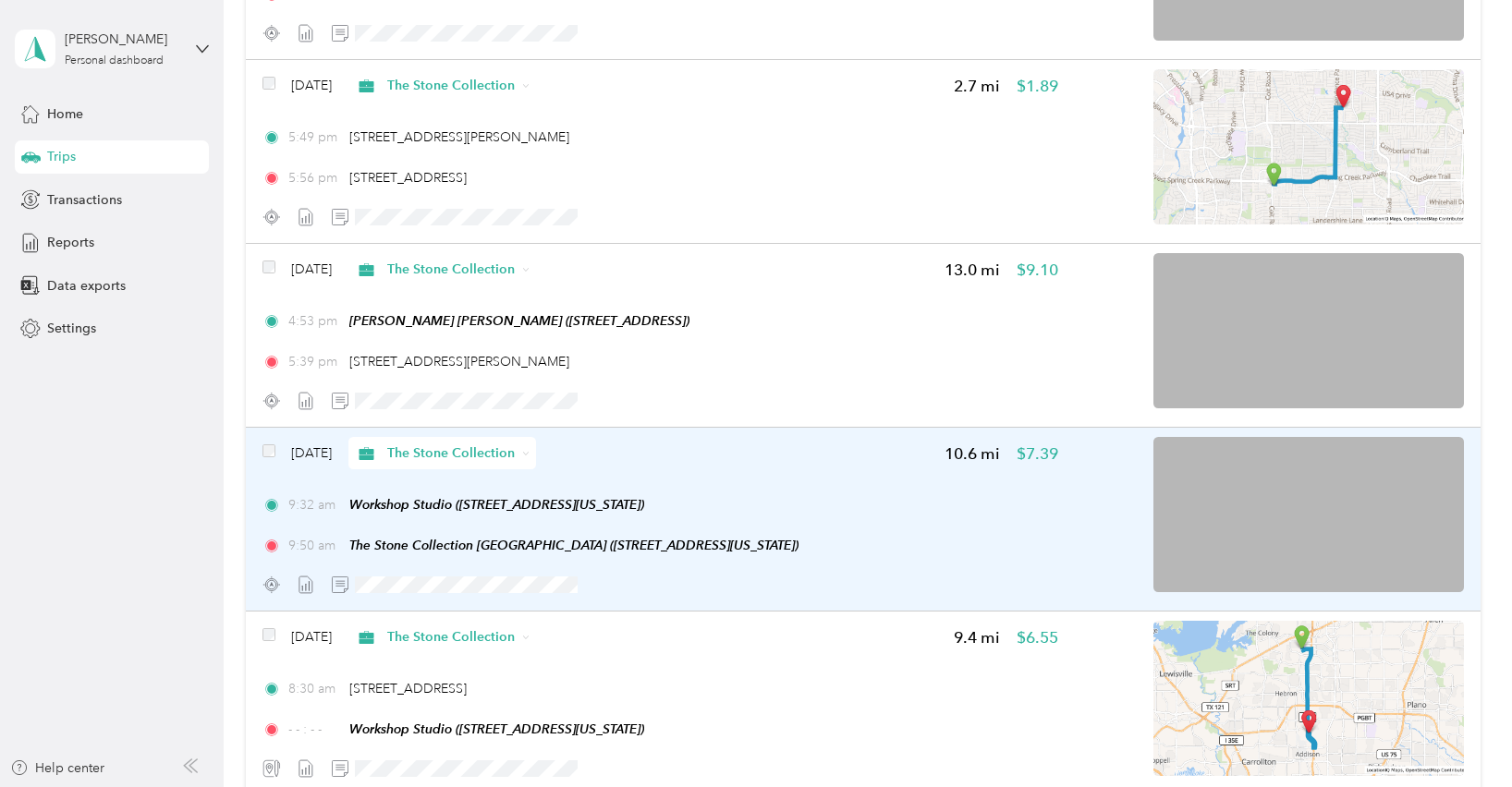
scroll to position [1118, 0]
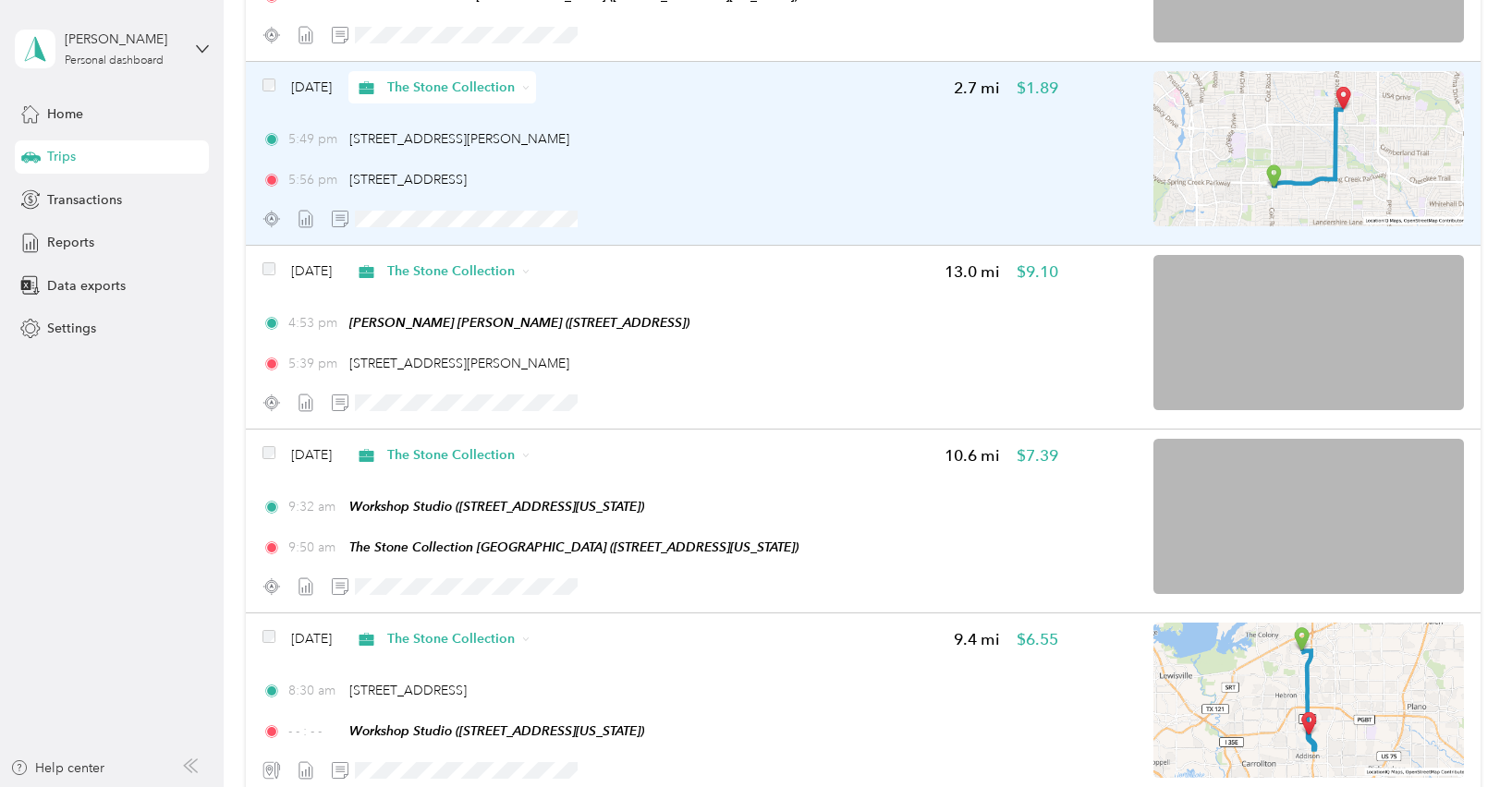
click at [1267, 164] on img at bounding box center [1309, 149] width 310 height 155
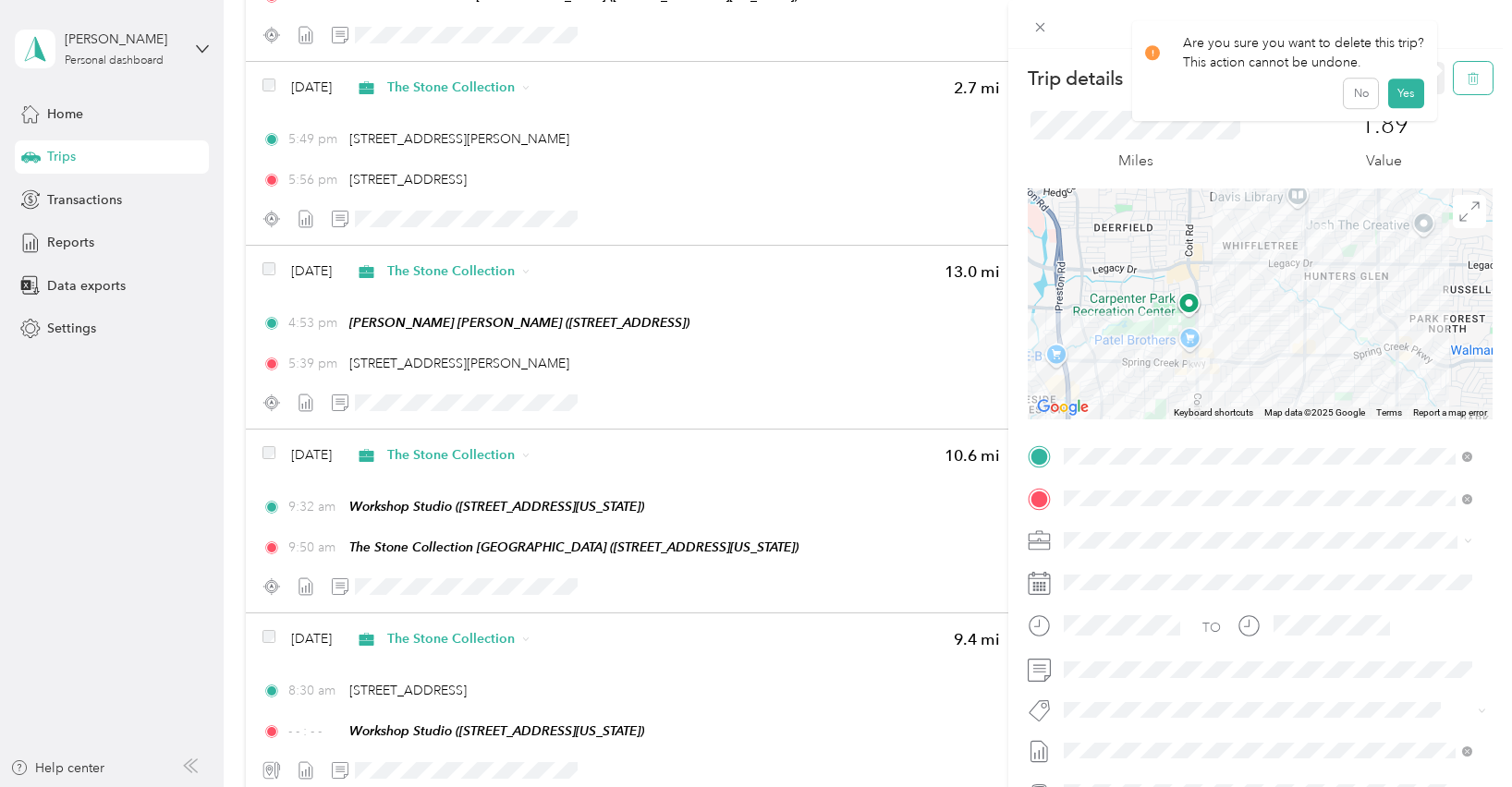
click at [1472, 79] on button "button" at bounding box center [1474, 78] width 39 height 33
click at [1405, 96] on button "Yes" at bounding box center [1405, 101] width 36 height 30
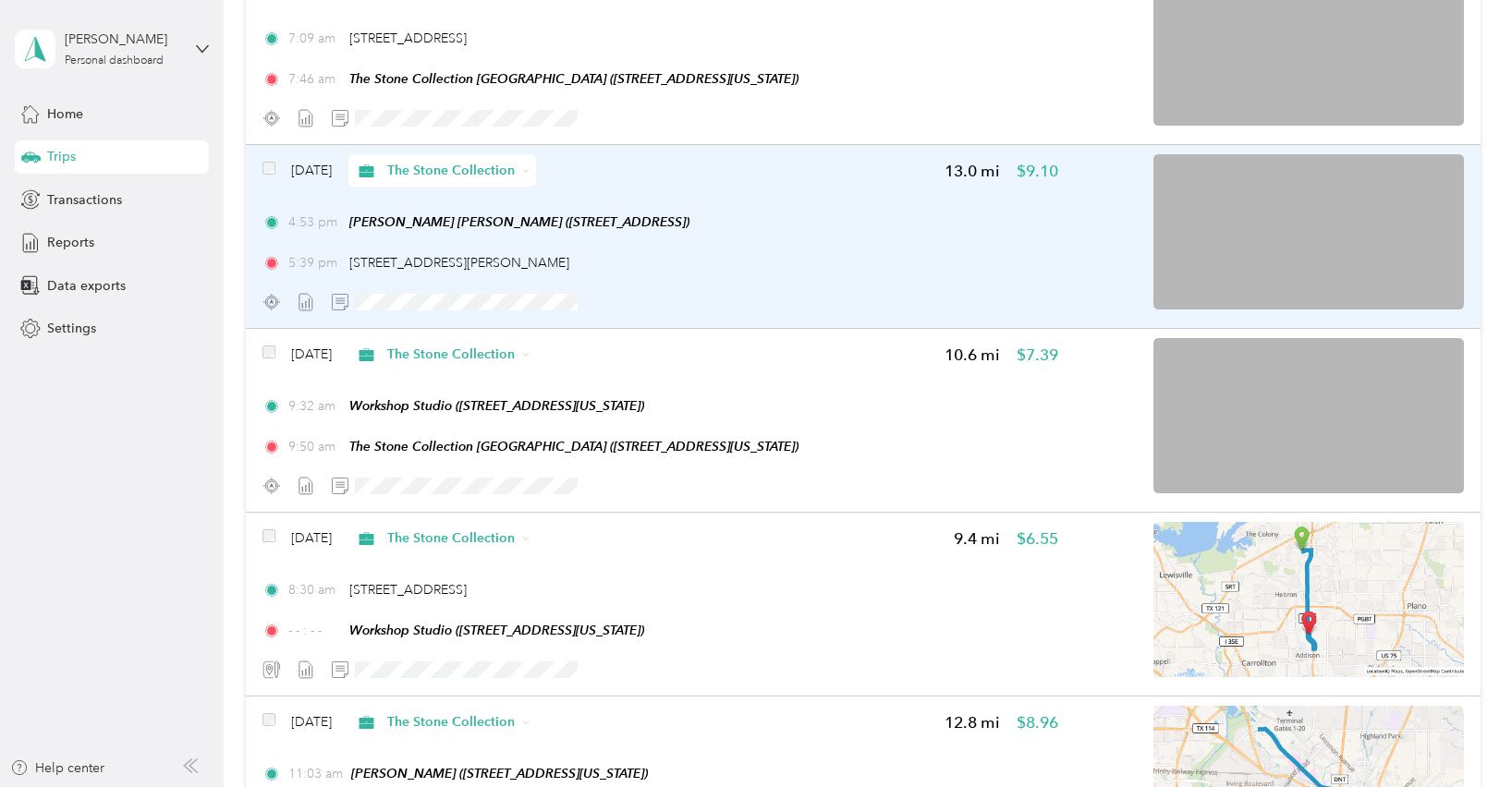
scroll to position [1034, 0]
click at [936, 390] on div "[DATE] The Stone Collection 10.6 mi $7.39 9:32 am Workshop Studio ([STREET_ADDR…" at bounding box center [660, 421] width 796 height 164
